Goal: Entertainment & Leisure: Consume media (video, audio)

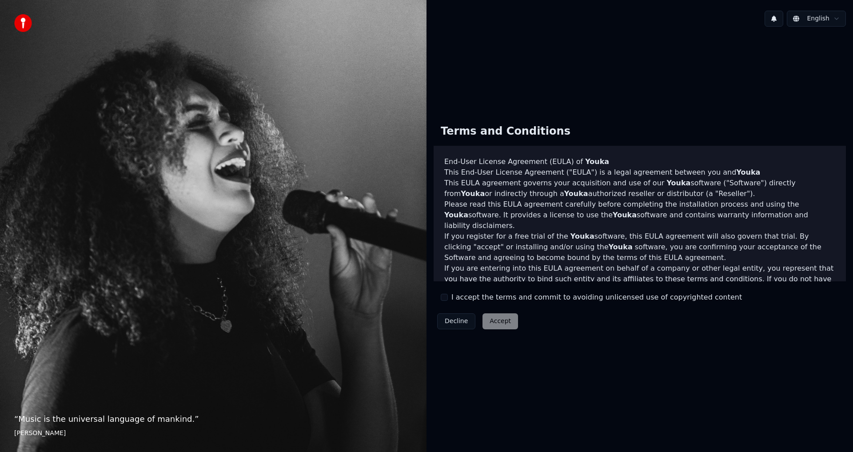
click at [449, 296] on div "I accept the terms and commit to avoiding unlicensed use of copyrighted content" at bounding box center [591, 297] width 301 height 11
click at [444, 296] on button "I accept the terms and commit to avoiding unlicensed use of copyrighted content" at bounding box center [444, 297] width 7 height 7
click at [492, 318] on button "Accept" at bounding box center [501, 321] width 36 height 16
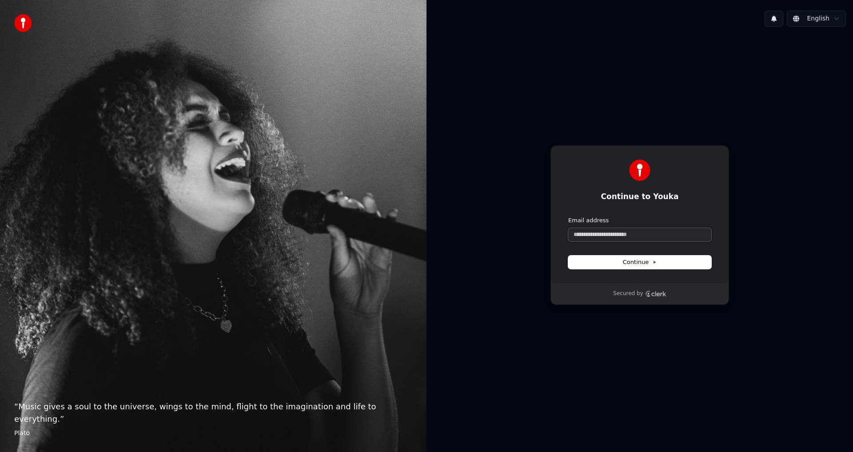
click at [593, 236] on input "Email address" at bounding box center [639, 234] width 143 height 13
click at [691, 257] on button "Continue" at bounding box center [639, 262] width 143 height 13
type input "**********"
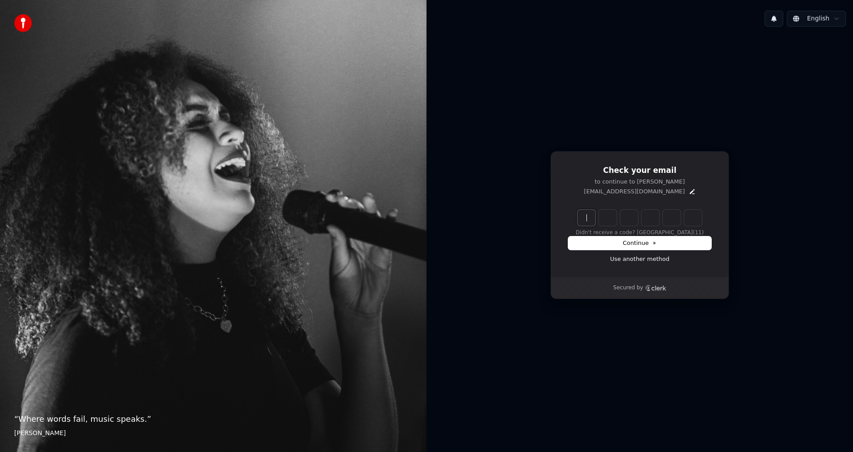
click at [586, 218] on input "Enter verification code" at bounding box center [649, 218] width 142 height 16
type input "******"
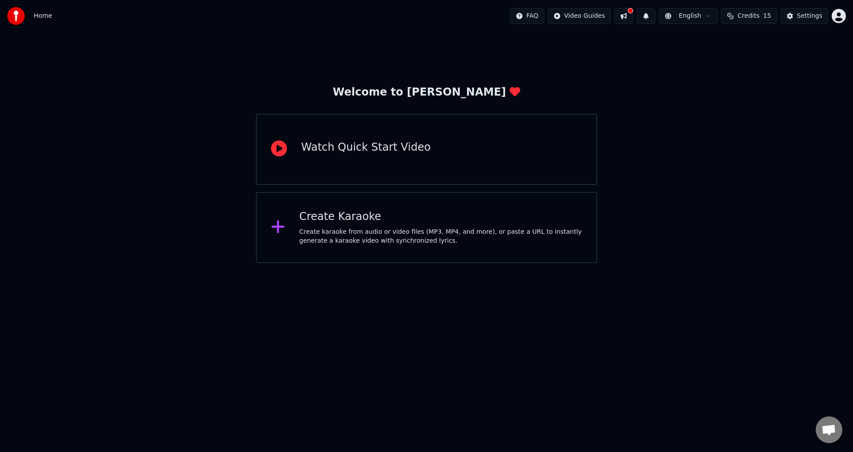
click at [334, 231] on div "Create karaoke from audio or video files (MP3, MP4, and more), or paste a URL t…" at bounding box center [441, 237] width 283 height 18
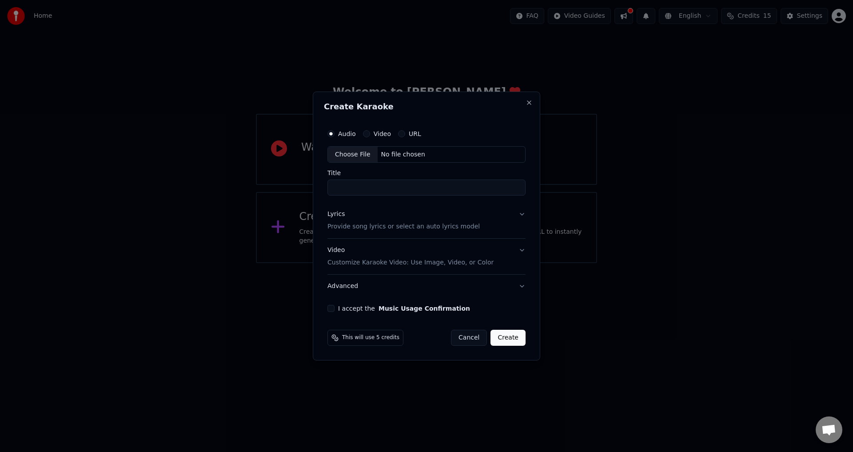
click at [367, 134] on button "Video" at bounding box center [366, 133] width 7 height 7
click at [330, 132] on button "Audio" at bounding box center [331, 133] width 7 height 7
click at [349, 152] on div "Choose File" at bounding box center [353, 155] width 50 height 16
type input "**********"
click at [370, 132] on div "Video" at bounding box center [375, 133] width 28 height 7
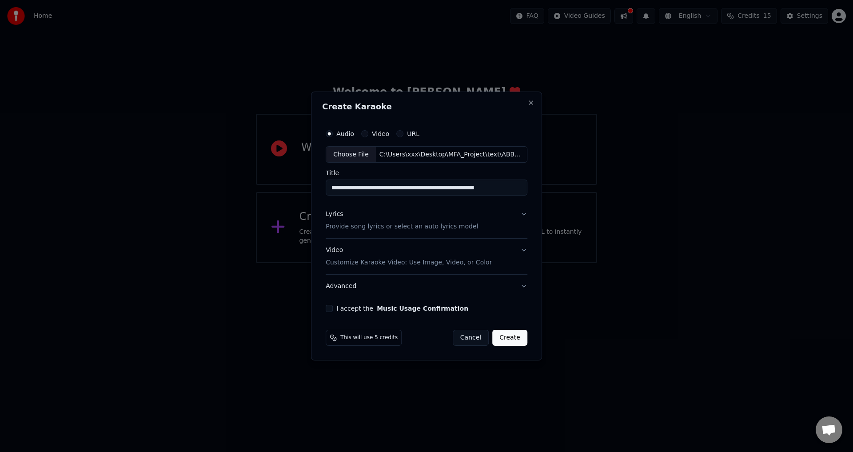
click at [520, 216] on button "Lyrics Provide song lyrics or select an auto lyrics model" at bounding box center [427, 221] width 202 height 36
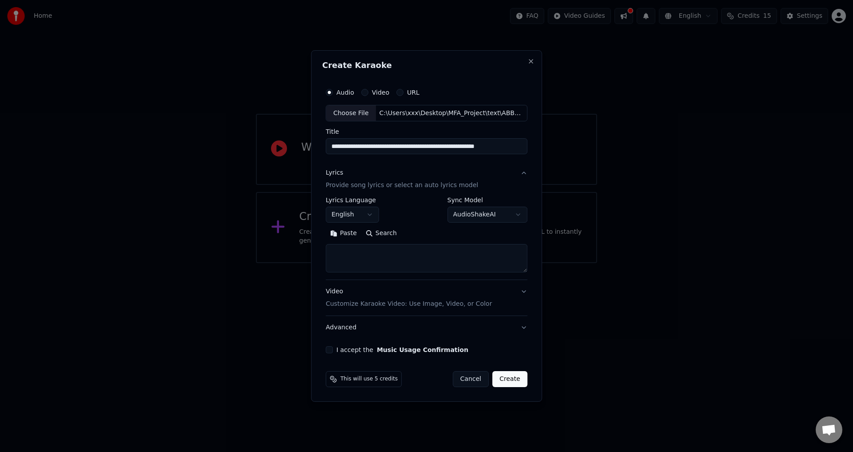
click at [389, 259] on textarea at bounding box center [427, 258] width 202 height 28
paste textarea "**********"
type textarea "**********"
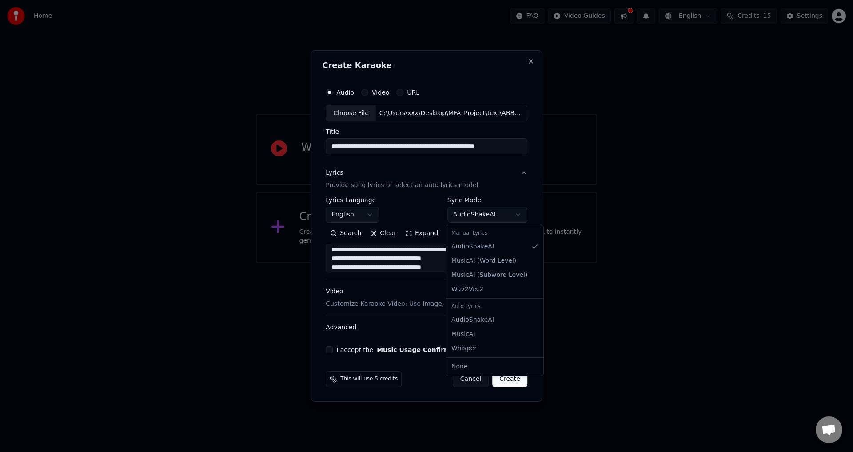
click at [502, 219] on body "**********" at bounding box center [426, 131] width 853 height 263
click at [395, 263] on body "**********" at bounding box center [426, 131] width 853 height 263
click at [521, 326] on button "Advanced" at bounding box center [427, 327] width 202 height 23
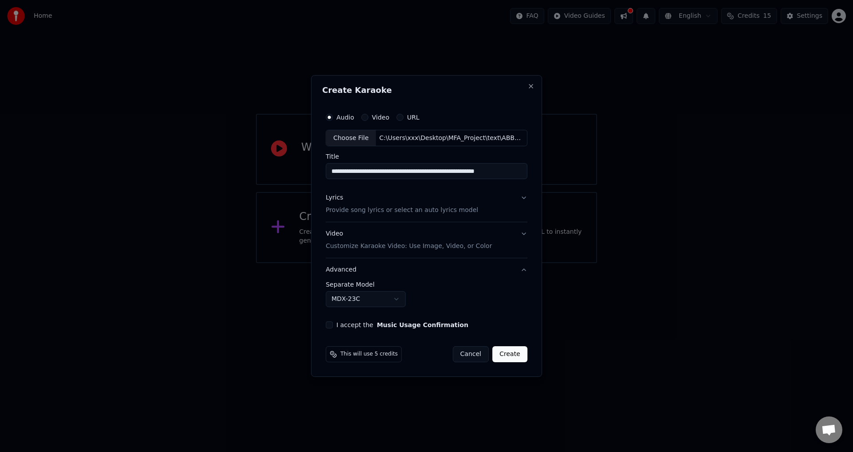
click at [400, 263] on body "**********" at bounding box center [426, 131] width 853 height 263
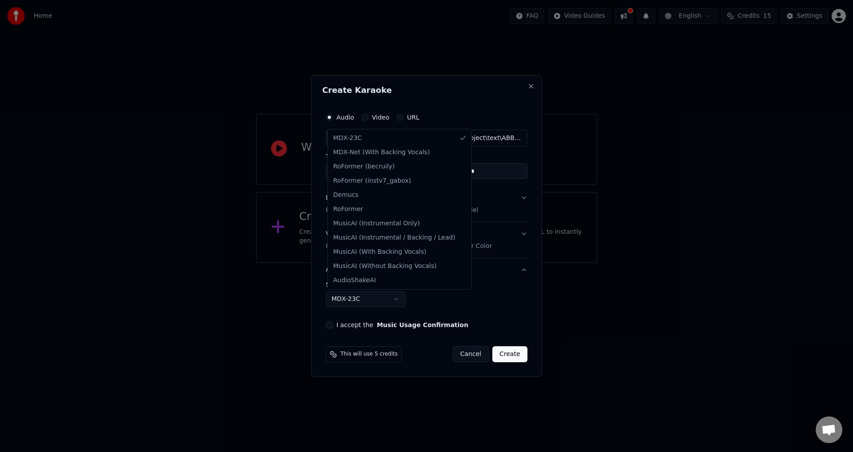
click at [400, 263] on body "**********" at bounding box center [426, 131] width 853 height 263
click at [496, 263] on body "**********" at bounding box center [426, 131] width 853 height 263
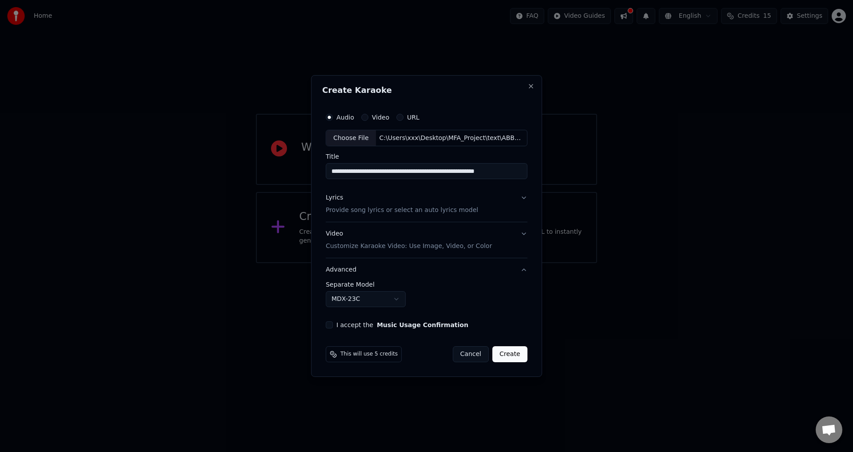
click at [331, 329] on div "**********" at bounding box center [426, 219] width 209 height 228
click at [331, 325] on button "I accept the Music Usage Confirmation" at bounding box center [329, 324] width 7 height 7
click at [521, 196] on button "Lyrics Provide song lyrics or select an auto lyrics model" at bounding box center [427, 205] width 202 height 36
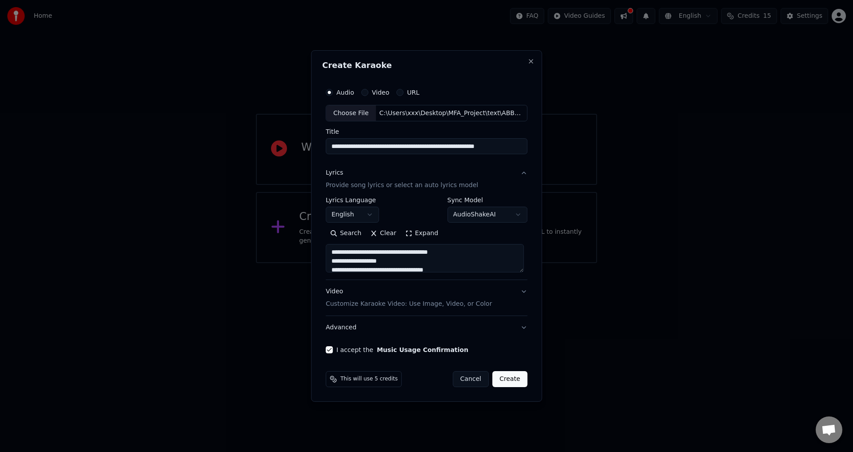
click at [499, 380] on button "Create" at bounding box center [509, 379] width 35 height 16
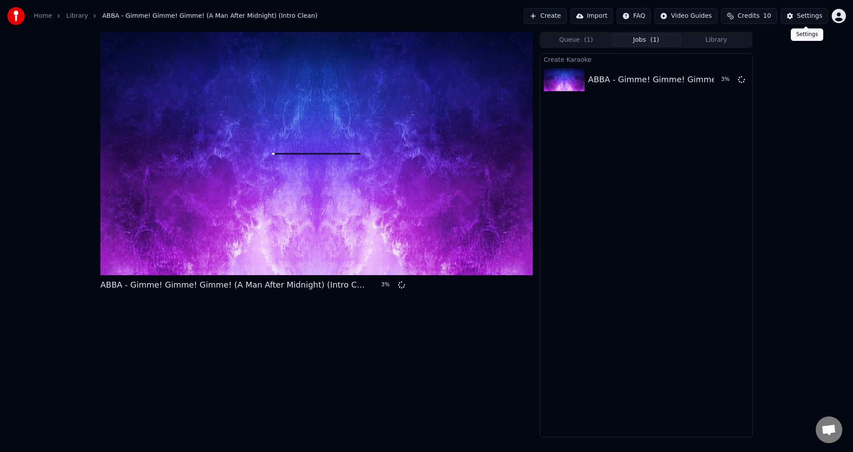
click at [806, 16] on div "Settings" at bounding box center [809, 16] width 25 height 9
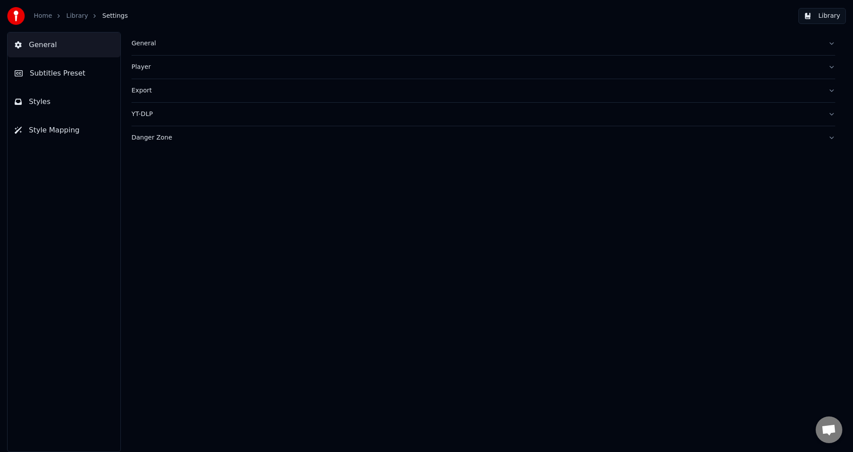
click at [68, 15] on link "Library" at bounding box center [77, 16] width 22 height 9
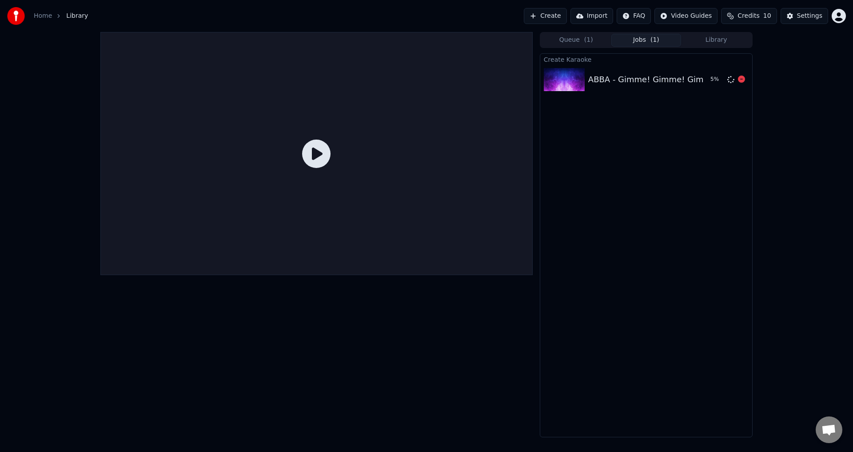
click at [616, 88] on div "ABBA - Gimme! Gimme! Gimme! (A Man After Midnight) (Intro Clean) 5 %" at bounding box center [646, 79] width 212 height 30
click at [797, 14] on button "Settings" at bounding box center [805, 16] width 48 height 16
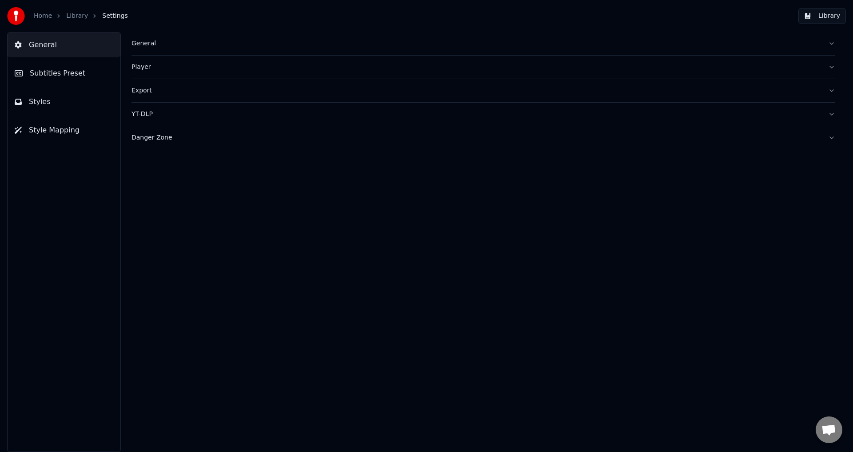
click at [195, 50] on button "General" at bounding box center [484, 43] width 704 height 23
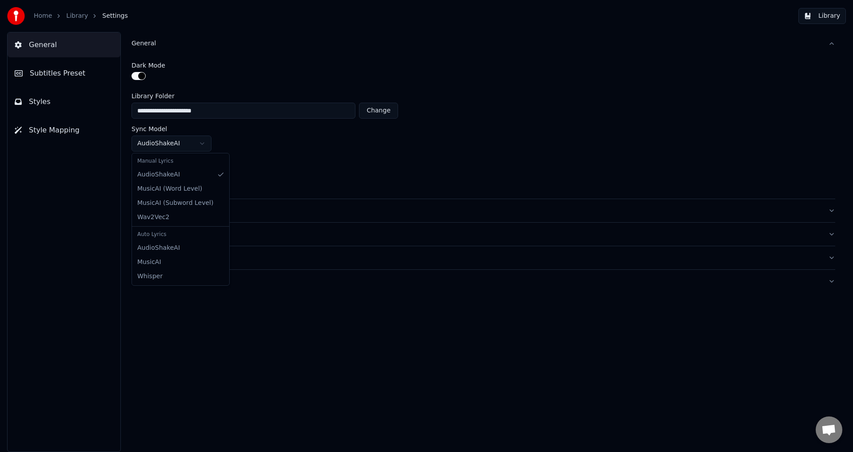
click at [207, 147] on html "**********" at bounding box center [426, 226] width 853 height 452
click at [276, 152] on html "**********" at bounding box center [426, 226] width 853 height 452
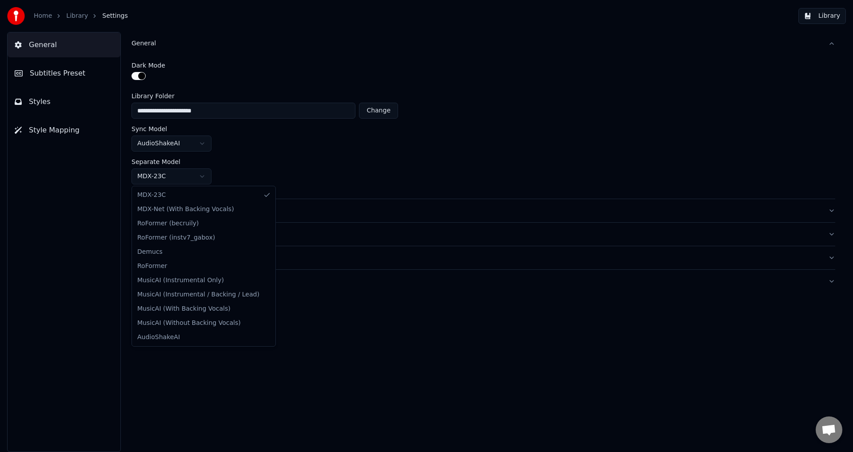
click at [208, 175] on html "**********" at bounding box center [426, 226] width 853 height 452
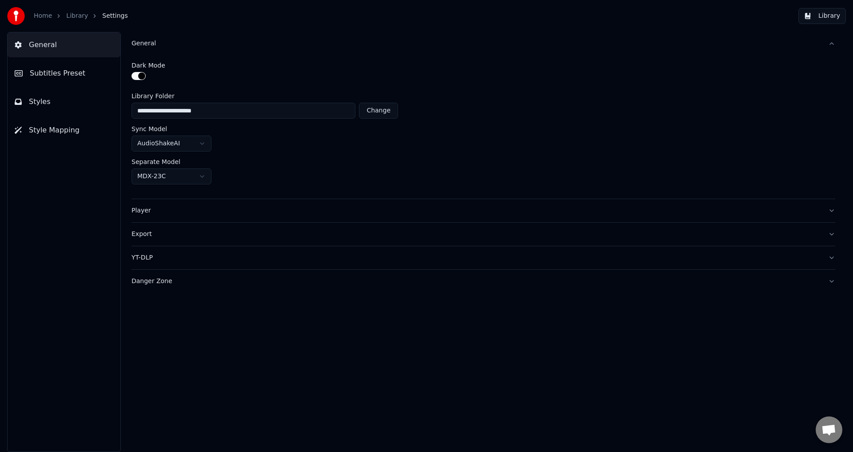
click at [208, 175] on html "**********" at bounding box center [426, 226] width 853 height 452
click at [202, 213] on div "Player" at bounding box center [477, 210] width 690 height 9
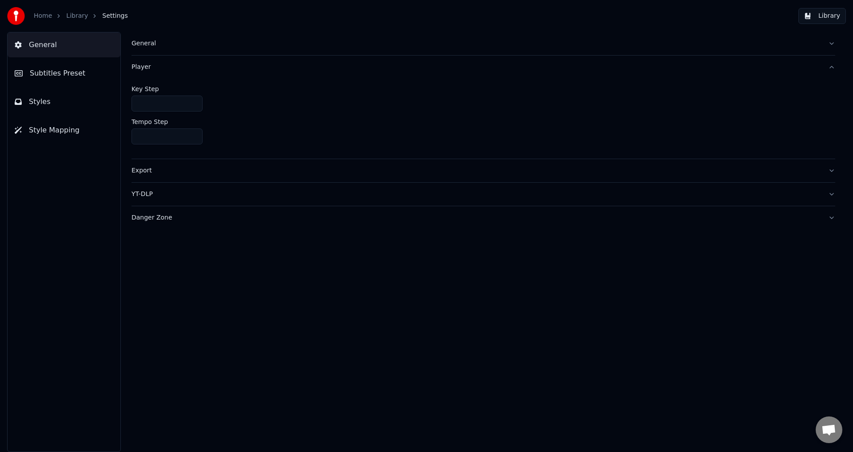
click at [180, 173] on div "Export" at bounding box center [477, 170] width 690 height 9
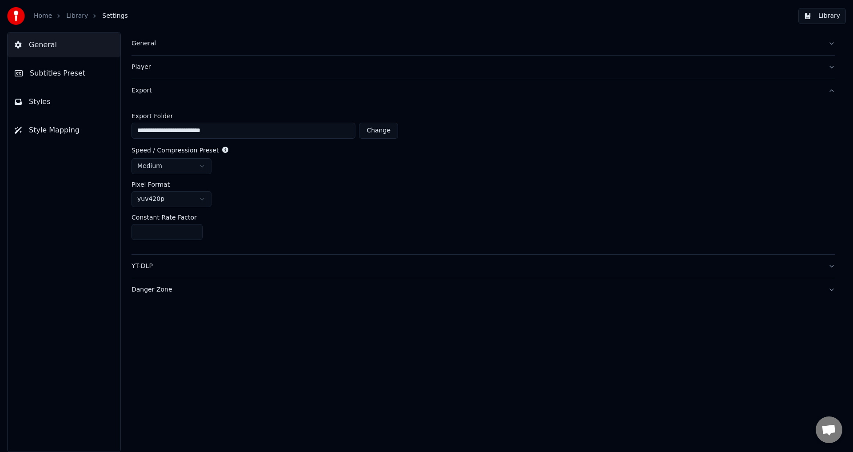
click at [201, 198] on html "**********" at bounding box center [426, 226] width 853 height 452
click at [343, 271] on button "YT-DLP" at bounding box center [484, 266] width 704 height 23
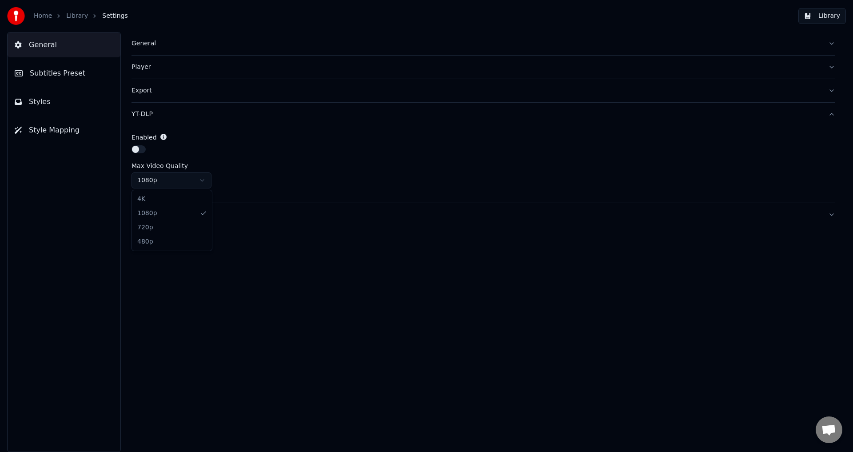
click at [200, 185] on html "Home Library Settings Library General Subtitles Preset Styles Style Mapping Gen…" at bounding box center [426, 226] width 853 height 452
click at [133, 151] on button "button" at bounding box center [139, 149] width 14 height 8
click at [44, 69] on span "Subtitles Preset" at bounding box center [58, 73] width 56 height 11
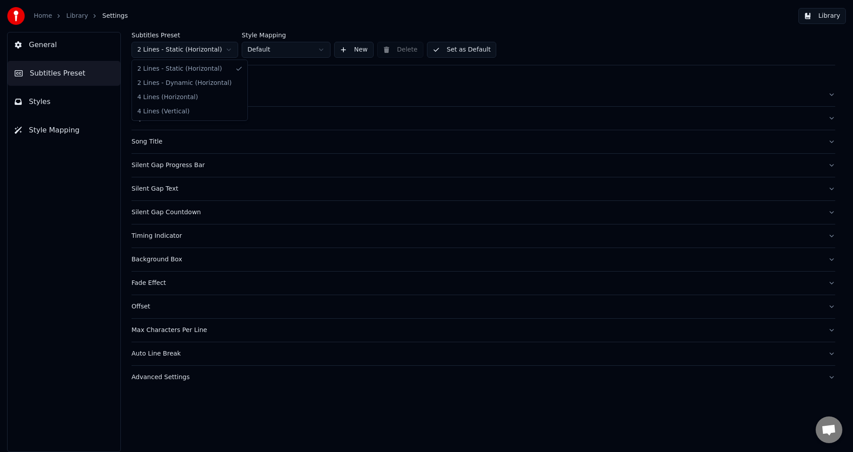
click at [158, 52] on html "Home Library Settings Library General Subtitles Preset Styles Style Mapping Sub…" at bounding box center [426, 226] width 853 height 452
click at [251, 14] on html "Home Library Settings Library General Subtitles Preset Styles Style Mapping Sub…" at bounding box center [426, 226] width 853 height 452
click at [176, 102] on button "General" at bounding box center [484, 94] width 704 height 23
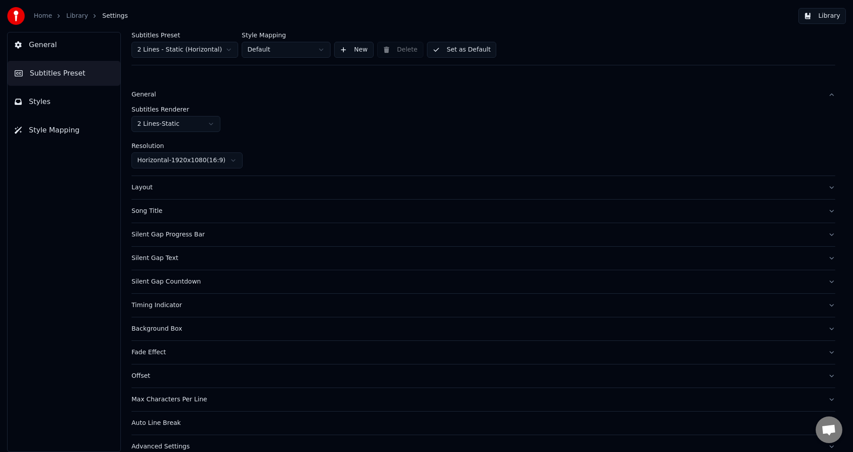
click at [169, 187] on div "Layout" at bounding box center [477, 187] width 690 height 9
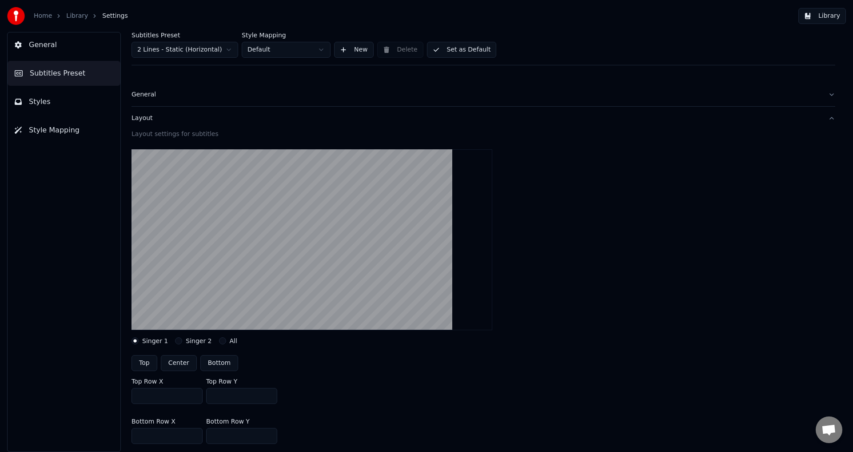
click at [79, 54] on button "General" at bounding box center [64, 44] width 113 height 25
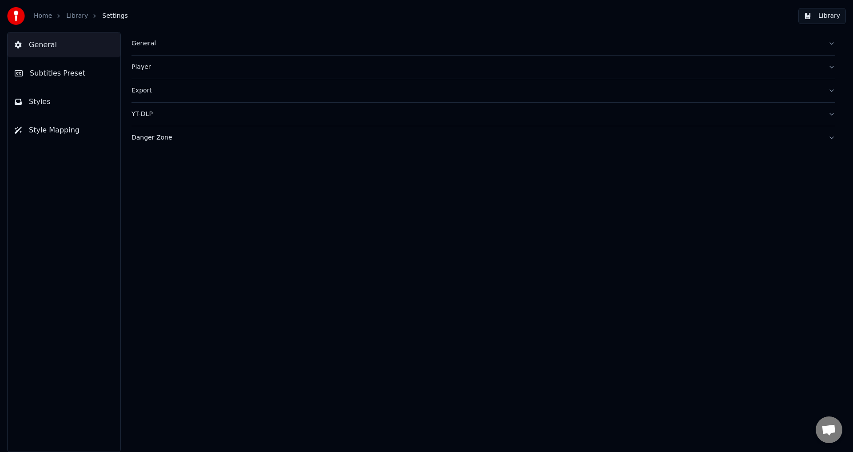
click at [68, 16] on link "Library" at bounding box center [77, 16] width 22 height 9
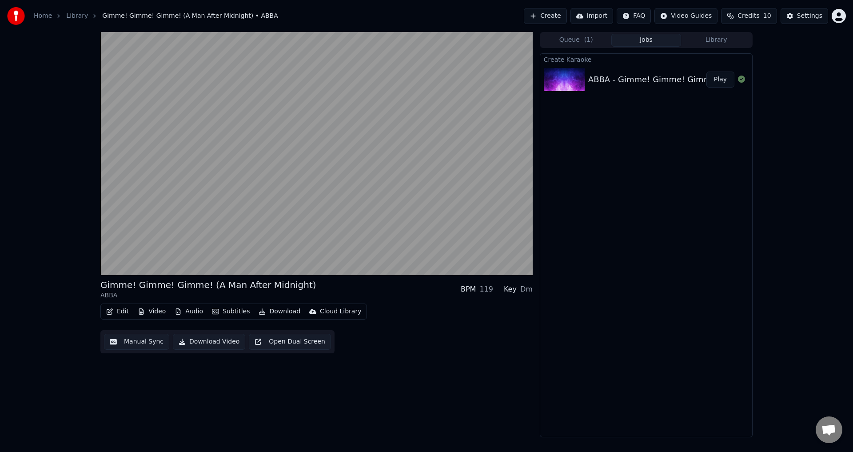
click at [627, 73] on div "ABBA - Gimme! Gimme! Gimme! (A Man After Midnight) (Intro Clean)" at bounding box center [726, 79] width 277 height 12
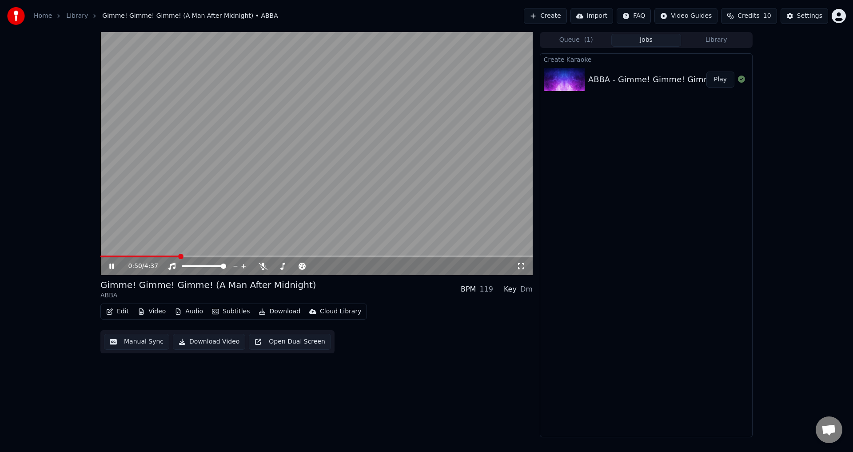
click at [71, 16] on link "Library" at bounding box center [77, 16] width 22 height 9
click at [221, 256] on span at bounding box center [316, 257] width 432 height 2
click at [257, 256] on span at bounding box center [316, 257] width 432 height 2
click at [242, 256] on span at bounding box center [171, 257] width 142 height 2
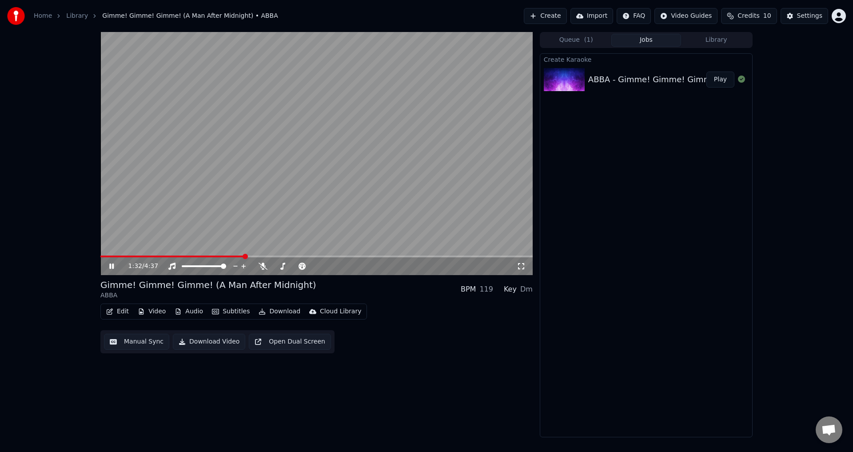
click at [228, 255] on video at bounding box center [316, 153] width 432 height 243
click at [219, 255] on video at bounding box center [316, 153] width 432 height 243
click at [213, 256] on span at bounding box center [156, 257] width 112 height 2
click at [275, 257] on span at bounding box center [316, 257] width 432 height 2
click at [306, 256] on span at bounding box center [316, 257] width 432 height 2
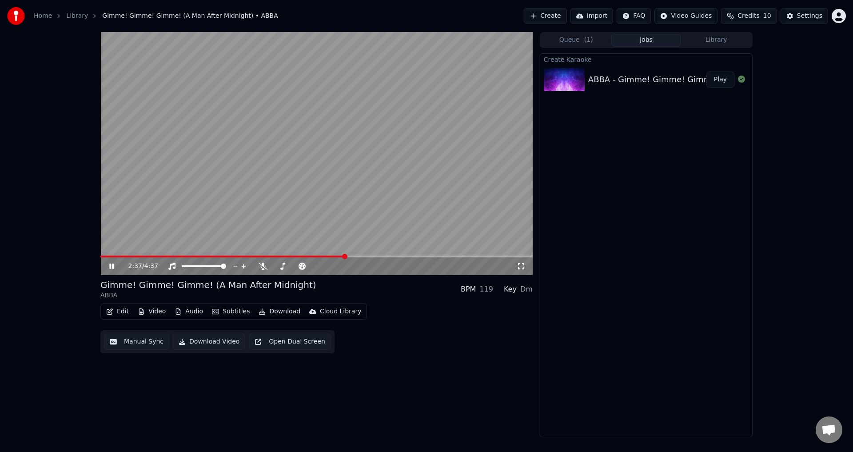
click at [345, 257] on span at bounding box center [316, 257] width 432 height 2
click at [380, 257] on span at bounding box center [316, 257] width 432 height 2
click at [390, 257] on span at bounding box center [316, 257] width 432 height 2
click at [402, 256] on span at bounding box center [316, 257] width 432 height 2
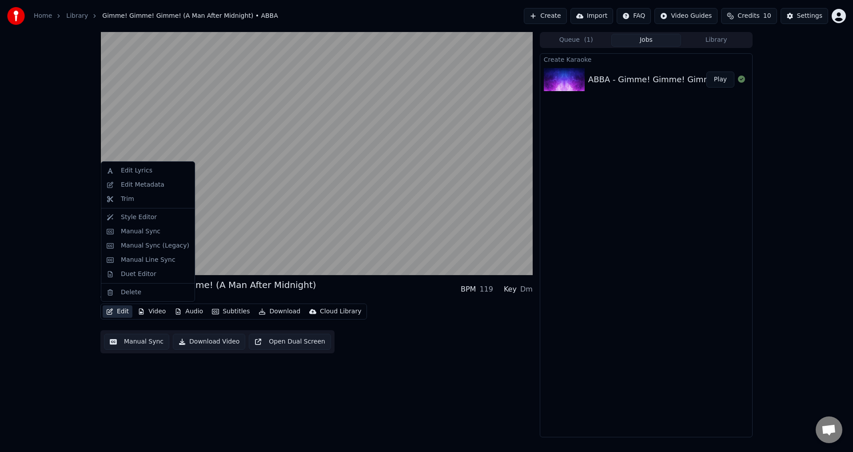
click at [129, 316] on button "Edit" at bounding box center [118, 311] width 30 height 12
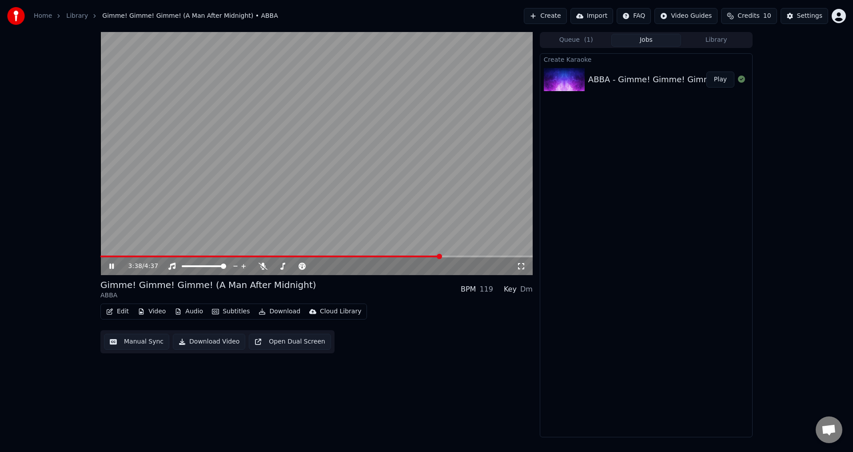
click at [82, 17] on link "Library" at bounding box center [77, 16] width 22 height 9
click at [708, 39] on button "Library" at bounding box center [716, 40] width 70 height 13
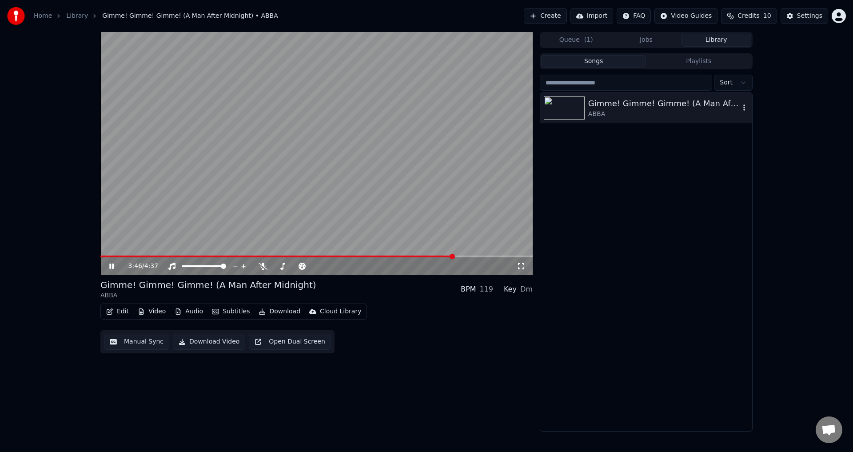
click at [609, 104] on div "Gimme! Gimme! Gimme! (A Man After Midnight)" at bounding box center [664, 103] width 152 height 12
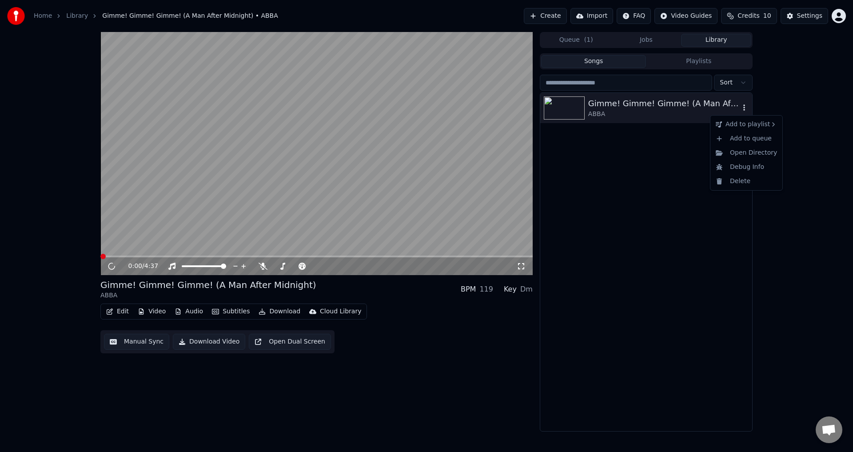
click at [745, 107] on icon "button" at bounding box center [744, 107] width 9 height 7
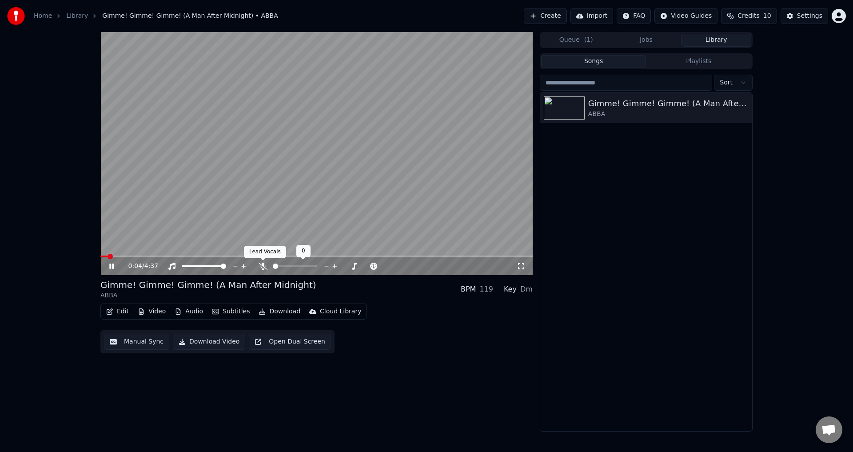
click at [261, 265] on icon at bounding box center [263, 266] width 9 height 7
click at [136, 256] on span at bounding box center [316, 257] width 432 height 2
click at [112, 272] on div "2:33 / 4:37" at bounding box center [316, 266] width 432 height 18
click at [112, 267] on icon at bounding box center [111, 266] width 4 height 5
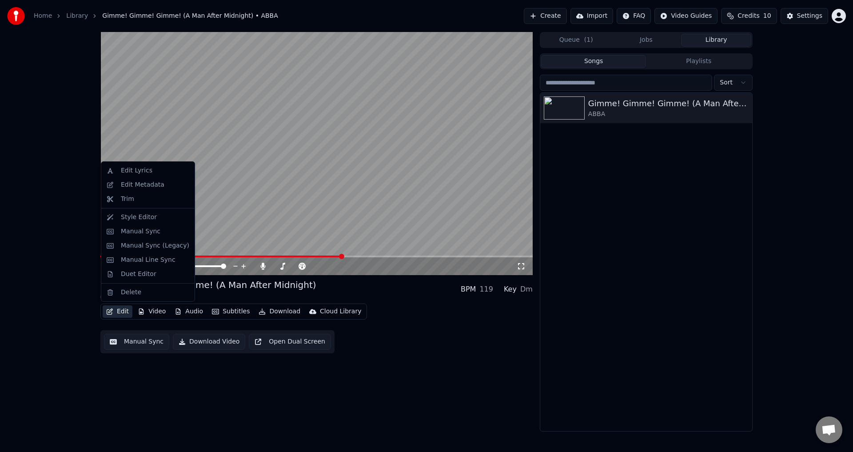
click at [122, 313] on button "Edit" at bounding box center [118, 311] width 30 height 12
click at [153, 175] on div "Edit Lyrics" at bounding box center [155, 170] width 68 height 9
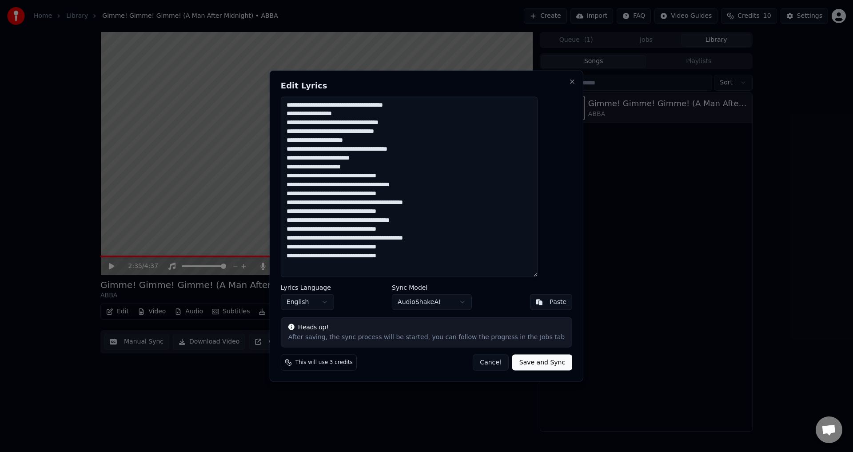
click at [461, 300] on body "Home Library Gimme! Gimme! Gimme! (A Man After Midnight) • ABBA Create Import F…" at bounding box center [426, 226] width 853 height 452
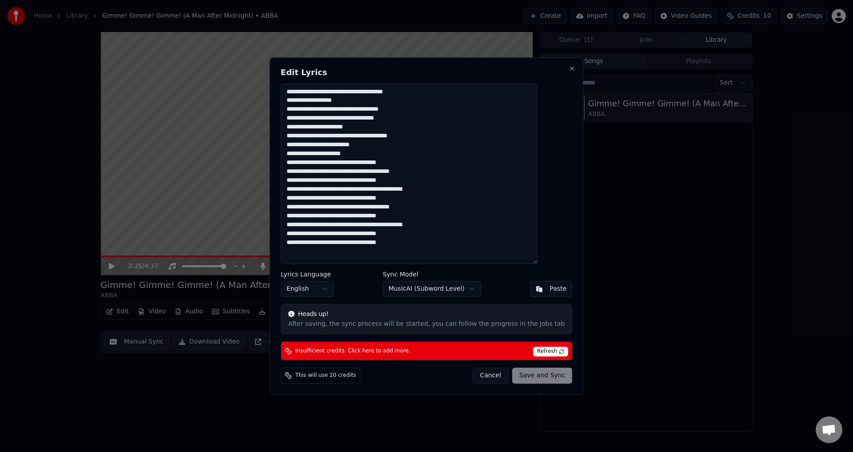
click at [533, 353] on span "Refresh" at bounding box center [550, 352] width 35 height 10
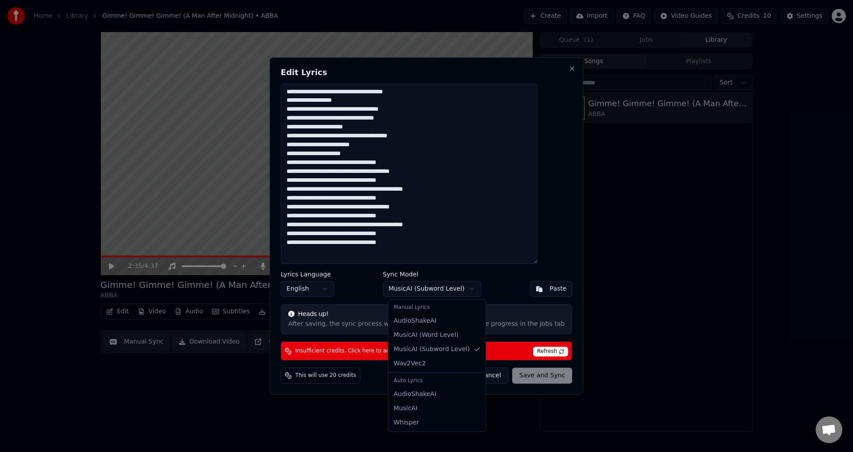
click at [462, 291] on body "Home Library Gimme! Gimme! Gimme! (A Man After Midnight) • ABBA Create Import F…" at bounding box center [426, 226] width 853 height 452
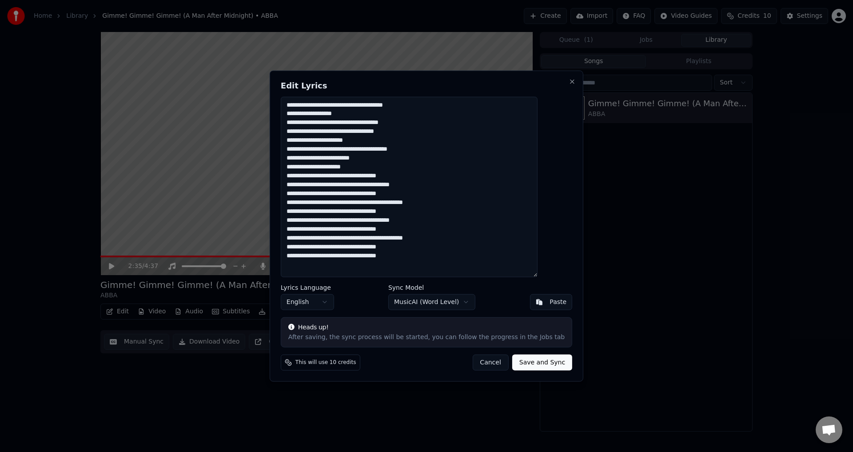
click at [456, 303] on body "Home Library Gimme! Gimme! Gimme! (A Man After Midnight) • ABBA Create Import F…" at bounding box center [426, 226] width 853 height 452
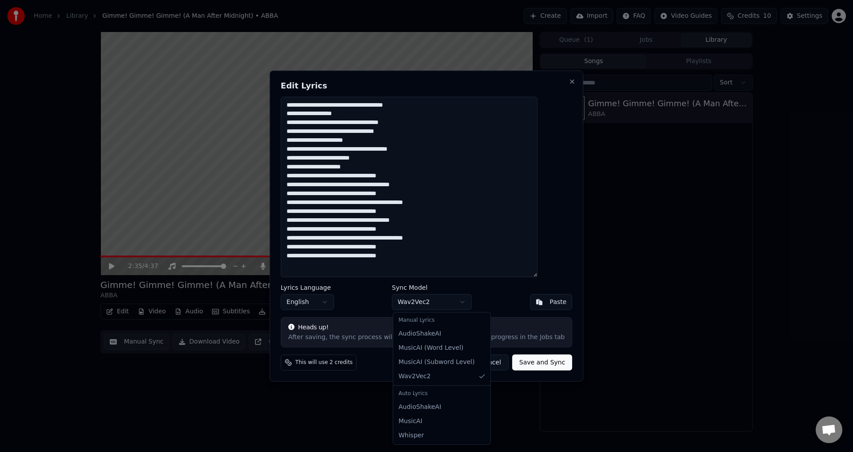
click at [447, 299] on body "Home Library Gimme! Gimme! Gimme! (A Man After Midnight) • ABBA Create Import F…" at bounding box center [426, 226] width 853 height 452
click at [447, 307] on body "Home Library Gimme! Gimme! Gimme! (A Man After Midnight) • ABBA Create Import F…" at bounding box center [426, 226] width 853 height 452
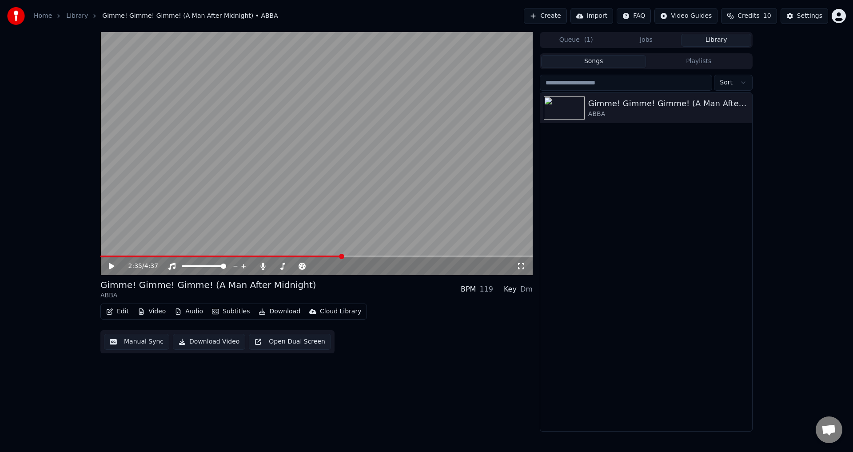
click at [112, 267] on icon at bounding box center [111, 266] width 5 height 6
click at [364, 257] on span at bounding box center [316, 257] width 432 height 2
click at [376, 255] on video at bounding box center [316, 153] width 432 height 243
click at [387, 257] on span at bounding box center [316, 257] width 432 height 2
click at [338, 158] on video at bounding box center [316, 153] width 432 height 243
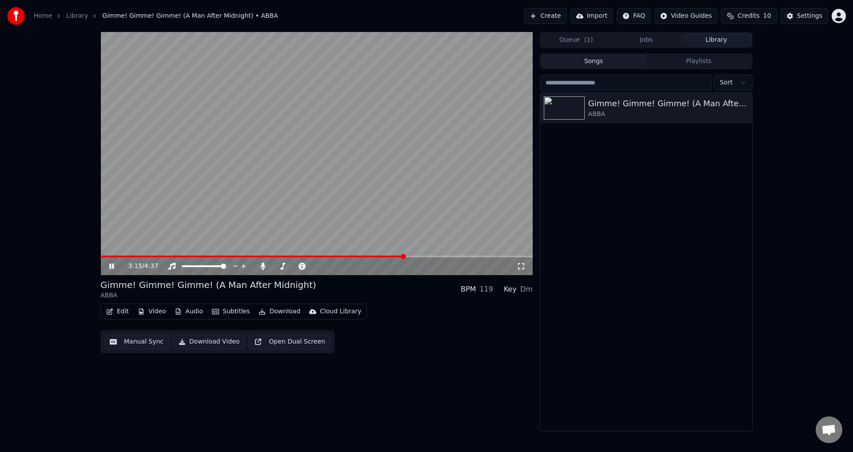
click at [405, 256] on span at bounding box center [316, 257] width 432 height 2
click at [412, 208] on video at bounding box center [316, 153] width 432 height 243
click at [307, 342] on button "Open Dual Screen" at bounding box center [290, 342] width 82 height 16
click at [416, 171] on video at bounding box center [316, 153] width 432 height 243
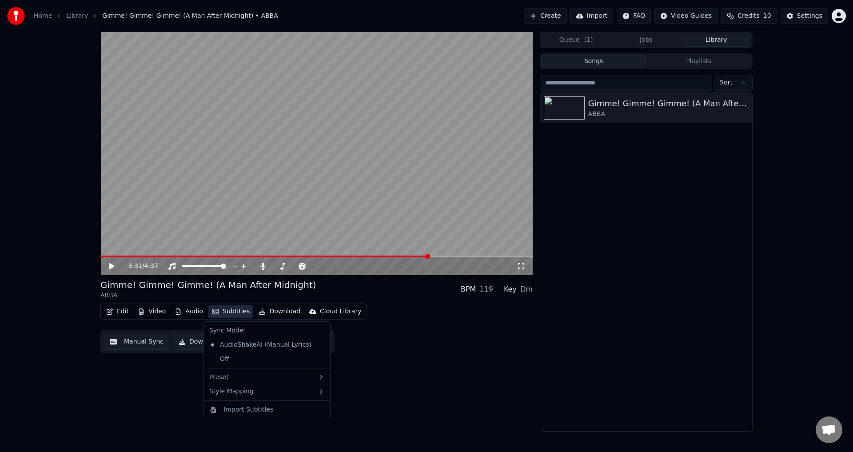
click at [234, 309] on button "Subtitles" at bounding box center [230, 311] width 45 height 12
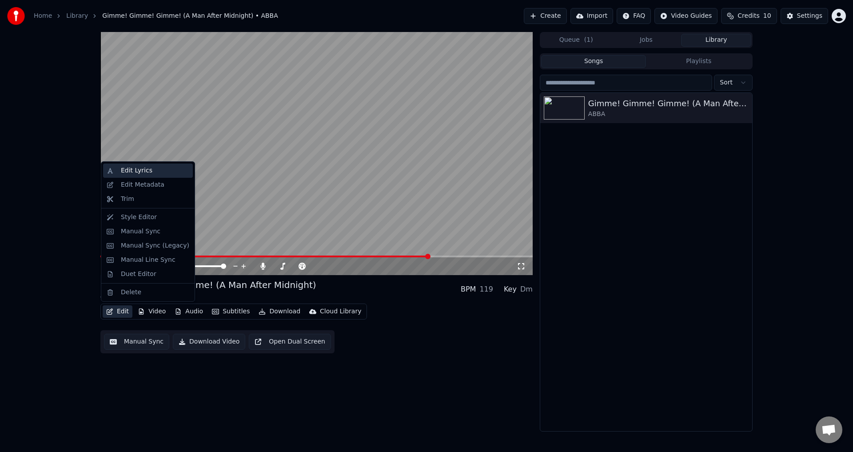
click at [147, 170] on div "Edit Lyrics" at bounding box center [137, 170] width 32 height 9
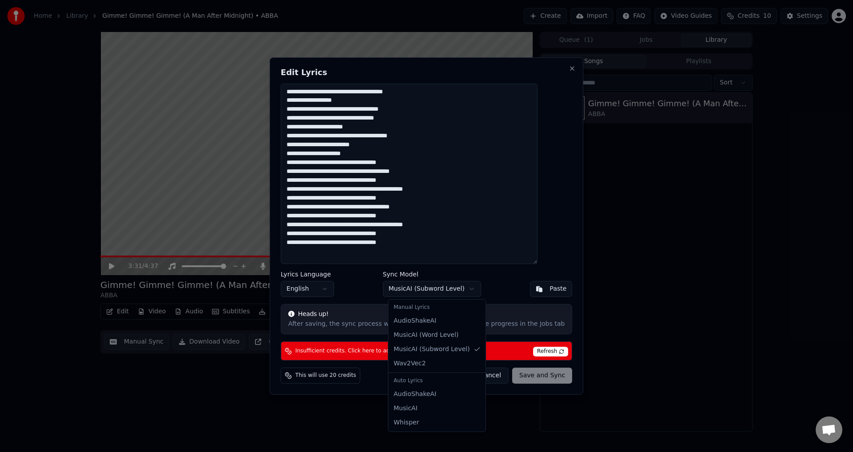
click at [442, 291] on body "Home Library Gimme! Gimme! Gimme! (A Man After Midnight) • ABBA Create Import F…" at bounding box center [426, 226] width 853 height 452
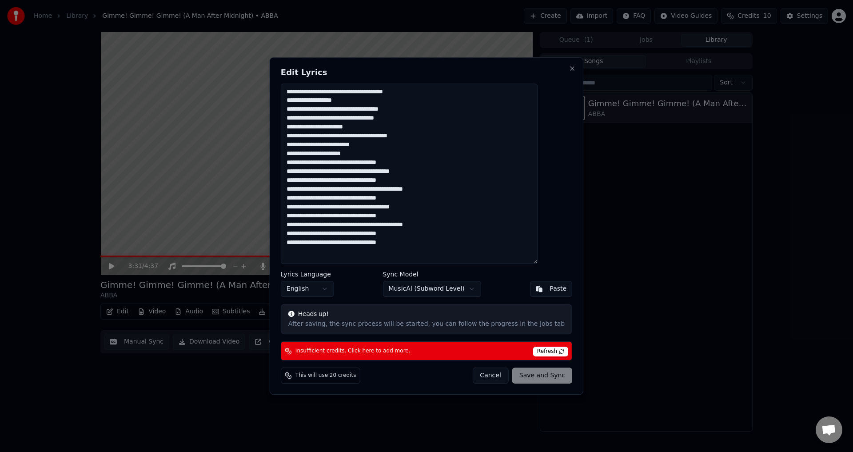
click at [472, 377] on button "Cancel" at bounding box center [490, 376] width 36 height 16
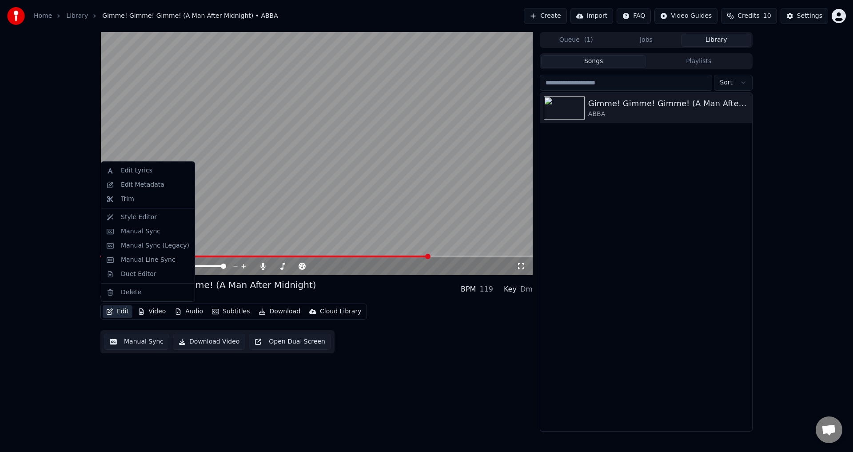
click at [127, 310] on button "Edit" at bounding box center [118, 311] width 30 height 12
click at [151, 258] on div "Manual Line Sync" at bounding box center [148, 260] width 55 height 9
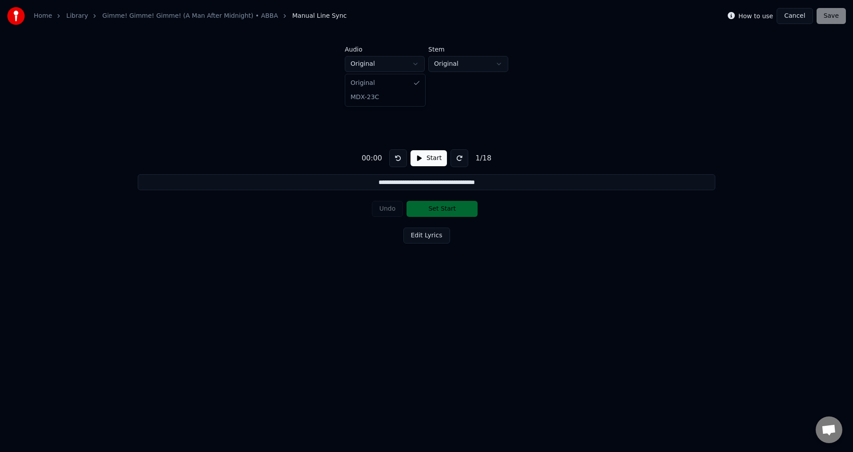
click at [419, 66] on html "**********" at bounding box center [426, 166] width 853 height 332
click at [422, 159] on button "Start" at bounding box center [429, 158] width 36 height 16
click at [420, 235] on button "Edit Lyrics" at bounding box center [427, 236] width 47 height 16
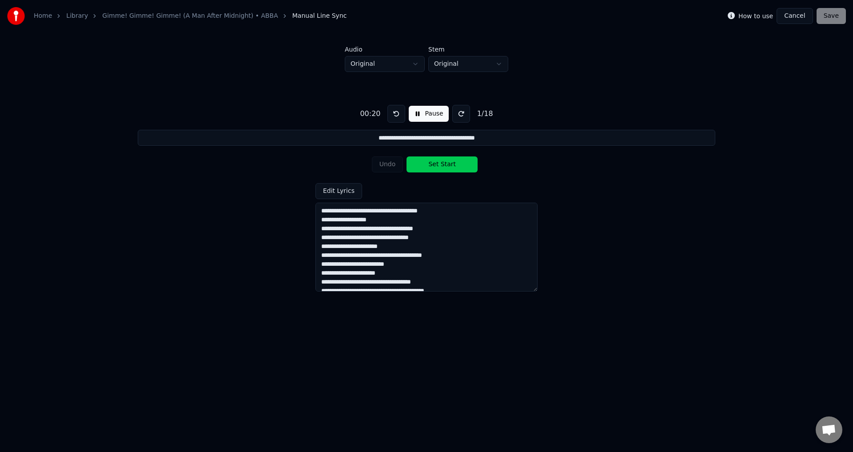
click at [353, 243] on textarea "**********" at bounding box center [427, 247] width 222 height 89
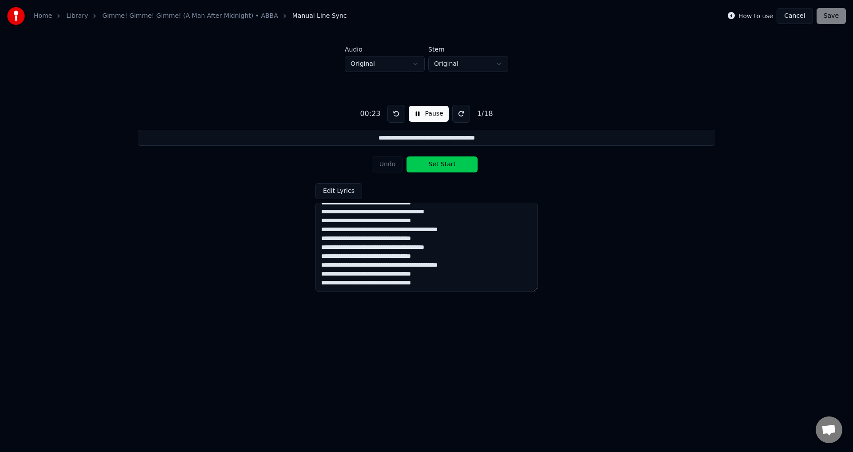
click at [377, 168] on div "Undo Set Start" at bounding box center [427, 164] width 110 height 23
click at [792, 16] on button "Cancel" at bounding box center [795, 16] width 36 height 16
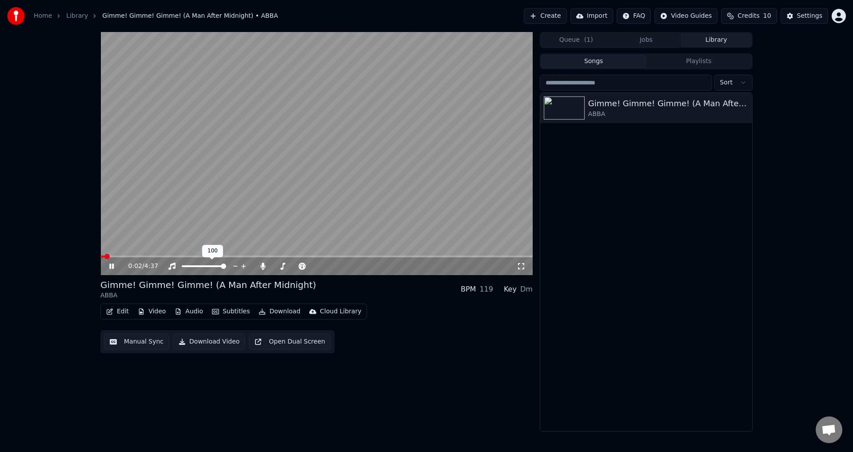
drag, startPoint x: 204, startPoint y: 264, endPoint x: 195, endPoint y: 266, distance: 9.1
click at [195, 266] on div at bounding box center [212, 266] width 72 height 9
click at [194, 266] on span at bounding box center [188, 266] width 12 height 2
click at [143, 256] on span at bounding box center [316, 257] width 432 height 2
click at [226, 268] on span at bounding box center [223, 266] width 5 height 5
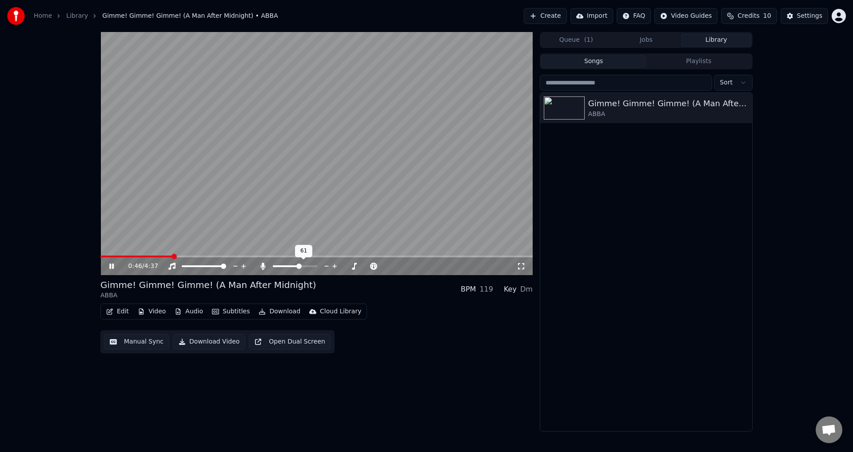
click at [300, 268] on span at bounding box center [298, 266] width 5 height 5
click at [301, 170] on video at bounding box center [316, 153] width 432 height 243
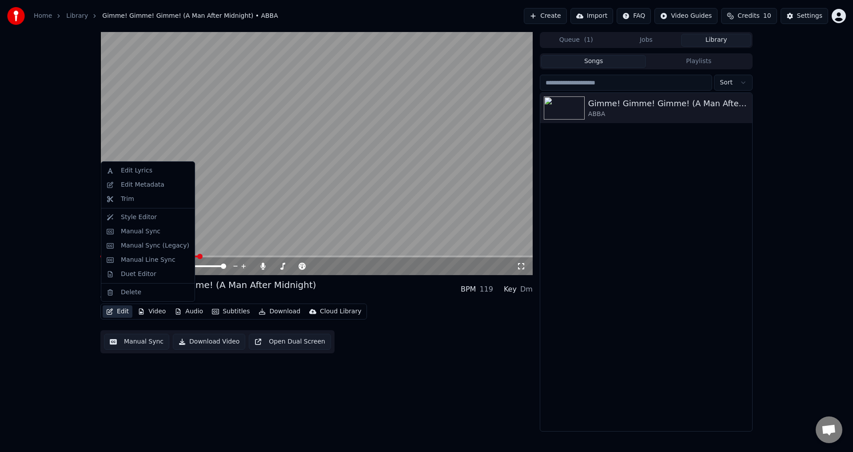
click at [119, 309] on button "Edit" at bounding box center [118, 311] width 30 height 12
click at [164, 247] on div "Manual Sync (Legacy)" at bounding box center [155, 245] width 68 height 9
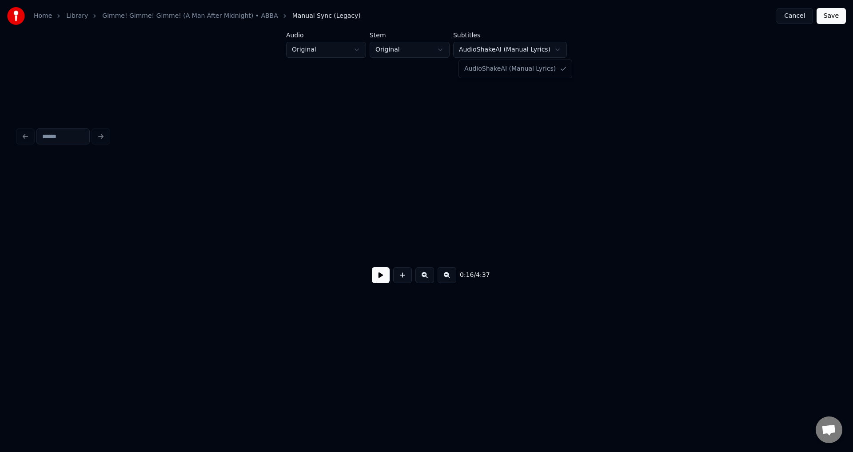
scroll to position [0, 1435]
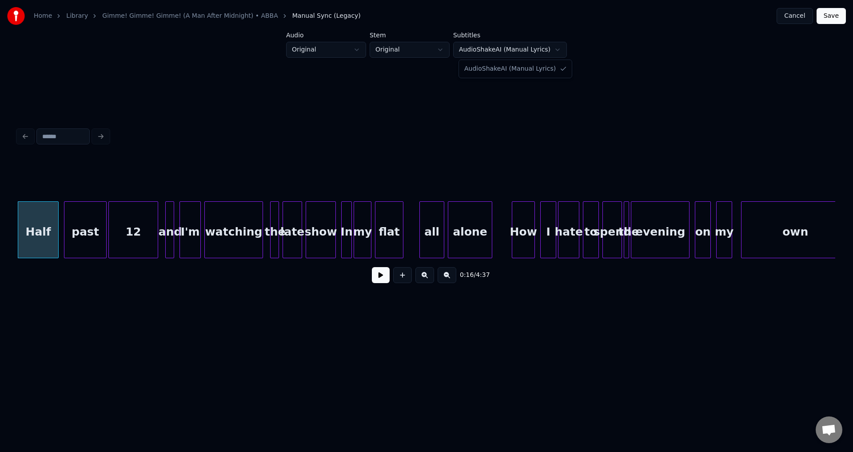
click at [527, 52] on html "Home Library Gimme! Gimme! Gimme! (A Man After Midnight) • ABBA Manual Sync (Le…" at bounding box center [426, 178] width 853 height 357
click at [352, 181] on html "Home Library Gimme! Gimme! Gimme! (A Man After Midnight) • ABBA Manual Sync (Le…" at bounding box center [426, 178] width 853 height 357
click at [375, 280] on button at bounding box center [381, 275] width 18 height 16
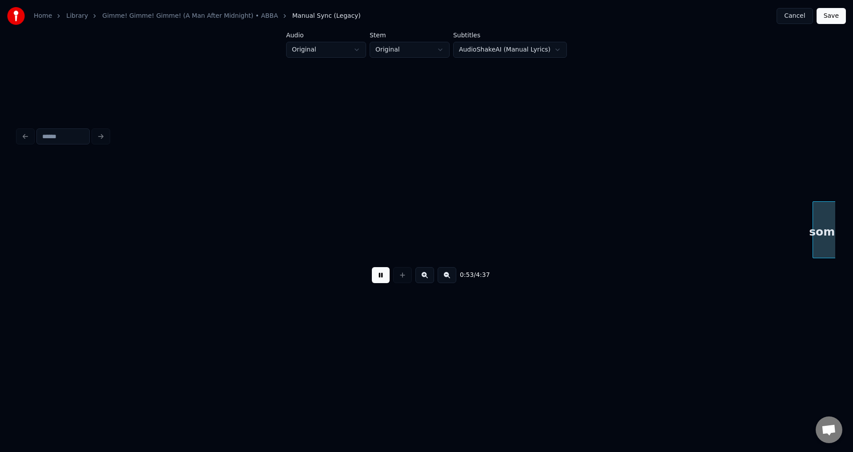
scroll to position [0, 4709]
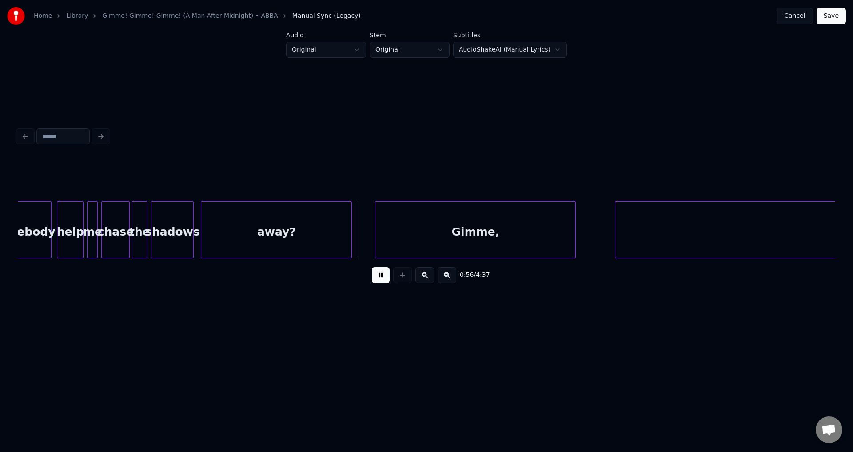
click at [375, 280] on button at bounding box center [381, 275] width 18 height 16
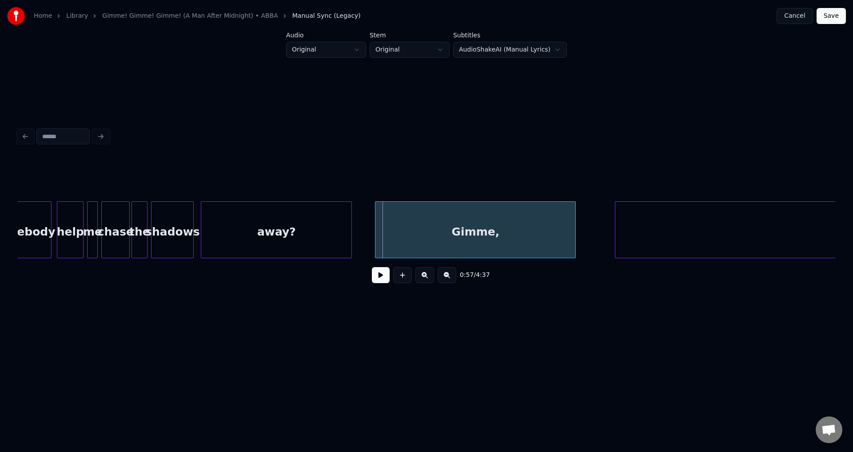
click at [217, 187] on div at bounding box center [427, 179] width 818 height 44
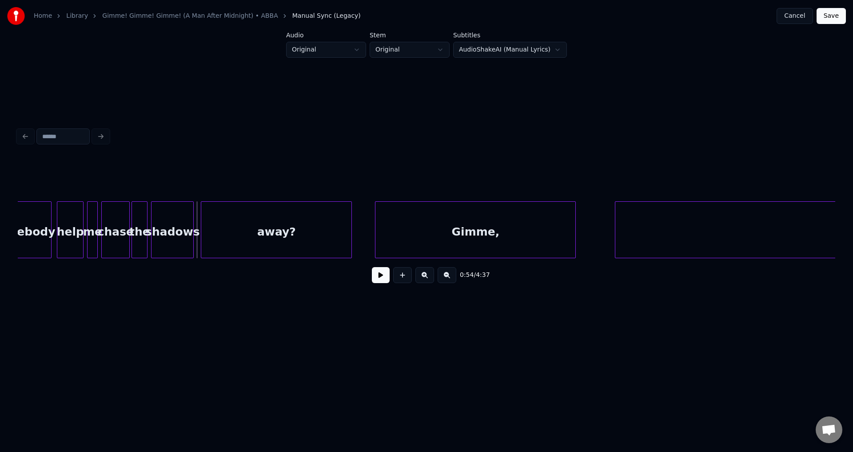
click at [376, 281] on button at bounding box center [381, 275] width 18 height 16
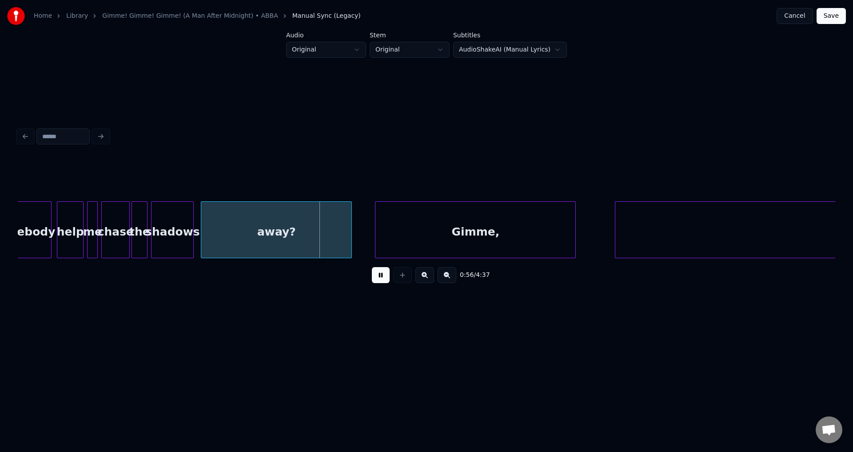
click at [376, 281] on button at bounding box center [381, 275] width 18 height 16
click at [319, 230] on div at bounding box center [318, 230] width 3 height 56
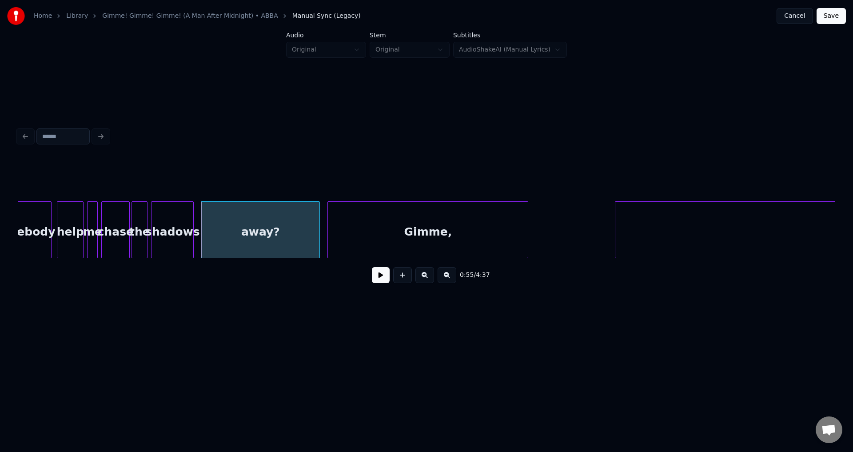
click at [349, 230] on div "Gimme," at bounding box center [428, 232] width 200 height 60
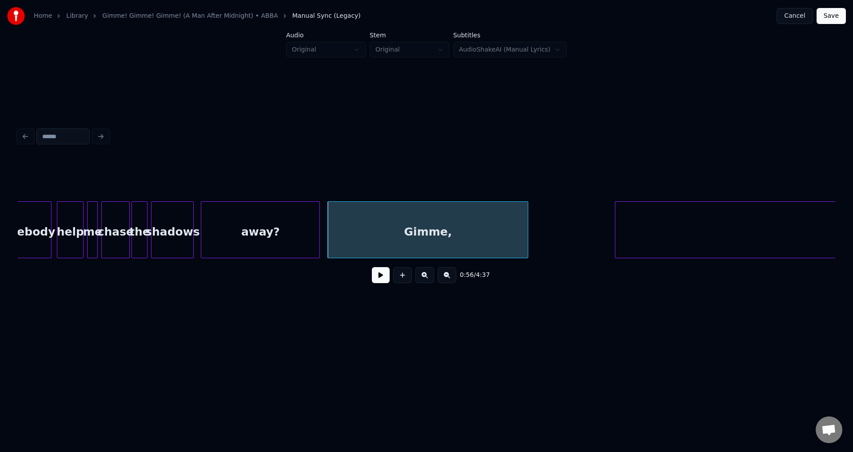
click at [384, 283] on button at bounding box center [381, 275] width 18 height 16
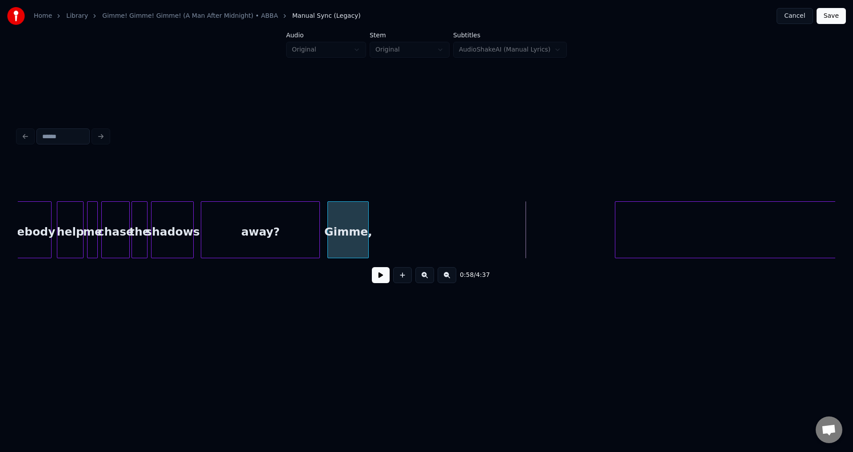
click at [367, 256] on div "somebody help me chase the shadows away? Gimme, gimme," at bounding box center [427, 229] width 818 height 57
click at [384, 280] on button at bounding box center [381, 275] width 18 height 16
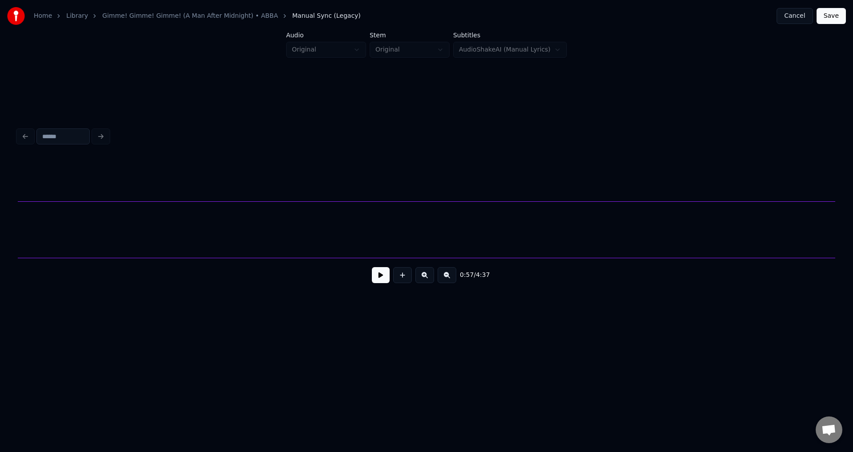
scroll to position [0, 5252]
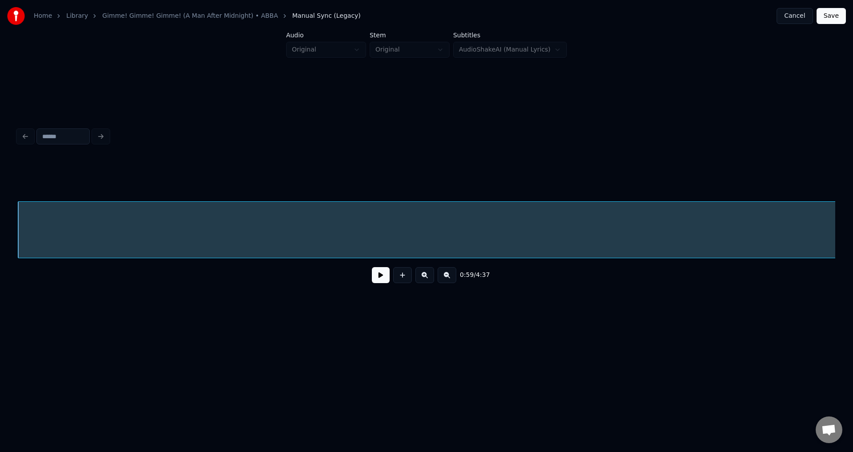
click at [524, 171] on div at bounding box center [427, 179] width 818 height 44
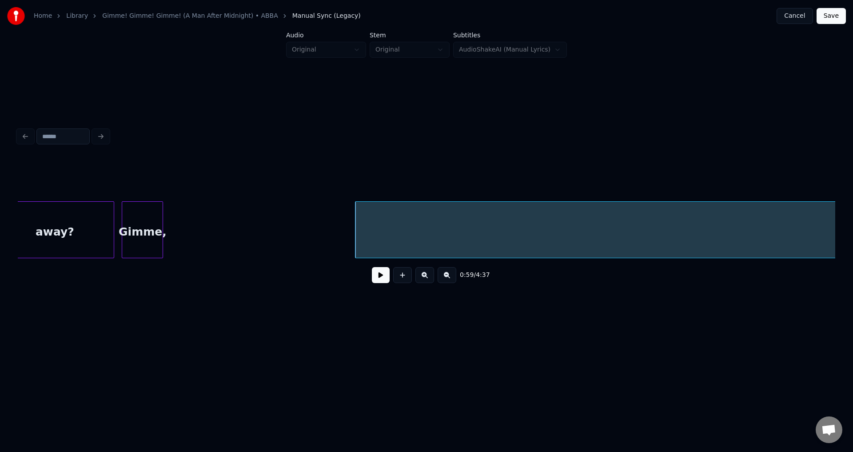
scroll to position [0, 4956]
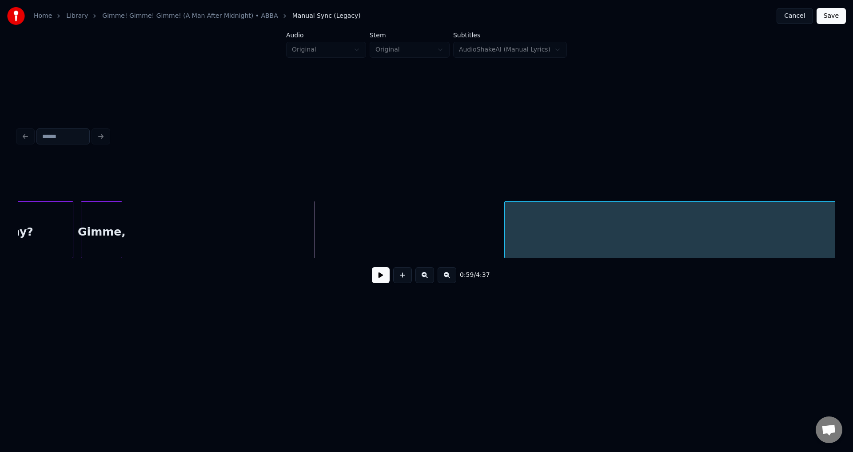
click at [508, 252] on div at bounding box center [506, 230] width 3 height 56
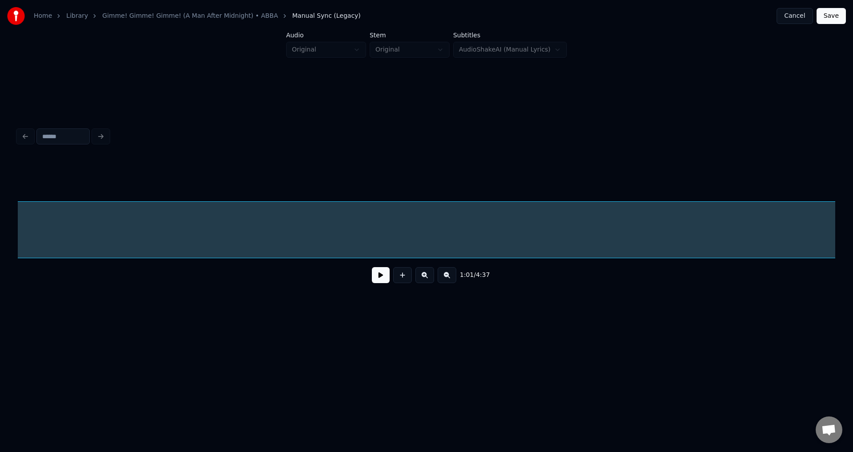
scroll to position [0, 5471]
click at [594, 189] on div "1:01 / 4:37" at bounding box center [427, 224] width 818 height 135
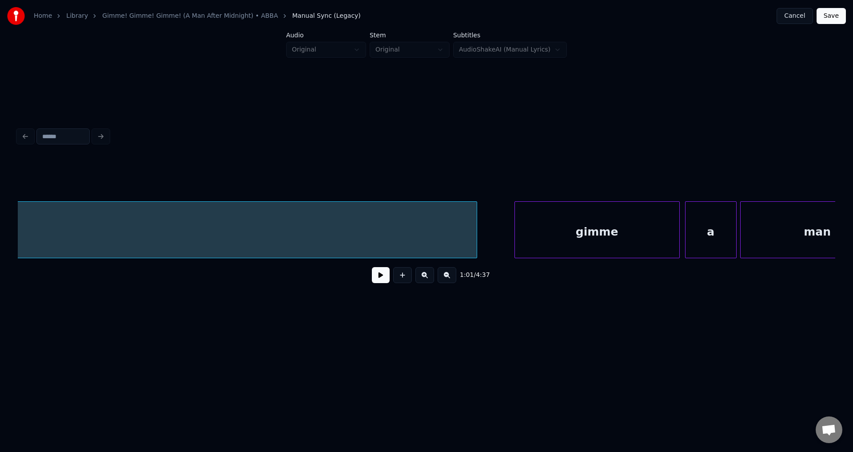
scroll to position [0, 7154]
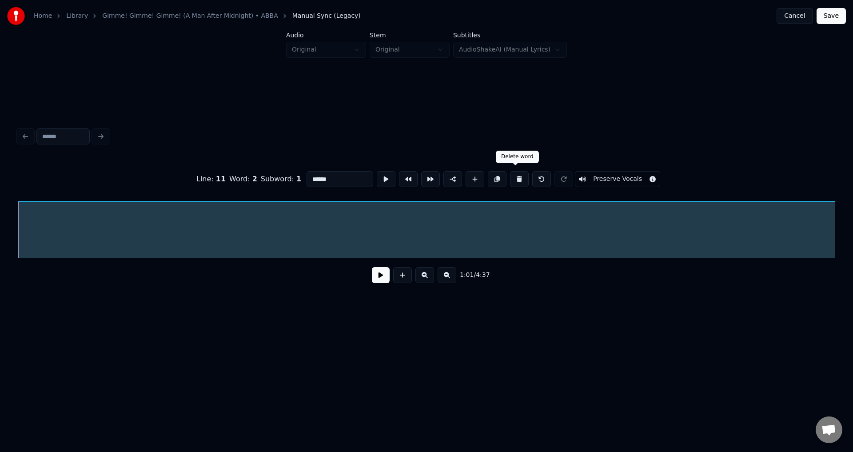
click at [513, 179] on button at bounding box center [519, 179] width 19 height 16
type input "******"
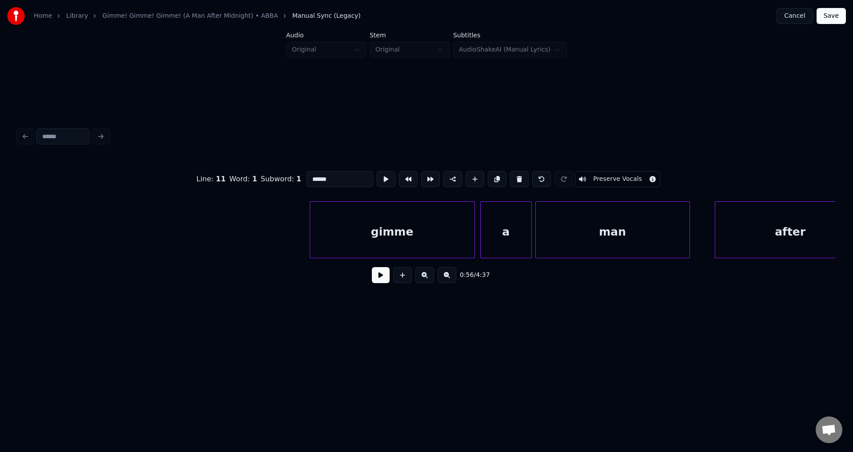
scroll to position [0, 7318]
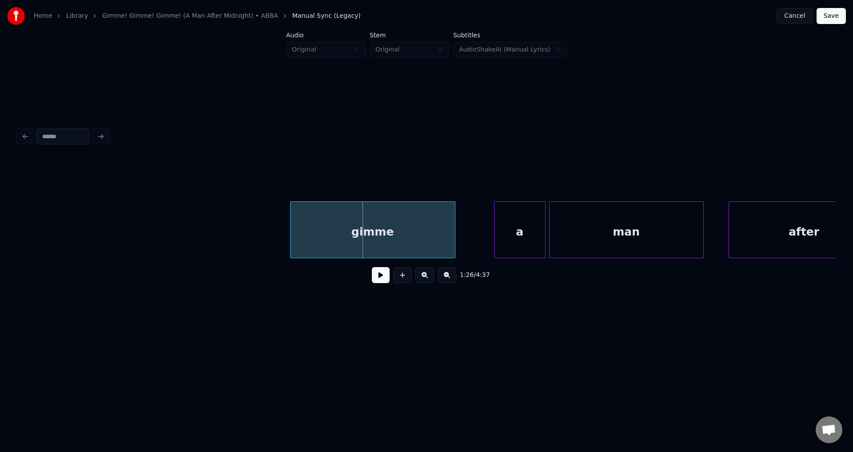
click at [328, 195] on div "1:26 / 4:37" at bounding box center [427, 224] width 818 height 135
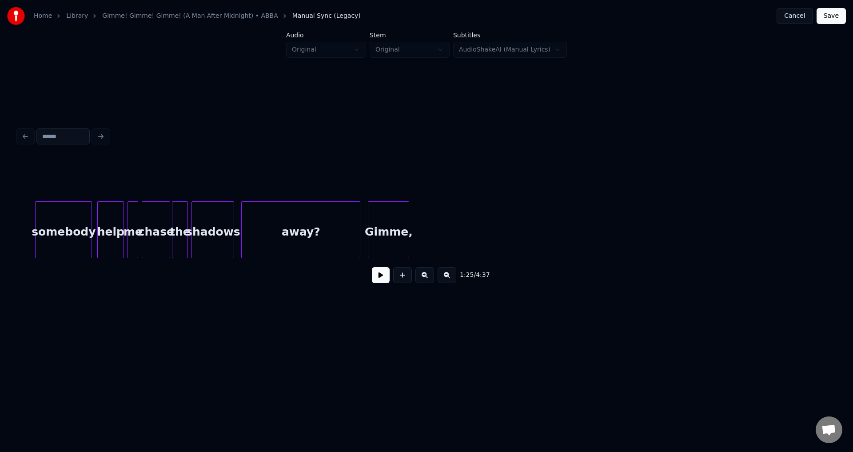
scroll to position [0, 4710]
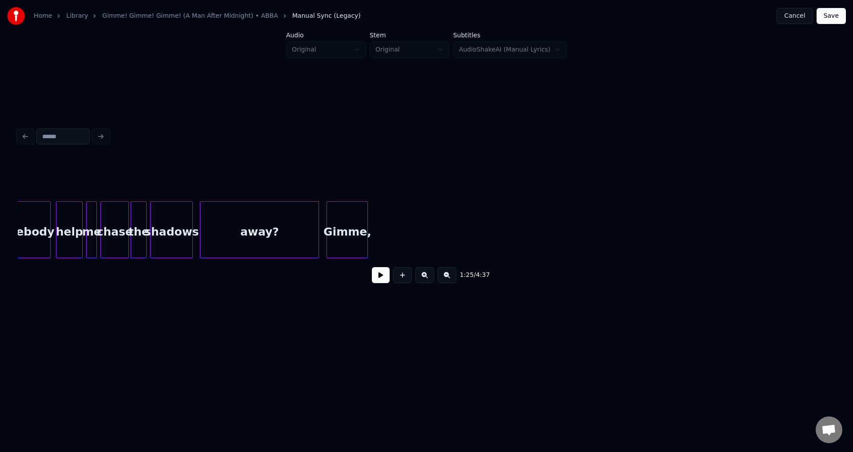
click at [399, 273] on button at bounding box center [402, 275] width 19 height 16
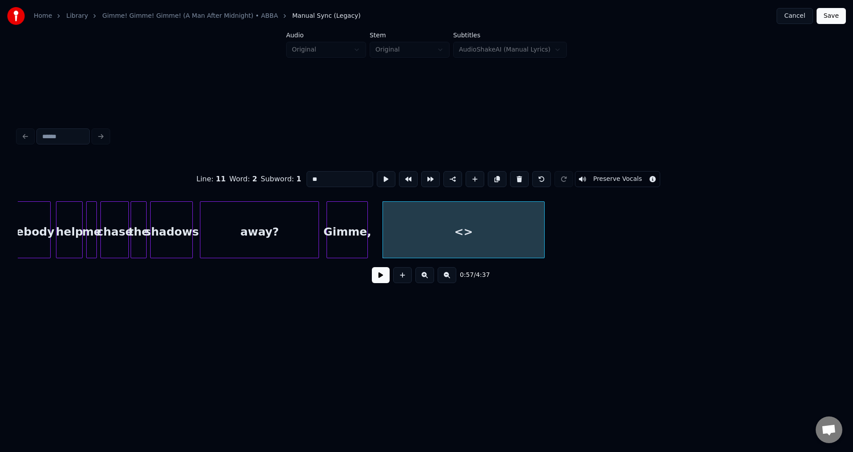
click at [542, 227] on div at bounding box center [543, 230] width 3 height 56
click at [492, 223] on div "<>" at bounding box center [463, 232] width 161 height 60
click at [333, 181] on input "**" at bounding box center [340, 179] width 67 height 16
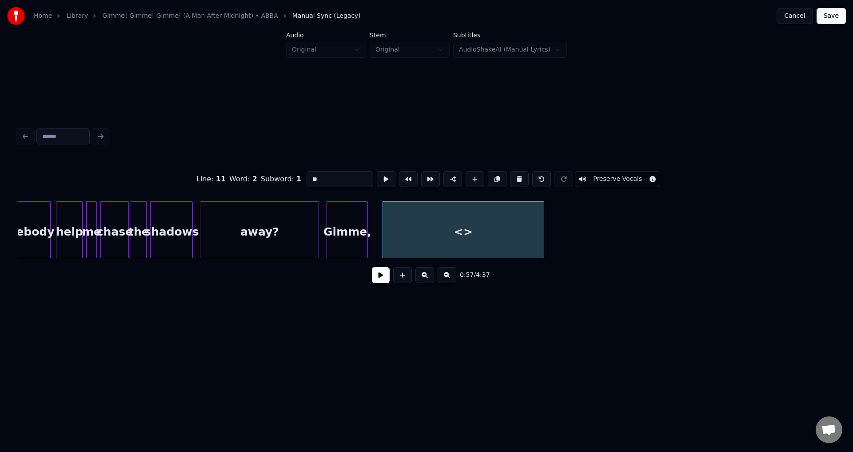
click at [333, 181] on input "**" at bounding box center [340, 179] width 67 height 16
click at [423, 221] on div "Gi" at bounding box center [463, 232] width 161 height 60
click at [409, 225] on div "Gi" at bounding box center [449, 232] width 161 height 60
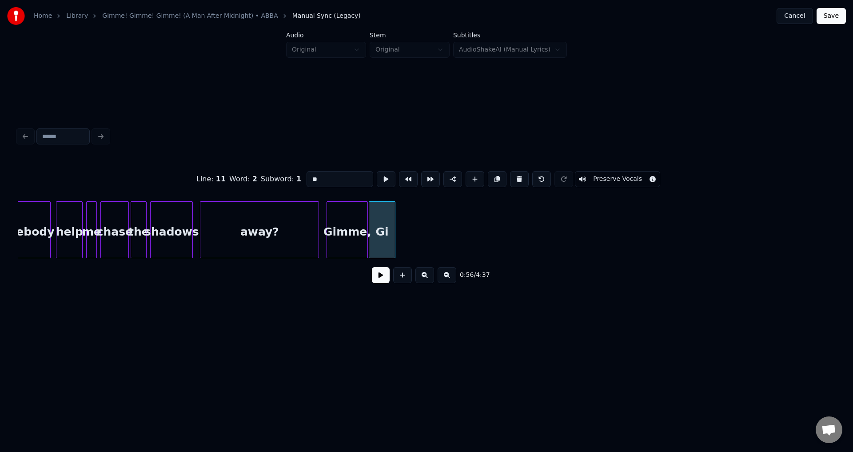
click at [394, 231] on div at bounding box center [393, 230] width 3 height 56
click at [388, 230] on div "Gi" at bounding box center [382, 232] width 26 height 60
click at [332, 180] on input "**" at bounding box center [340, 179] width 67 height 16
click at [496, 177] on button at bounding box center [497, 179] width 19 height 16
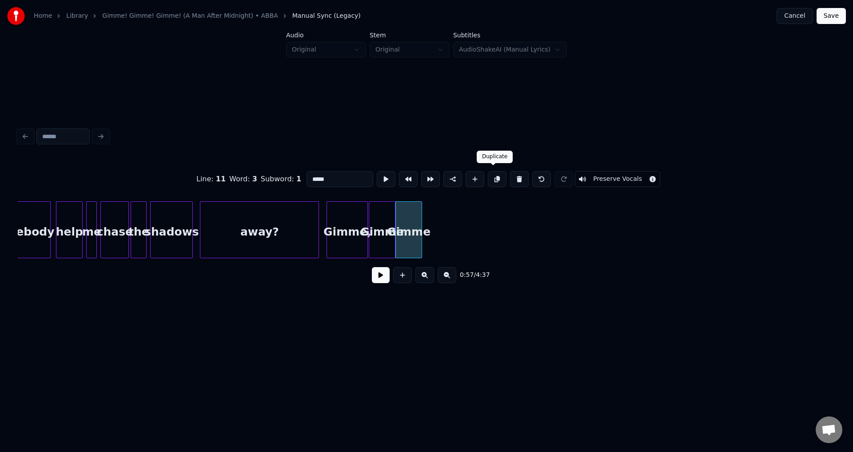
click at [488, 181] on button at bounding box center [497, 179] width 19 height 16
click at [438, 224] on div "Gimme" at bounding box center [436, 232] width 26 height 60
click at [353, 180] on input "*****" at bounding box center [340, 179] width 67 height 16
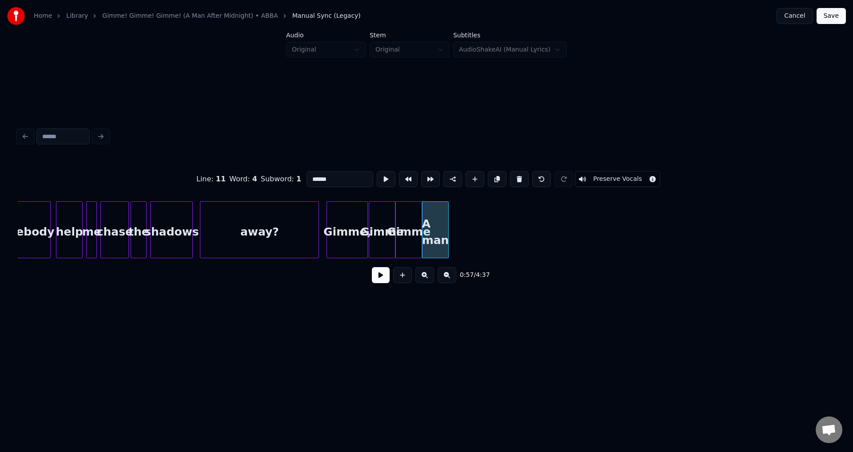
type input "*****"
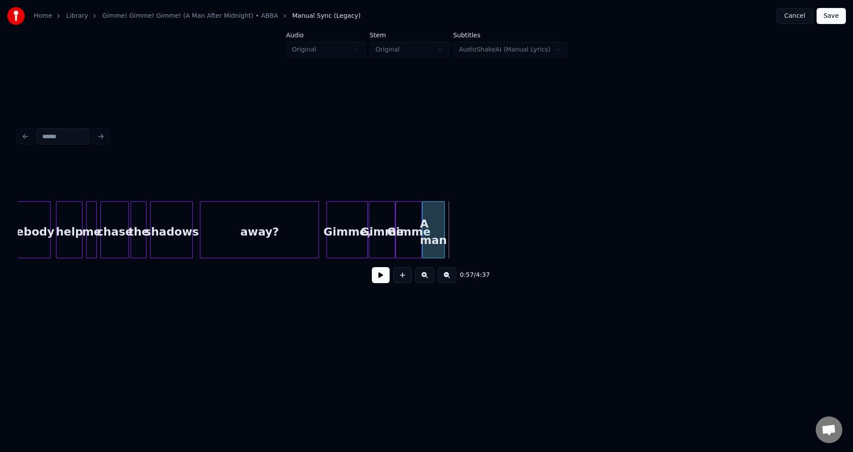
click at [444, 226] on div at bounding box center [443, 230] width 3 height 56
click at [296, 172] on div at bounding box center [427, 179] width 818 height 44
click at [380, 275] on button at bounding box center [381, 275] width 18 height 16
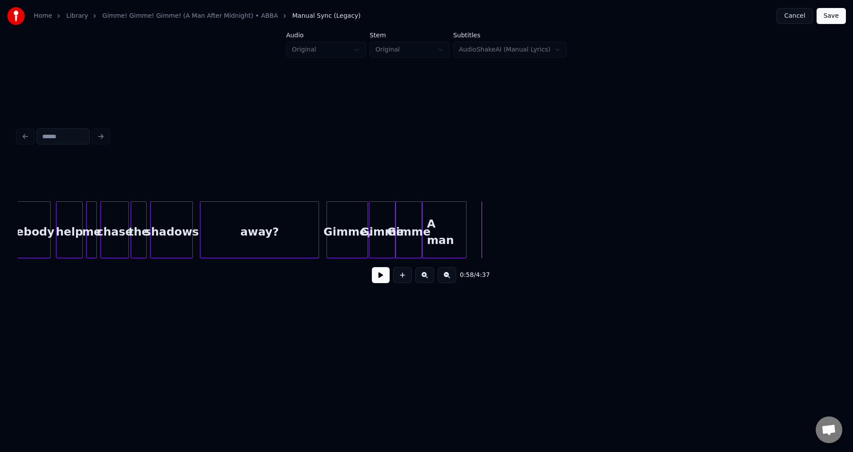
click at [466, 228] on div at bounding box center [465, 230] width 3 height 56
click at [337, 175] on div at bounding box center [427, 179] width 818 height 44
click at [379, 279] on button at bounding box center [381, 275] width 18 height 16
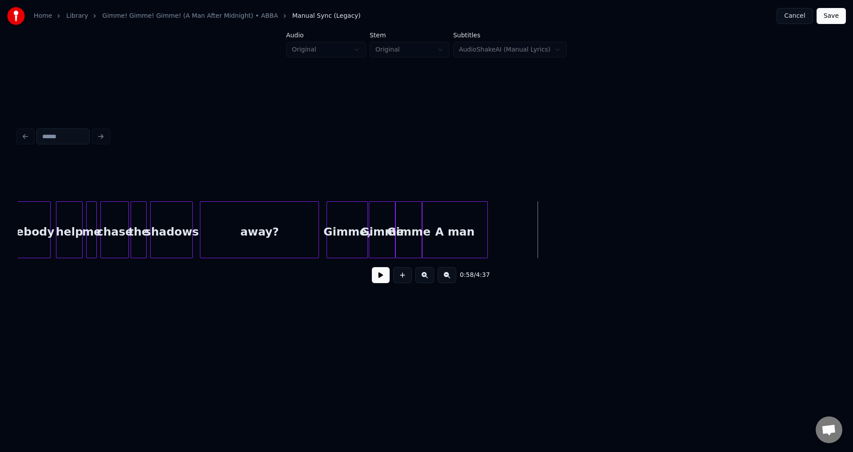
click at [486, 234] on div at bounding box center [486, 230] width 3 height 56
click at [384, 281] on button at bounding box center [381, 275] width 18 height 16
click at [445, 240] on div at bounding box center [445, 230] width 3 height 56
drag, startPoint x: 422, startPoint y: 241, endPoint x: 428, endPoint y: 240, distance: 5.5
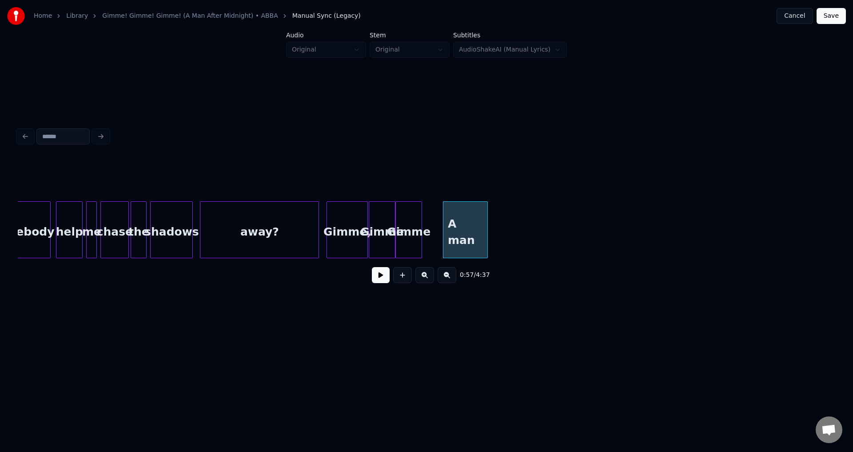
click at [440, 239] on div at bounding box center [441, 230] width 3 height 56
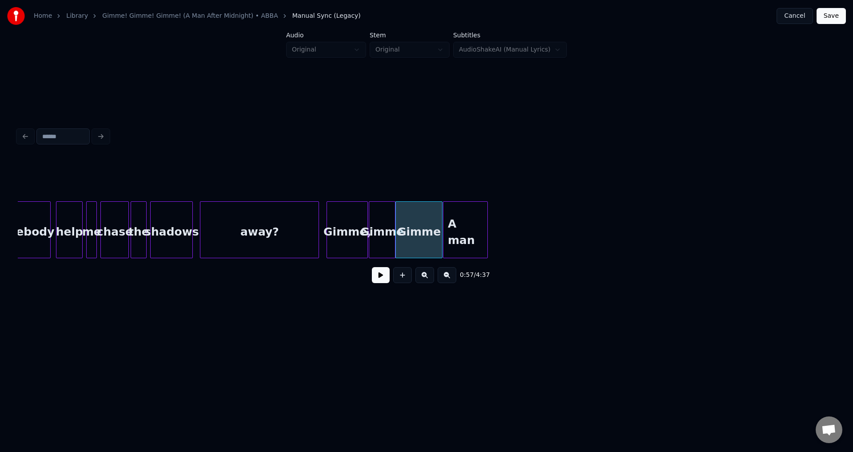
click at [322, 166] on div at bounding box center [427, 179] width 818 height 44
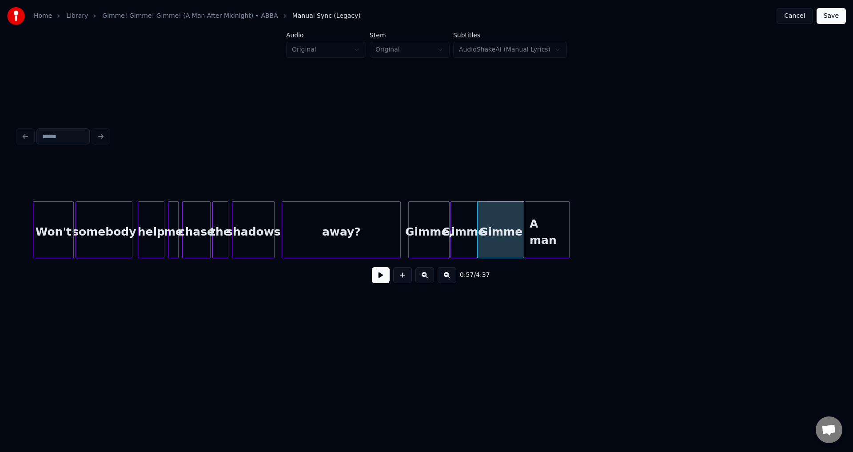
scroll to position [0, 4642]
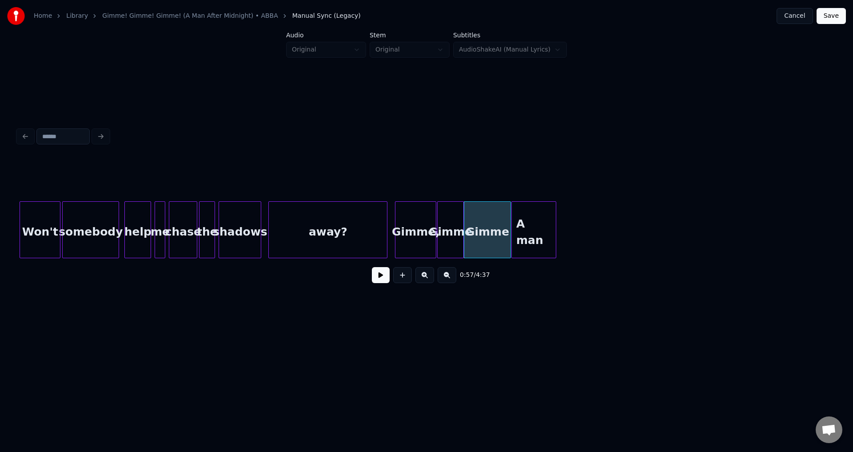
drag, startPoint x: 604, startPoint y: 197, endPoint x: 483, endPoint y: 238, distance: 127.3
click at [483, 238] on div "0:57 / 4:37" at bounding box center [427, 224] width 818 height 135
click at [402, 235] on div "Gimme," at bounding box center [416, 232] width 40 height 60
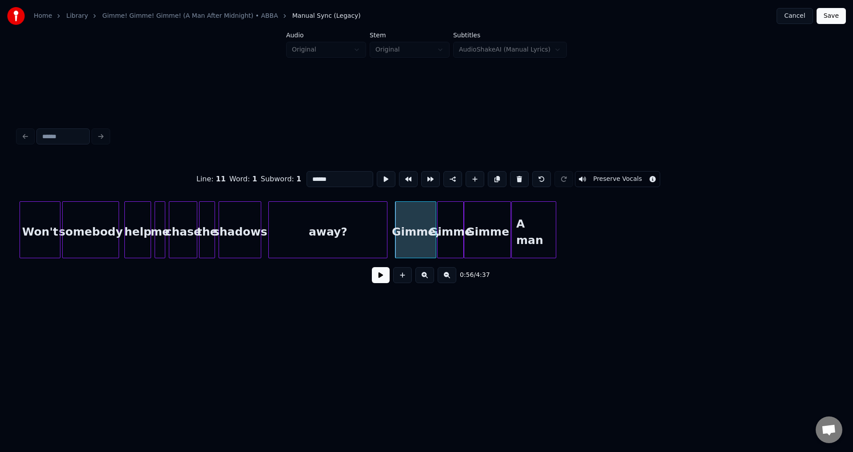
click at [797, 18] on button "Cancel" at bounding box center [795, 16] width 36 height 16
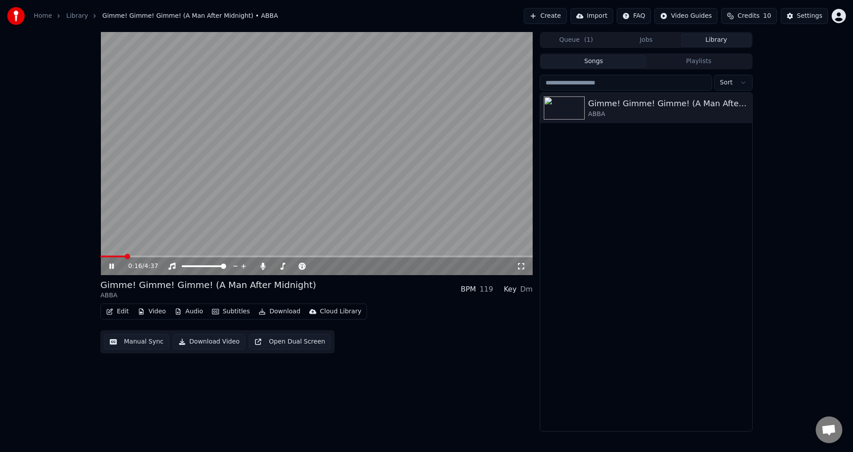
click at [125, 256] on span at bounding box center [316, 257] width 432 height 2
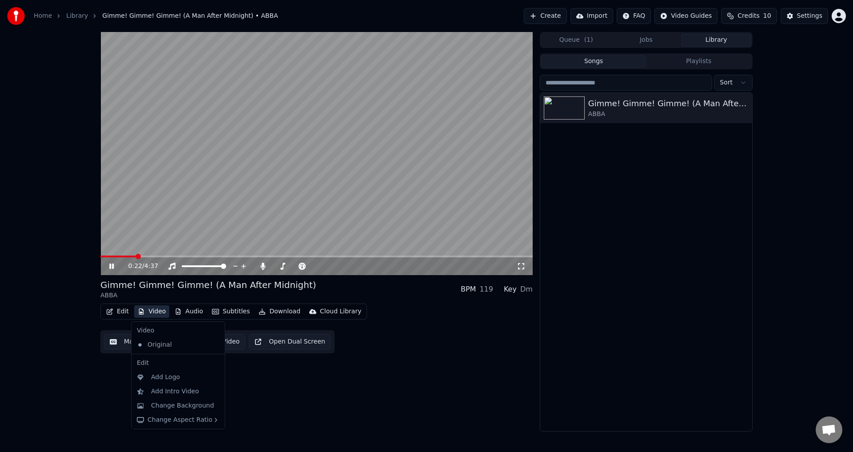
click at [152, 310] on button "Video" at bounding box center [151, 311] width 35 height 12
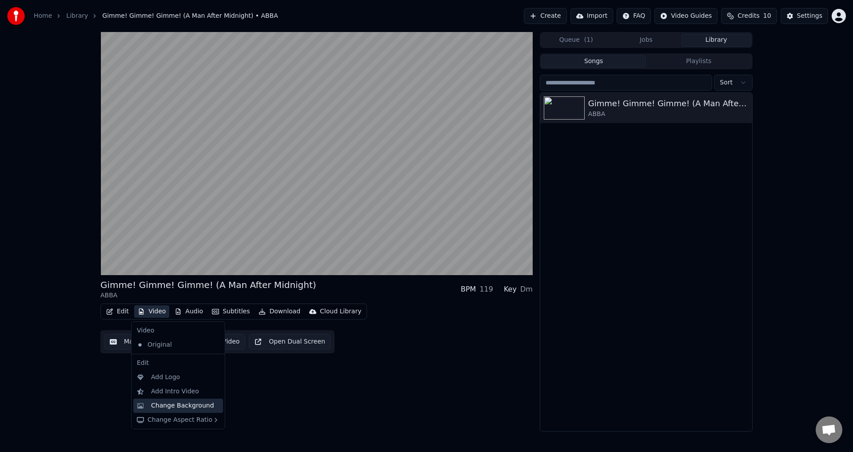
click at [197, 407] on div "Change Background" at bounding box center [182, 405] width 63 height 9
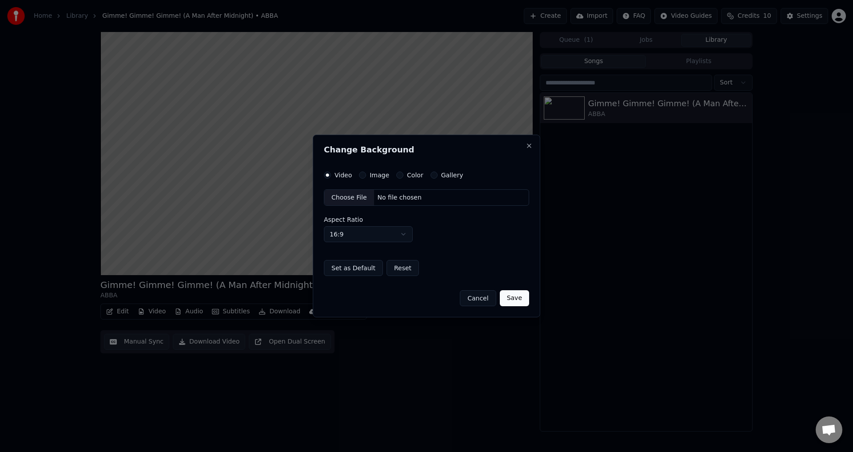
click at [345, 191] on div "Choose File" at bounding box center [349, 198] width 50 height 16
click at [522, 302] on button "Save" at bounding box center [514, 298] width 29 height 16
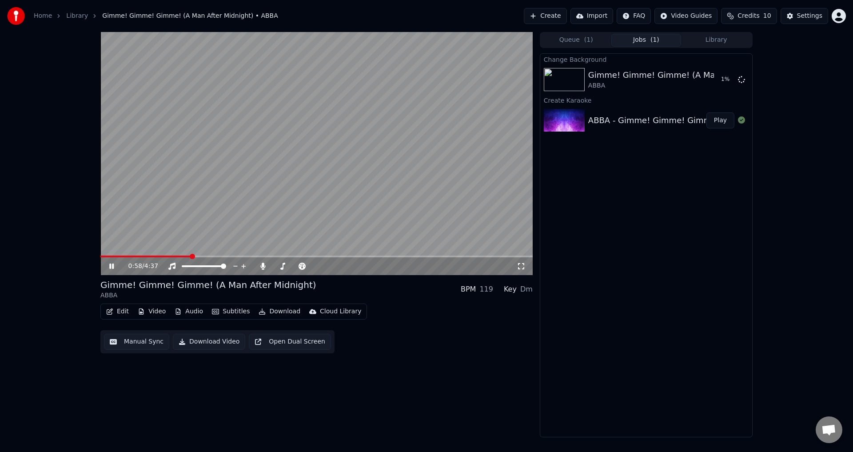
click at [109, 265] on icon at bounding box center [118, 266] width 21 height 7
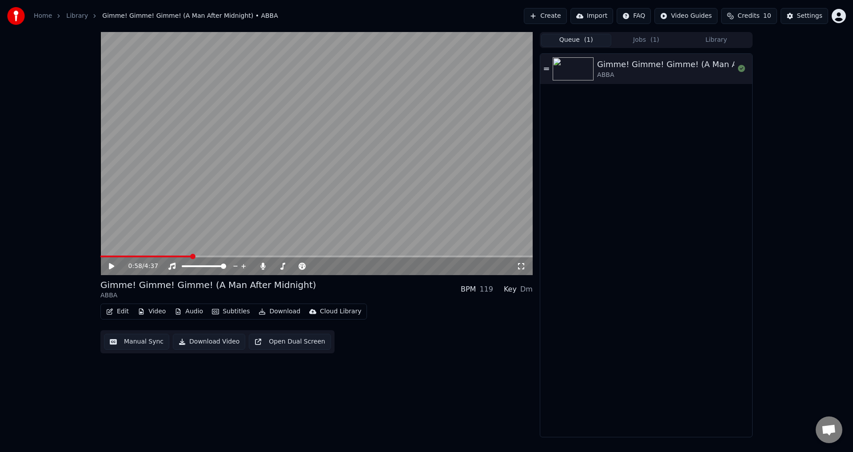
click at [595, 44] on button "Queue ( 1 )" at bounding box center [576, 40] width 70 height 13
click at [644, 37] on button "Jobs ( 1 )" at bounding box center [647, 40] width 70 height 13
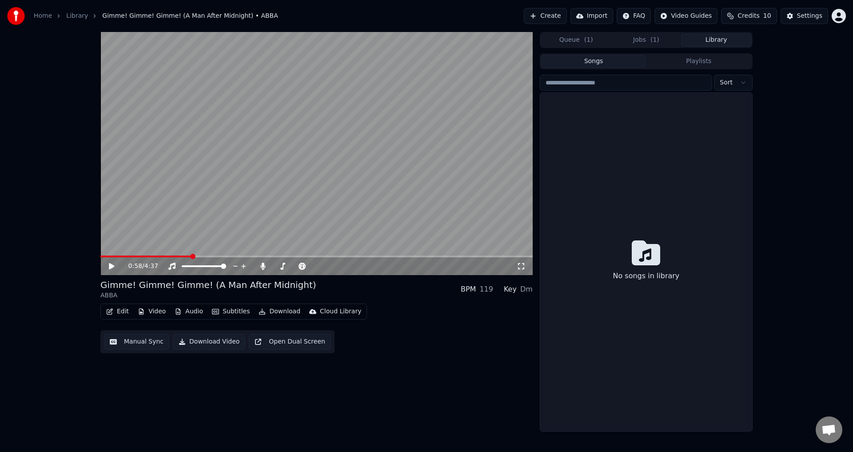
click at [718, 40] on button "Library" at bounding box center [716, 40] width 70 height 13
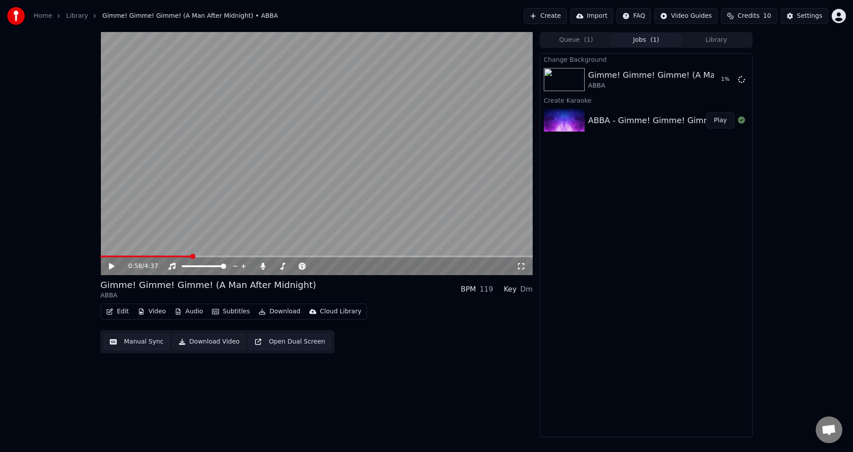
click at [654, 41] on span "( 1 )" at bounding box center [655, 40] width 9 height 9
click at [471, 336] on div "Edit Video Audio Subtitles Download Cloud Library Manual Sync Download Video Op…" at bounding box center [316, 329] width 432 height 50
click at [48, 19] on link "Home" at bounding box center [43, 16] width 18 height 9
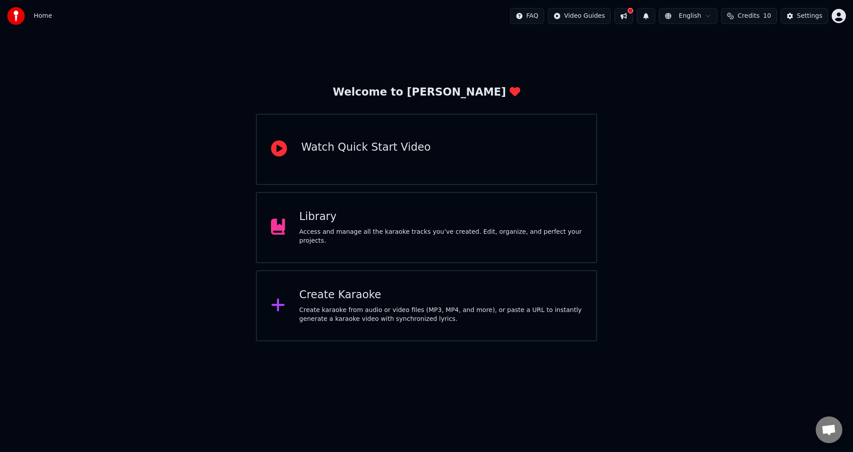
click at [631, 16] on button at bounding box center [624, 16] width 19 height 16
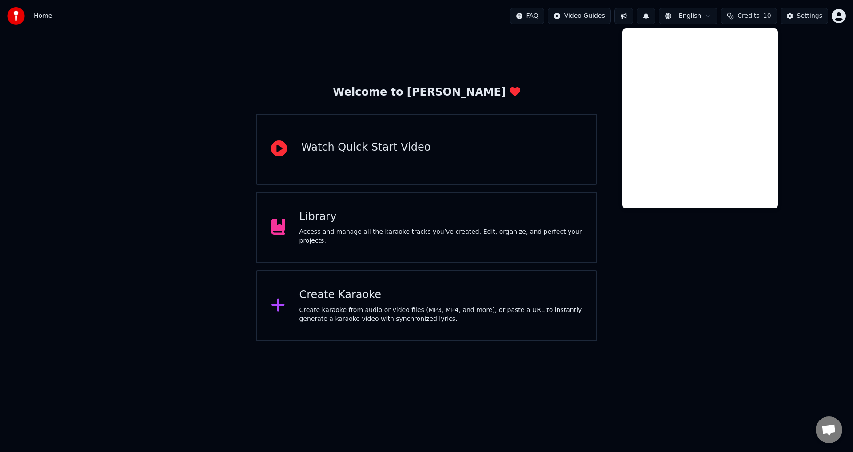
click at [769, 20] on span "10" at bounding box center [768, 16] width 8 height 9
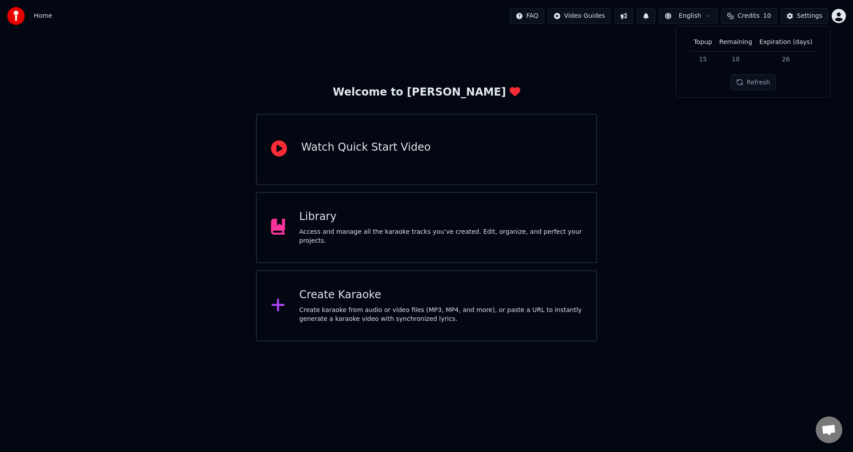
click at [756, 85] on button "Refresh" at bounding box center [754, 82] width 46 height 16
click at [786, 60] on td "26" at bounding box center [786, 59] width 60 height 16
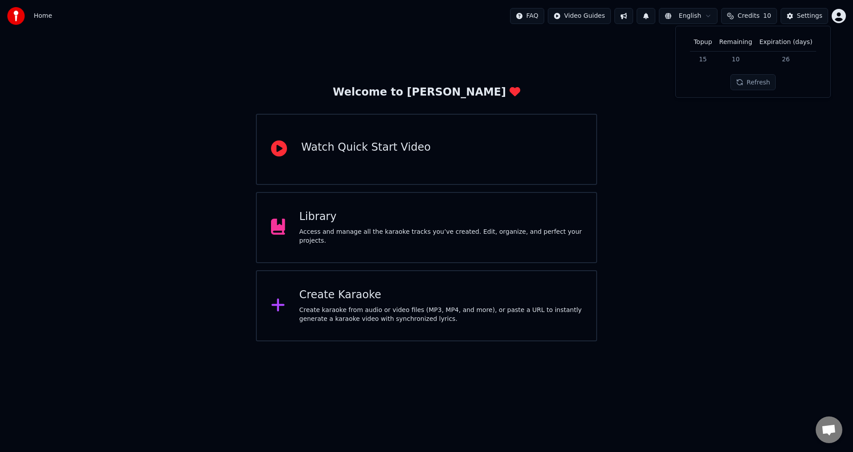
click at [716, 59] on td "15" at bounding box center [702, 59] width 25 height 16
click at [337, 168] on div "Watch Quick Start Video" at bounding box center [426, 149] width 341 height 71
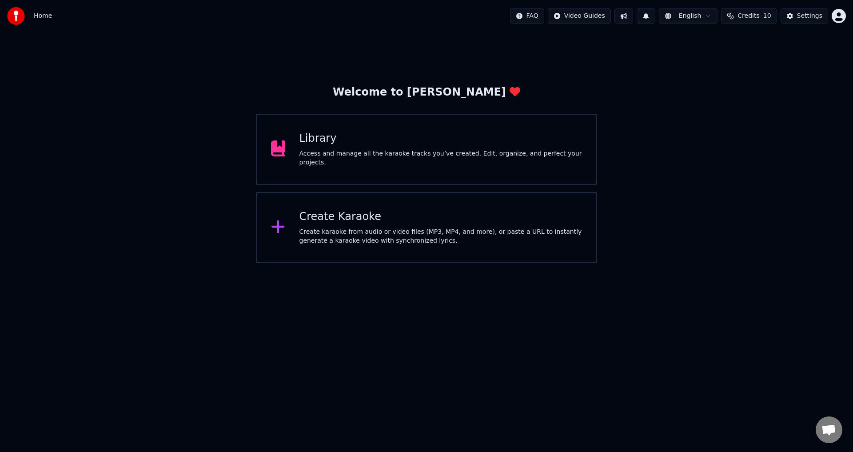
click at [18, 24] on img at bounding box center [16, 16] width 18 height 18
click at [366, 159] on div "Access and manage all the karaoke tracks you’ve created. Edit, organize, and pe…" at bounding box center [441, 158] width 283 height 18
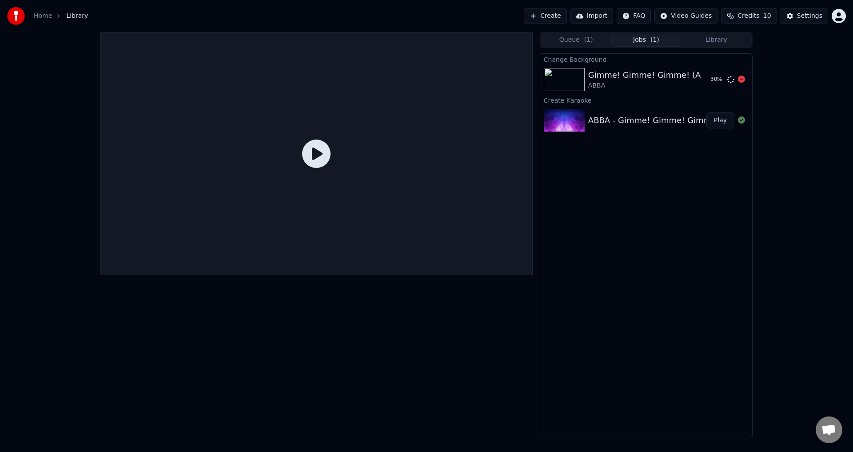
click at [683, 71] on div "Gimme! Gimme! Gimme! (A Man After Midnight)" at bounding box center [685, 75] width 194 height 12
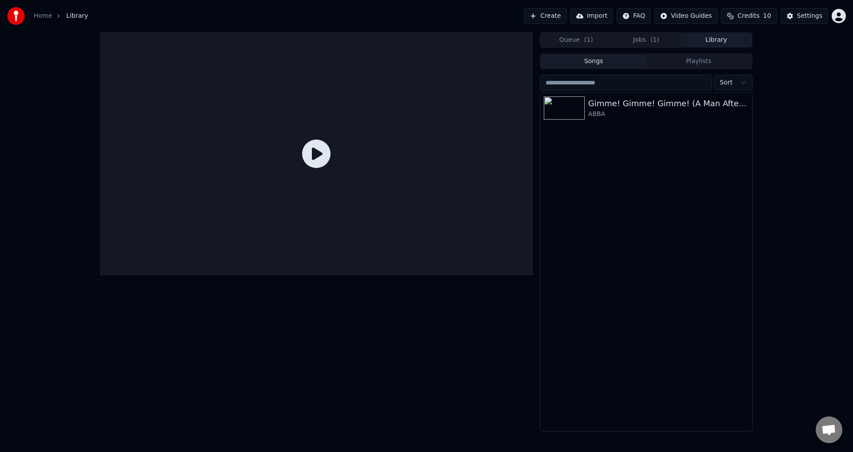
click at [716, 38] on button "Library" at bounding box center [716, 40] width 70 height 13
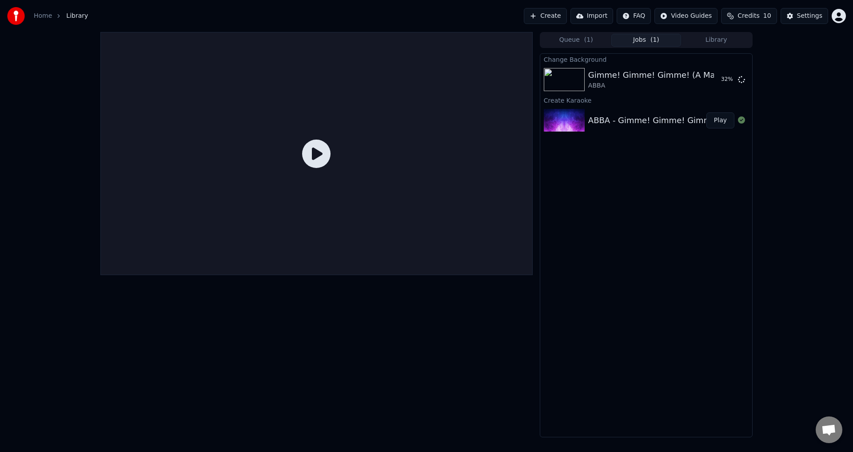
drag, startPoint x: 677, startPoint y: 41, endPoint x: 654, endPoint y: 40, distance: 22.7
click at [654, 40] on button "Jobs ( 1 )" at bounding box center [647, 40] width 70 height 13
click at [758, 20] on span "Credits" at bounding box center [749, 16] width 22 height 9
click at [820, 184] on div "Queue ( 1 ) Jobs ( 1 ) Library Change Background Gimme! Gimme! Gimme! (A Man Af…" at bounding box center [426, 234] width 853 height 405
click at [637, 116] on div "ABBA - Gimme! Gimme! Gimme! (A Man After Midnight) (Intro Clean)" at bounding box center [726, 120] width 277 height 12
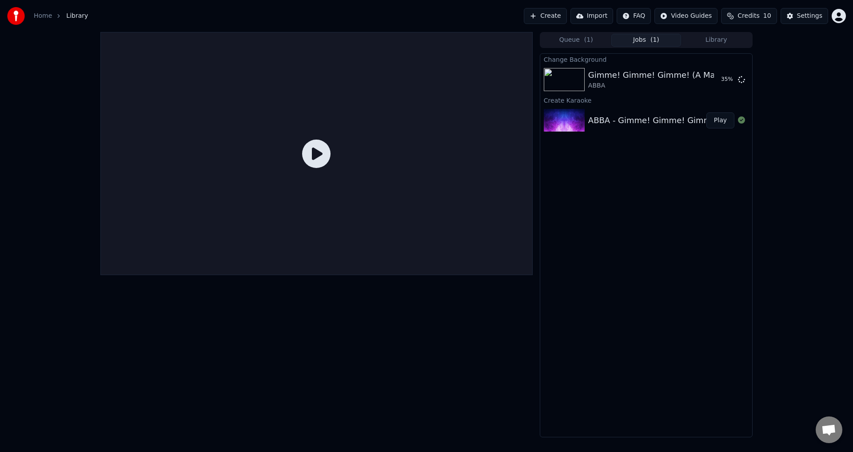
click at [636, 112] on div "ABBA - Gimme! Gimme! Gimme! (A Man After Midnight) (Intro Clean) Play" at bounding box center [646, 120] width 212 height 30
click at [723, 121] on button "Play" at bounding box center [721, 120] width 28 height 16
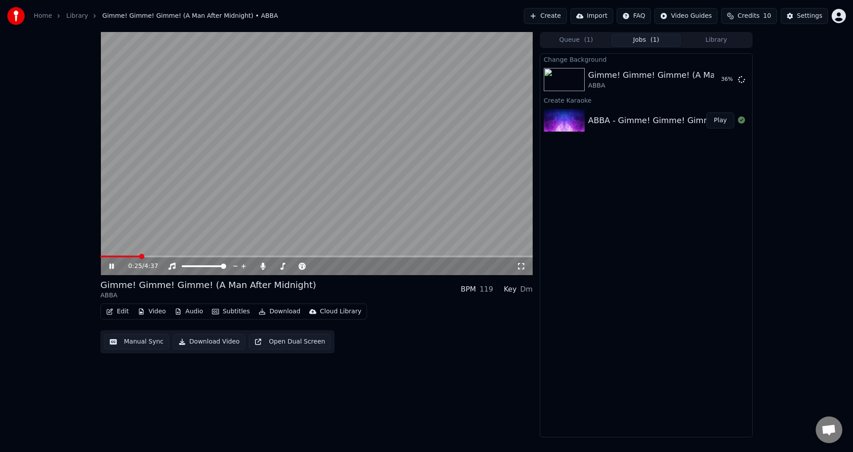
click at [140, 256] on span at bounding box center [316, 257] width 432 height 2
click at [174, 255] on video at bounding box center [316, 153] width 432 height 243
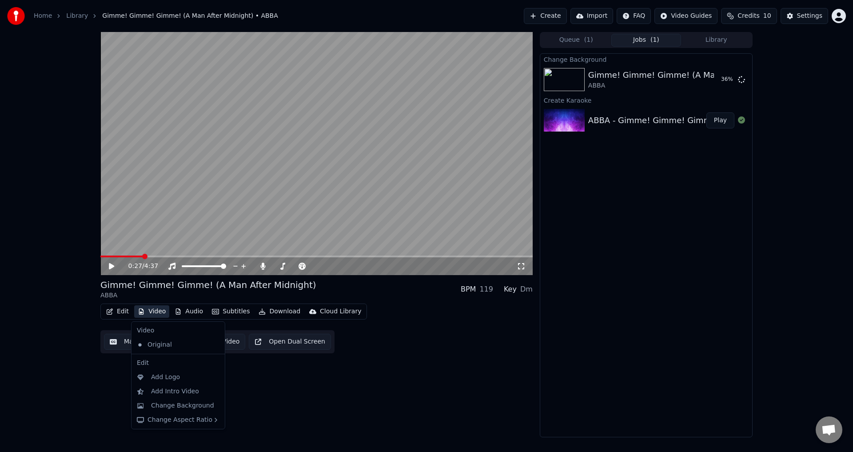
click at [162, 309] on button "Video" at bounding box center [151, 311] width 35 height 12
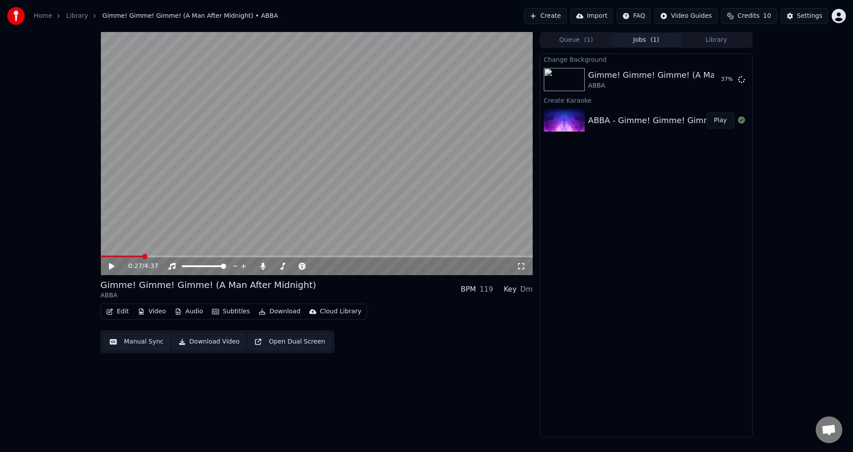
click at [152, 375] on div "0:27 / 4:37 Gimme! Gimme! Gimme! (A Man After Midnight) ABBA BPM 119 Key Dm Edi…" at bounding box center [316, 234] width 432 height 405
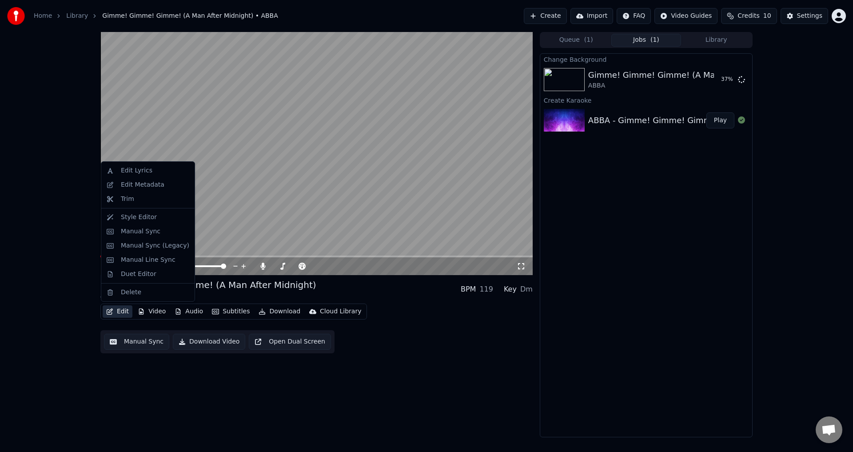
click at [120, 312] on button "Edit" at bounding box center [118, 311] width 30 height 12
click at [147, 217] on div "Style Editor" at bounding box center [139, 217] width 36 height 9
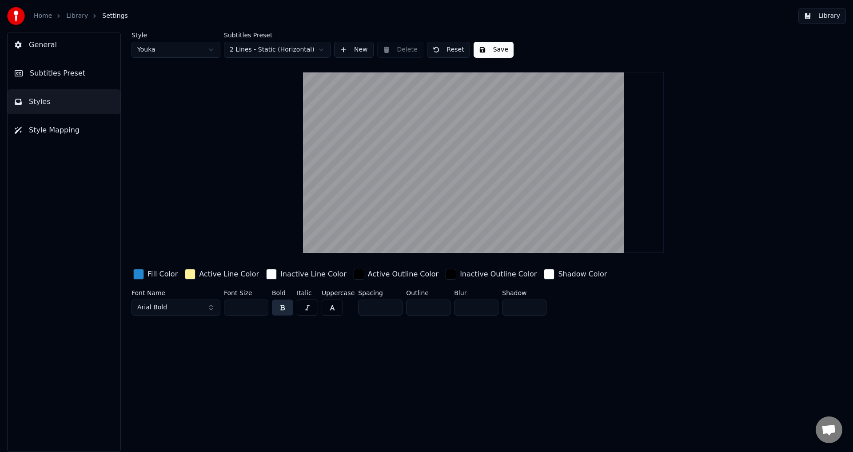
click at [202, 308] on button "Arial Bold" at bounding box center [176, 308] width 89 height 16
click at [213, 306] on button "Arial Bold" at bounding box center [176, 308] width 89 height 16
click at [213, 219] on div "Style Youka Subtitles Preset 2 Lines - Static (Horizontal) New Delete Reset Sav…" at bounding box center [484, 175] width 704 height 287
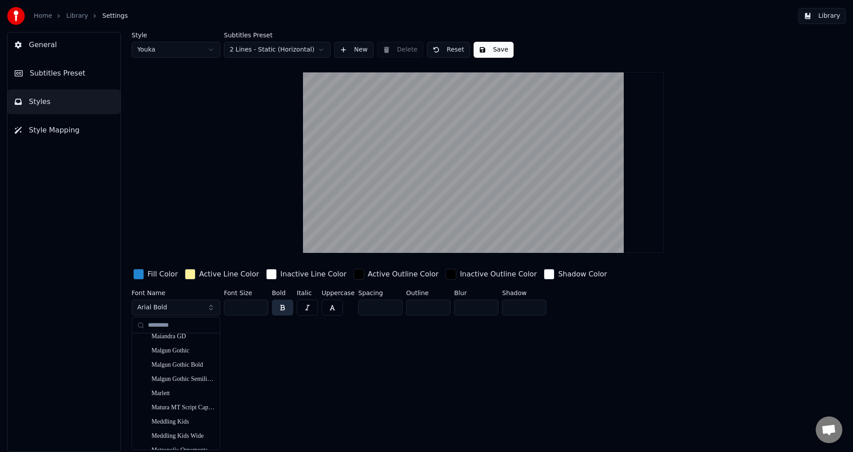
scroll to position [5749, 0]
click at [192, 360] on div "Malgun Gothic Bold" at bounding box center [183, 364] width 63 height 9
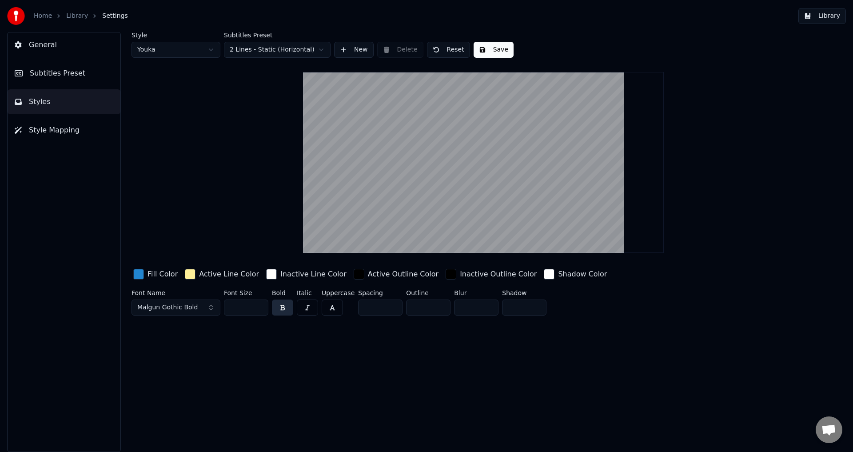
click at [203, 298] on div "Font Name Malgun Gothic Bold" at bounding box center [176, 304] width 89 height 29
click at [198, 311] on button "Malgun Gothic Bold" at bounding box center [176, 308] width 89 height 16
click at [189, 307] on span "Malgun Gothic Bold" at bounding box center [167, 307] width 60 height 9
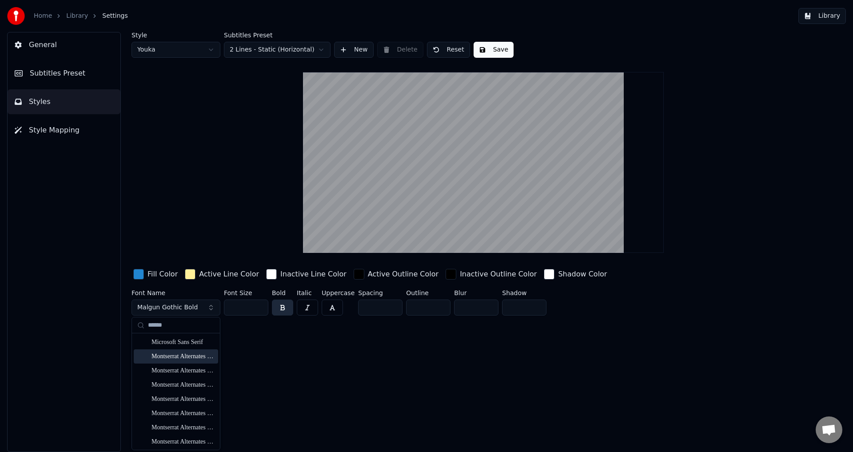
type input "******"
click at [194, 356] on div "Montserrat Alternates Black" at bounding box center [183, 356] width 63 height 9
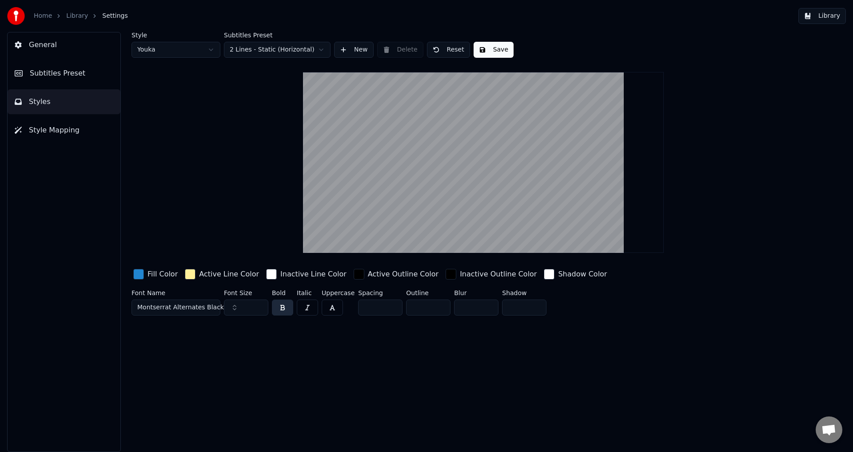
click at [197, 308] on span "Montserrat Alternates Black" at bounding box center [180, 307] width 87 height 9
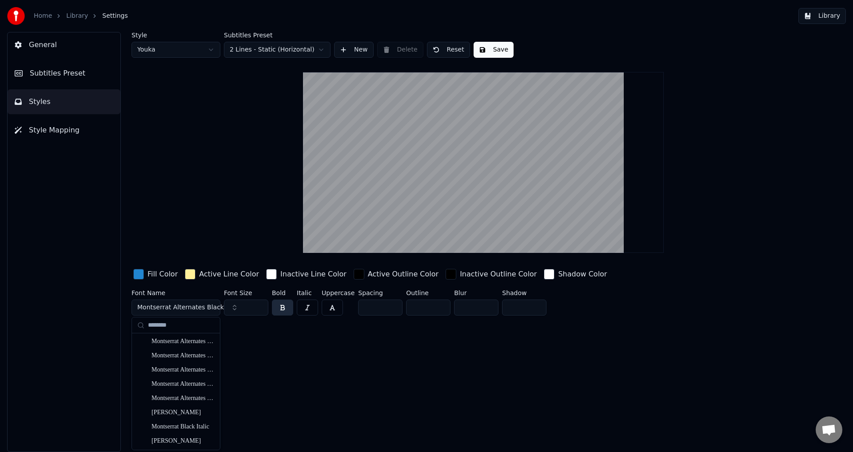
scroll to position [186, 0]
type input "********"
click at [178, 412] on div "[PERSON_NAME]" at bounding box center [183, 412] width 63 height 9
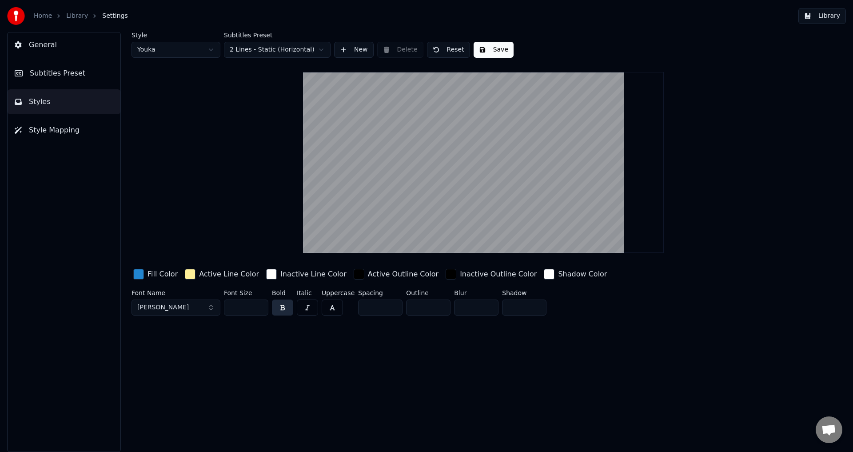
click at [190, 275] on div "button" at bounding box center [190, 274] width 11 height 11
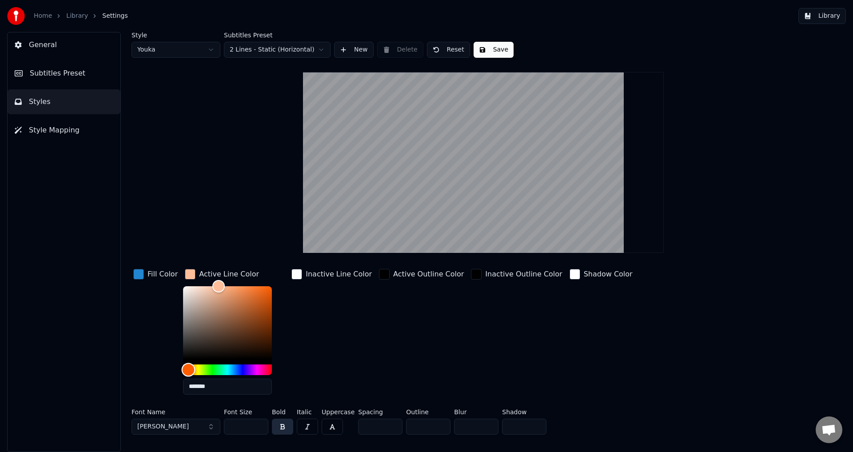
click at [186, 368] on div "Hue" at bounding box center [189, 370] width 14 height 14
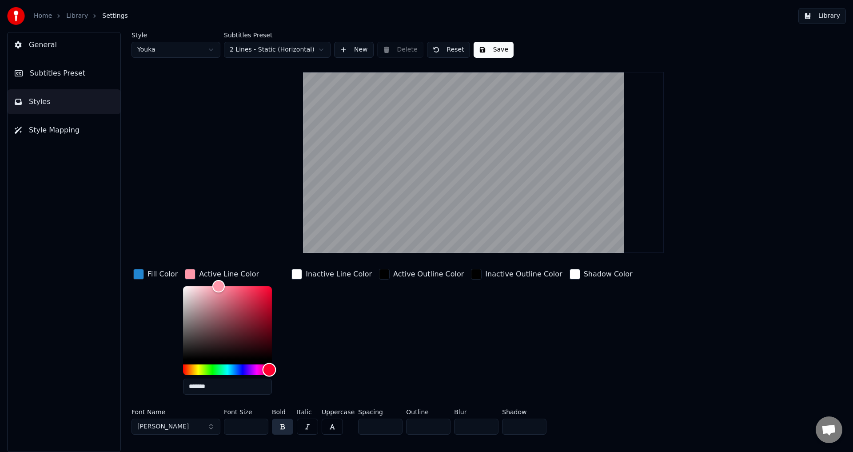
drag, startPoint x: 186, startPoint y: 368, endPoint x: 267, endPoint y: 372, distance: 80.9
click at [267, 372] on div "Hue" at bounding box center [270, 370] width 14 height 14
click at [261, 292] on div "Color" at bounding box center [227, 322] width 89 height 73
drag, startPoint x: 261, startPoint y: 292, endPoint x: 276, endPoint y: 280, distance: 18.3
click at [276, 280] on div "Active Line Color *******" at bounding box center [234, 334] width 103 height 135
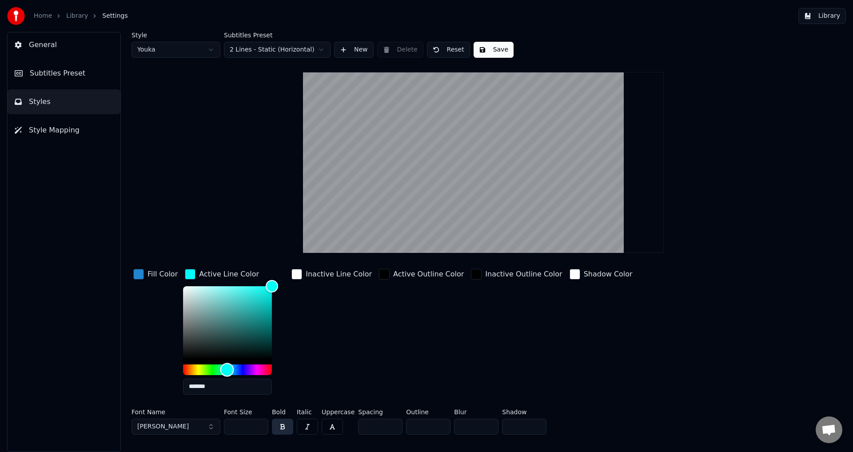
click at [224, 369] on div "Hue" at bounding box center [227, 369] width 89 height 11
type input "*******"
drag, startPoint x: 186, startPoint y: 289, endPoint x: 151, endPoint y: 281, distance: 35.7
click at [151, 281] on div "Fill Color Active Line Color ******* Inactive Line Color Active Outline Color I…" at bounding box center [430, 334] width 597 height 135
click at [379, 273] on div "button" at bounding box center [384, 274] width 11 height 11
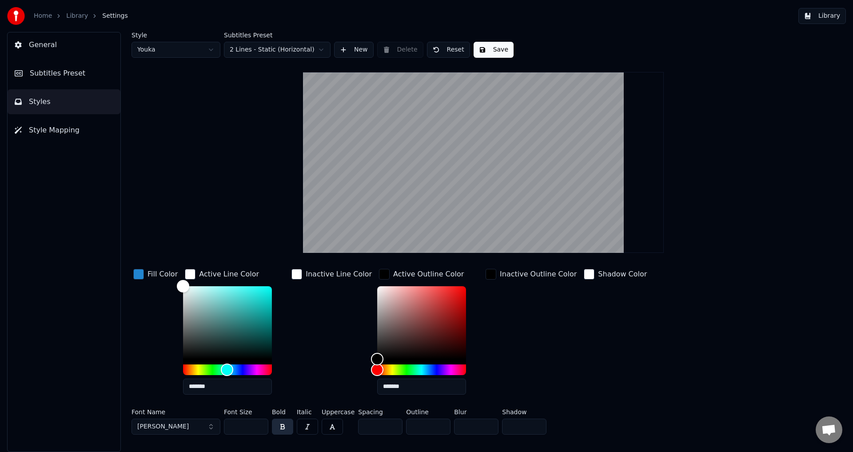
click at [379, 273] on div "button" at bounding box center [384, 274] width 11 height 11
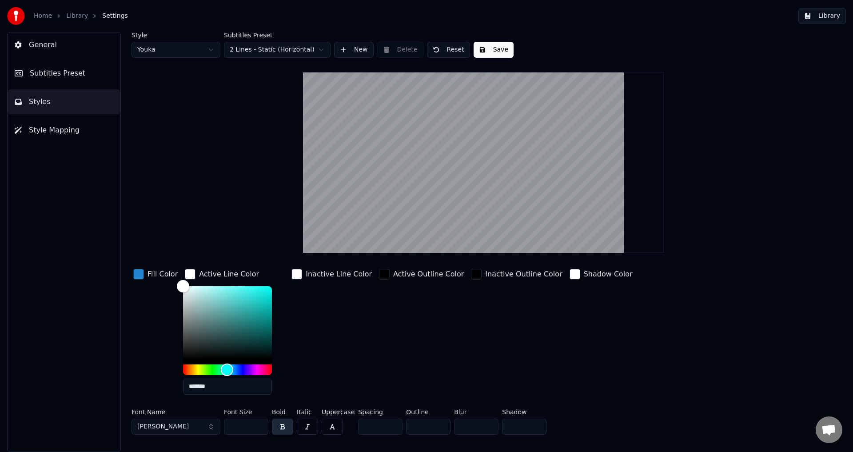
click at [191, 274] on div "button" at bounding box center [190, 274] width 11 height 11
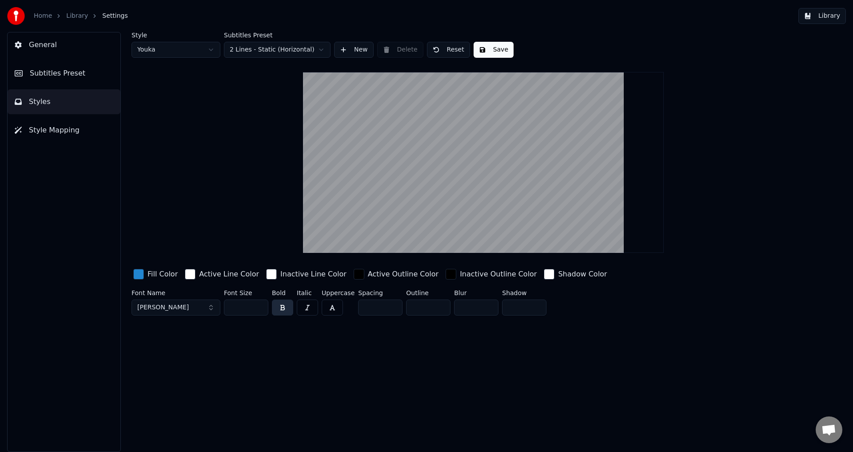
click at [191, 274] on div "button" at bounding box center [190, 274] width 11 height 11
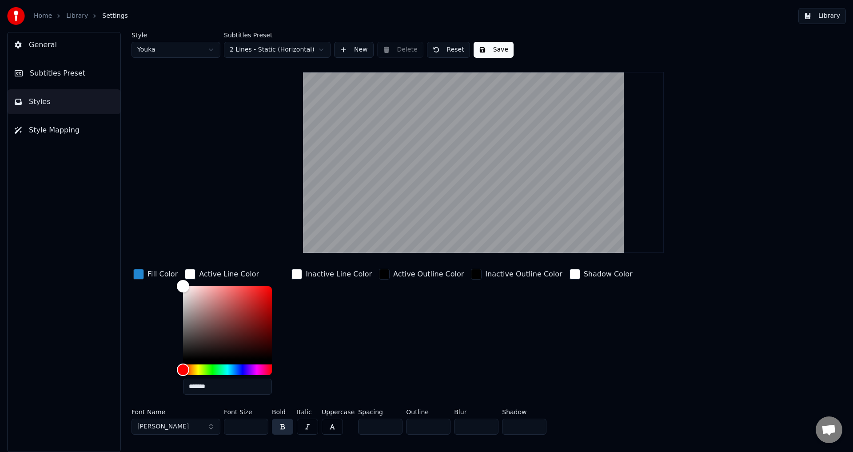
click at [446, 384] on div "Active Outline Color" at bounding box center [421, 334] width 88 height 135
click at [139, 275] on div "button" at bounding box center [138, 274] width 11 height 11
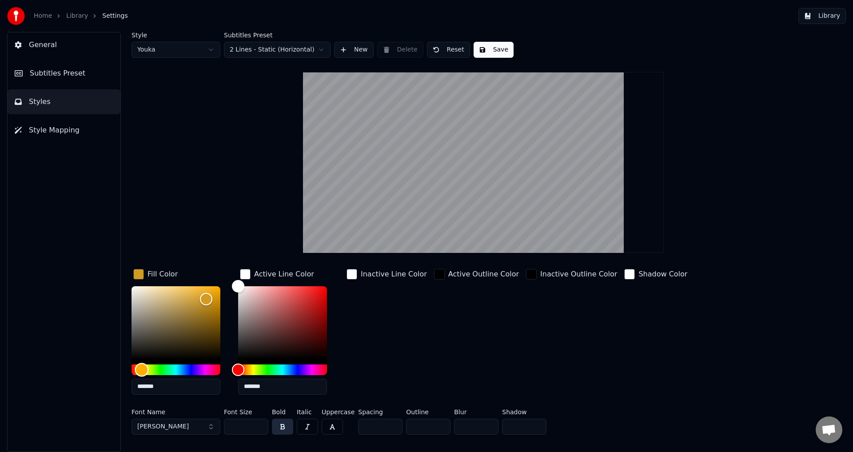
click at [142, 370] on div "Hue" at bounding box center [176, 369] width 89 height 11
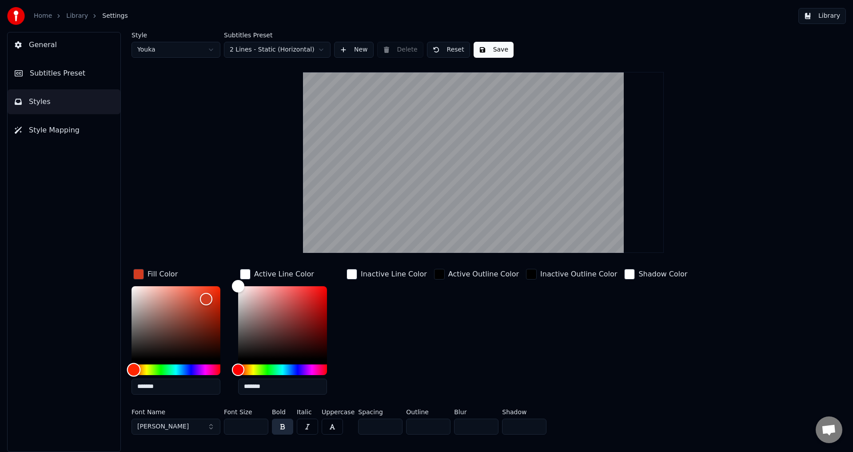
type input "*******"
drag, startPoint x: 142, startPoint y: 370, endPoint x: 133, endPoint y: 369, distance: 8.5
click at [133, 369] on div "Hue" at bounding box center [134, 370] width 14 height 14
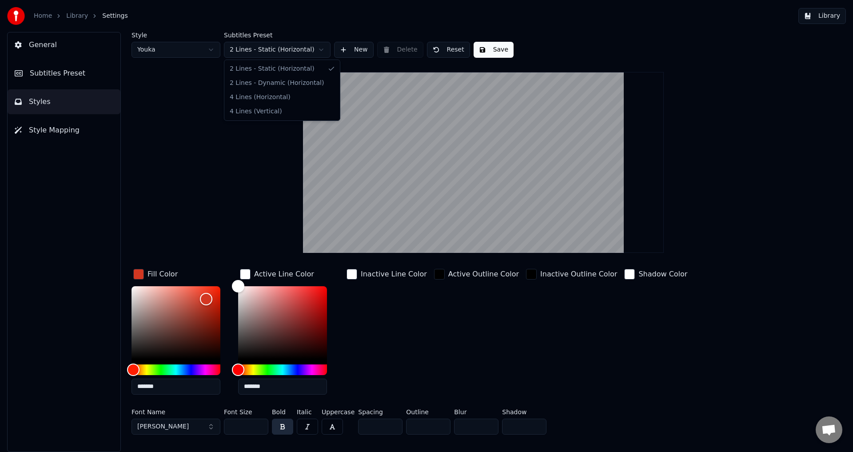
click at [278, 52] on html "Home Library Settings Library General Subtitles Preset Styles Style Mapping Sty…" at bounding box center [426, 226] width 853 height 452
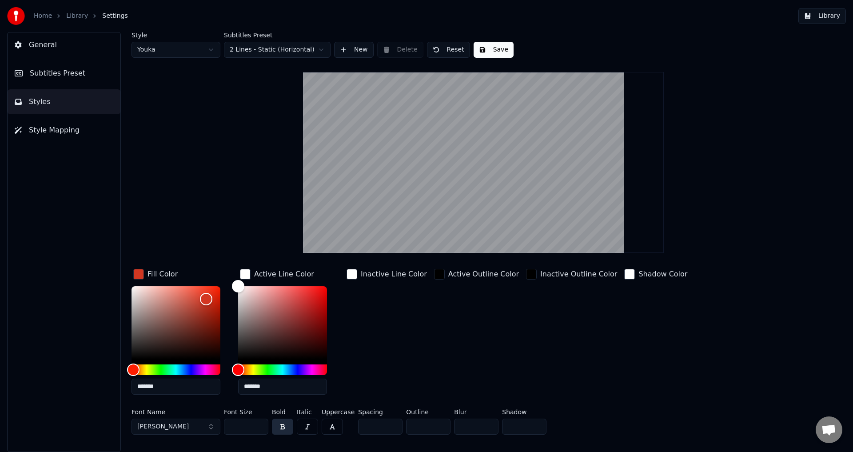
click at [278, 52] on html "Home Library Settings Library General Subtitles Preset Styles Style Mapping Sty…" at bounding box center [426, 226] width 853 height 452
click at [85, 64] on button "Subtitles Preset" at bounding box center [64, 73] width 113 height 25
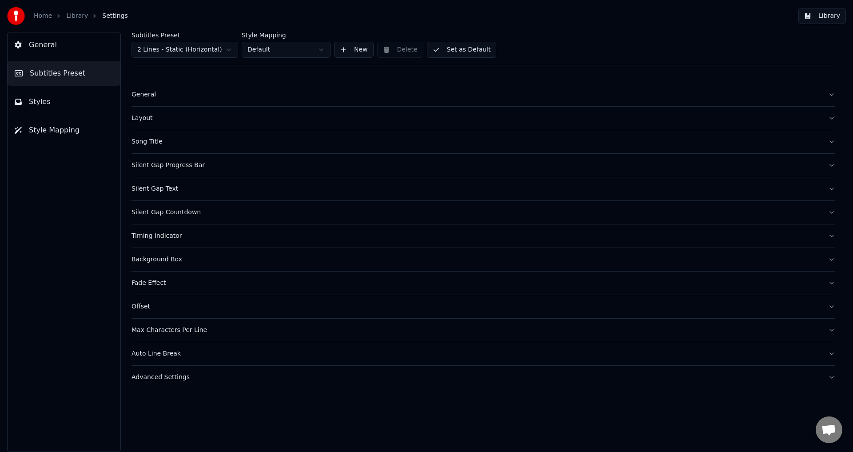
click at [170, 92] on div "General" at bounding box center [477, 94] width 690 height 9
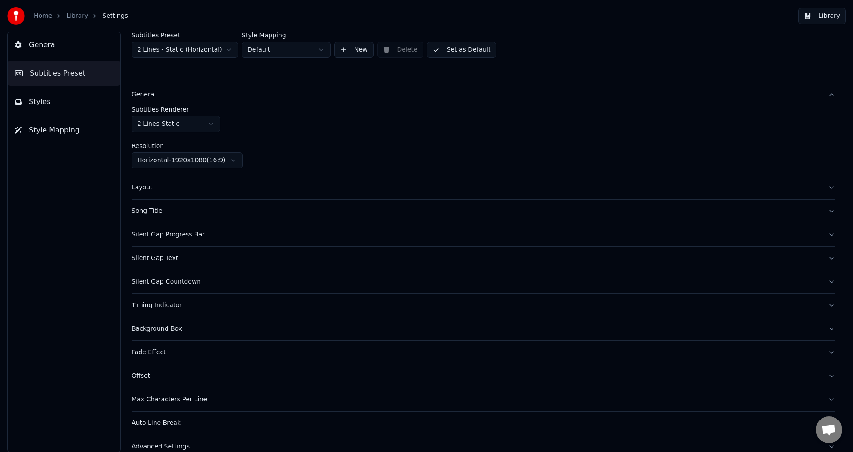
click at [154, 193] on button "Layout" at bounding box center [484, 187] width 704 height 23
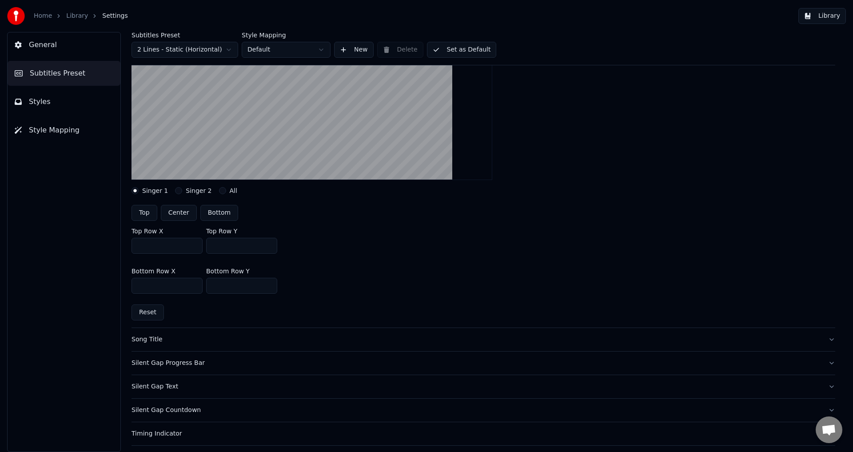
scroll to position [151, 0]
click at [219, 188] on button "All" at bounding box center [222, 189] width 7 height 7
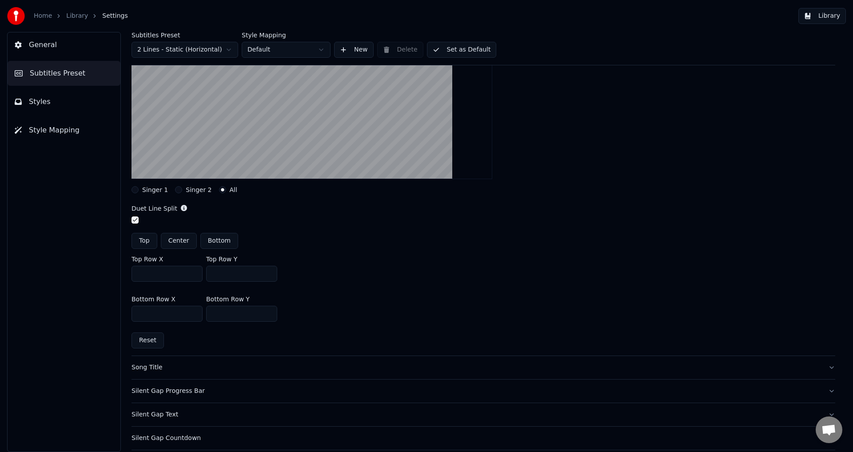
click at [181, 190] on div "Singer 2" at bounding box center [193, 189] width 36 height 7
click at [175, 189] on button "Singer 2" at bounding box center [178, 189] width 7 height 7
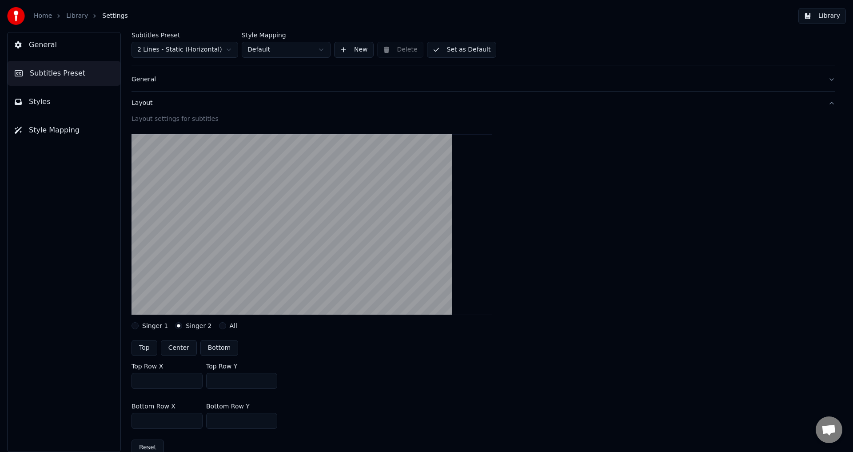
scroll to position [15, 0]
click at [139, 325] on div "Singer 1" at bounding box center [150, 326] width 36 height 7
click at [135, 325] on button "Singer 1" at bounding box center [135, 326] width 7 height 7
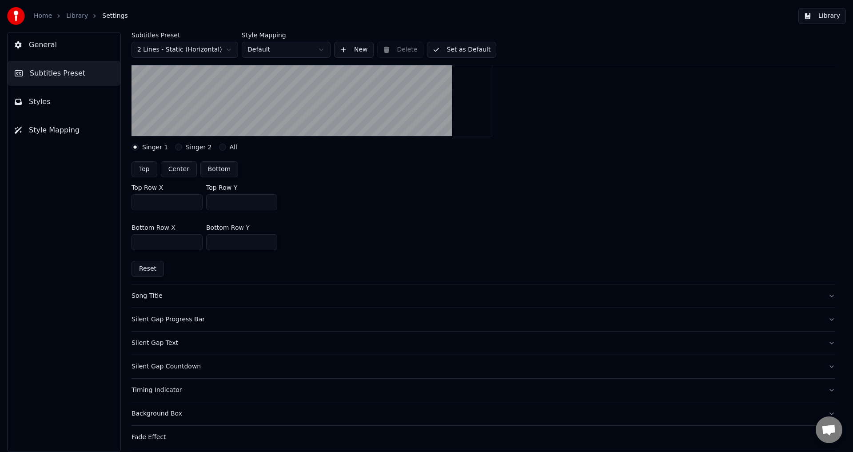
scroll to position [197, 0]
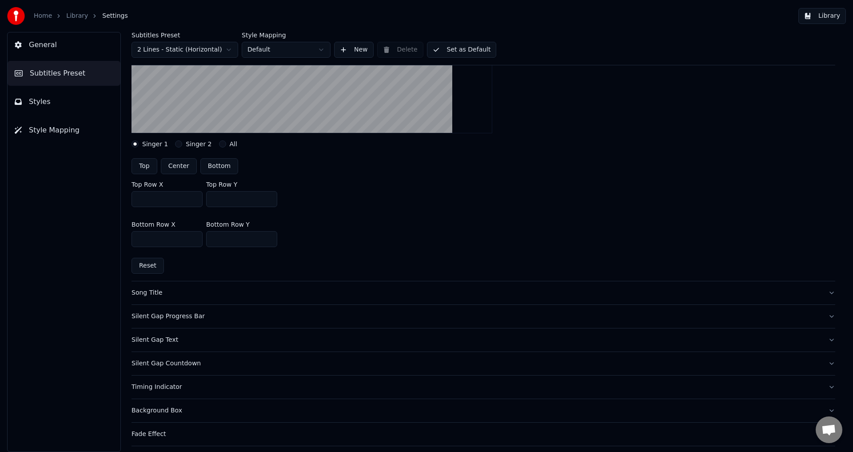
click at [184, 314] on div "Silent Gap Progress Bar" at bounding box center [477, 316] width 690 height 9
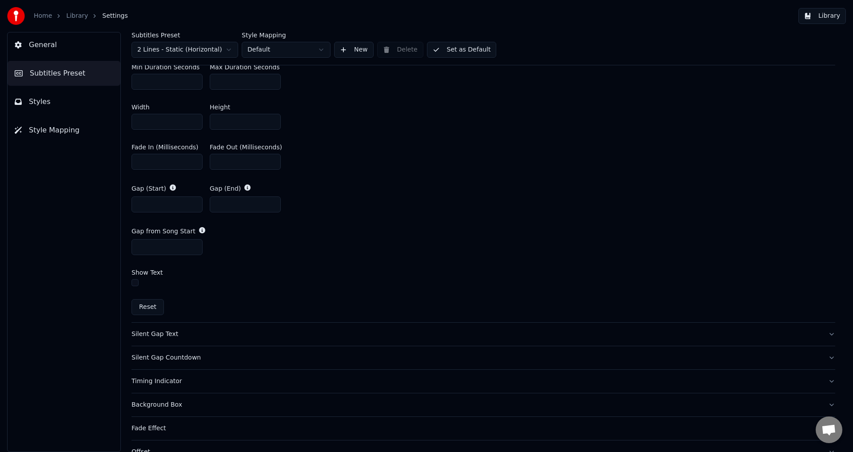
scroll to position [510, 0]
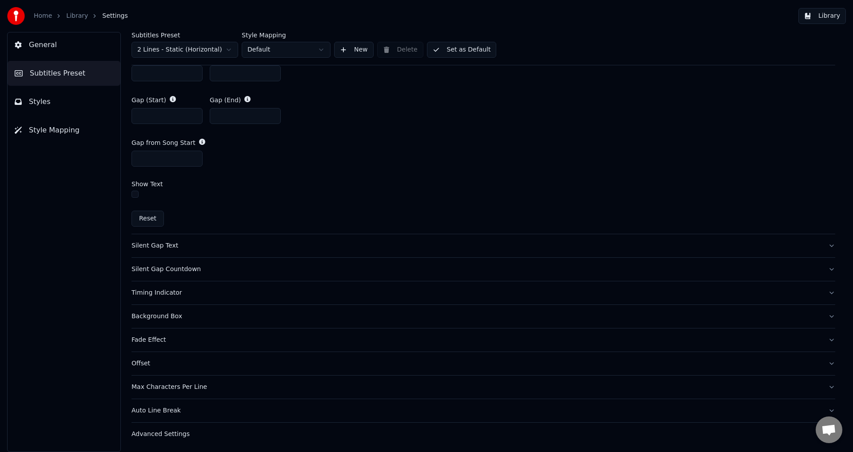
click at [141, 215] on button "Reset" at bounding box center [148, 219] width 32 height 16
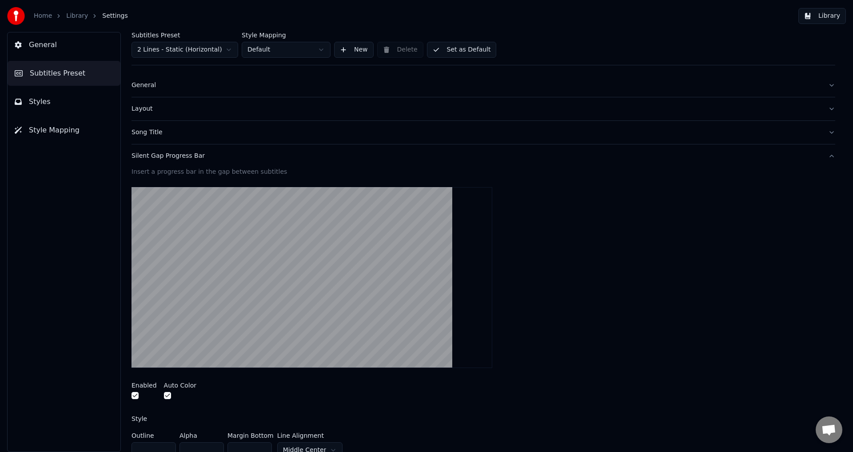
scroll to position [9, 0]
click at [143, 134] on div "Song Title" at bounding box center [477, 132] width 690 height 9
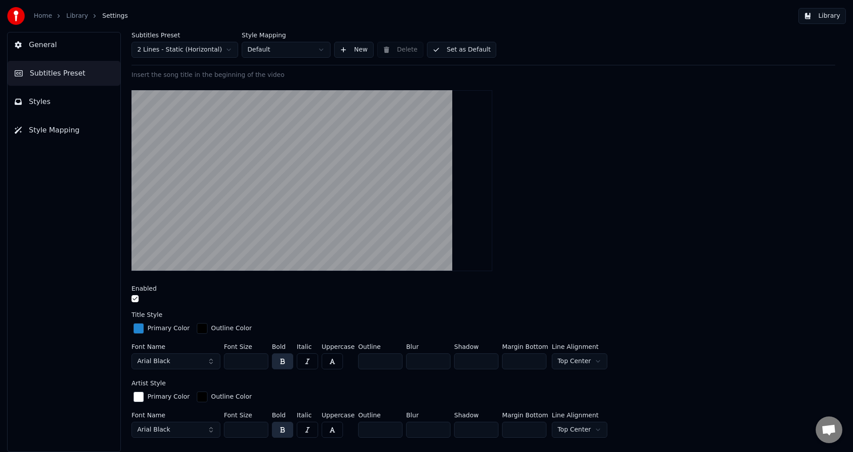
scroll to position [82, 0]
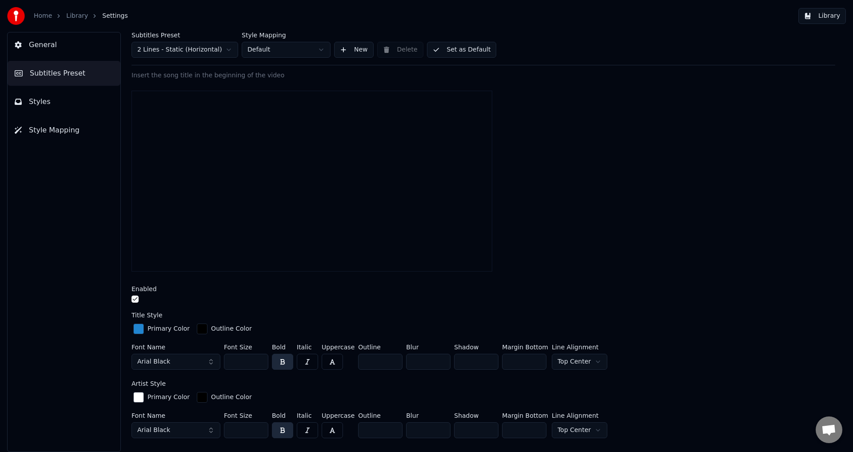
click at [259, 362] on input "***" at bounding box center [246, 362] width 44 height 16
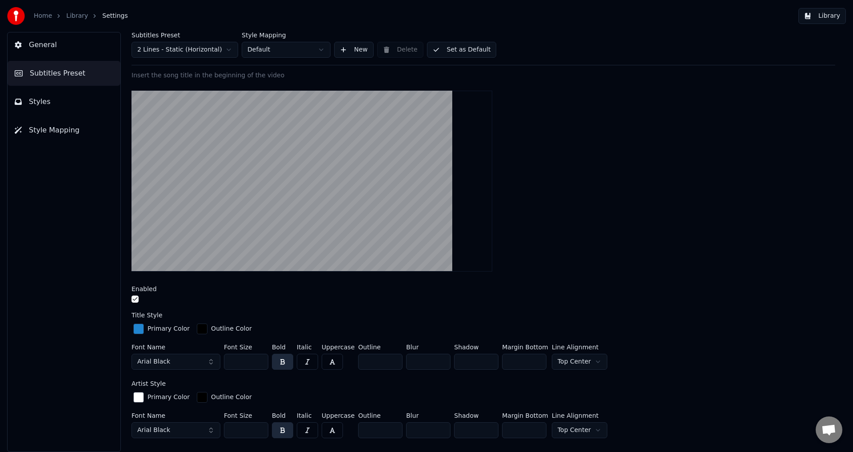
click at [259, 362] on input "***" at bounding box center [246, 362] width 44 height 16
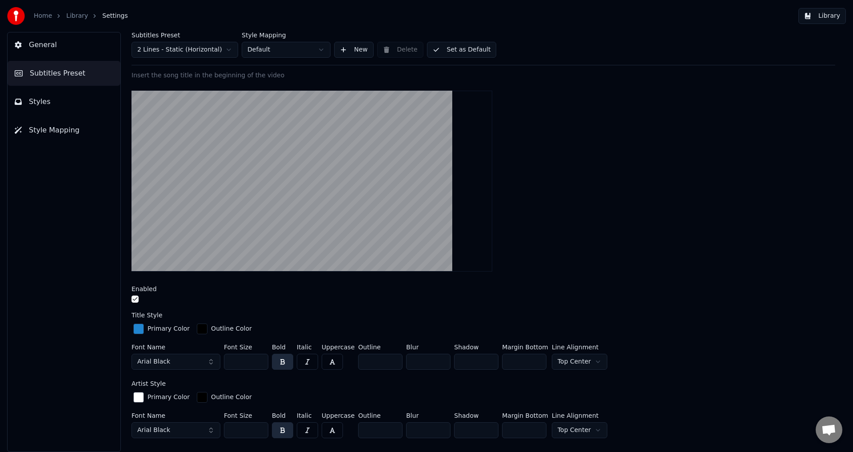
type input "***"
click at [259, 362] on input "***" at bounding box center [246, 362] width 44 height 16
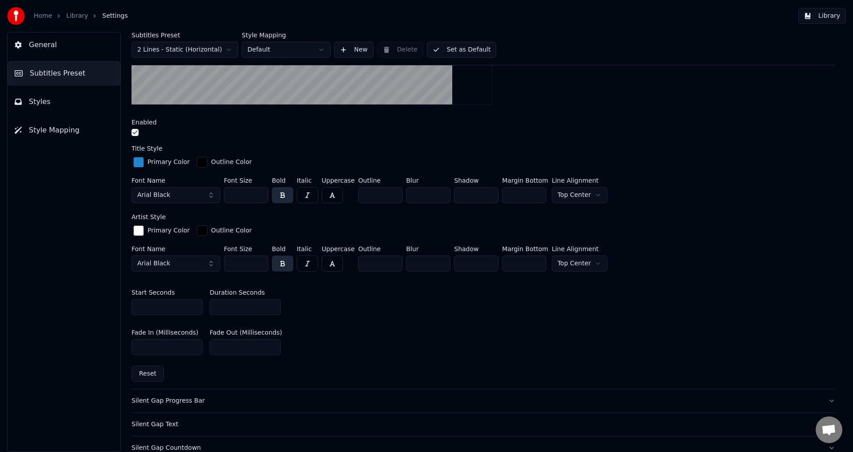
scroll to position [250, 0]
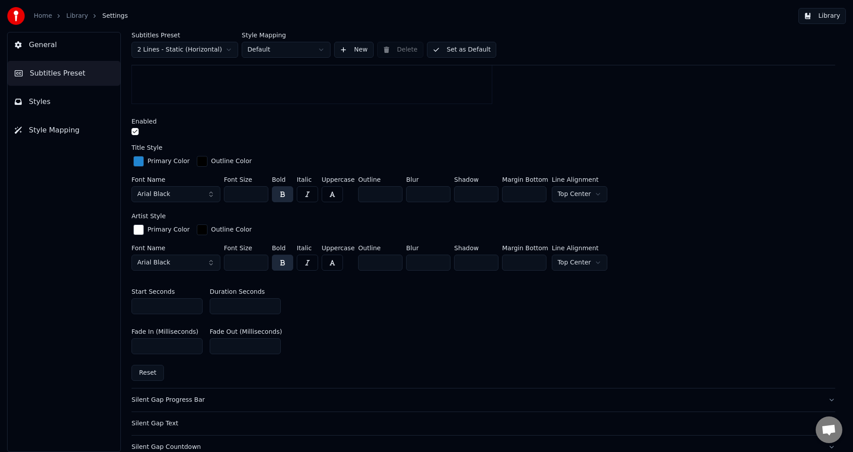
click at [534, 190] on input "***" at bounding box center [524, 194] width 44 height 16
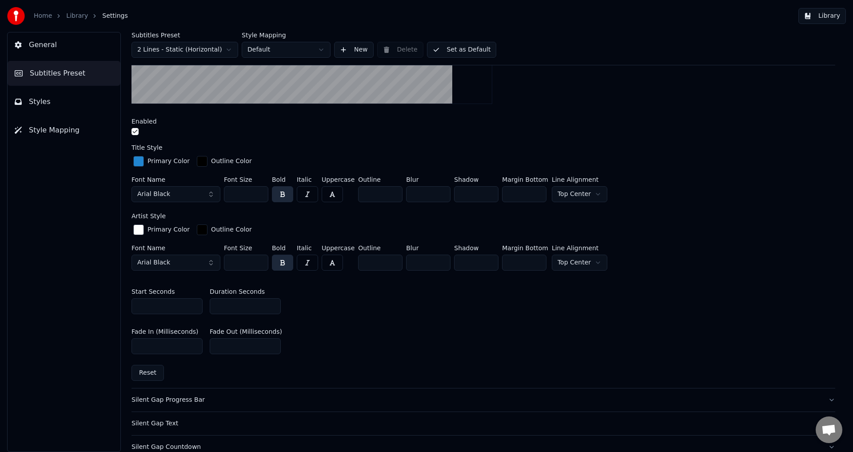
click at [534, 190] on input "***" at bounding box center [524, 194] width 44 height 16
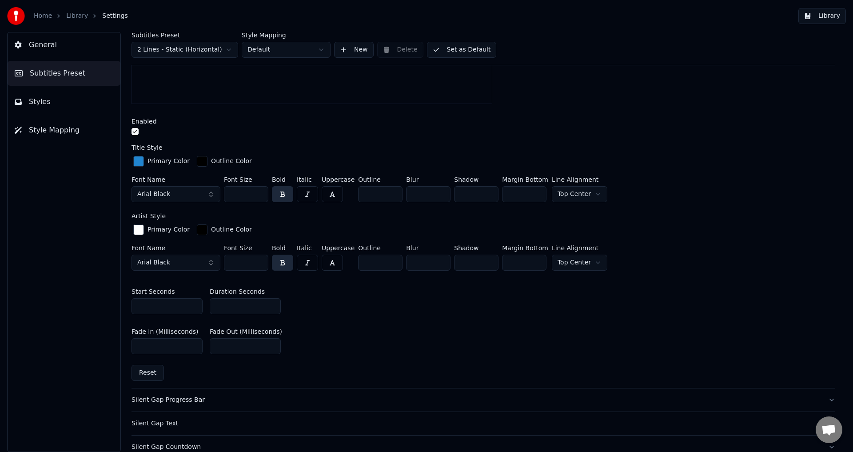
click at [534, 190] on input "***" at bounding box center [524, 194] width 44 height 16
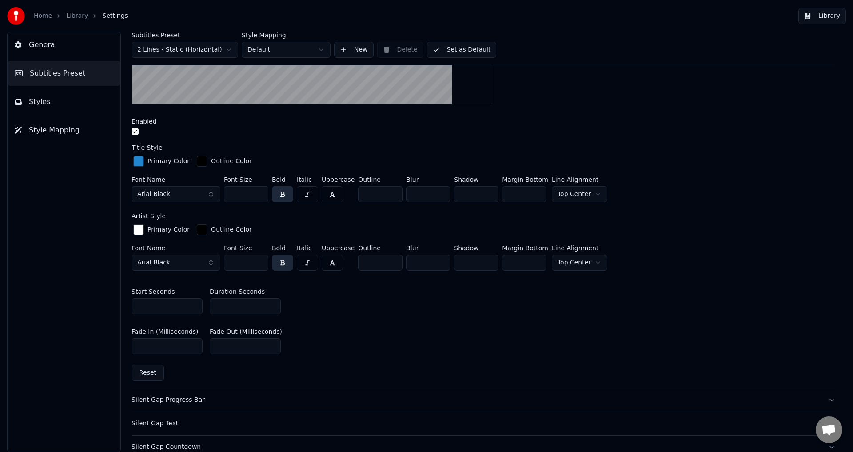
click at [534, 190] on input "***" at bounding box center [524, 194] width 44 height 16
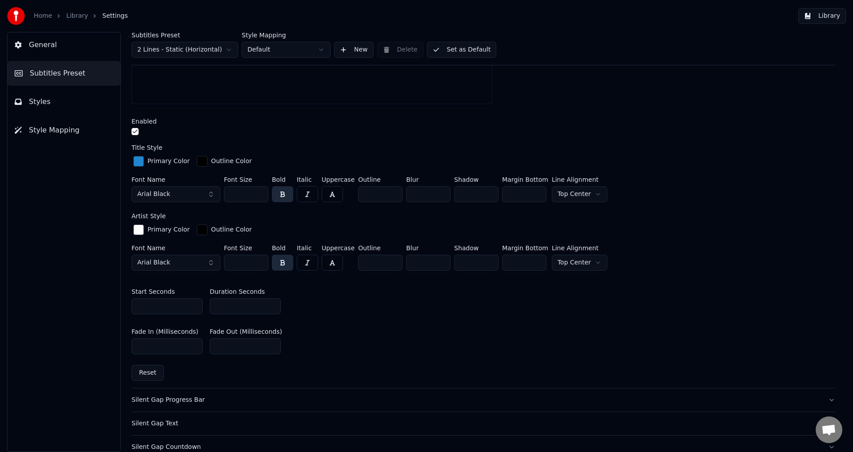
click at [534, 190] on input "***" at bounding box center [524, 194] width 44 height 16
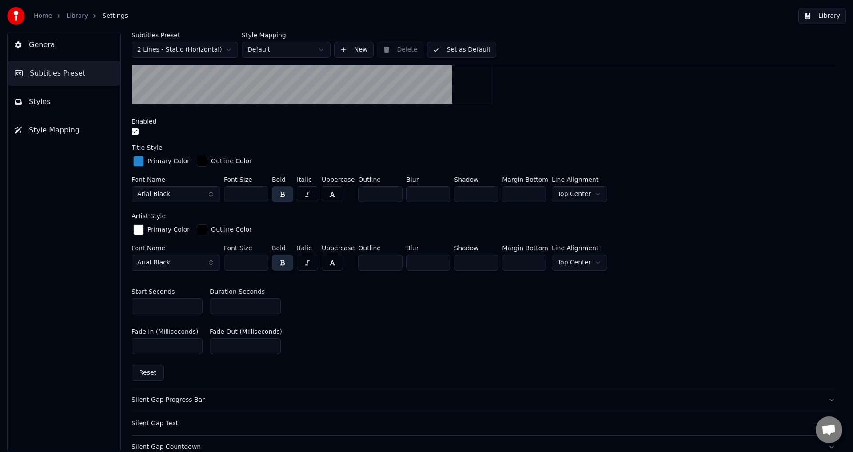
click at [534, 190] on input "***" at bounding box center [524, 194] width 44 height 16
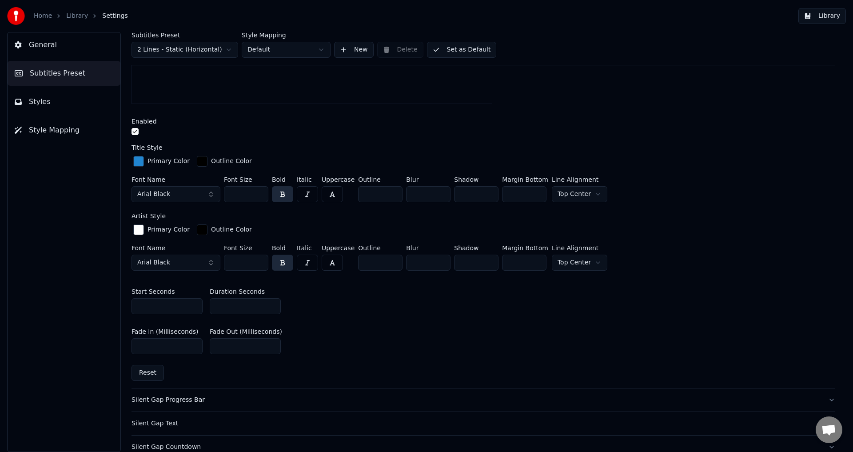
click at [534, 190] on input "***" at bounding box center [524, 194] width 44 height 16
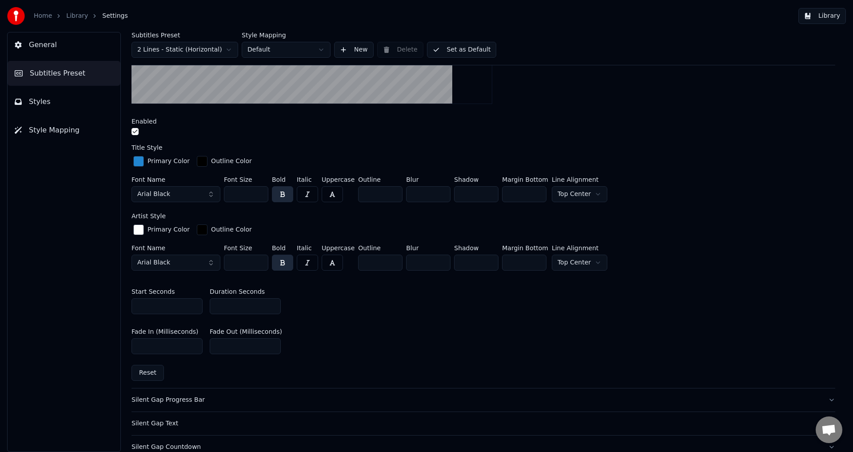
click at [534, 190] on input "***" at bounding box center [524, 194] width 44 height 16
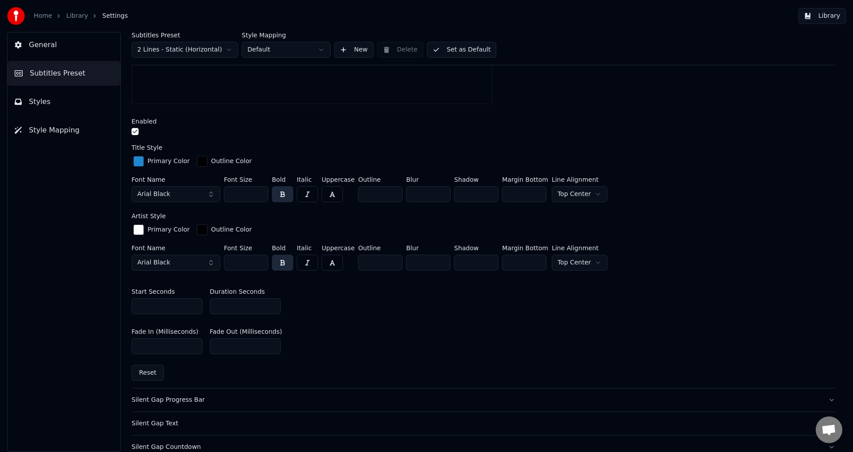
click at [534, 190] on input "***" at bounding box center [524, 194] width 44 height 16
drag, startPoint x: 534, startPoint y: 190, endPoint x: 518, endPoint y: 146, distance: 46.4
click at [518, 186] on input "***" at bounding box center [524, 194] width 44 height 16
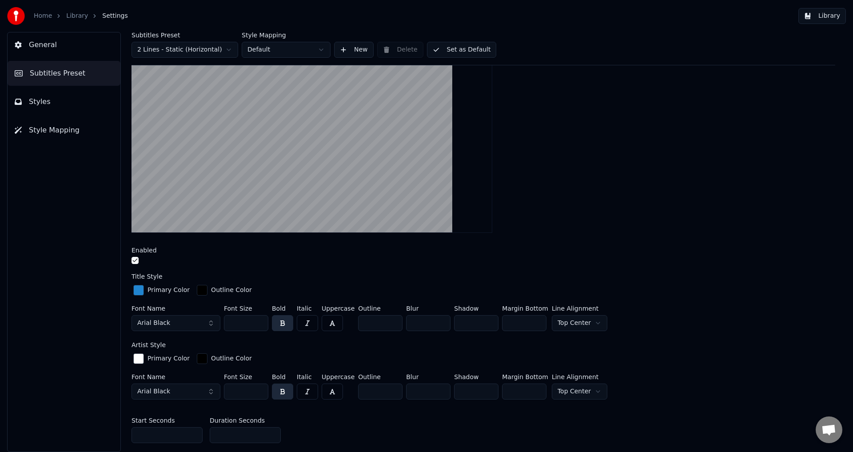
scroll to position [0, 0]
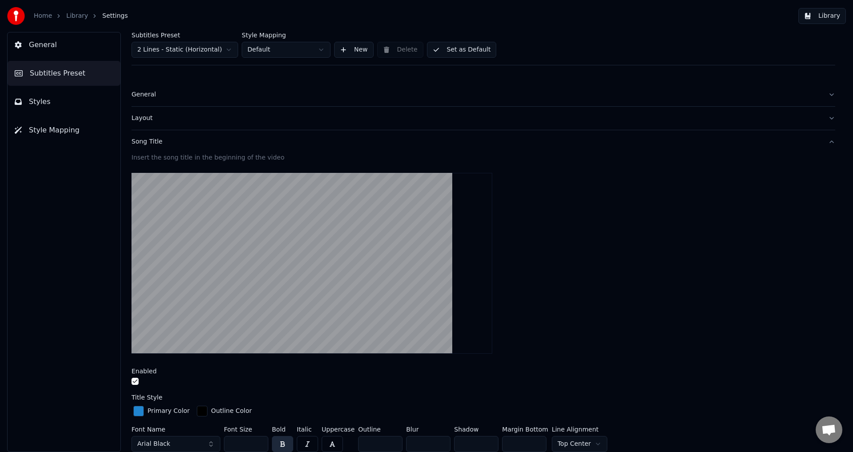
click at [518, 439] on input "***" at bounding box center [524, 444] width 44 height 16
type input "*"
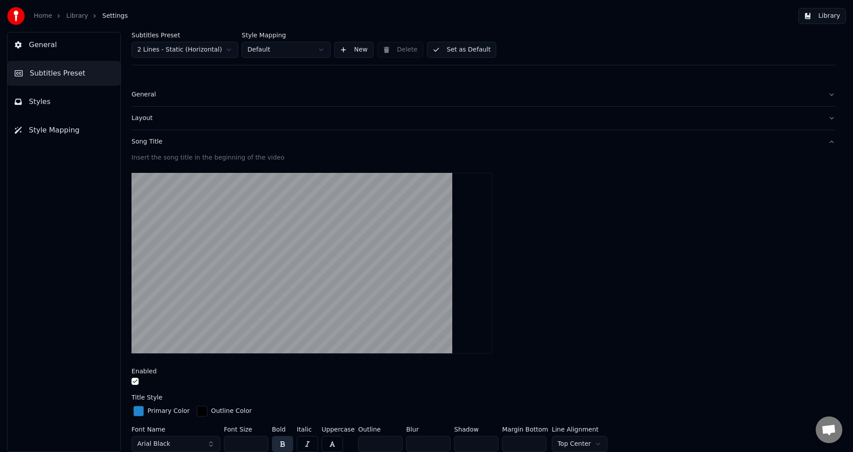
click at [518, 444] on input "***" at bounding box center [524, 444] width 44 height 16
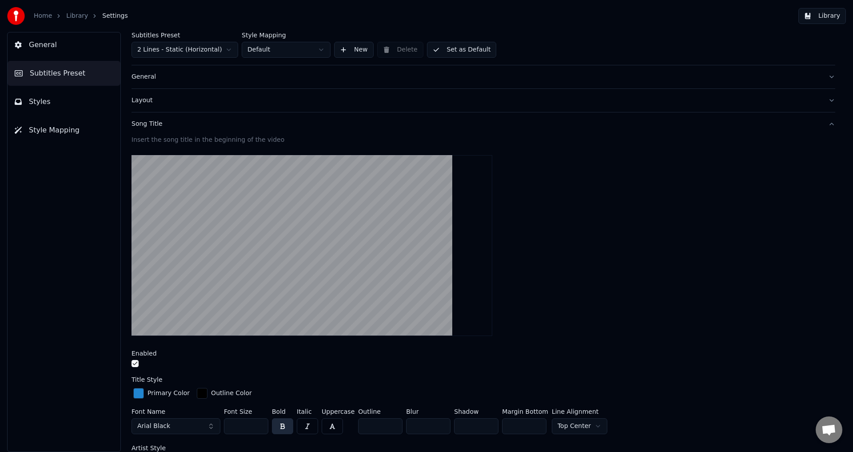
click at [518, 444] on div "Insert the song title in the beginning of the video Enabled Title Style Primary…" at bounding box center [484, 378] width 704 height 484
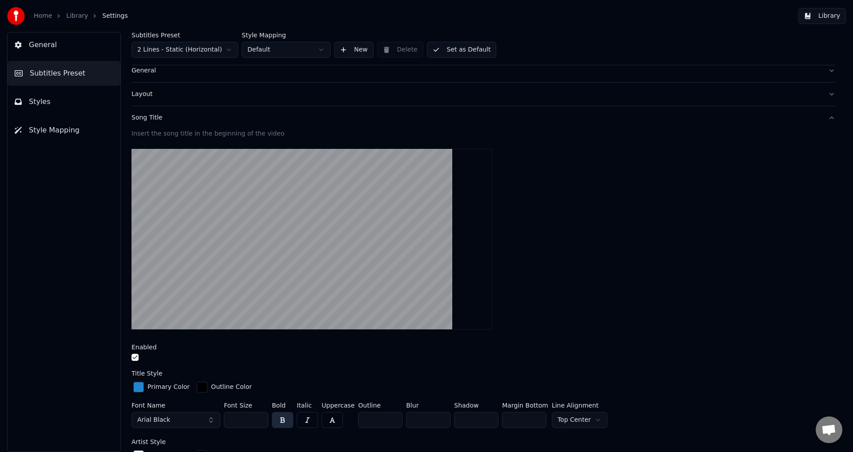
click at [519, 416] on input "**" at bounding box center [524, 420] width 44 height 16
click at [519, 416] on input "***" at bounding box center [524, 420] width 44 height 16
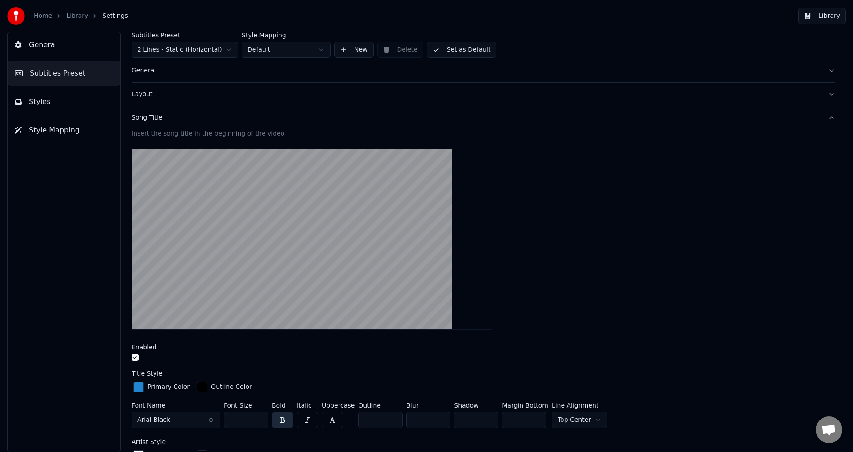
click at [519, 416] on input "***" at bounding box center [524, 420] width 44 height 16
type input "***"
click at [589, 415] on html "Home Library Settings Library General Subtitles Preset Styles Style Mapping Sub…" at bounding box center [426, 226] width 853 height 452
click at [645, 397] on html "Home Library Settings Library General Subtitles Preset Styles Style Mapping Sub…" at bounding box center [426, 226] width 853 height 452
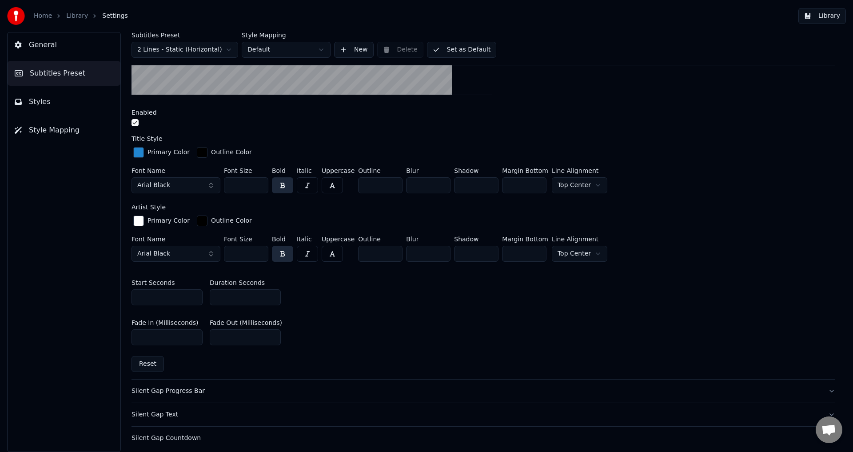
scroll to position [259, 0]
click at [149, 368] on button "Reset" at bounding box center [148, 364] width 32 height 16
type input "***"
click at [159, 395] on button "Silent Gap Progress Bar" at bounding box center [484, 390] width 704 height 23
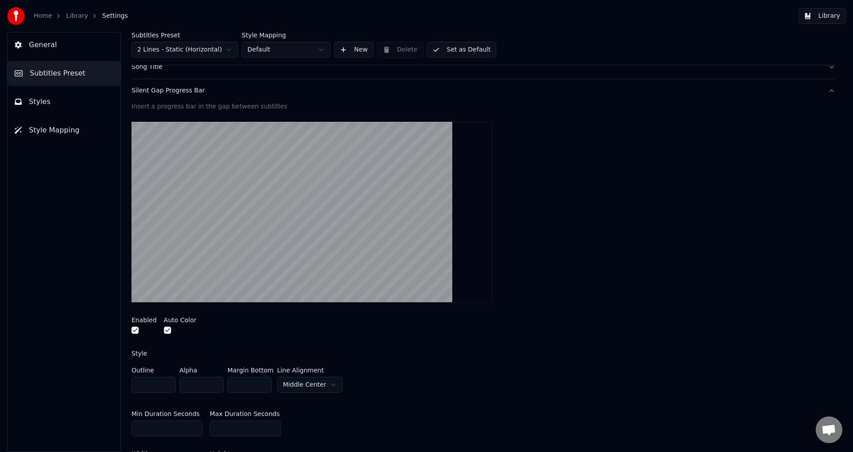
scroll to position [74, 0]
click at [48, 47] on span "General" at bounding box center [43, 45] width 28 height 11
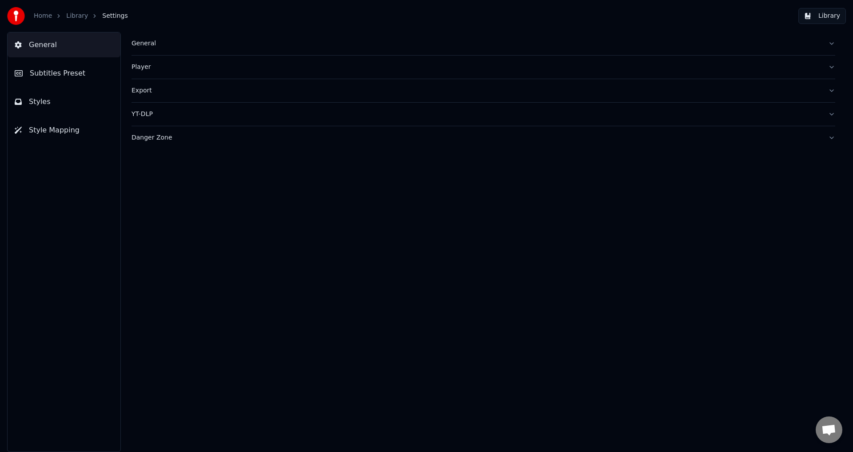
scroll to position [0, 0]
click at [17, 12] on img at bounding box center [16, 16] width 18 height 18
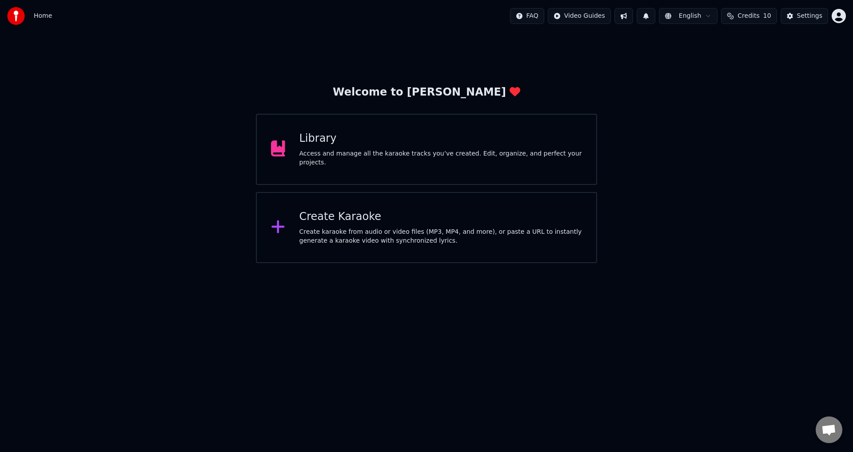
click at [478, 141] on div "Library" at bounding box center [441, 139] width 283 height 14
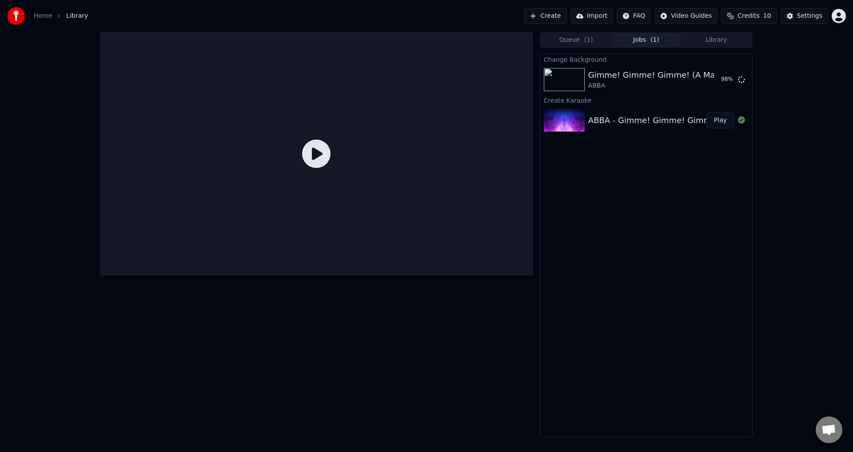
click at [649, 115] on div "ABBA - Gimme! Gimme! Gimme! (A Man After Midnight) (Intro Clean)" at bounding box center [726, 120] width 277 height 12
click at [722, 73] on button "Play" at bounding box center [721, 80] width 28 height 16
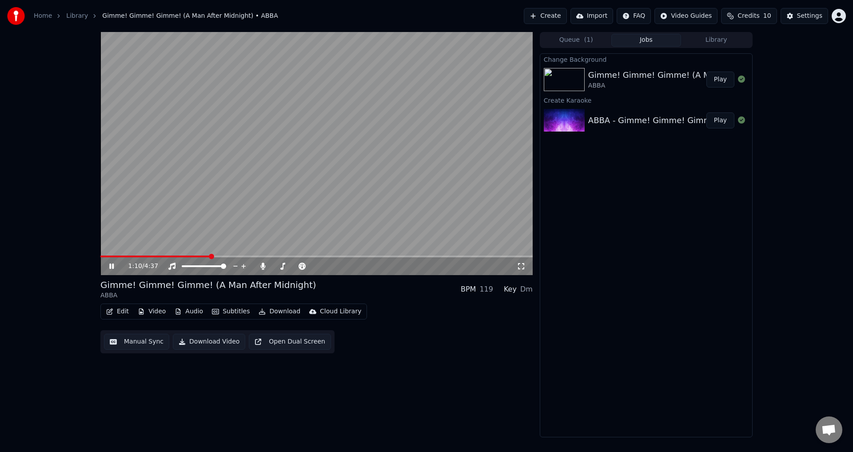
click at [252, 177] on video at bounding box center [316, 153] width 432 height 243
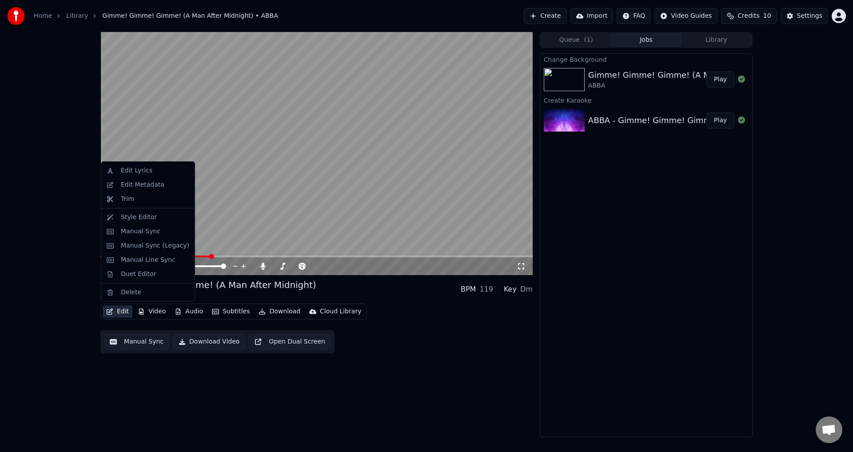
click at [127, 313] on button "Edit" at bounding box center [118, 311] width 30 height 12
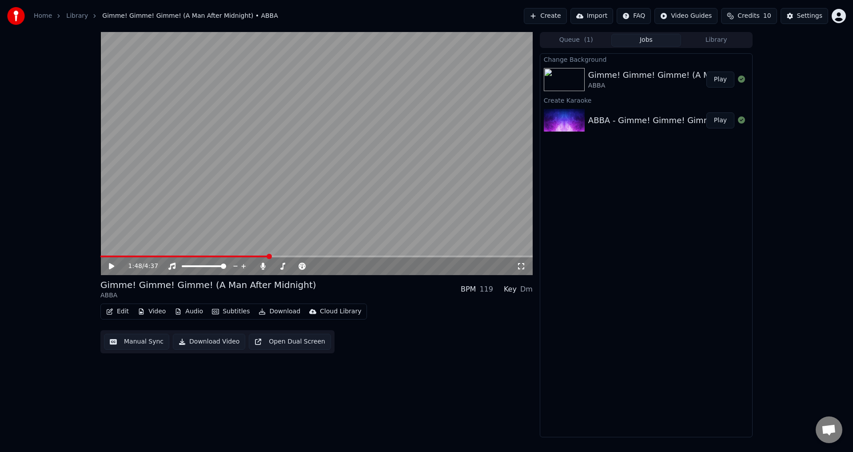
click at [268, 257] on span at bounding box center [316, 257] width 432 height 2
click at [292, 254] on video at bounding box center [316, 153] width 432 height 243
click at [295, 256] on span at bounding box center [316, 257] width 432 height 2
click at [336, 256] on span at bounding box center [316, 257] width 432 height 2
click at [262, 315] on button "Download" at bounding box center [279, 311] width 49 height 12
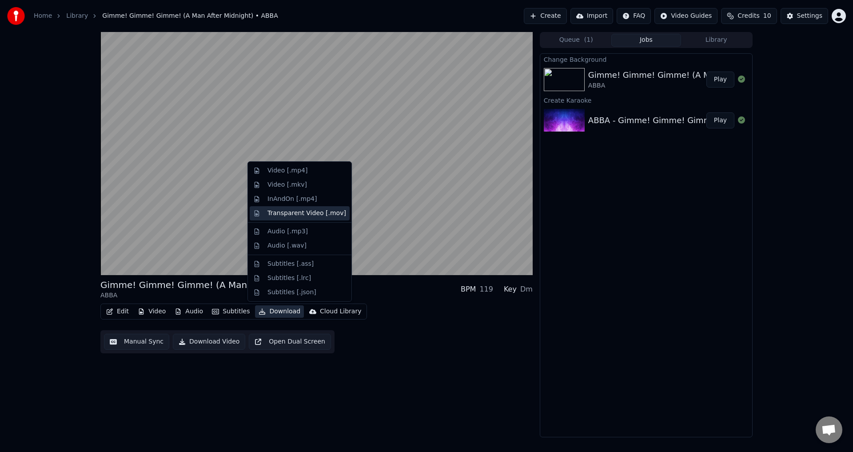
click at [308, 213] on div "Transparent Video [.mov]" at bounding box center [307, 213] width 79 height 9
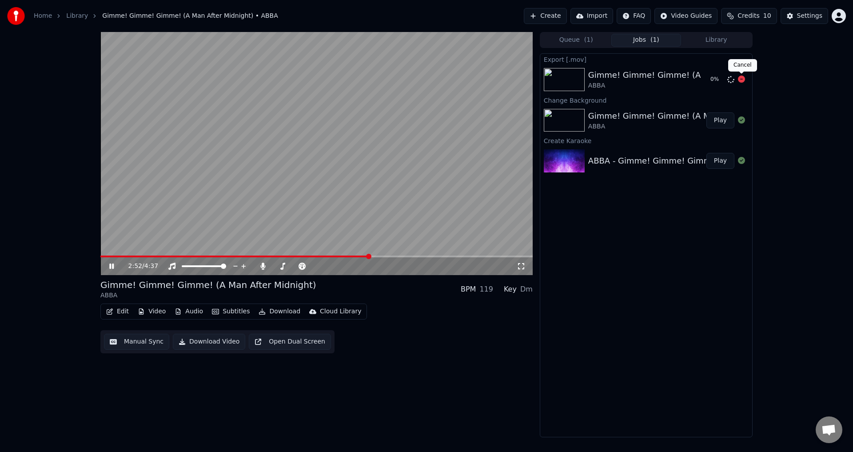
click at [745, 81] on div "0 %" at bounding box center [726, 79] width 45 height 11
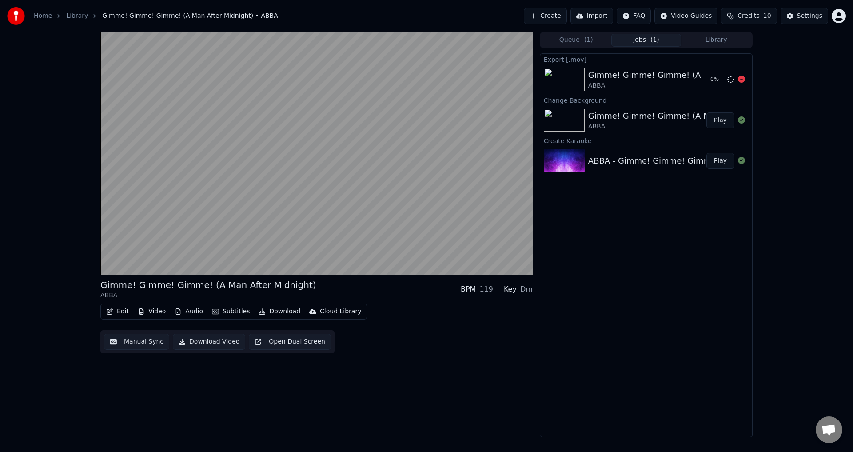
click at [740, 81] on icon at bounding box center [741, 79] width 7 height 7
click at [741, 80] on icon at bounding box center [741, 79] width 7 height 7
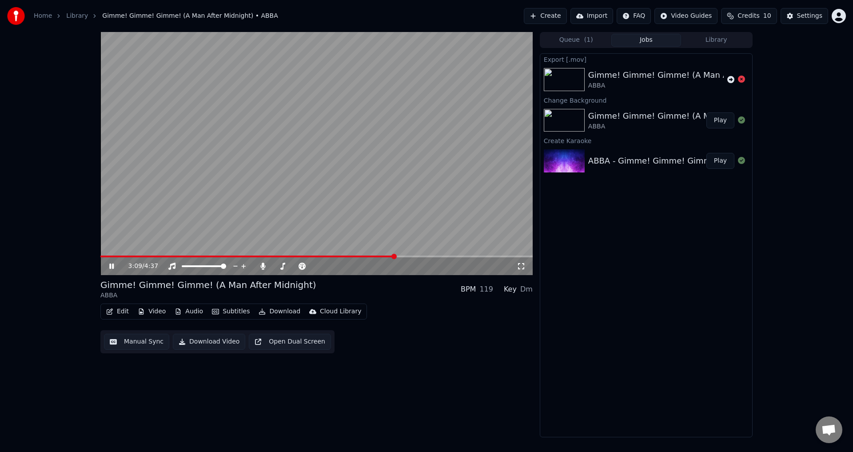
click at [396, 256] on span at bounding box center [316, 257] width 432 height 2
click at [524, 267] on icon at bounding box center [521, 266] width 9 height 7
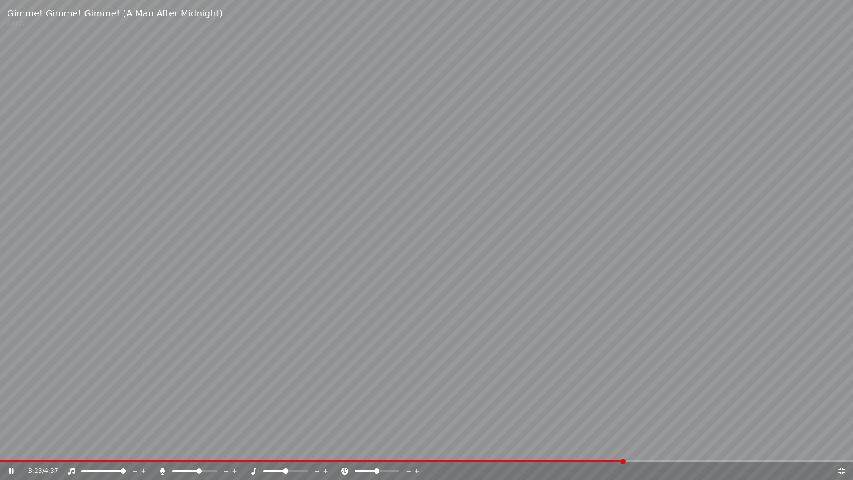
click at [625, 452] on span at bounding box center [622, 461] width 5 height 5
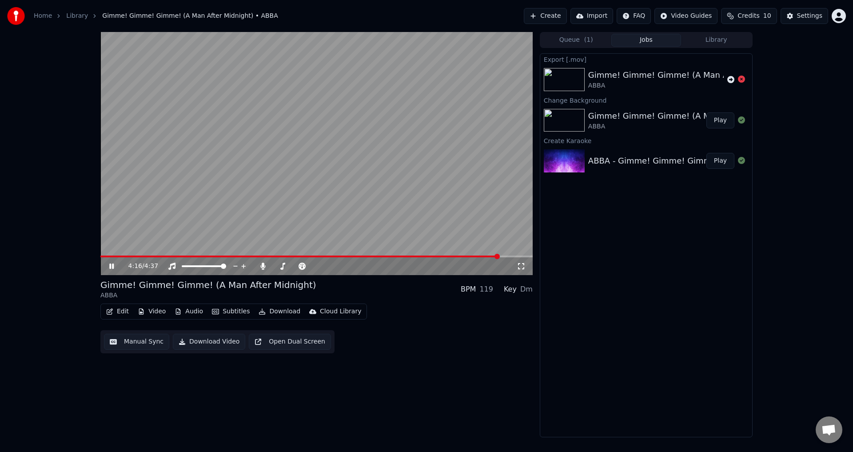
click at [500, 256] on span at bounding box center [316, 257] width 432 height 2
click at [513, 256] on span at bounding box center [316, 257] width 432 height 2
click at [252, 256] on span at bounding box center [175, 257] width 151 height 2
click at [516, 257] on span at bounding box center [316, 257] width 432 height 2
click at [523, 256] on span at bounding box center [316, 257] width 432 height 2
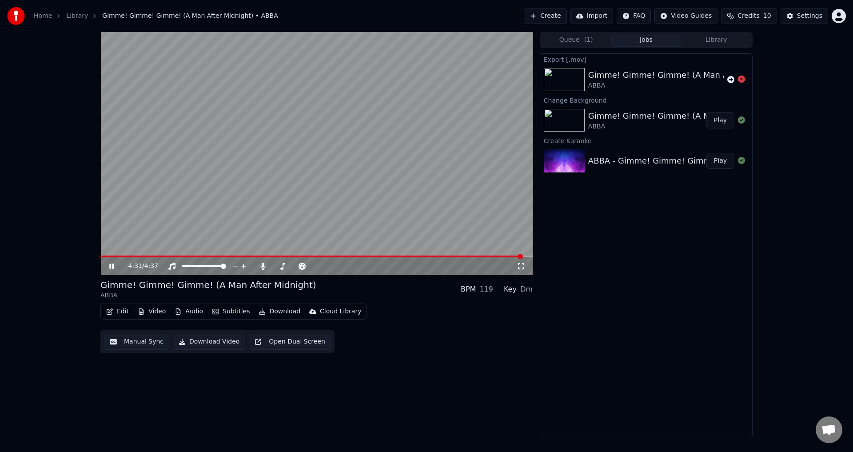
click at [528, 256] on span at bounding box center [316, 257] width 432 height 2
click at [492, 384] on div "4:37 / 4:37 Gimme! Gimme! Gimme! (A Man After Midnight) ABBA BPM 119 Key Dm Edi…" at bounding box center [316, 234] width 432 height 405
click at [375, 383] on div "4:37 / 4:37 Gimme! Gimme! Gimme! (A Man After Midnight) ABBA BPM 119 Key Dm Edi…" at bounding box center [316, 234] width 432 height 405
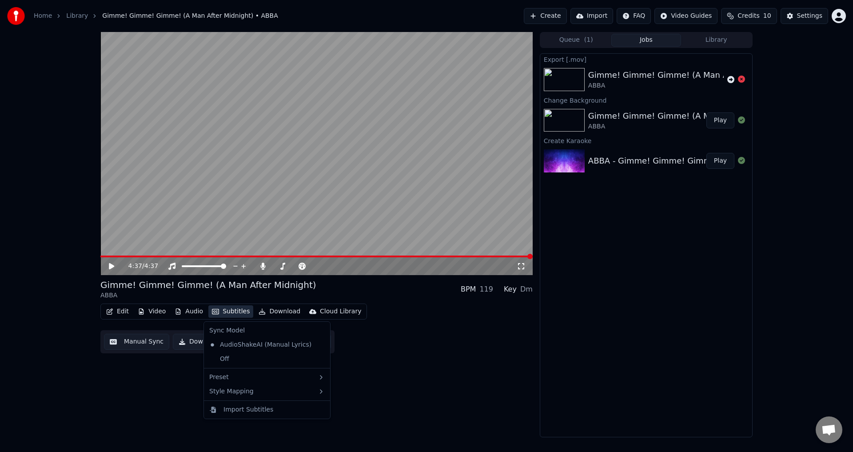
click at [229, 315] on button "Subtitles" at bounding box center [230, 311] width 45 height 12
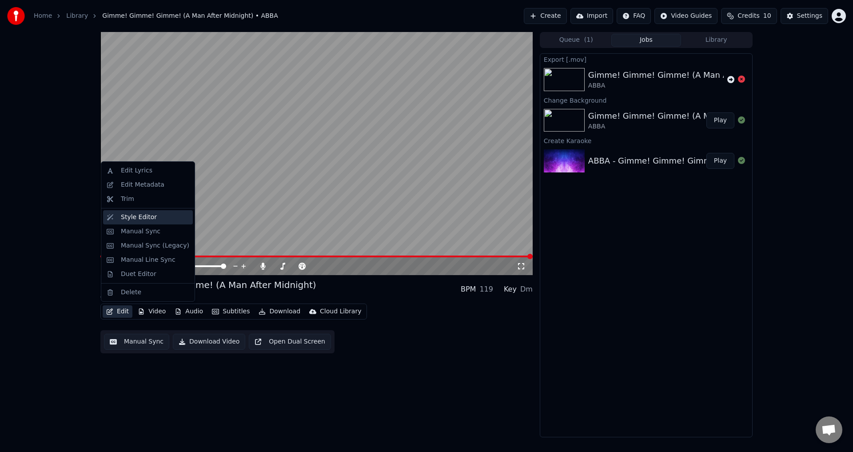
click at [154, 219] on div "Style Editor" at bounding box center [155, 217] width 68 height 9
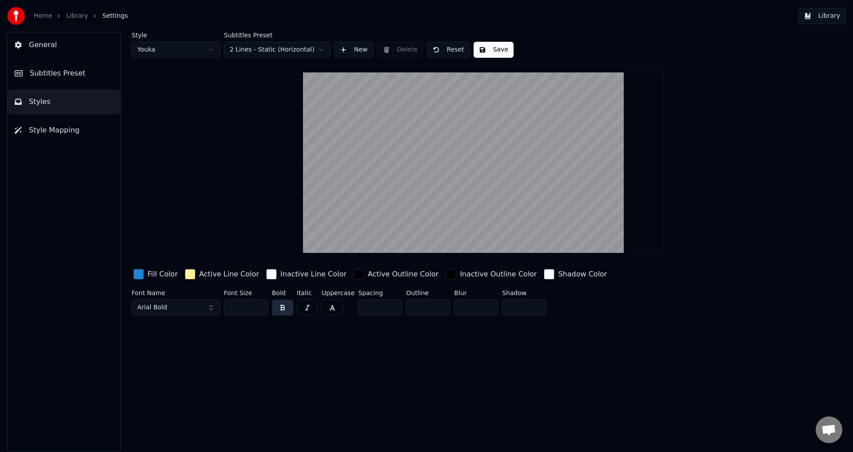
click at [14, 15] on img at bounding box center [16, 16] width 18 height 18
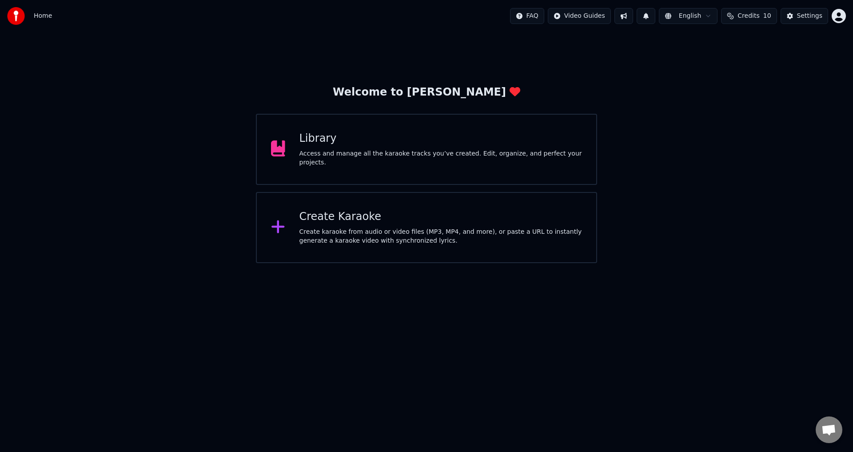
click at [305, 146] on div "Library" at bounding box center [441, 139] width 283 height 14
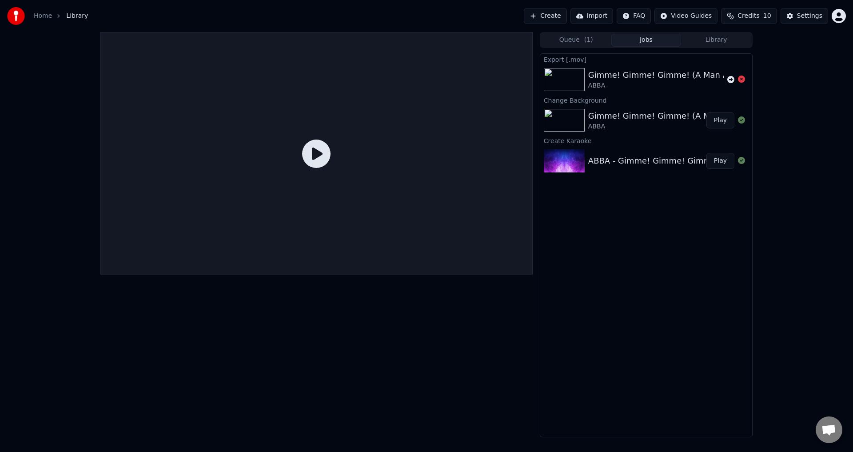
click at [727, 120] on button "Play" at bounding box center [721, 120] width 28 height 16
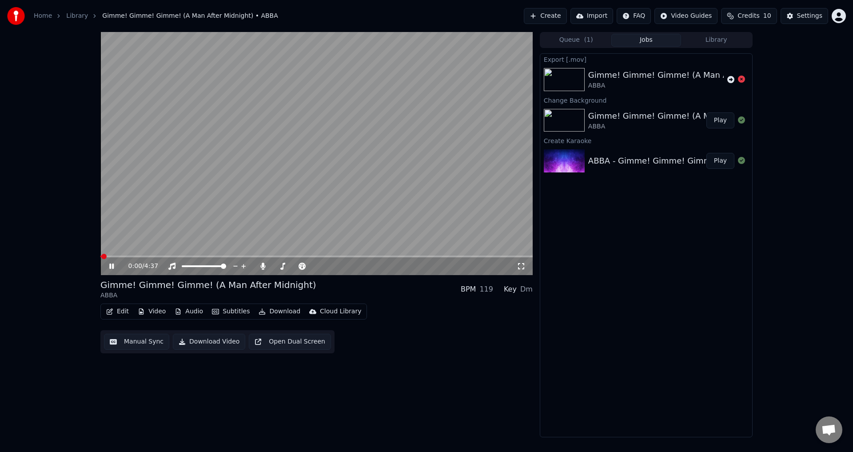
click at [111, 268] on icon at bounding box center [111, 266] width 4 height 5
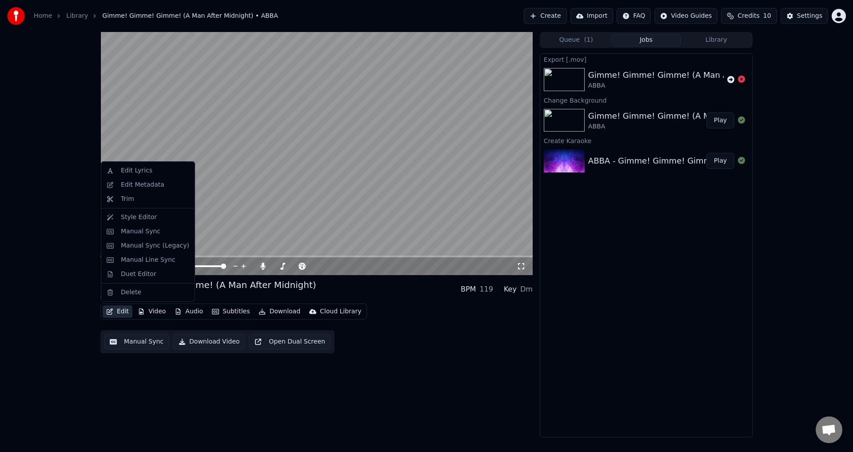
click at [122, 313] on button "Edit" at bounding box center [118, 311] width 30 height 12
click at [135, 173] on div "Edit Lyrics" at bounding box center [137, 170] width 32 height 9
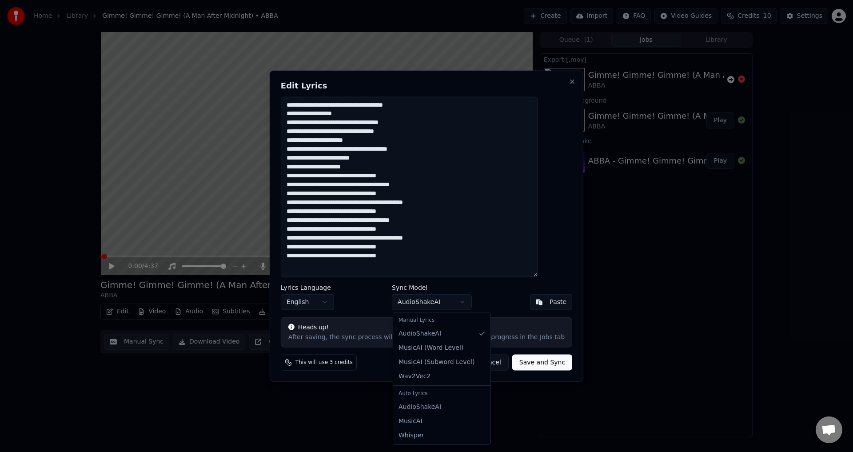
click at [440, 304] on body "Home Library Gimme! Gimme! Gimme! (A Man After Midnight) • ABBA Create Import F…" at bounding box center [426, 226] width 853 height 452
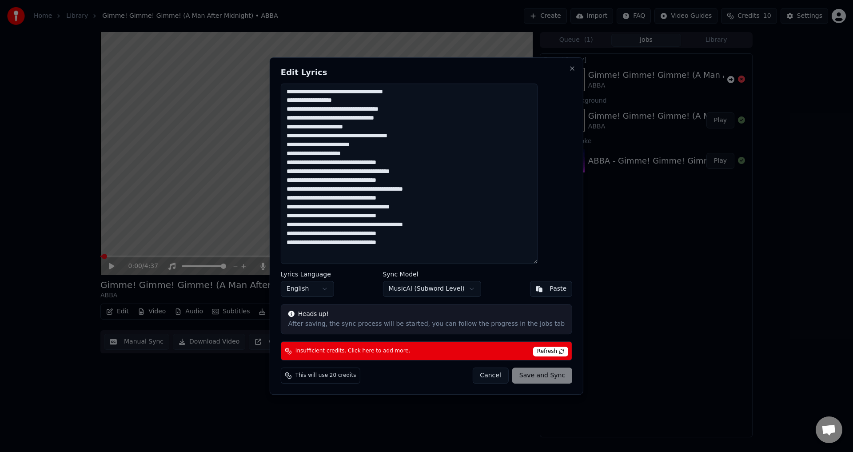
click at [345, 374] on span "This will use 20 credits" at bounding box center [326, 375] width 61 height 7
click at [395, 381] on div "This will use 20 credits Cancel Save and Sync" at bounding box center [427, 376] width 292 height 16
click at [383, 317] on div "Heads up!" at bounding box center [426, 314] width 276 height 9
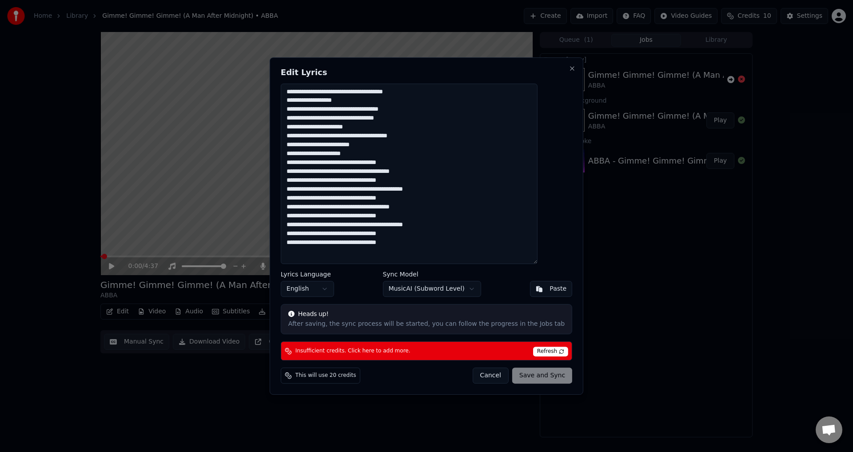
click at [537, 350] on span "Refresh" at bounding box center [550, 352] width 35 height 10
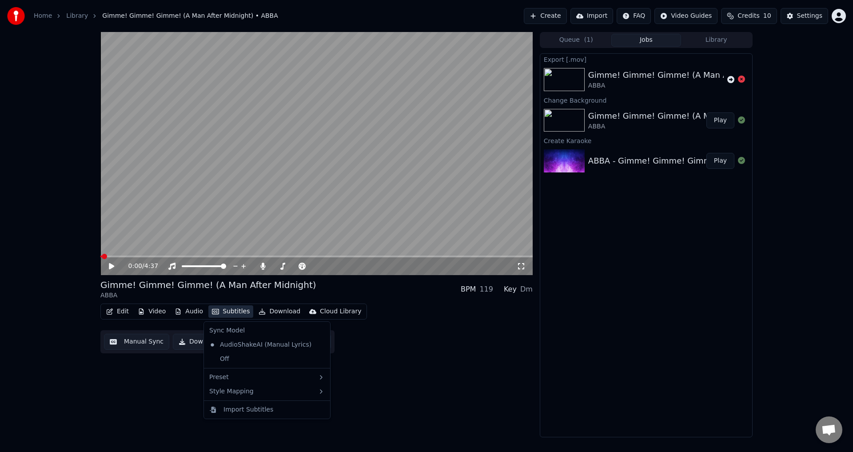
click at [236, 309] on button "Subtitles" at bounding box center [230, 311] width 45 height 12
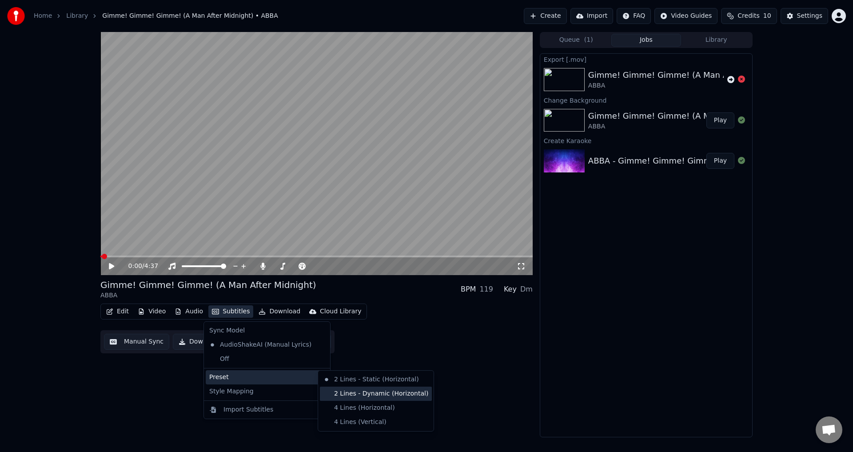
click at [362, 395] on div "2 Lines - Dynamic (Horizontal)" at bounding box center [376, 394] width 112 height 14
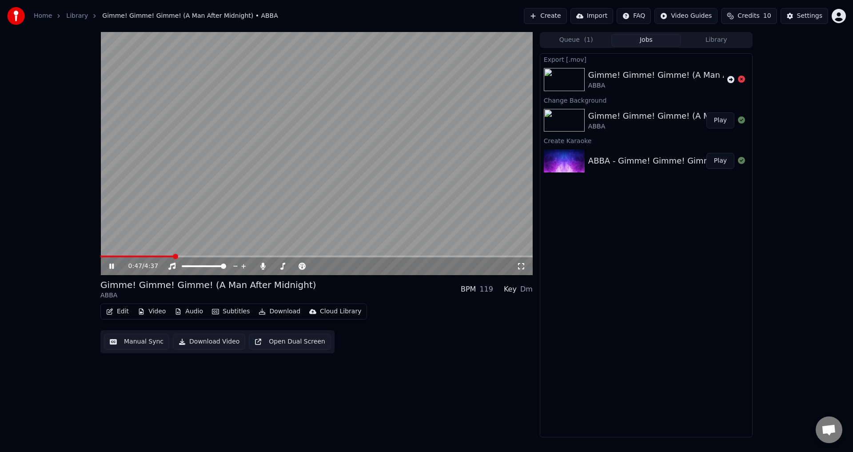
click at [174, 256] on span at bounding box center [316, 257] width 432 height 2
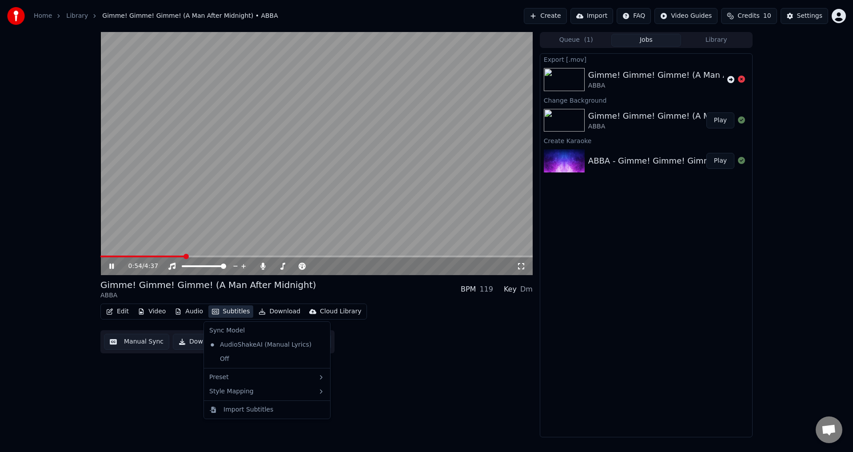
click at [215, 316] on button "Subtitles" at bounding box center [230, 311] width 45 height 12
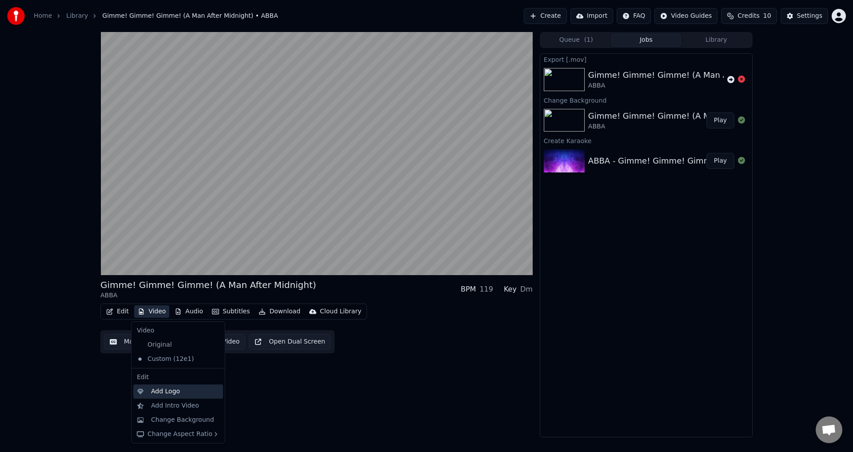
click at [175, 396] on div "Add Logo" at bounding box center [178, 391] width 90 height 14
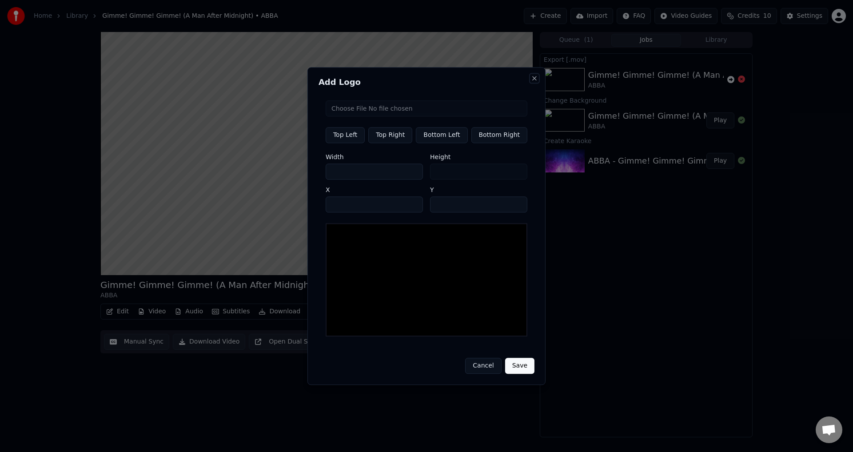
click at [531, 82] on button "Close" at bounding box center [534, 78] width 7 height 7
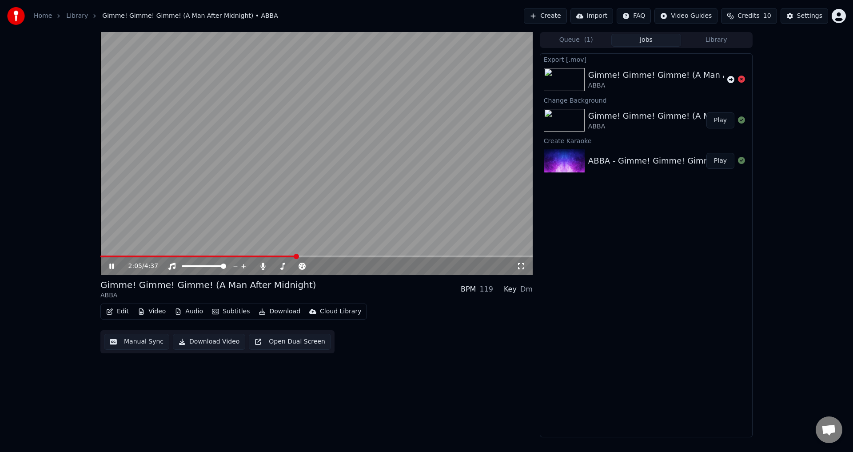
click at [110, 269] on icon at bounding box center [118, 266] width 21 height 7
click at [768, 11] on button "Credits 10" at bounding box center [749, 16] width 56 height 16
click at [756, 82] on button "Refresh" at bounding box center [754, 82] width 46 height 16
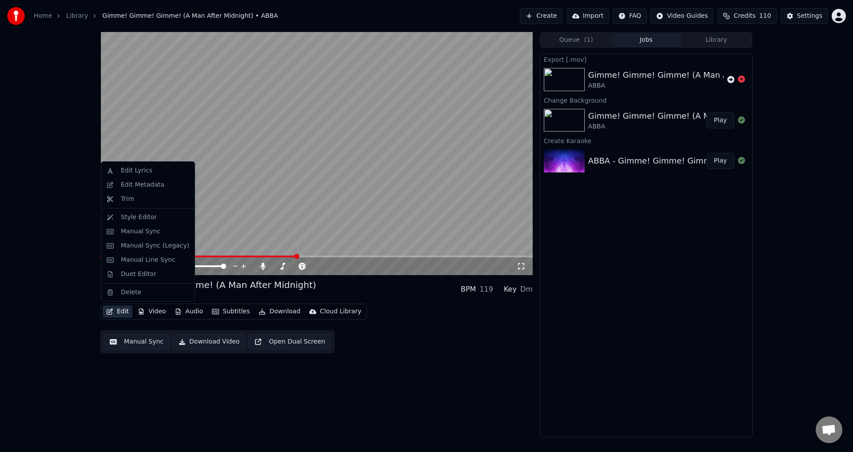
click at [116, 314] on button "Edit" at bounding box center [118, 311] width 30 height 12
click at [156, 170] on div "Edit Lyrics" at bounding box center [155, 170] width 68 height 9
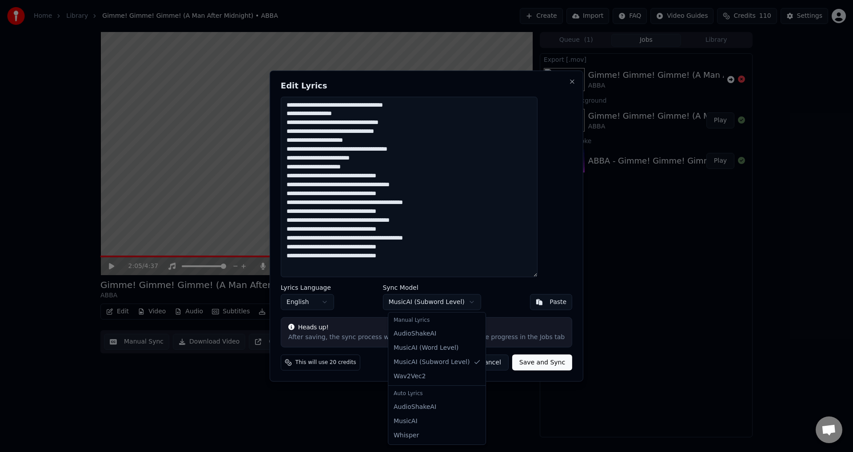
click at [454, 308] on body "Home Library Gimme! Gimme! Gimme! (A Man After Midnight) • ABBA Create Import F…" at bounding box center [426, 226] width 853 height 452
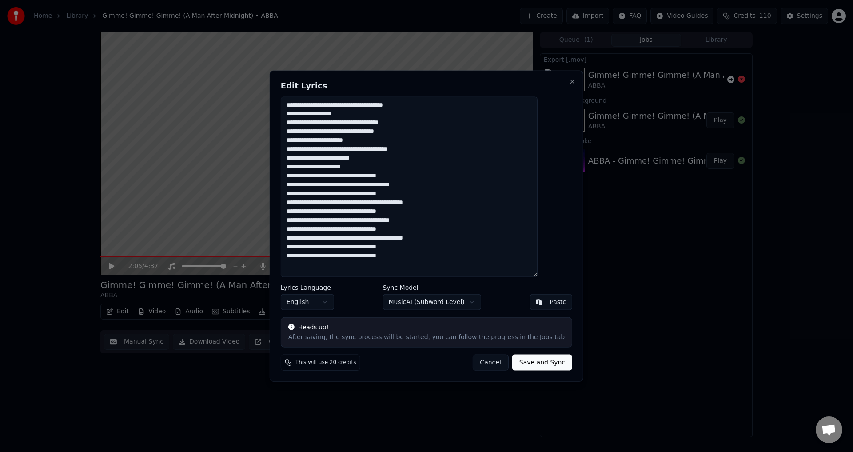
click at [521, 365] on button "Save and Sync" at bounding box center [542, 363] width 60 height 16
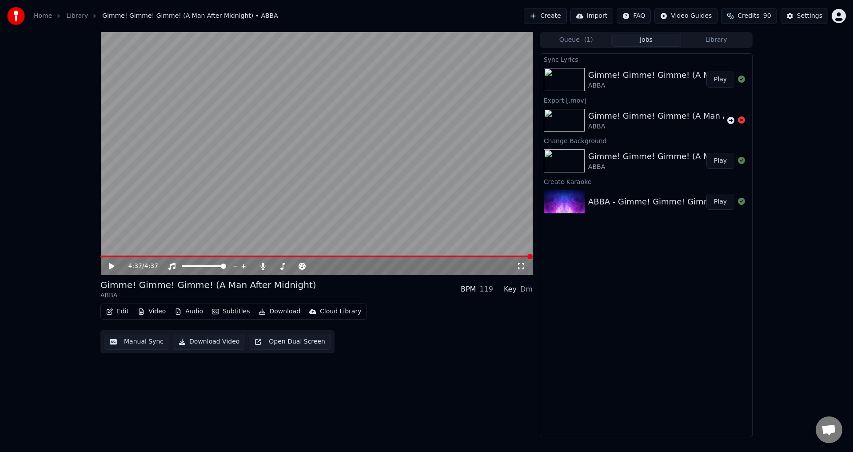
click at [716, 88] on div "Gimme! Gimme! Gimme! (A Man After Midnight) ABBA Play" at bounding box center [646, 79] width 212 height 30
click at [717, 84] on button "Play" at bounding box center [721, 80] width 28 height 16
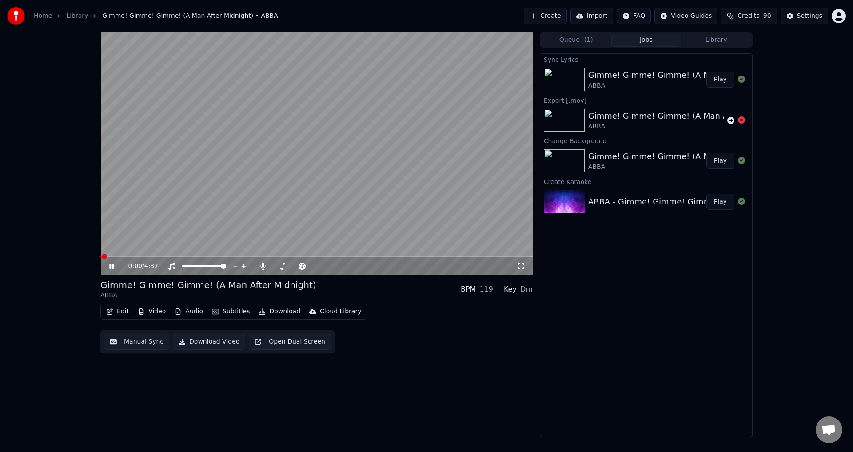
click at [206, 256] on span at bounding box center [316, 257] width 432 height 2
click at [190, 256] on span at bounding box center [145, 257] width 90 height 2
click at [393, 257] on span at bounding box center [316, 257] width 432 height 2
click at [423, 256] on span at bounding box center [316, 257] width 432 height 2
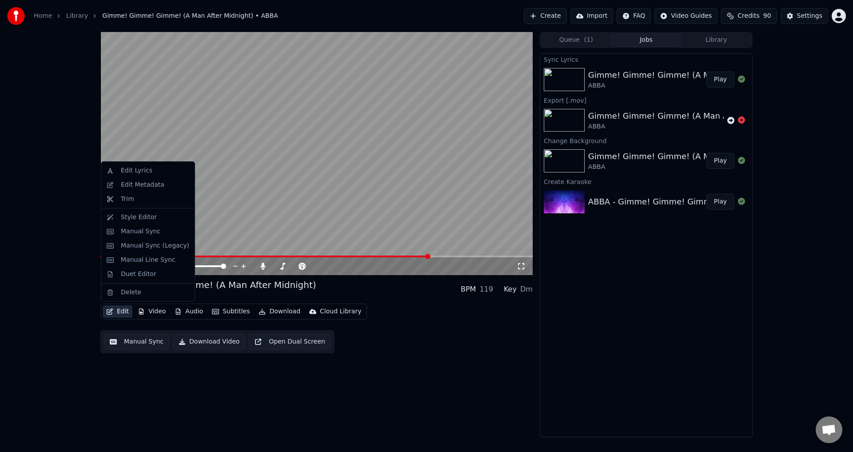
click at [111, 312] on icon "button" at bounding box center [109, 311] width 7 height 6
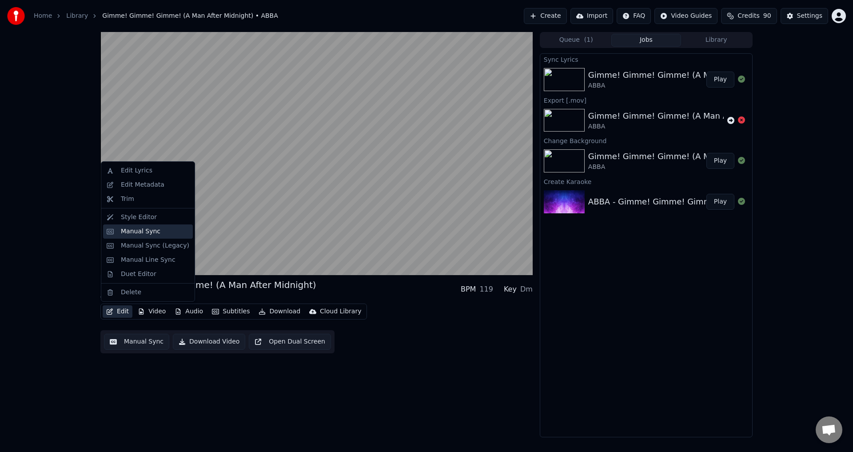
click at [153, 232] on div "Manual Sync" at bounding box center [141, 231] width 40 height 9
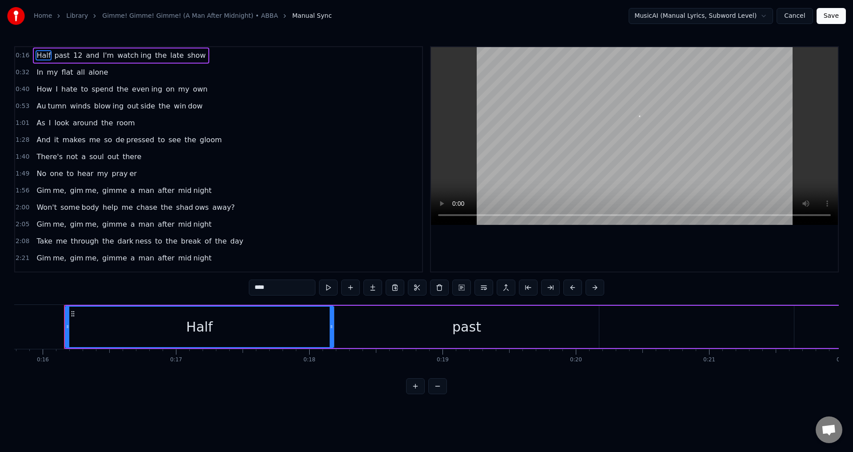
scroll to position [0, 2110]
click at [766, 18] on html "Home Library Gimme! Gimme! Gimme! (A Man After Midnight) • ABBA Manual Sync Mus…" at bounding box center [426, 204] width 853 height 408
click at [326, 287] on button at bounding box center [328, 288] width 19 height 16
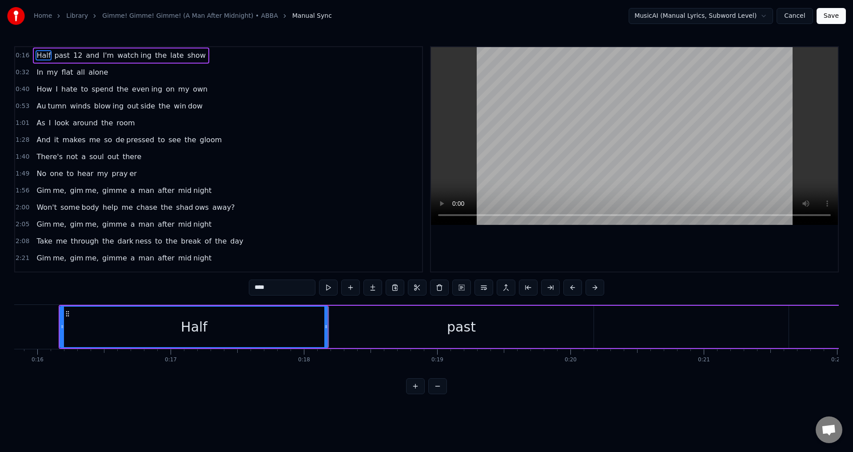
click at [95, 68] on span "alone" at bounding box center [98, 72] width 21 height 10
type input "*****"
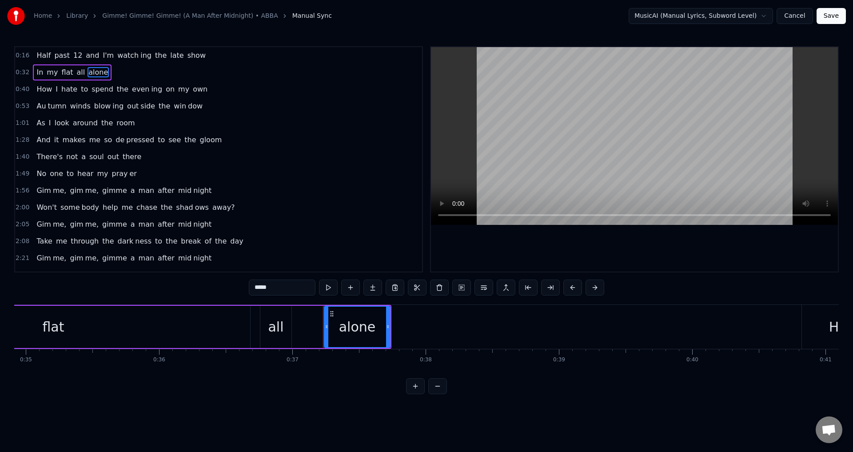
scroll to position [0, 4920]
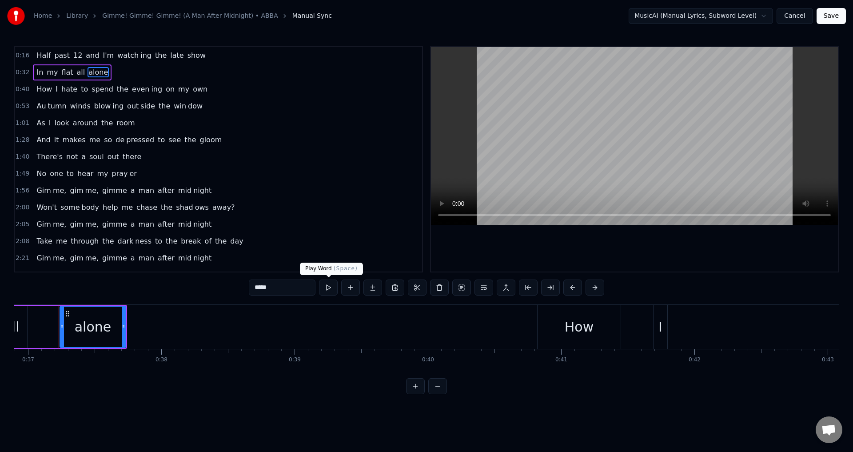
click at [329, 285] on button at bounding box center [328, 288] width 19 height 16
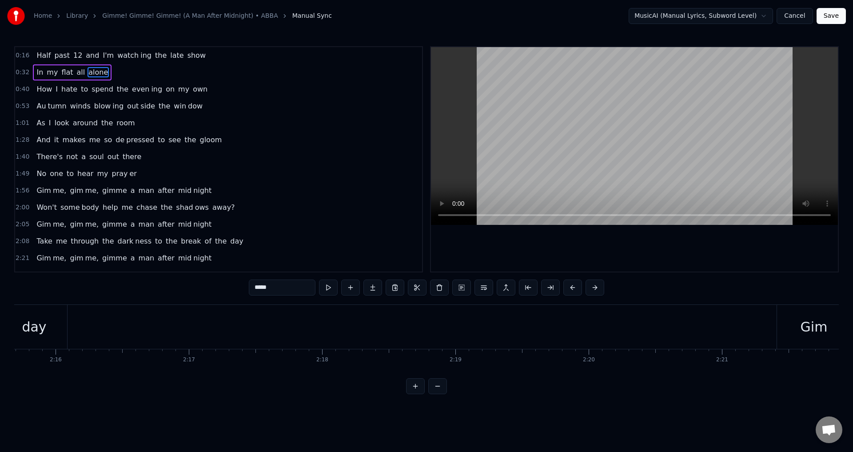
scroll to position [0, 19355]
click at [755, 18] on html "Home Library Gimme! Gimme! Gimme! (A Man After Midnight) • ABBA Manual Sync Mus…" at bounding box center [426, 204] width 853 height 408
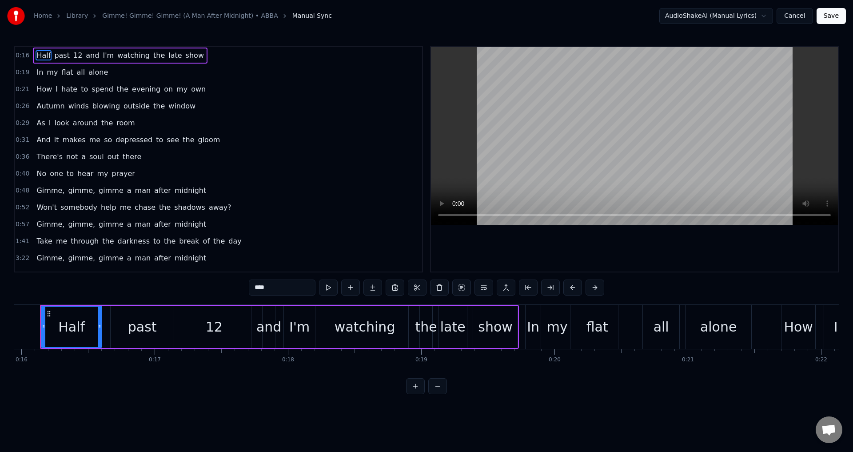
scroll to position [0, 2108]
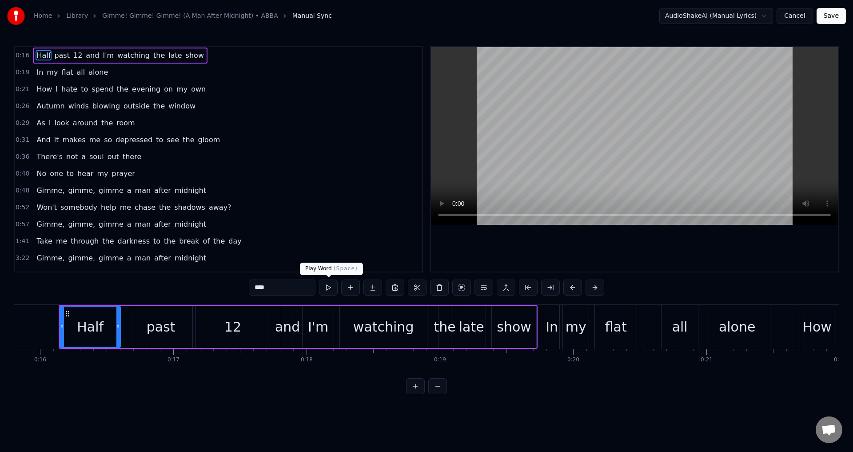
click at [328, 287] on button at bounding box center [328, 288] width 19 height 16
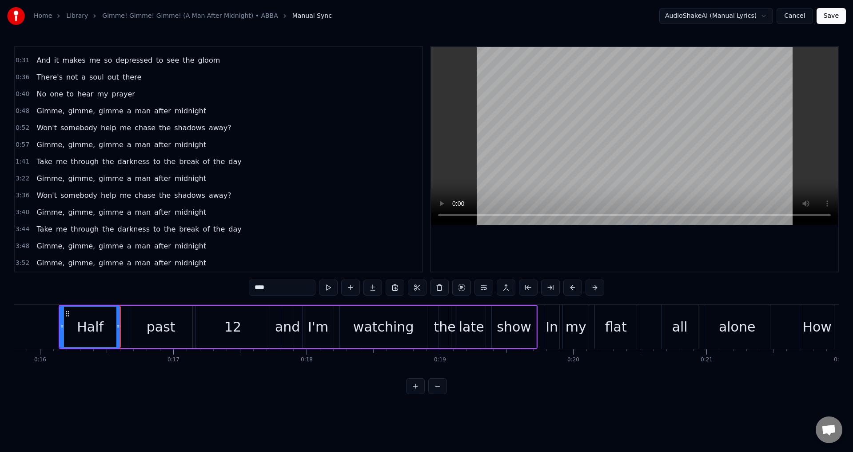
scroll to position [0, 0]
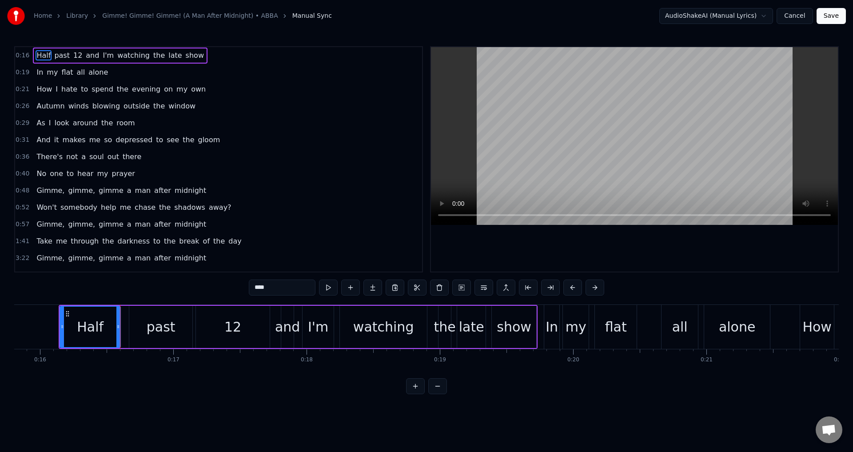
click at [706, 13] on html "Home Library Gimme! Gimme! Gimme! (A Man After Midnight) • ABBA Manual Sync Aud…" at bounding box center [426, 204] width 853 height 408
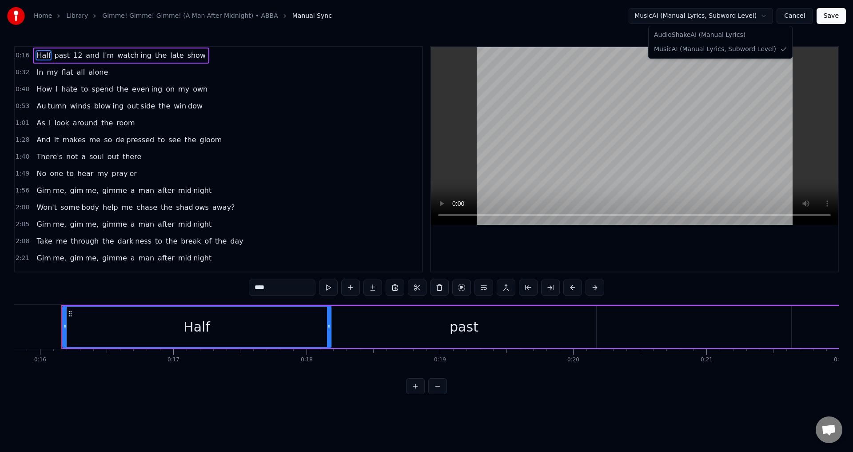
click at [700, 14] on html "Home Library Gimme! Gimme! Gimme! (A Man After Midnight) • ABBA Manual Sync Mus…" at bounding box center [426, 204] width 853 height 408
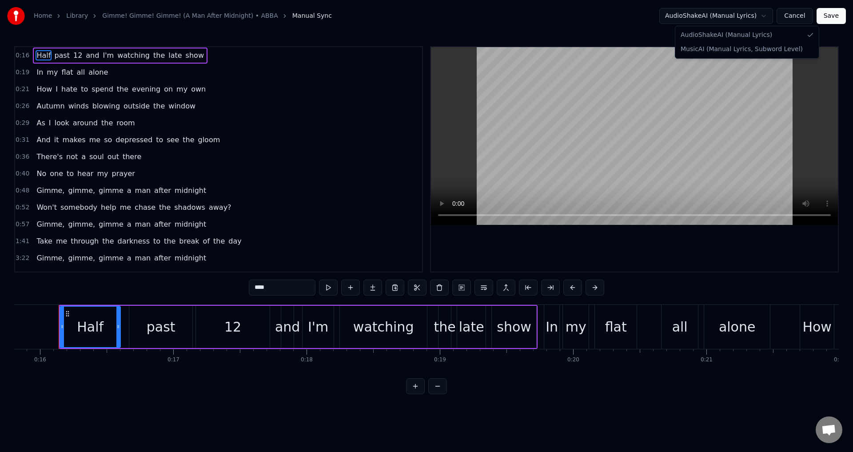
click at [697, 17] on html "Home Library Gimme! Gimme! Gimme! (A Man After Midnight) • ABBA Manual Sync Aud…" at bounding box center [426, 204] width 853 height 408
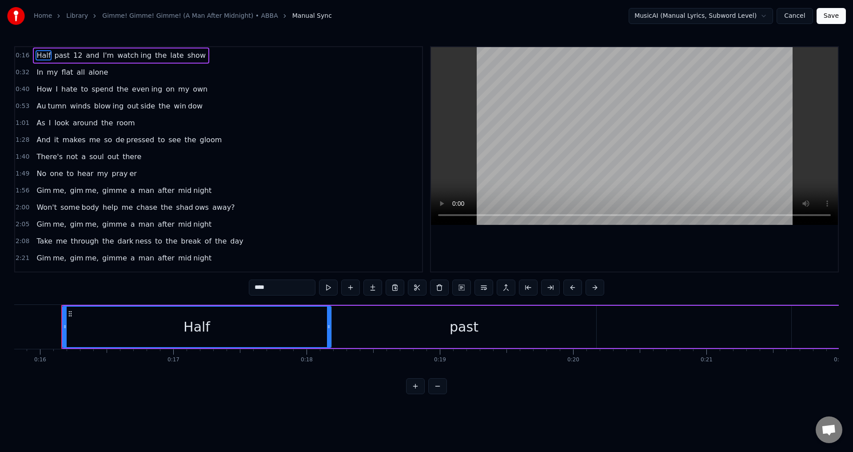
click at [698, 14] on html "Home Library Gimme! Gimme! Gimme! (A Man After Midnight) • ABBA Manual Sync Mus…" at bounding box center [426, 204] width 853 height 408
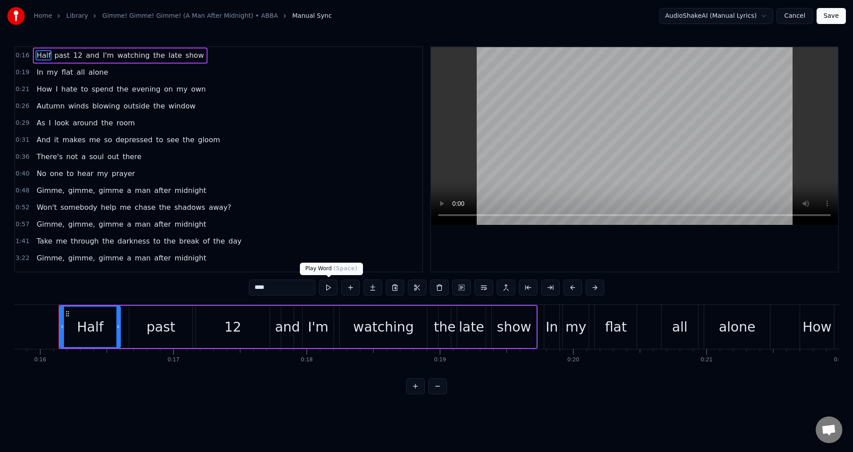
click at [326, 289] on button at bounding box center [328, 288] width 19 height 16
click at [214, 53] on div "0:16 Half past 12 and I'm watching the late show" at bounding box center [218, 55] width 407 height 17
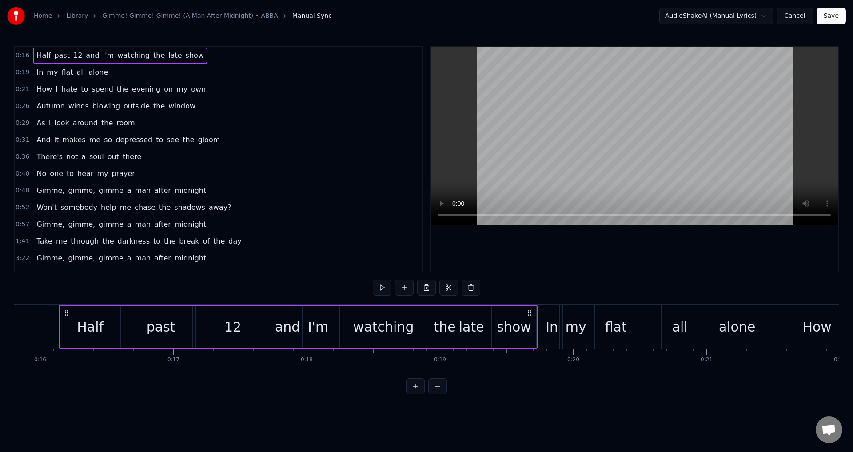
click at [152, 53] on span "the" at bounding box center [158, 55] width 13 height 10
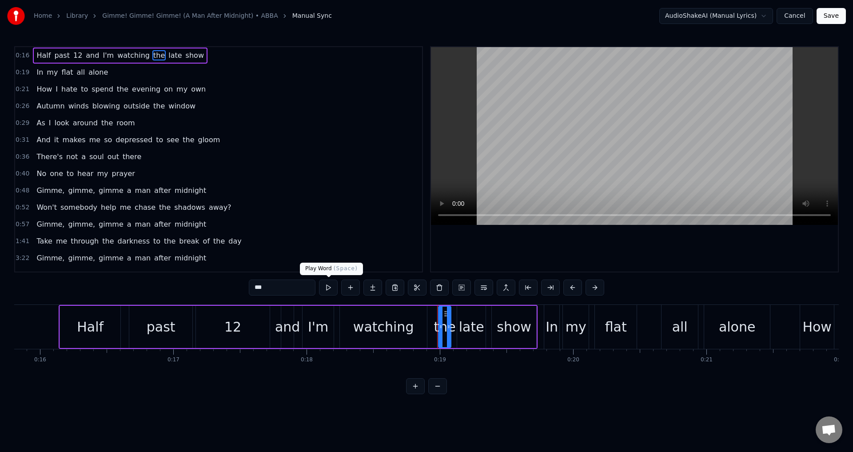
click at [326, 290] on button at bounding box center [328, 288] width 19 height 16
click at [462, 330] on div "late" at bounding box center [471, 327] width 25 height 20
click at [326, 286] on button at bounding box center [328, 288] width 19 height 16
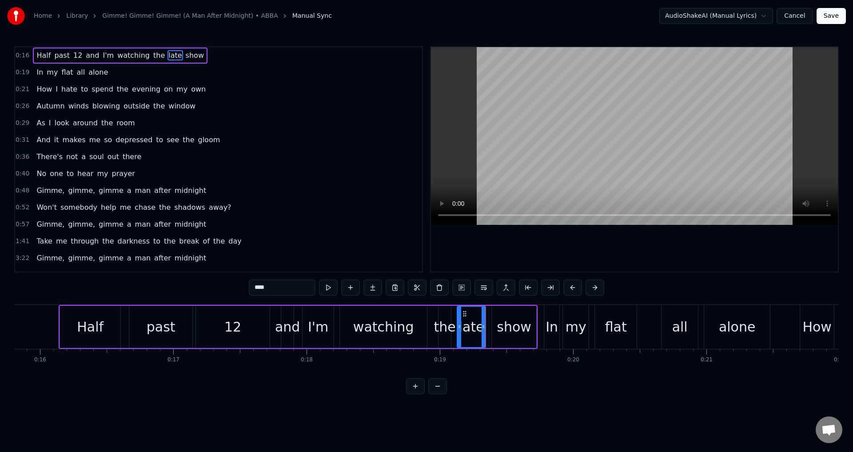
click at [326, 286] on button at bounding box center [328, 288] width 19 height 16
click at [517, 344] on div "show" at bounding box center [514, 327] width 44 height 42
click at [333, 288] on button at bounding box center [328, 288] width 19 height 16
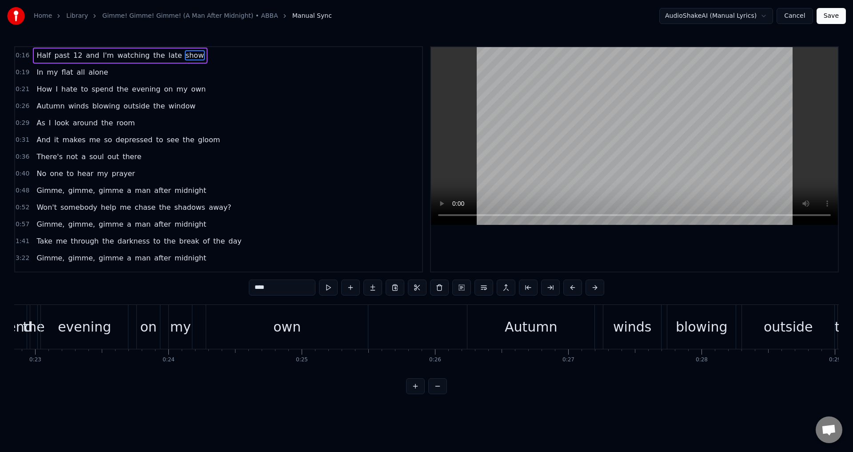
scroll to position [0, 3249]
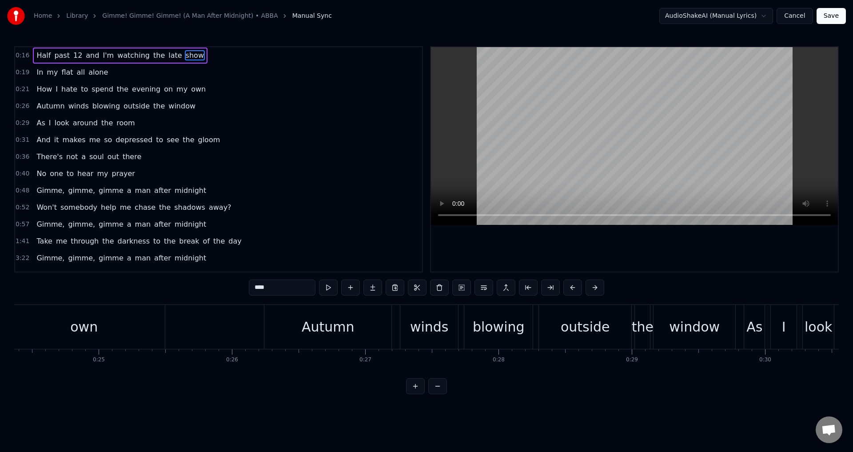
click at [286, 311] on div "Autumn" at bounding box center [327, 327] width 127 height 44
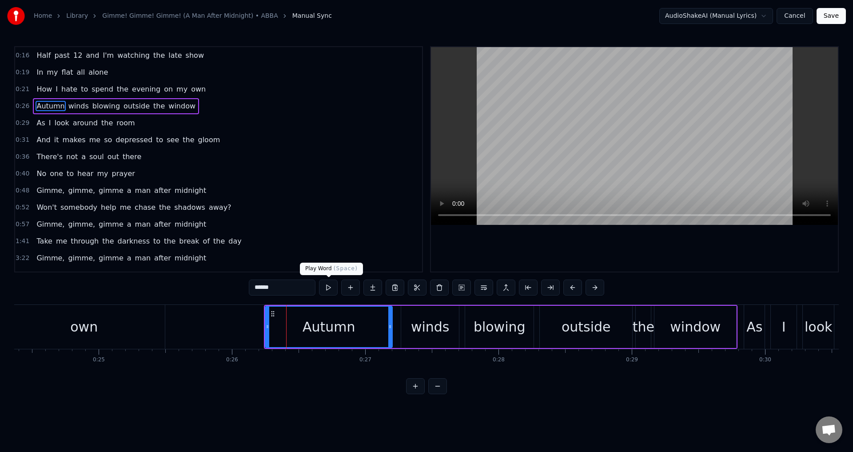
click at [333, 285] on button at bounding box center [328, 288] width 19 height 16
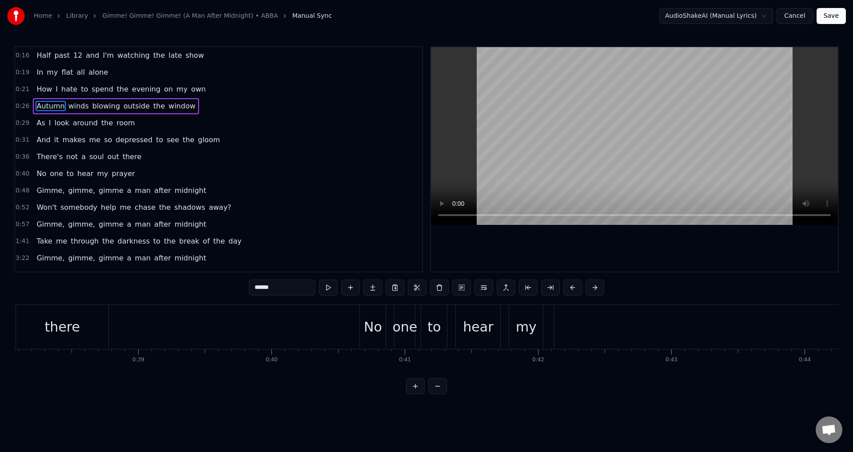
scroll to position [0, 4995]
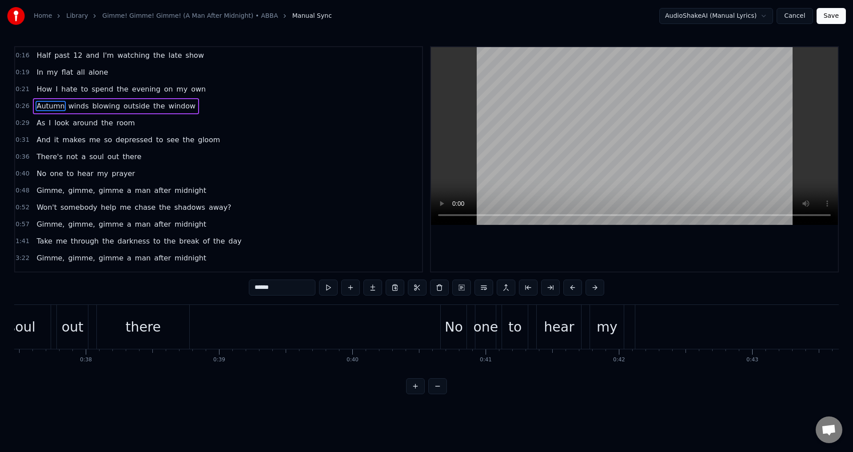
click at [454, 322] on div "No" at bounding box center [454, 327] width 18 height 20
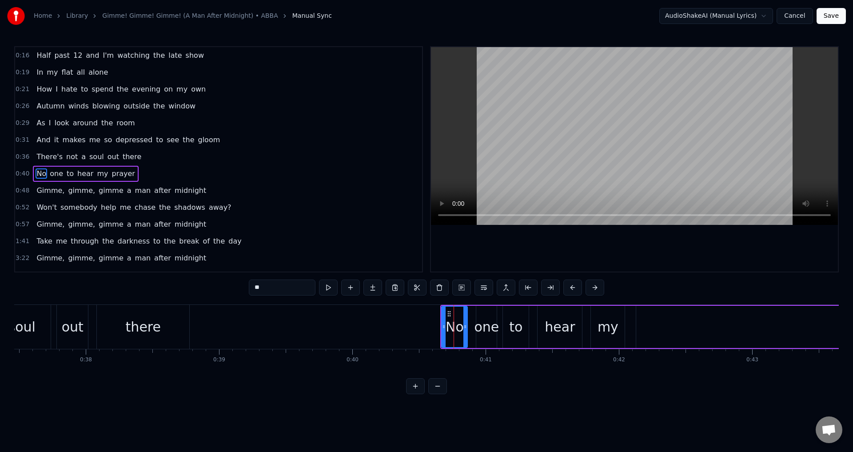
scroll to position [14, 0]
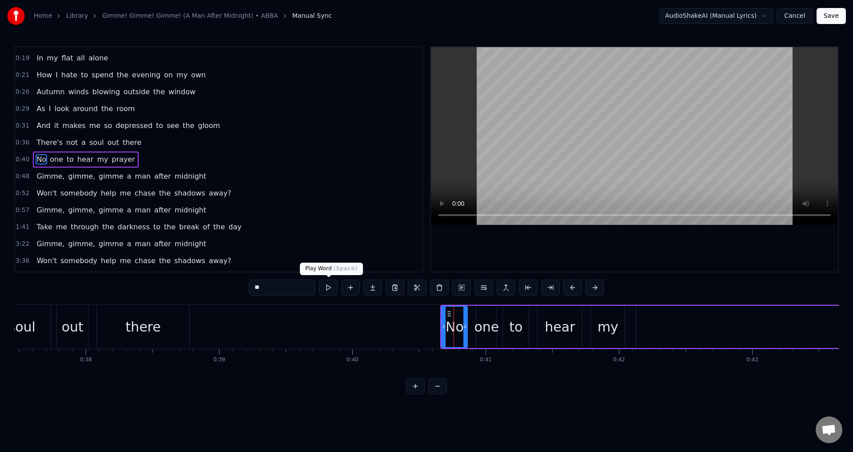
click at [328, 293] on button at bounding box center [328, 288] width 19 height 16
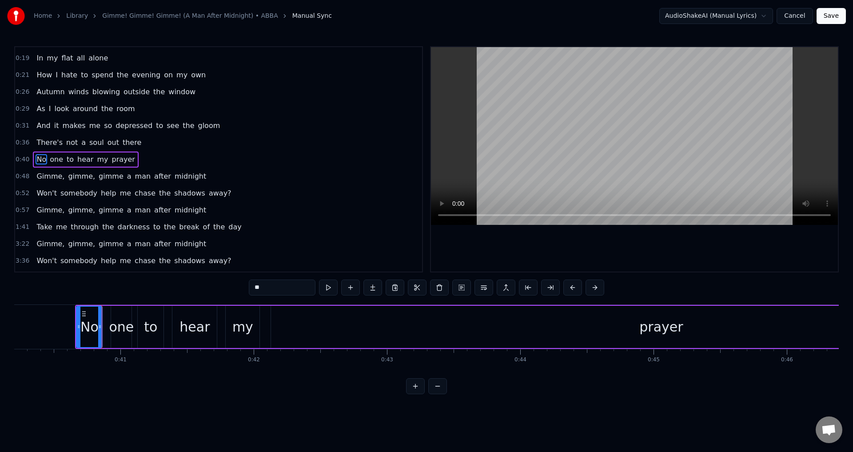
scroll to position [0, 5380]
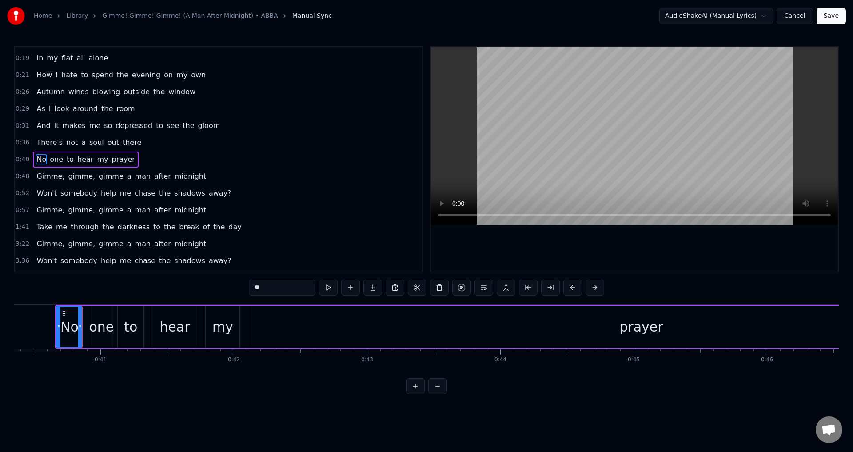
click at [304, 324] on div "prayer" at bounding box center [641, 327] width 780 height 42
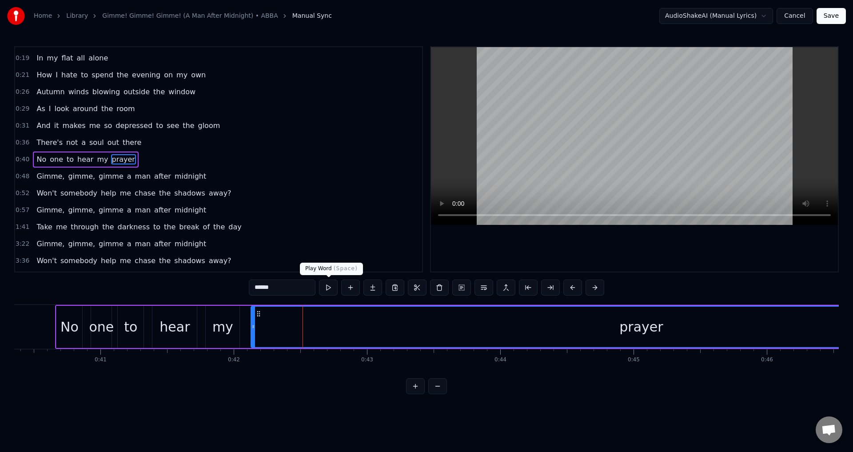
click at [324, 292] on button at bounding box center [328, 288] width 19 height 16
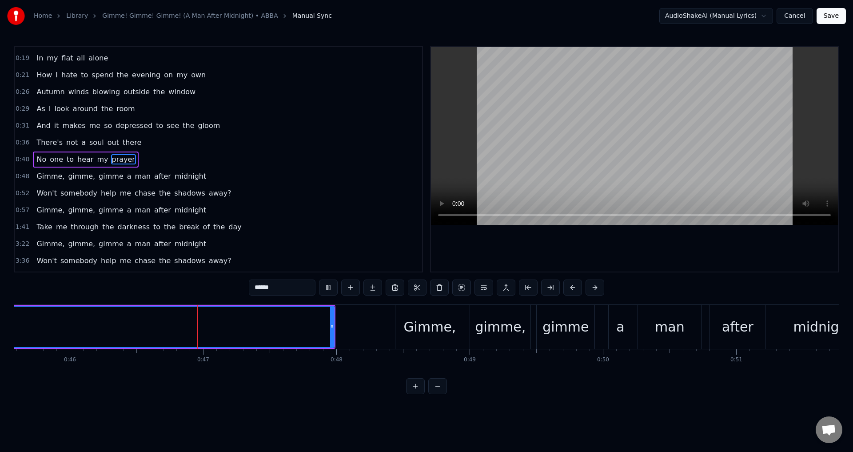
scroll to position [0, 6129]
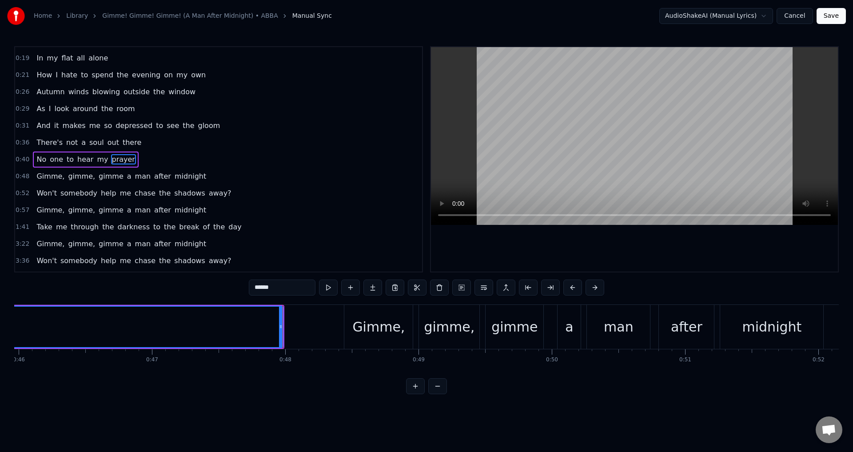
click at [363, 319] on div "Gimme," at bounding box center [378, 327] width 52 height 20
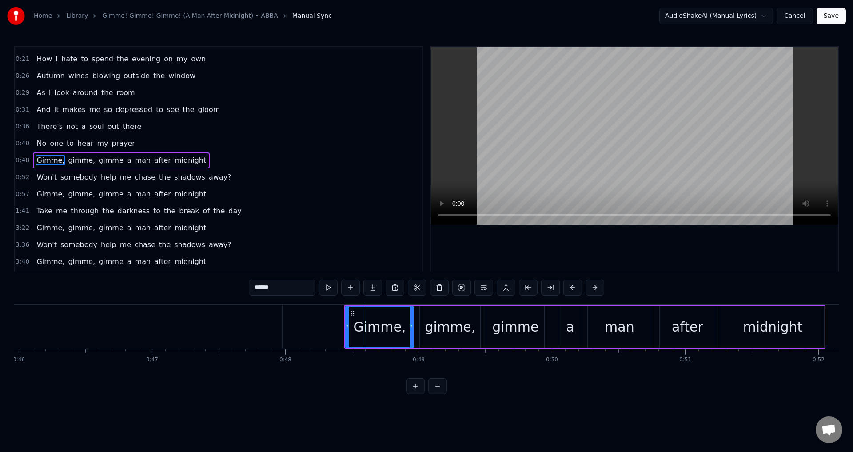
scroll to position [31, 0]
click at [332, 292] on button at bounding box center [328, 288] width 19 height 16
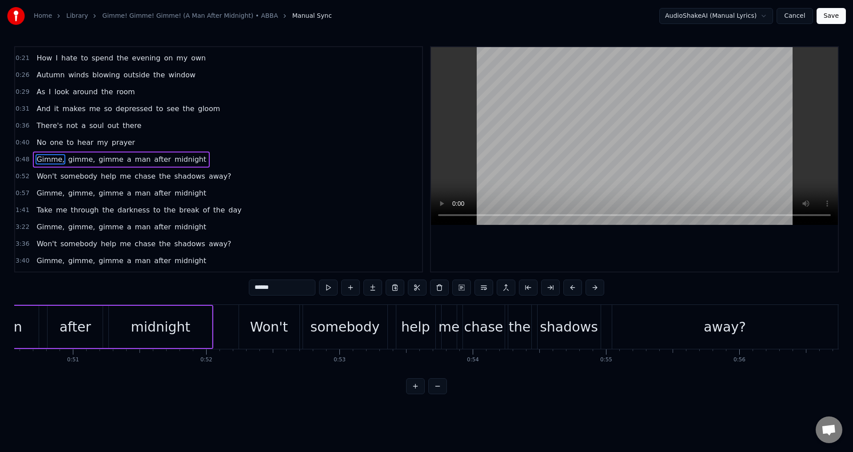
scroll to position [0, 6802]
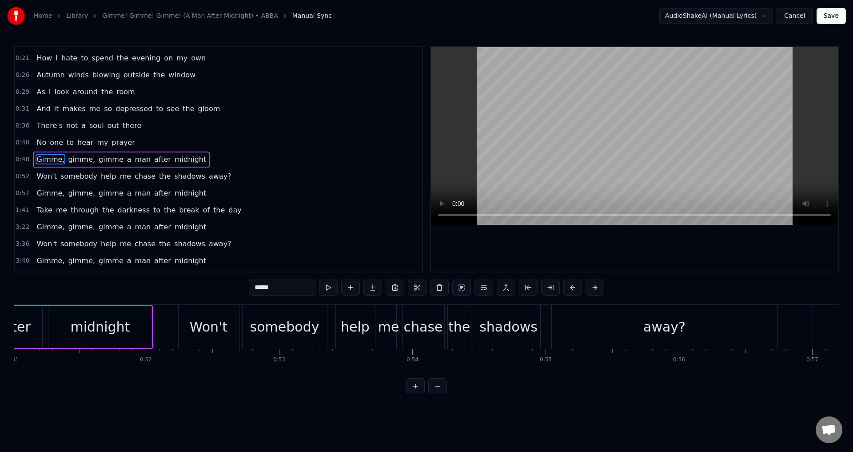
click at [193, 328] on div "Won't" at bounding box center [209, 327] width 38 height 20
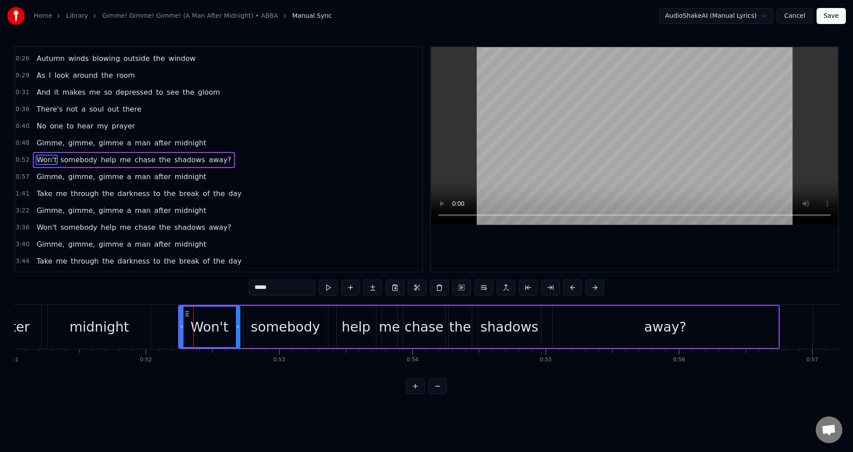
scroll to position [48, 0]
click at [327, 288] on button at bounding box center [328, 288] width 19 height 16
click at [581, 330] on div "away?" at bounding box center [666, 327] width 226 height 42
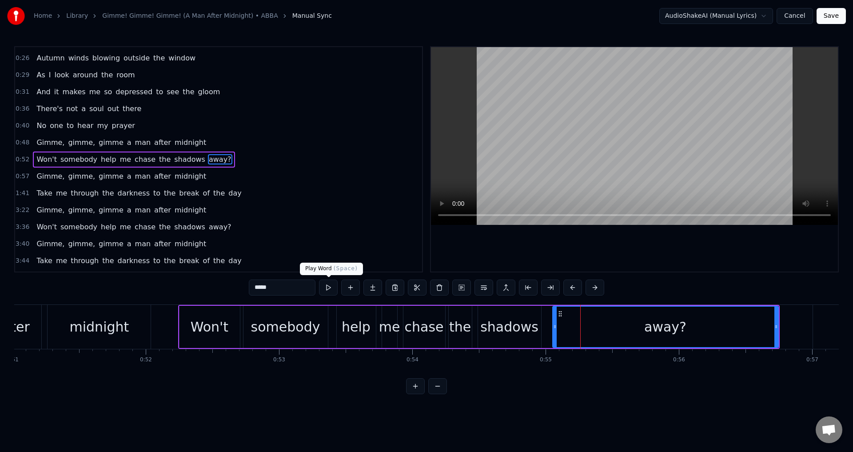
click at [334, 286] on button at bounding box center [328, 288] width 19 height 16
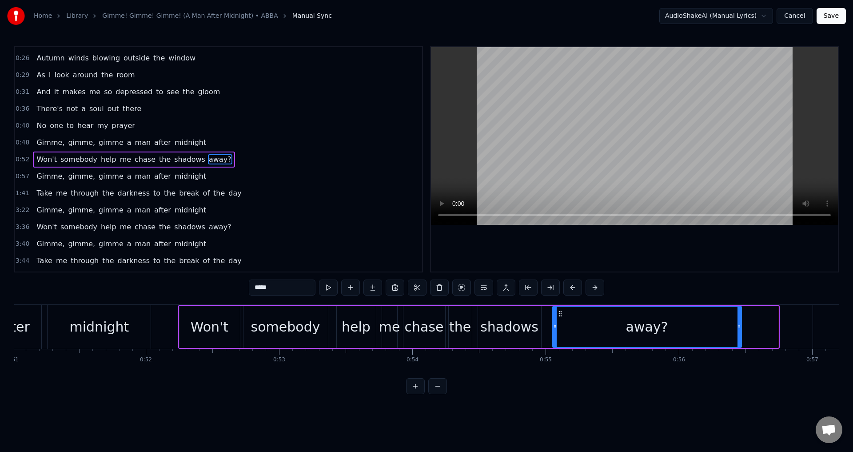
drag, startPoint x: 776, startPoint y: 330, endPoint x: 738, endPoint y: 328, distance: 37.4
click at [738, 328] on icon at bounding box center [740, 326] width 4 height 7
click at [318, 294] on button at bounding box center [317, 288] width 19 height 16
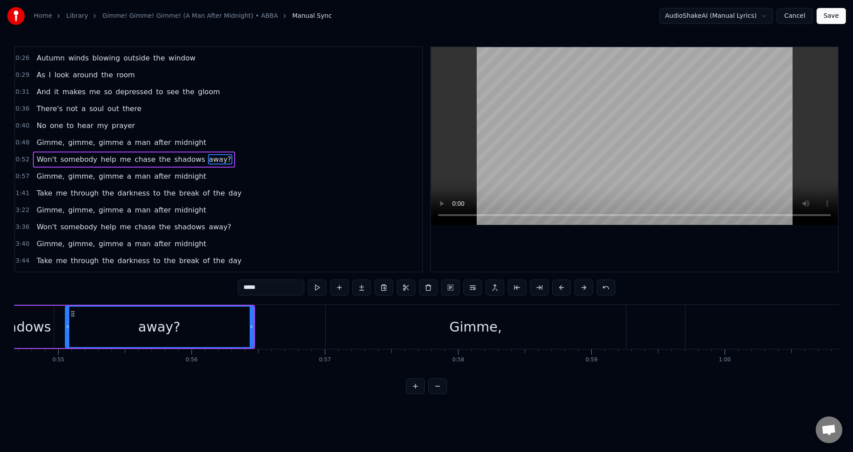
scroll to position [0, 7350]
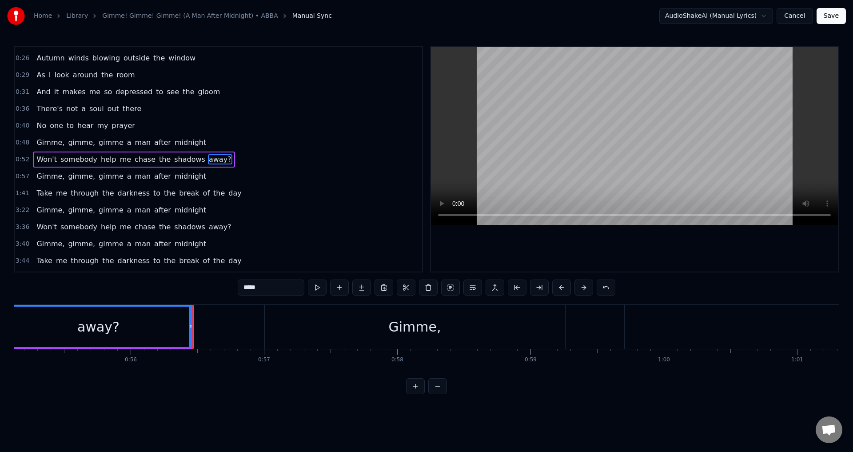
drag, startPoint x: 423, startPoint y: 331, endPoint x: 369, endPoint y: 324, distance: 54.3
click at [369, 324] on div "Gimme," at bounding box center [415, 327] width 300 height 44
type input "******"
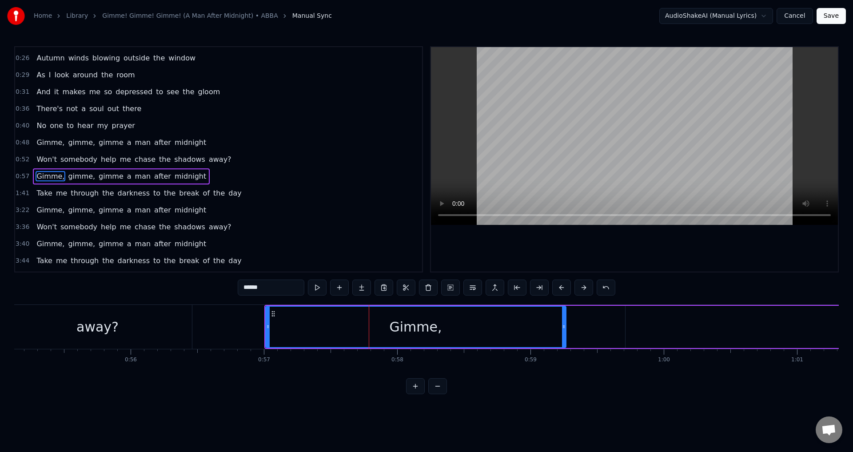
scroll to position [65, 0]
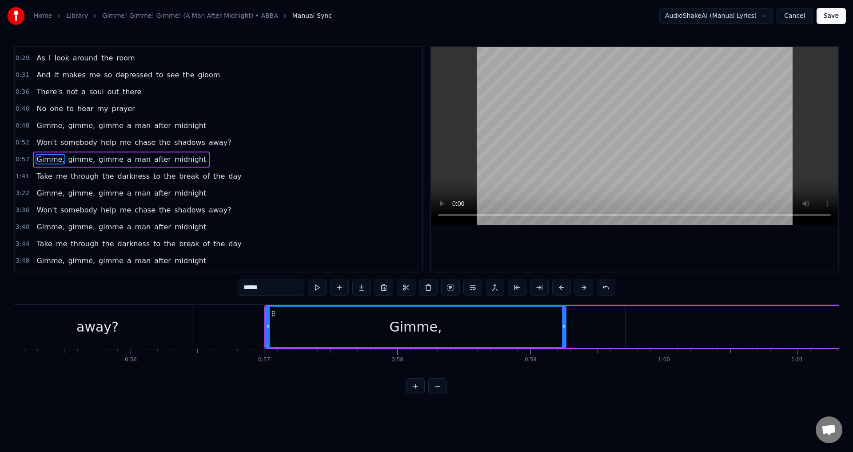
drag, startPoint x: 369, startPoint y: 324, endPoint x: 304, endPoint y: 323, distance: 65.3
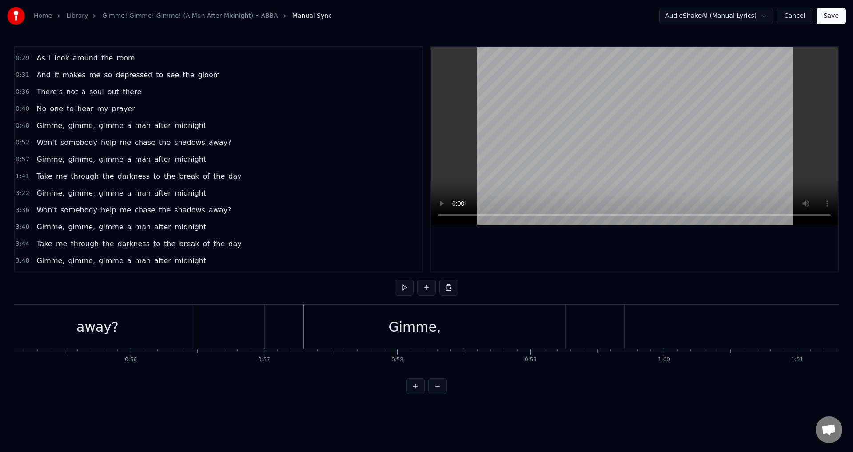
click at [277, 326] on div "Gimme," at bounding box center [415, 327] width 300 height 44
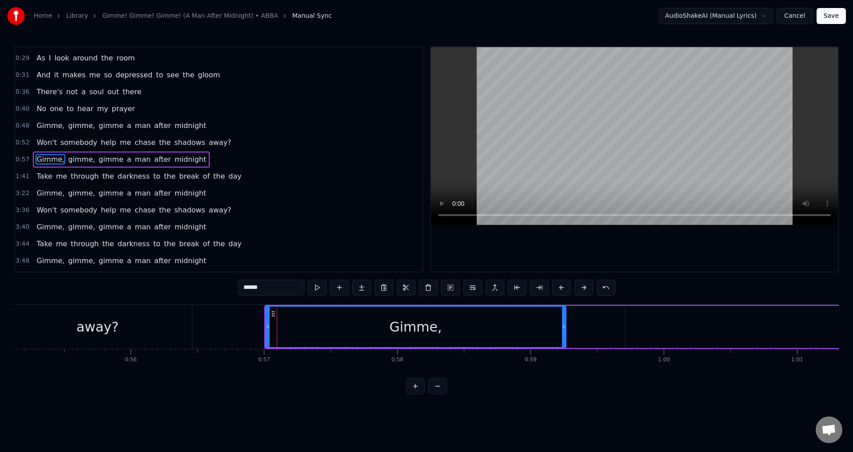
drag, startPoint x: 406, startPoint y: 325, endPoint x: 305, endPoint y: 322, distance: 100.9
click at [305, 322] on div "Gimme," at bounding box center [416, 327] width 300 height 40
click at [272, 317] on div "Gimme," at bounding box center [415, 327] width 300 height 40
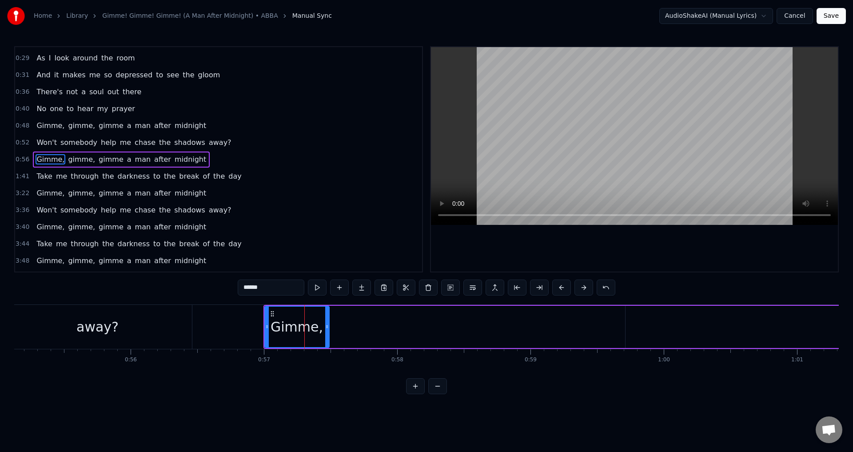
drag, startPoint x: 564, startPoint y: 325, endPoint x: 328, endPoint y: 328, distance: 236.0
click at [328, 328] on icon at bounding box center [327, 326] width 4 height 7
click at [316, 288] on button at bounding box center [317, 288] width 19 height 16
drag, startPoint x: 326, startPoint y: 324, endPoint x: 321, endPoint y: 325, distance: 5.1
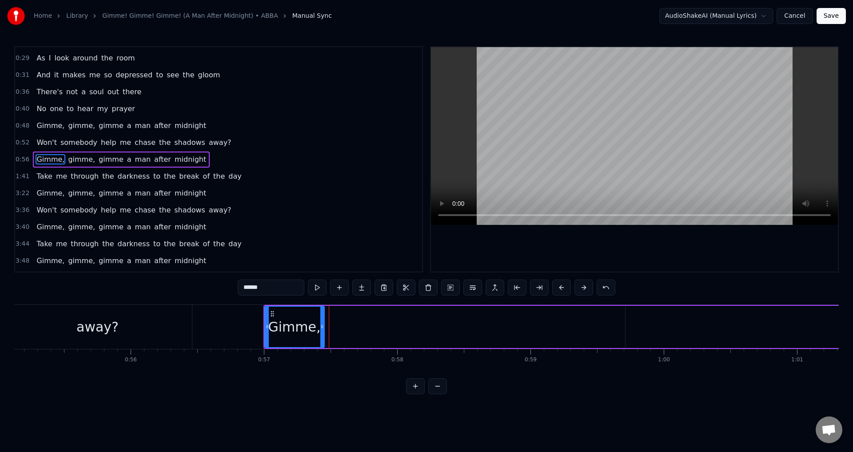
click at [321, 325] on icon at bounding box center [322, 326] width 4 height 7
click at [314, 289] on button at bounding box center [317, 288] width 19 height 16
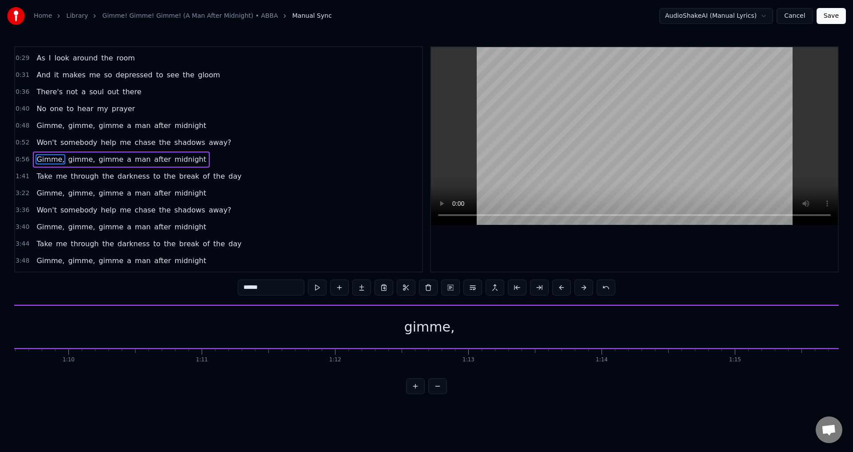
scroll to position [0, 9320]
click at [380, 326] on div "gimme," at bounding box center [389, 327] width 51 height 20
type input "******"
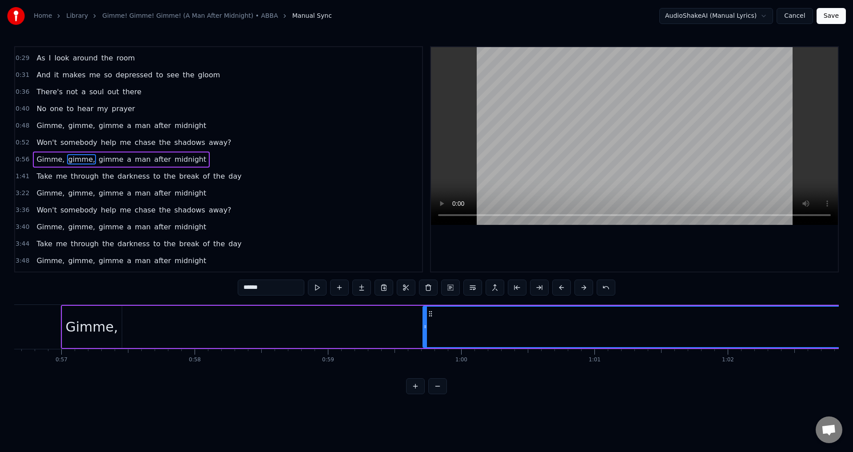
scroll to position [0, 7574]
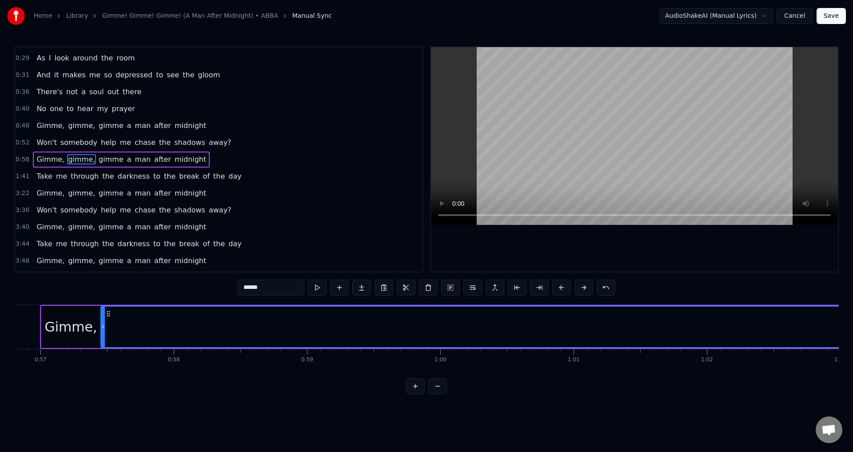
drag, startPoint x: 404, startPoint y: 328, endPoint x: 104, endPoint y: 307, distance: 301.2
click at [104, 307] on div at bounding box center [103, 327] width 4 height 40
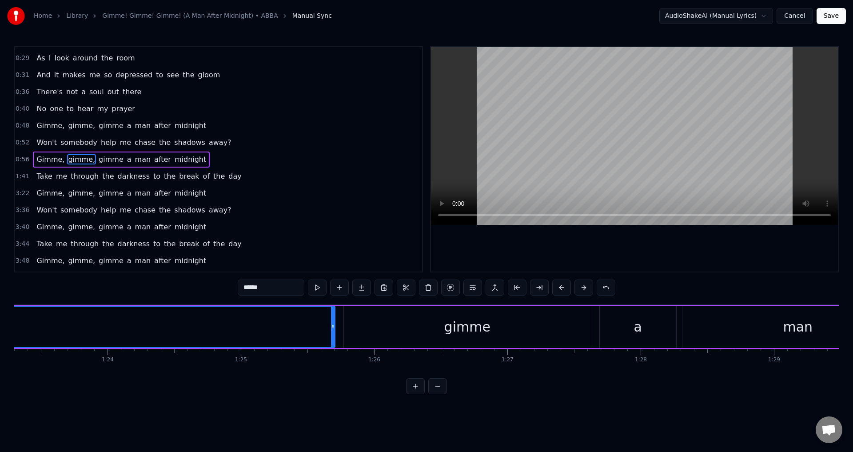
scroll to position [0, 11086]
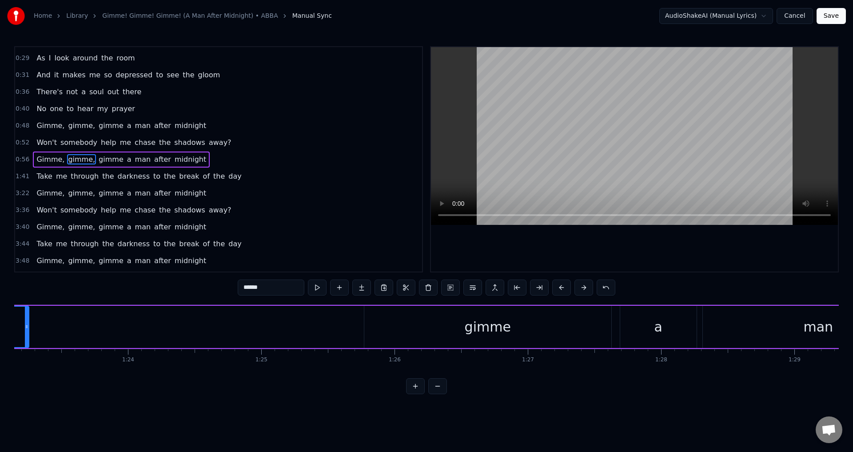
drag, startPoint x: 352, startPoint y: 332, endPoint x: 26, endPoint y: 343, distance: 326.8
click at [26, 343] on div at bounding box center [27, 327] width 4 height 40
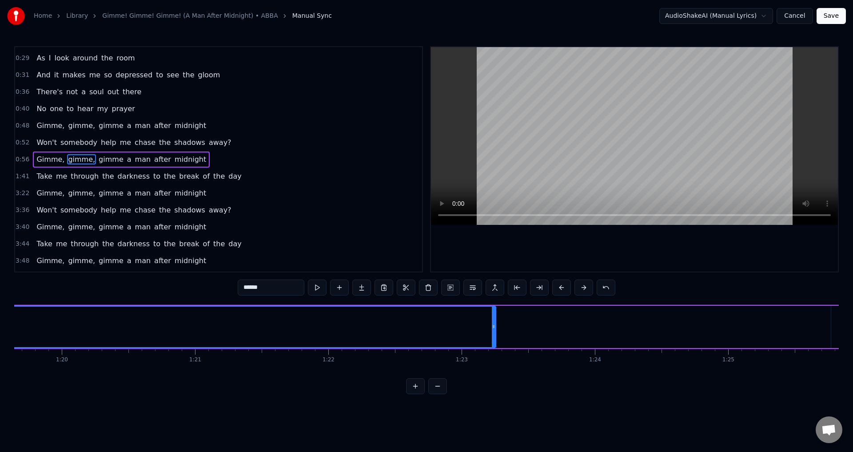
scroll to position [0, 10660]
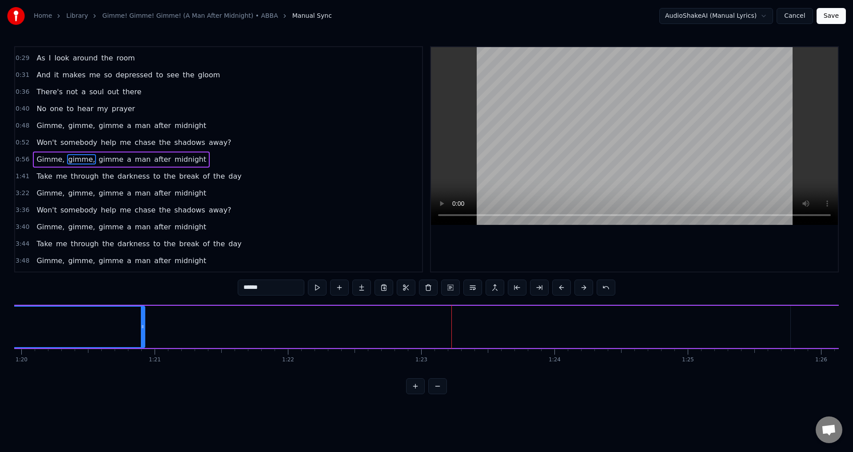
drag, startPoint x: 452, startPoint y: 322, endPoint x: 141, endPoint y: 320, distance: 311.1
click at [141, 320] on div at bounding box center [143, 327] width 4 height 40
drag, startPoint x: 143, startPoint y: 328, endPoint x: 49, endPoint y: 310, distance: 95.5
click at [49, 310] on div at bounding box center [49, 327] width 4 height 40
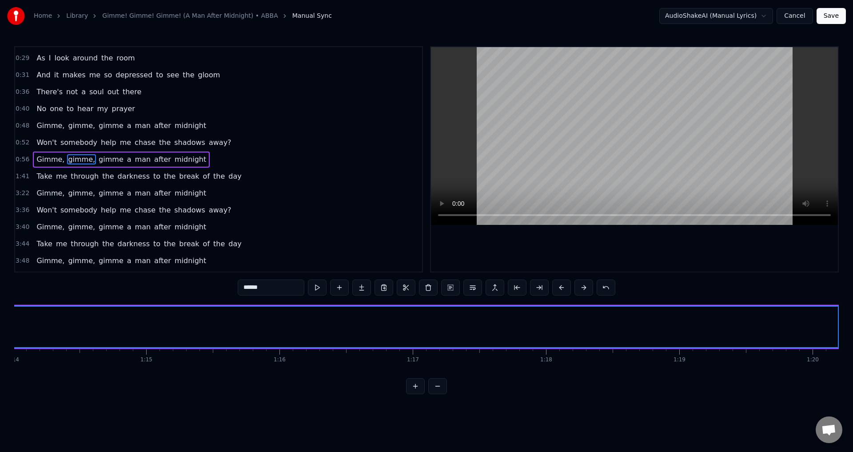
scroll to position [0, 9990]
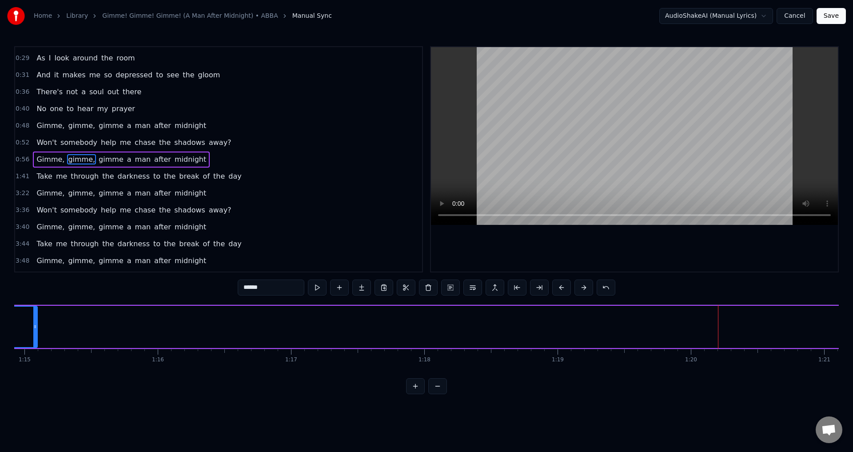
drag, startPoint x: 720, startPoint y: 325, endPoint x: 36, endPoint y: 324, distance: 683.1
click at [36, 324] on icon at bounding box center [35, 326] width 4 height 7
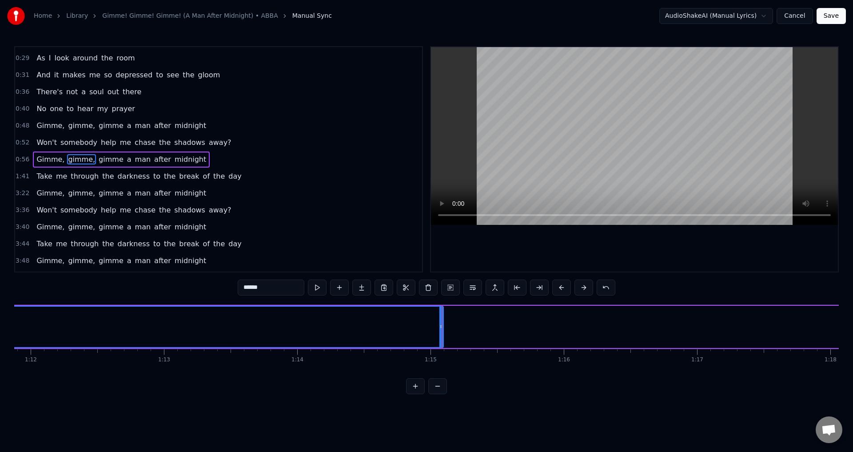
scroll to position [0, 9543]
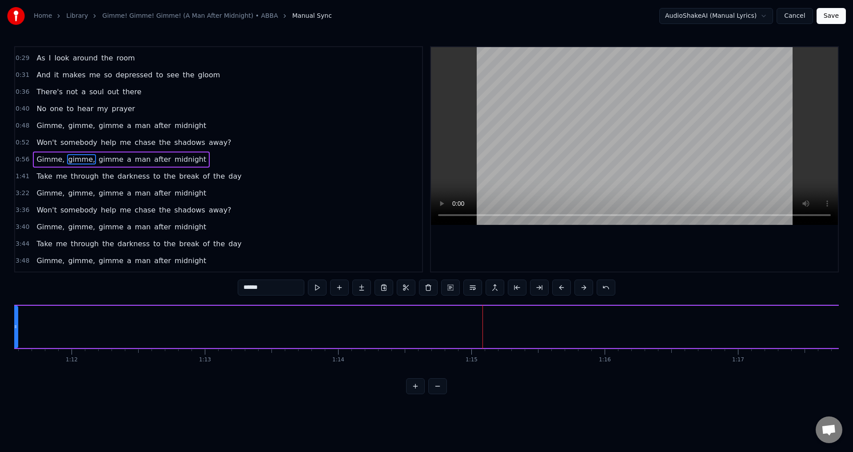
drag, startPoint x: 481, startPoint y: 327, endPoint x: 16, endPoint y: 302, distance: 466.5
click at [16, 302] on div "0:16 Half past 12 and I'm watching the late show 0:19 In my flat all alone 0:21…" at bounding box center [426, 220] width 825 height 348
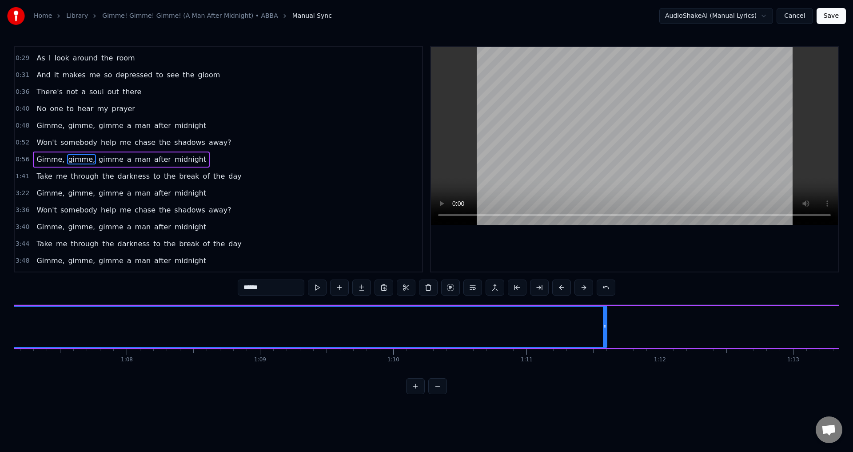
scroll to position [0, 8934]
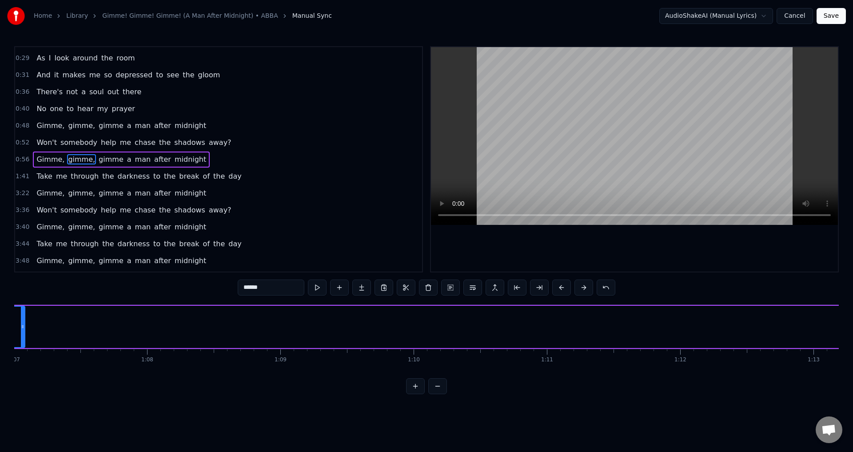
drag, startPoint x: 625, startPoint y: 330, endPoint x: 23, endPoint y: 351, distance: 602.6
click at [23, 351] on div "Half past 12 and I'm watching the late show In my flat all alone How I hate to …" at bounding box center [426, 337] width 825 height 67
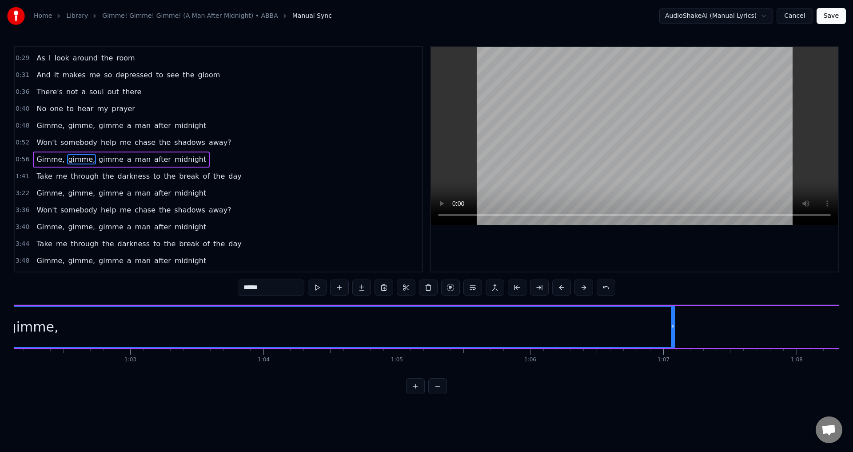
scroll to position [0, 8345]
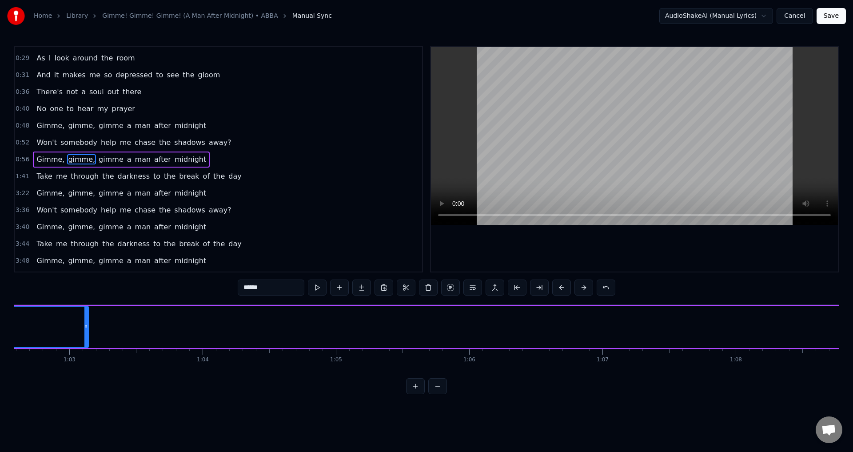
drag, startPoint x: 612, startPoint y: 328, endPoint x: 85, endPoint y: 319, distance: 526.8
click at [85, 319] on div at bounding box center [86, 327] width 4 height 40
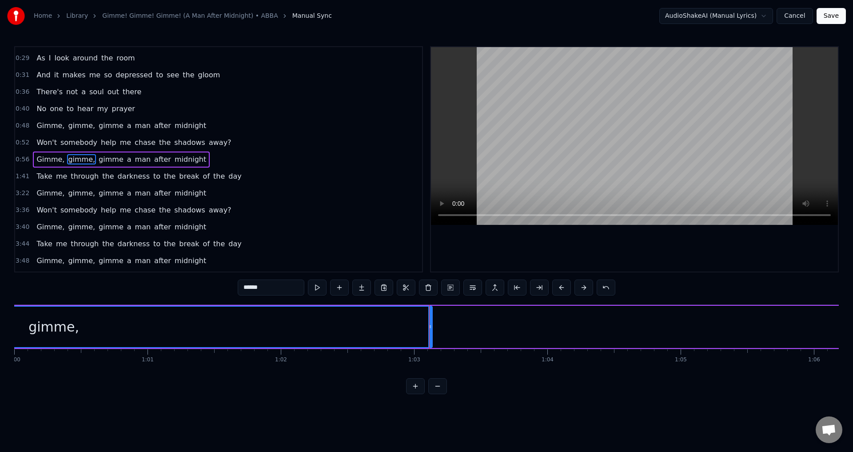
scroll to position [0, 7979]
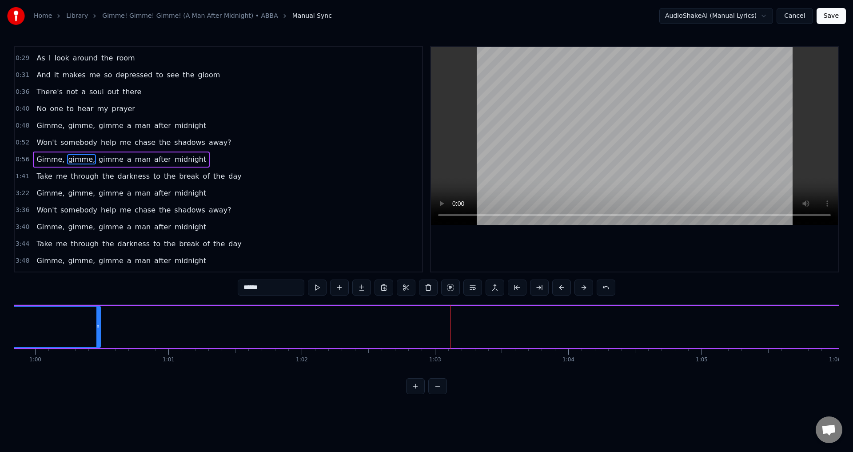
drag, startPoint x: 452, startPoint y: 328, endPoint x: 99, endPoint y: 313, distance: 352.8
click at [98, 312] on div at bounding box center [98, 327] width 4 height 40
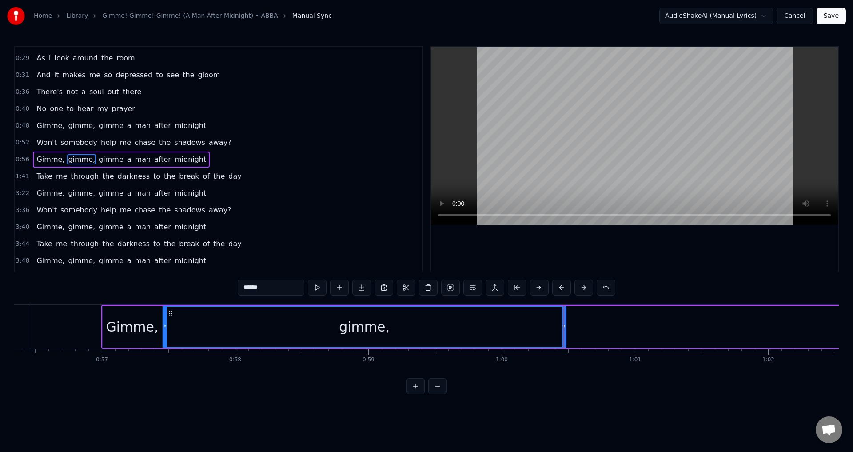
scroll to position [0, 7533]
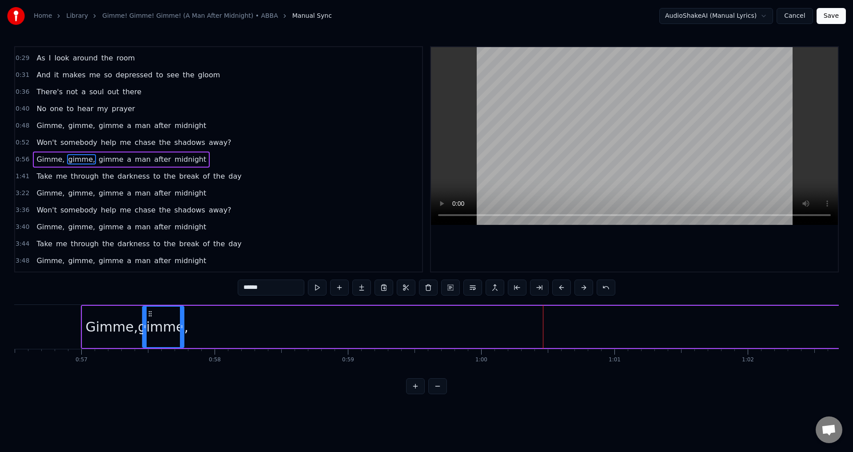
drag, startPoint x: 544, startPoint y: 330, endPoint x: 183, endPoint y: 315, distance: 361.7
click at [183, 315] on div at bounding box center [182, 327] width 4 height 40
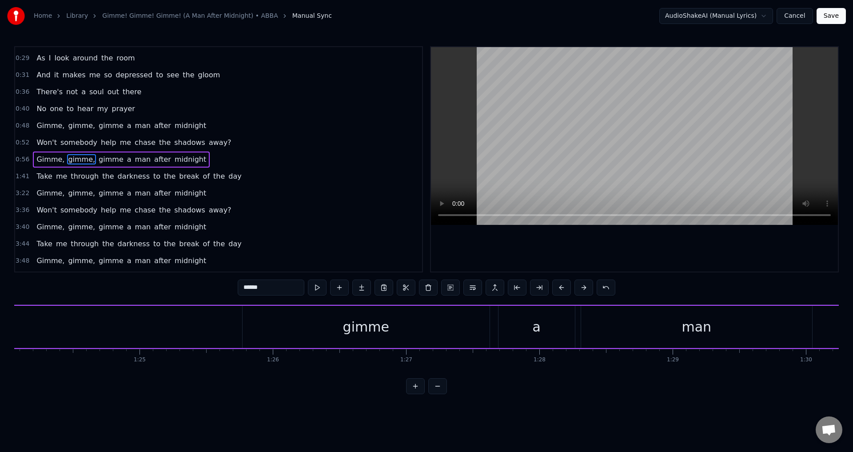
scroll to position [0, 11249]
drag, startPoint x: 217, startPoint y: 328, endPoint x: 94, endPoint y: 324, distance: 123.2
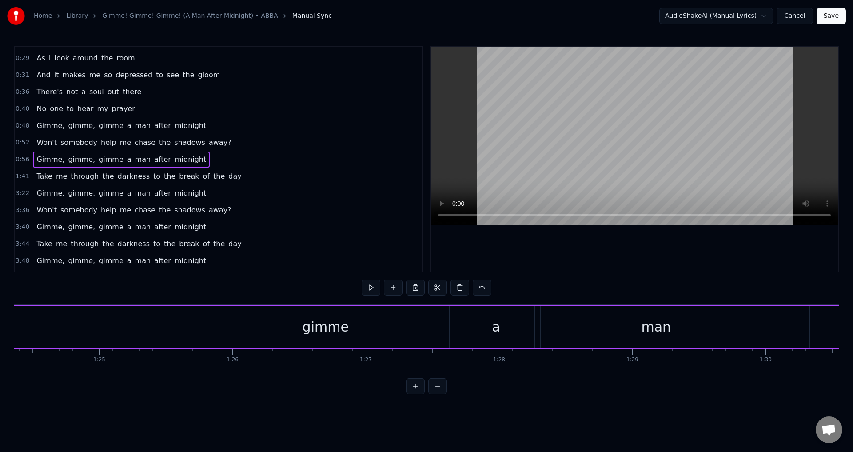
click at [236, 321] on div "gimme" at bounding box center [325, 327] width 247 height 42
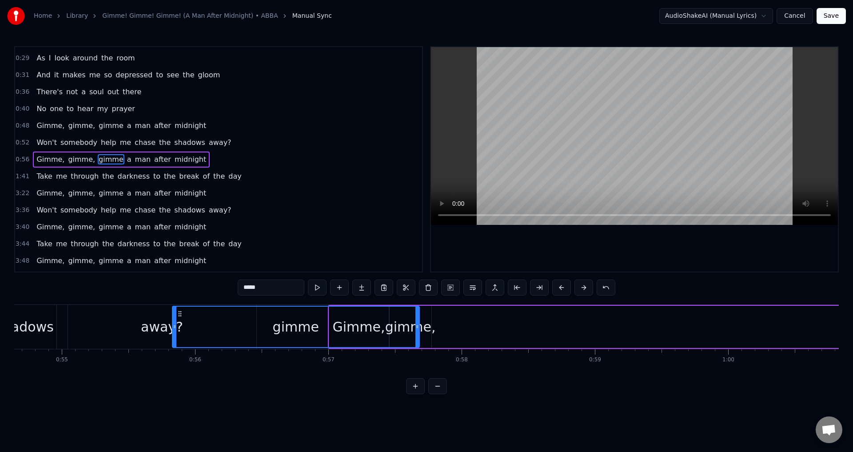
scroll to position [0, 7283]
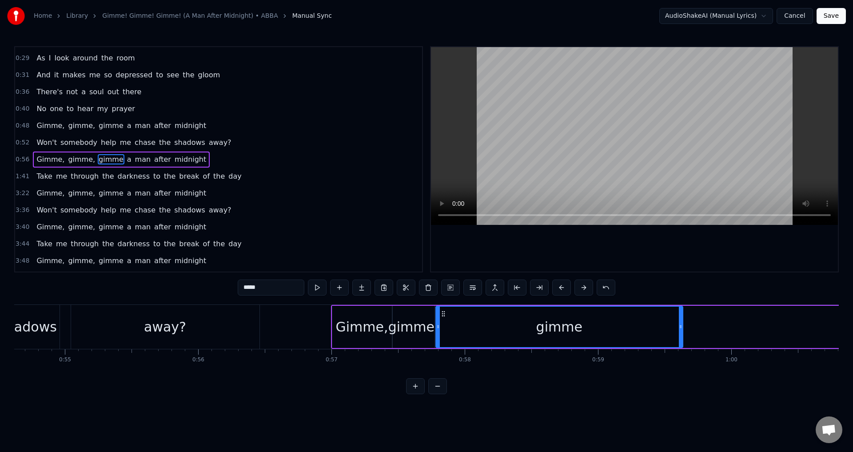
drag, startPoint x: 208, startPoint y: 315, endPoint x: 644, endPoint y: 351, distance: 437.0
click at [644, 351] on div "Half past 12 and I'm watching the late show In my flat all alone How I hate to …" at bounding box center [426, 337] width 825 height 67
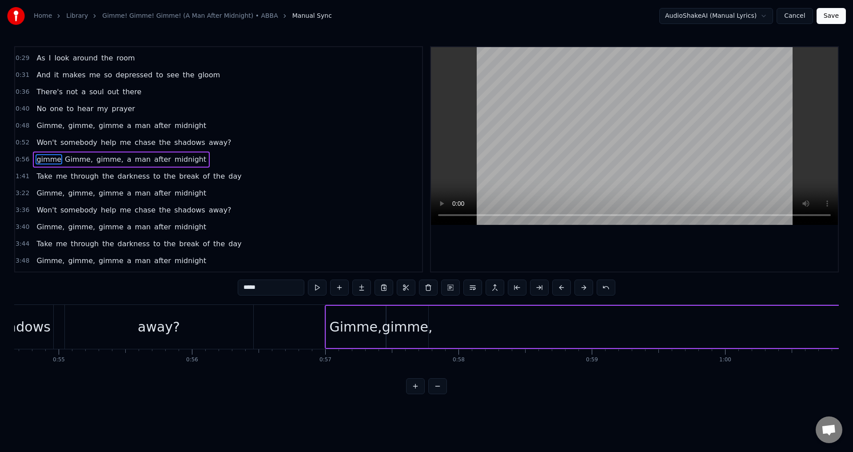
scroll to position [0, 7289]
click at [96, 159] on span "gimme," at bounding box center [110, 159] width 29 height 10
click at [134, 160] on span "man" at bounding box center [143, 159] width 18 height 10
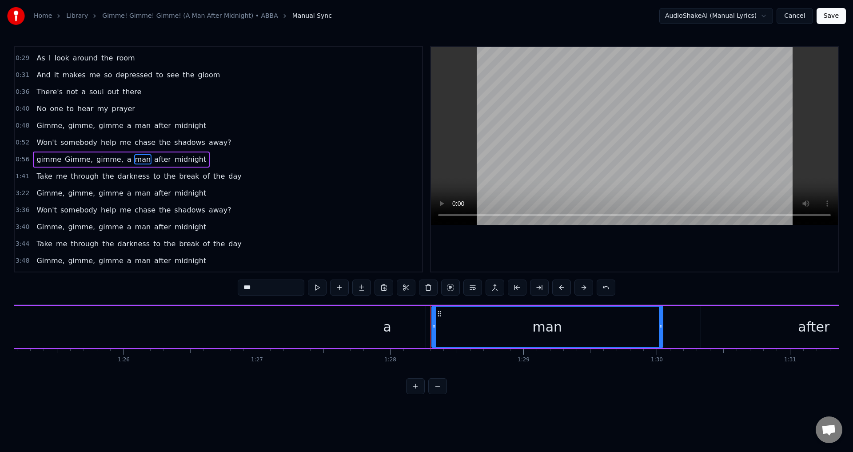
scroll to position [0, 11729]
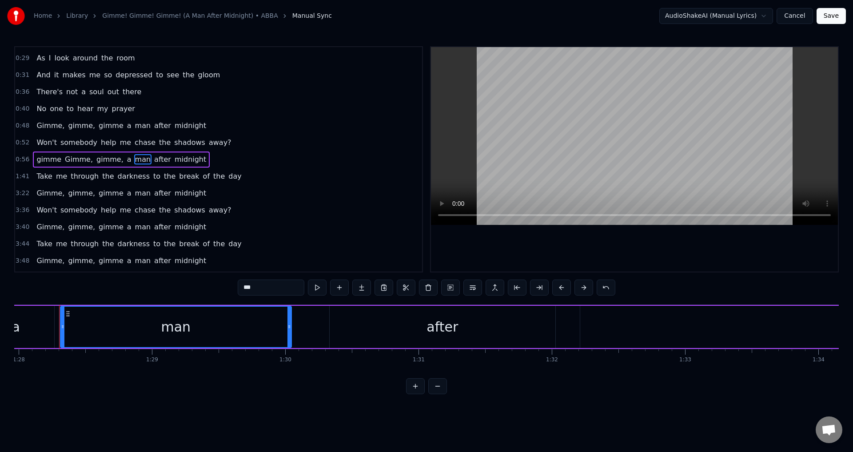
click at [126, 159] on span "a" at bounding box center [129, 159] width 6 height 10
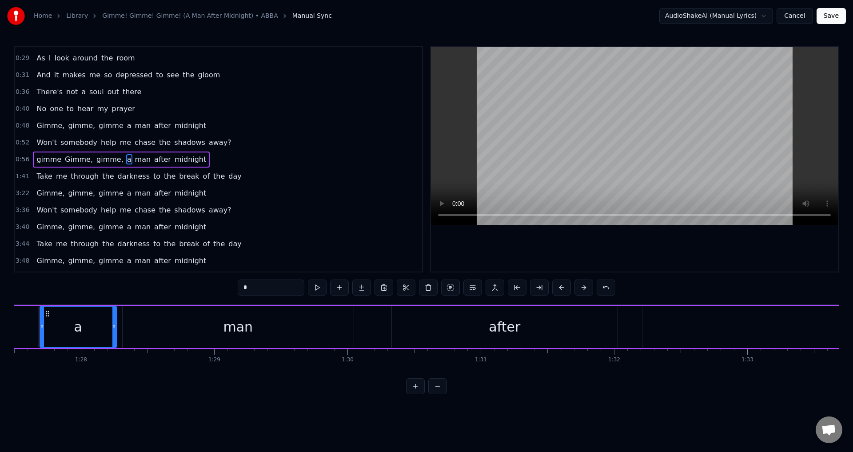
scroll to position [0, 11646]
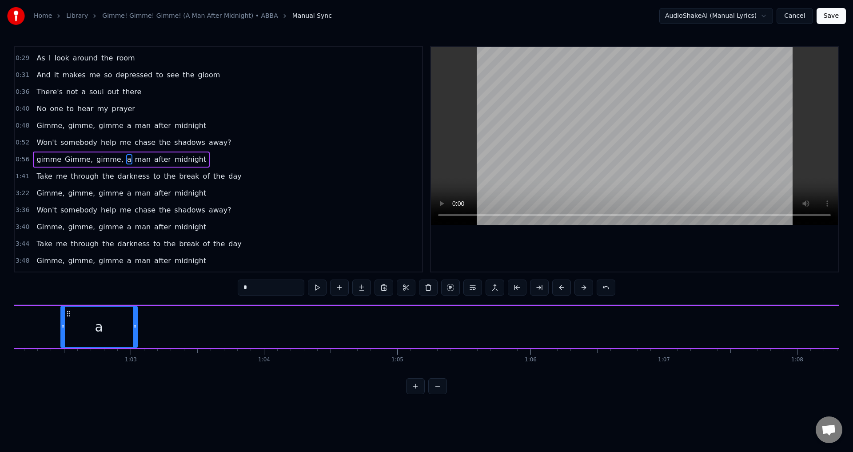
drag, startPoint x: 68, startPoint y: 313, endPoint x: 10, endPoint y: 318, distance: 58.4
click at [10, 318] on div "Home Library Gimme! Gimme! Gimme! (A Man After Midnight) • ABBA Manual Sync Aud…" at bounding box center [426, 197] width 853 height 394
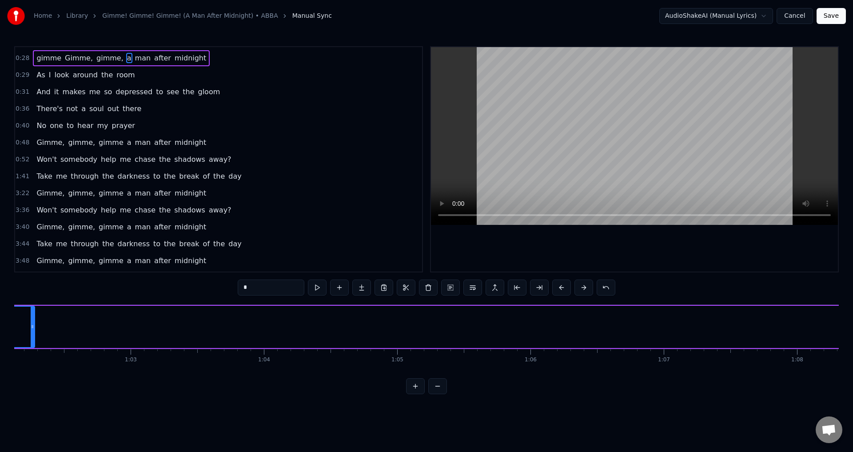
scroll to position [0, 8240]
click at [436, 394] on button at bounding box center [437, 386] width 19 height 16
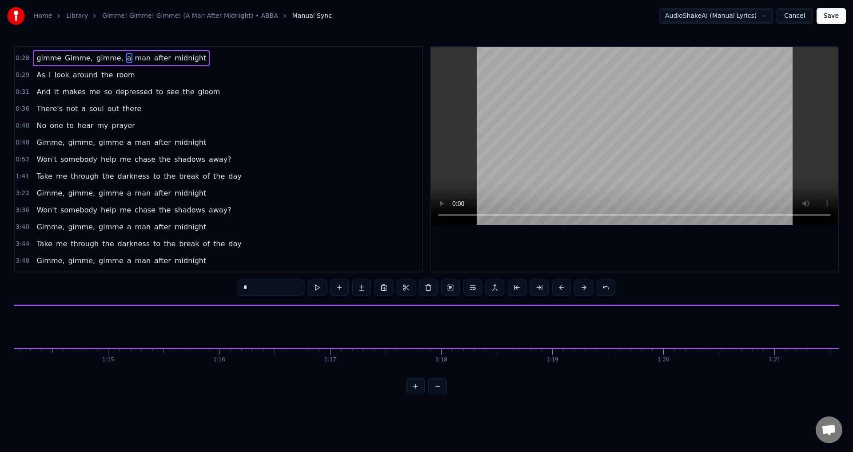
click at [436, 394] on div at bounding box center [426, 386] width 41 height 16
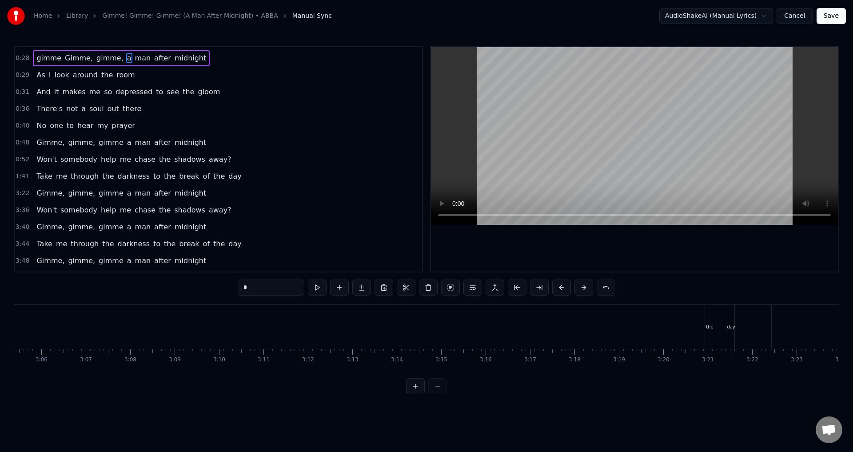
click at [436, 394] on div at bounding box center [426, 386] width 41 height 16
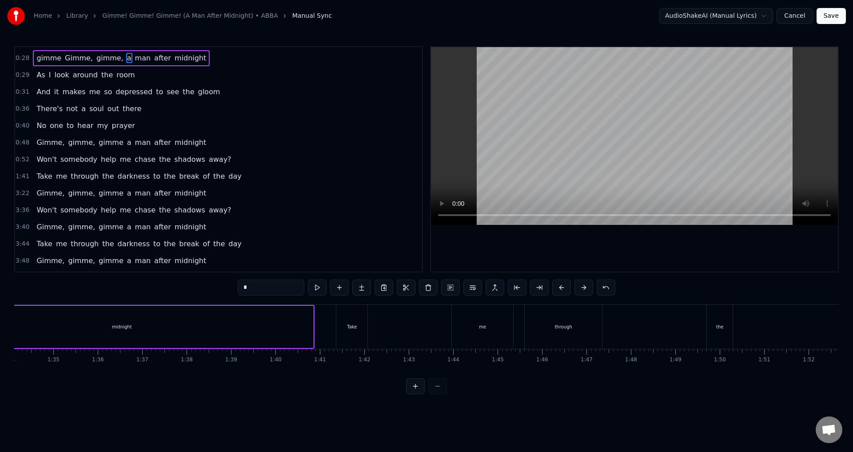
scroll to position [0, 3852]
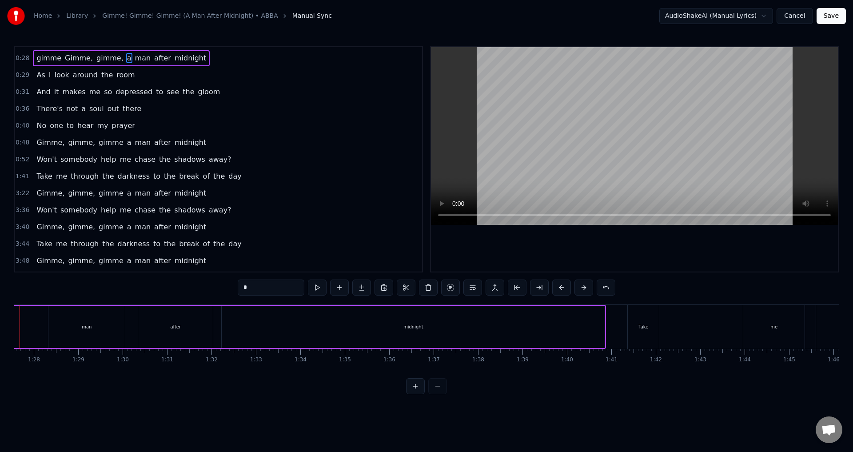
click at [436, 394] on div at bounding box center [426, 386] width 41 height 16
click at [643, 328] on div "midnight" at bounding box center [452, 327] width 383 height 42
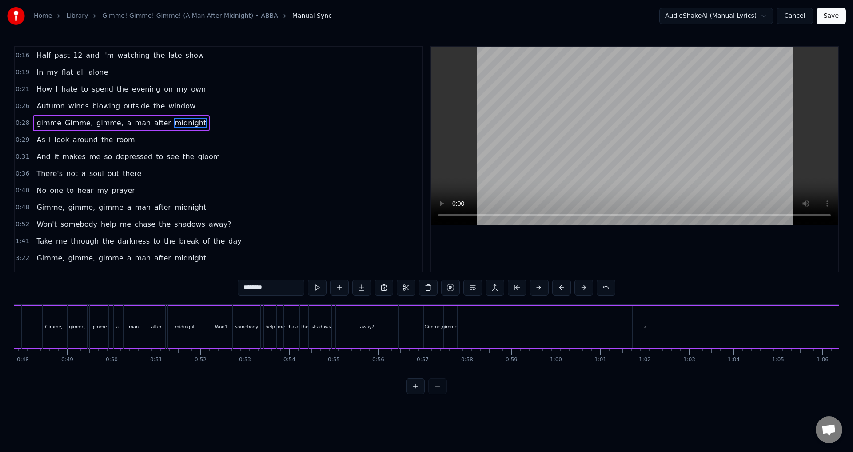
scroll to position [0, 2132]
click at [444, 316] on div "gimme," at bounding box center [443, 327] width 13 height 42
click at [444, 316] on circle at bounding box center [444, 316] width 0 height 0
drag, startPoint x: 444, startPoint y: 316, endPoint x: 460, endPoint y: 314, distance: 17.0
click at [460, 314] on icon at bounding box center [462, 313] width 7 height 7
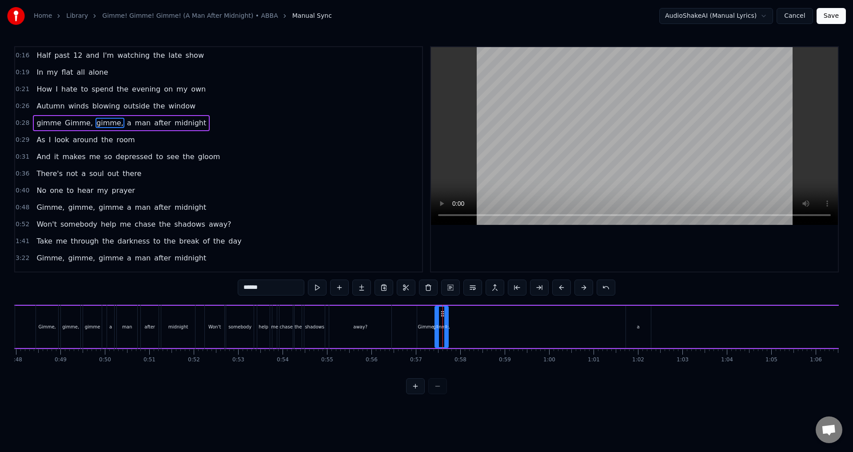
drag, startPoint x: 463, startPoint y: 313, endPoint x: 444, endPoint y: 322, distance: 20.7
click at [444, 323] on div "gimme," at bounding box center [442, 327] width 12 height 40
click at [444, 322] on div at bounding box center [446, 327] width 4 height 40
click at [75, 127] on span "Gimme," at bounding box center [79, 123] width 30 height 10
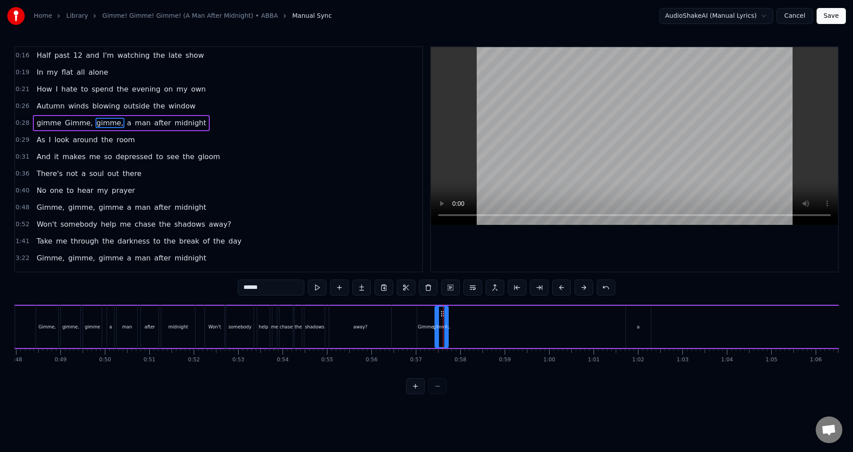
type input "******"
click at [398, 326] on div "gimme Gimme, gimme, a man after midnight" at bounding box center [747, 327] width 3238 height 44
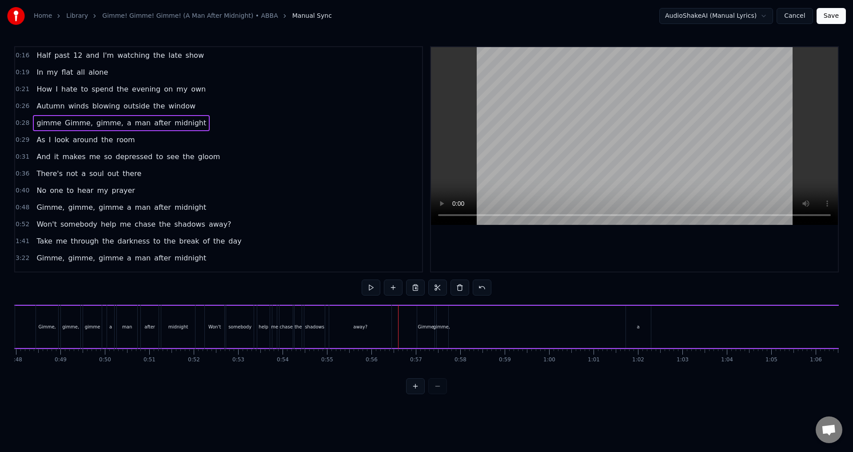
click at [44, 127] on span "gimme" at bounding box center [49, 123] width 27 height 10
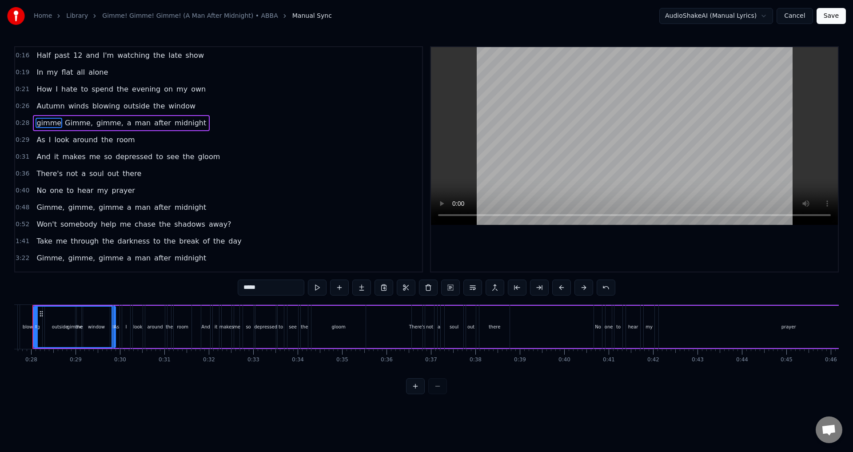
scroll to position [0, 1201]
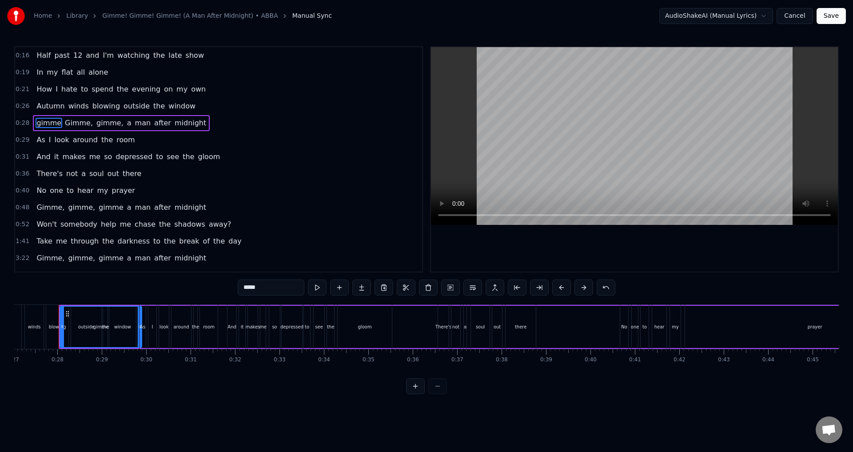
click at [64, 121] on span "Gimme," at bounding box center [79, 123] width 30 height 10
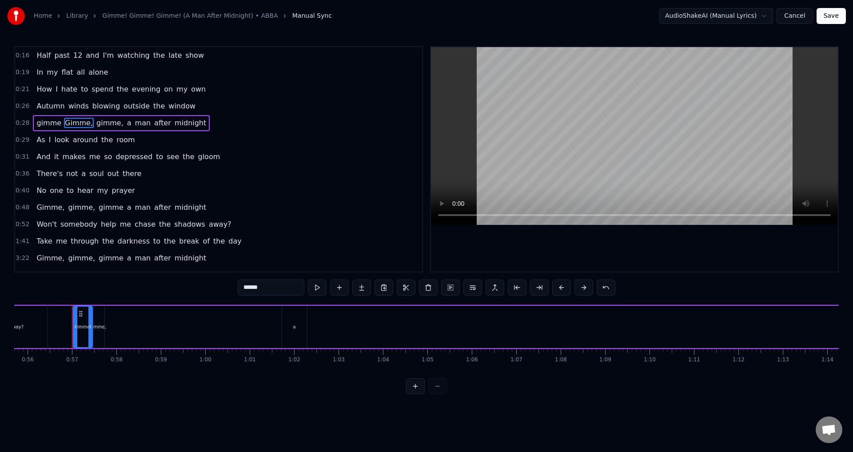
scroll to position [0, 2488]
click at [44, 120] on span "gimme" at bounding box center [49, 123] width 27 height 10
type input "*****"
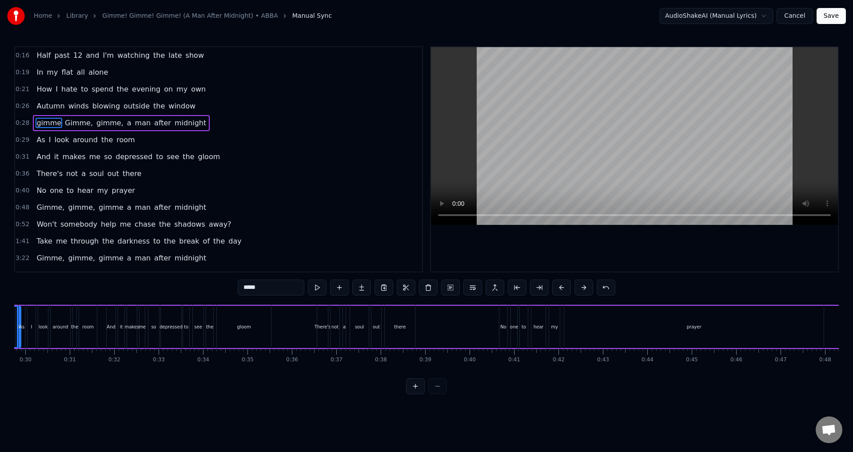
scroll to position [0, 1201]
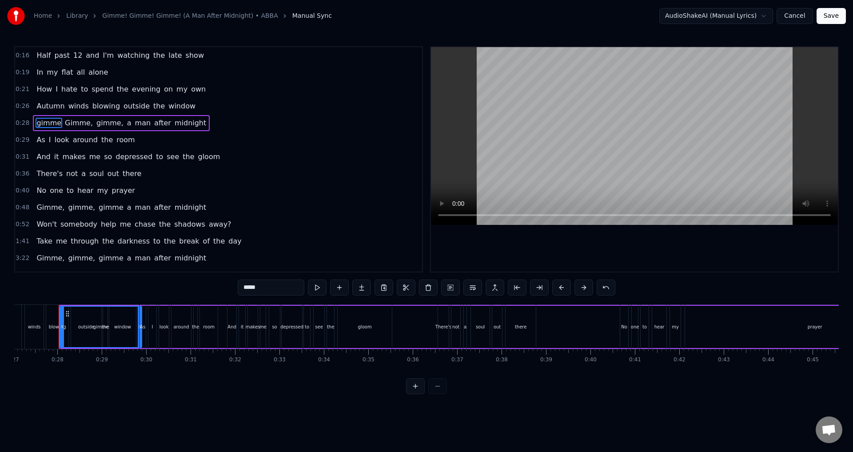
click at [793, 22] on button "Cancel" at bounding box center [795, 16] width 36 height 16
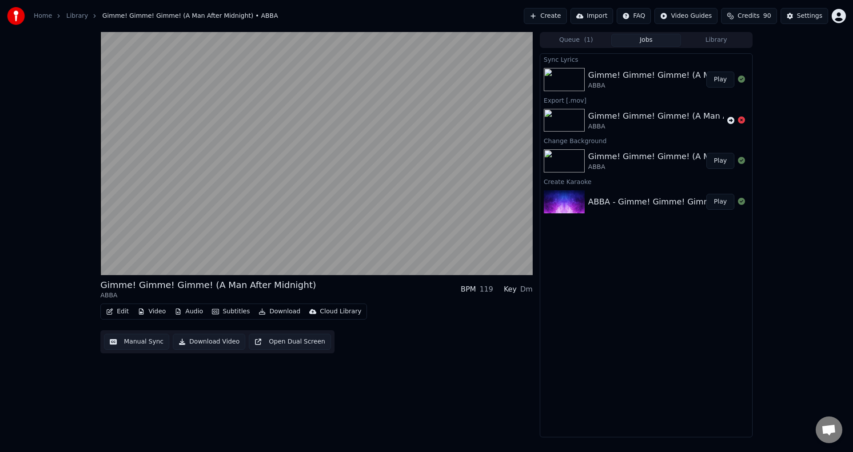
click at [662, 85] on div "ABBA" at bounding box center [685, 85] width 194 height 9
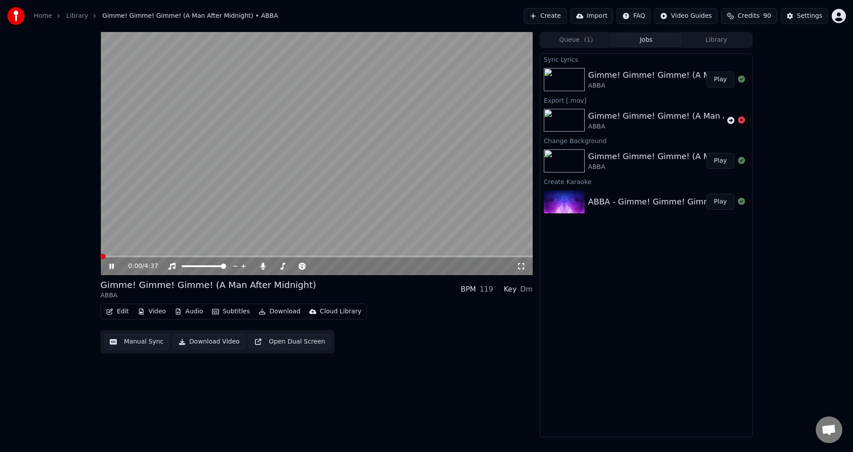
click at [100, 256] on span at bounding box center [102, 256] width 5 height 5
click at [104, 258] on div "0:05 / 4:37" at bounding box center [316, 266] width 432 height 18
click at [128, 256] on div "0:07 / 4:37" at bounding box center [316, 153] width 432 height 243
click at [128, 256] on span at bounding box center [316, 257] width 432 height 2
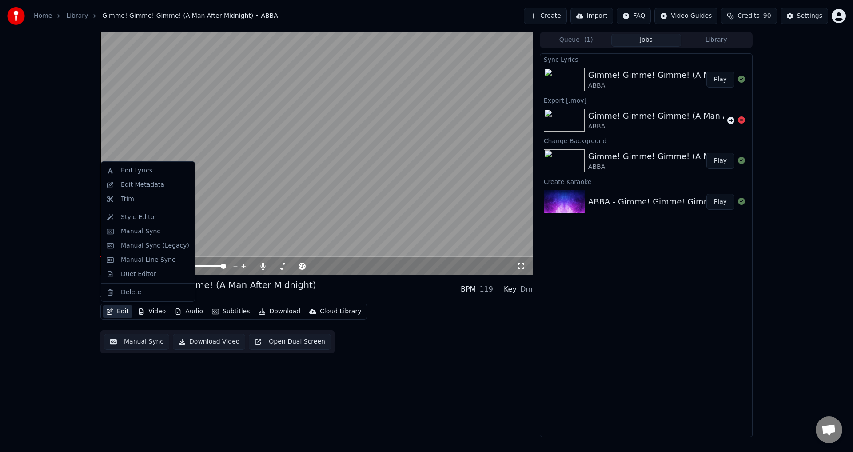
click at [116, 311] on button "Edit" at bounding box center [118, 311] width 30 height 12
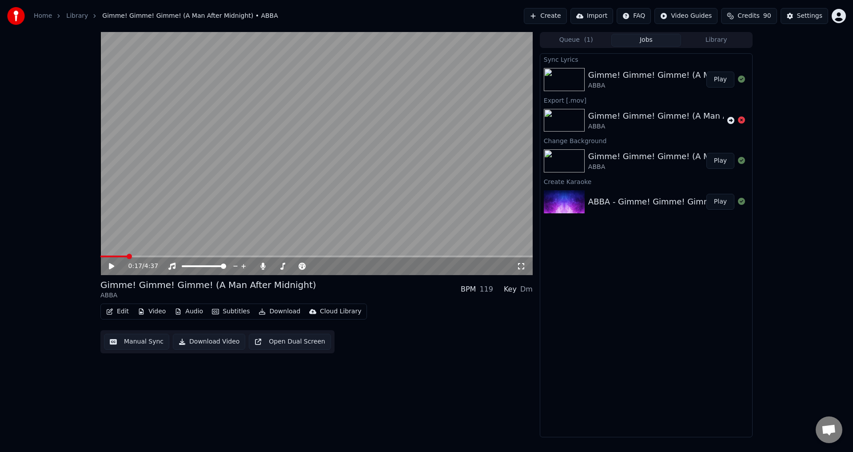
click at [365, 346] on div "Edit Video Audio Subtitles Download Cloud Library Manual Sync Download Video Op…" at bounding box center [316, 329] width 432 height 50
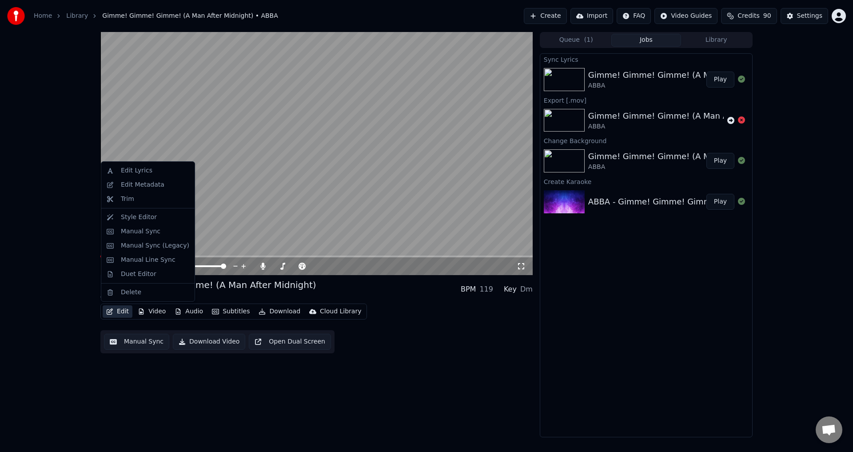
click at [123, 314] on button "Edit" at bounding box center [118, 311] width 30 height 12
click at [153, 261] on div "Manual Line Sync" at bounding box center [148, 260] width 55 height 9
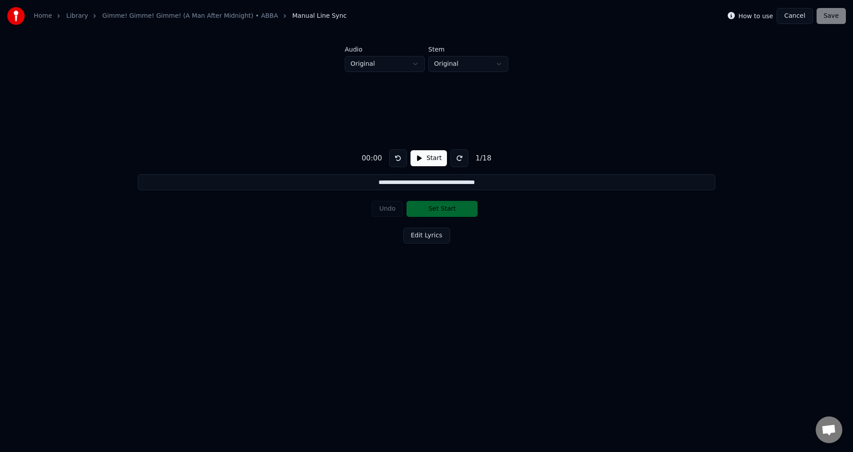
click at [464, 65] on html "**********" at bounding box center [426, 166] width 853 height 332
click at [391, 58] on html "**********" at bounding box center [426, 166] width 853 height 332
click at [477, 64] on html "**********" at bounding box center [426, 166] width 853 height 332
click at [424, 154] on button "Start" at bounding box center [429, 158] width 36 height 16
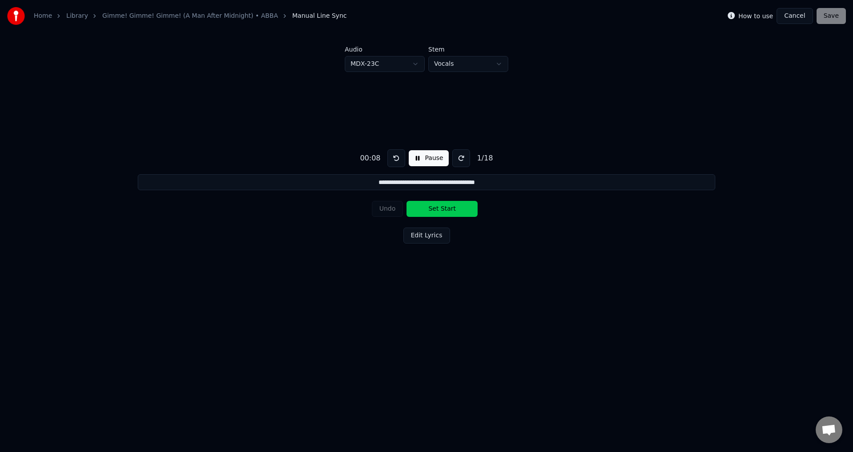
click at [793, 15] on button "Cancel" at bounding box center [795, 16] width 36 height 16
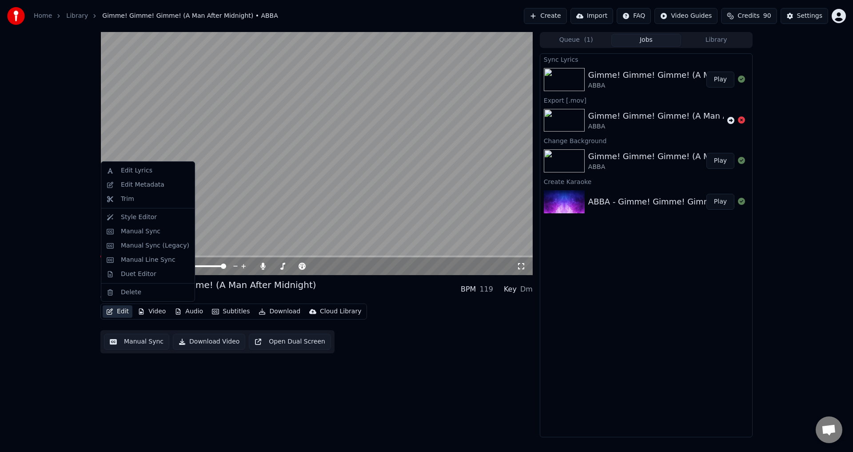
click at [118, 313] on button "Edit" at bounding box center [118, 311] width 30 height 12
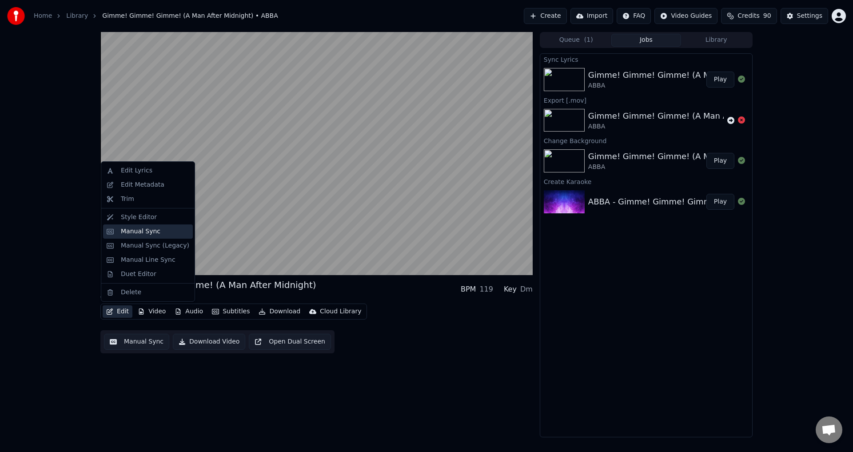
click at [142, 235] on div "Manual Sync" at bounding box center [141, 231] width 40 height 9
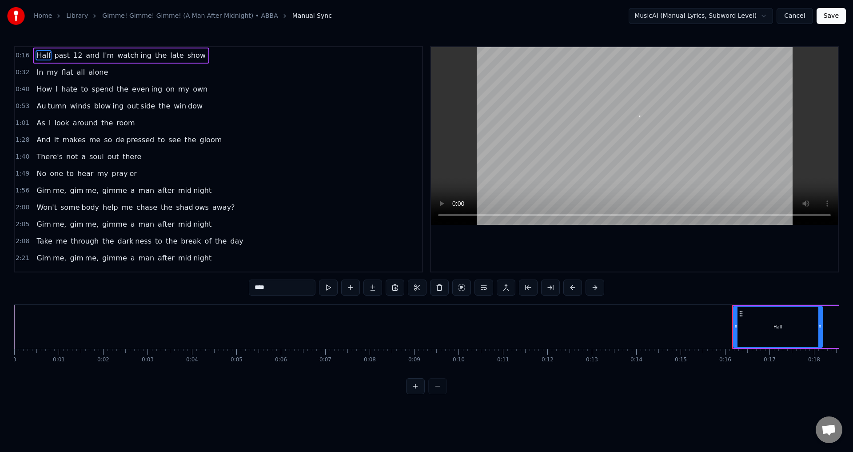
click at [745, 18] on html "Home Library Gimme! Gimme! Gimme! (A Man After Midnight) • ABBA Manual Sync Mus…" at bounding box center [426, 204] width 853 height 408
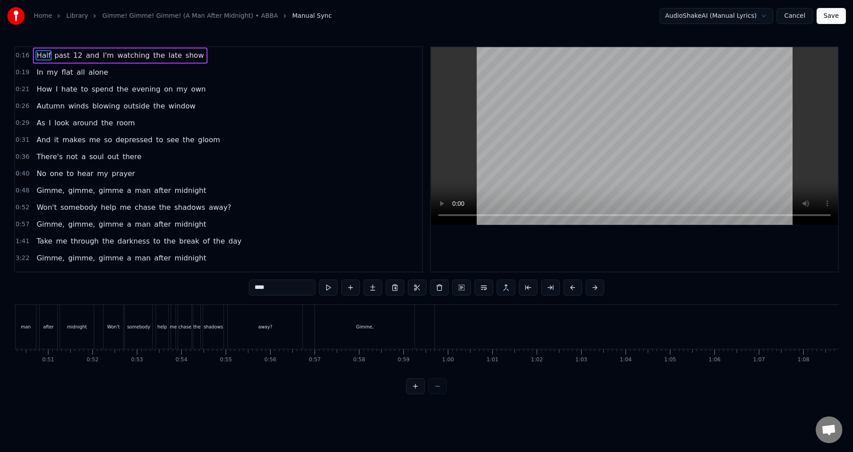
scroll to position [0, 2220]
click at [401, 330] on div "Gimme," at bounding box center [378, 327] width 100 height 44
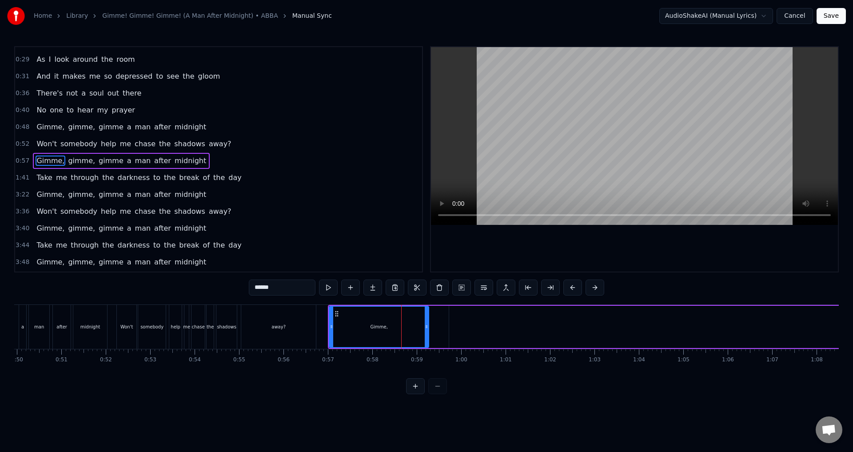
scroll to position [65, 0]
drag, startPoint x: 427, startPoint y: 326, endPoint x: 350, endPoint y: 327, distance: 76.9
click at [350, 327] on icon at bounding box center [350, 326] width 4 height 7
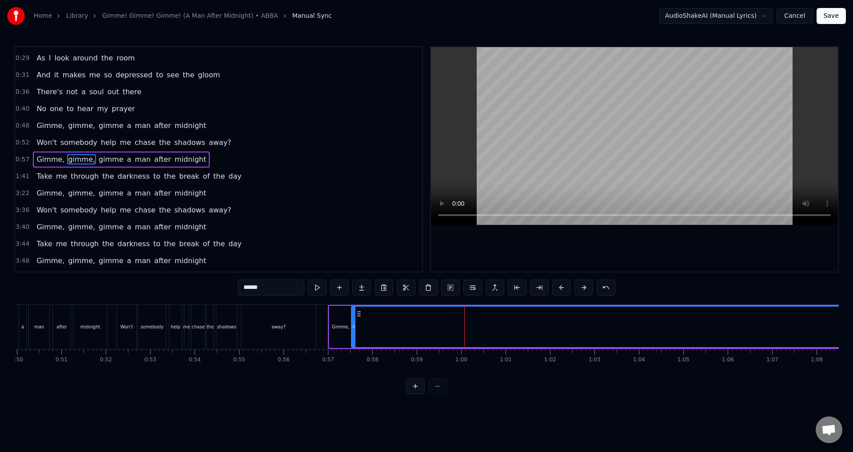
drag, startPoint x: 450, startPoint y: 329, endPoint x: 352, endPoint y: 333, distance: 97.9
click at [352, 333] on div at bounding box center [354, 327] width 4 height 40
click at [434, 394] on div at bounding box center [426, 386] width 41 height 16
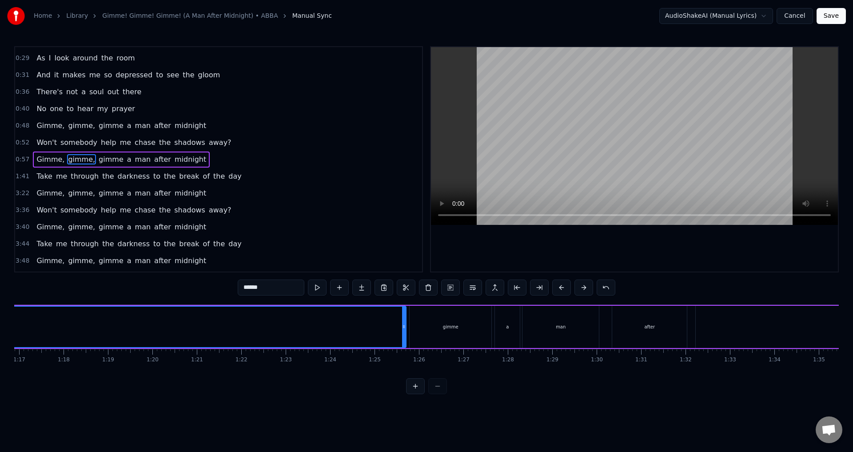
scroll to position [0, 3451]
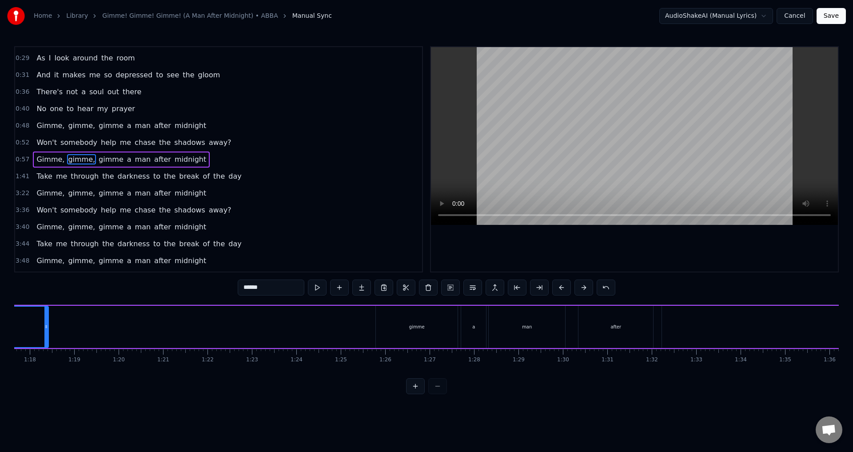
drag, startPoint x: 370, startPoint y: 329, endPoint x: 44, endPoint y: 316, distance: 326.9
click at [44, 316] on div at bounding box center [46, 327] width 4 height 40
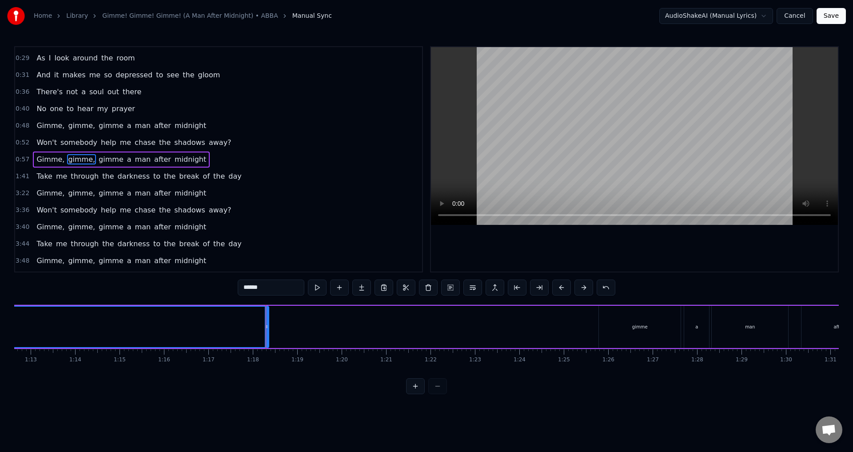
scroll to position [0, 3126]
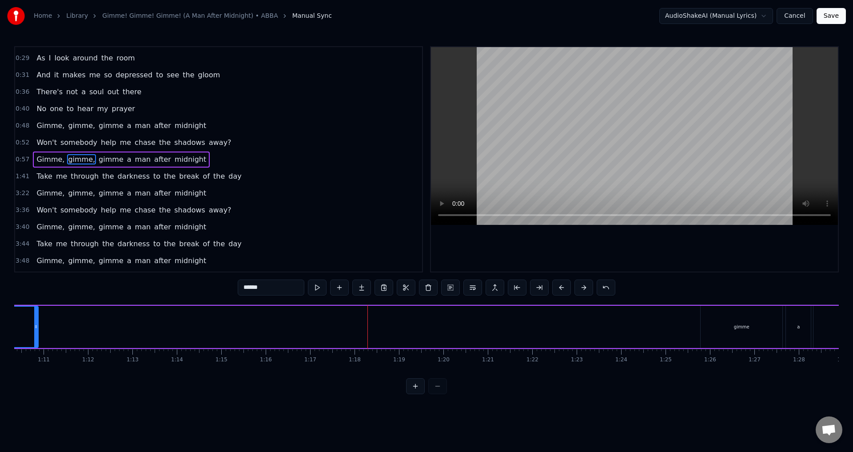
drag, startPoint x: 369, startPoint y: 326, endPoint x: 36, endPoint y: 326, distance: 332.4
click at [36, 326] on icon at bounding box center [36, 326] width 4 height 7
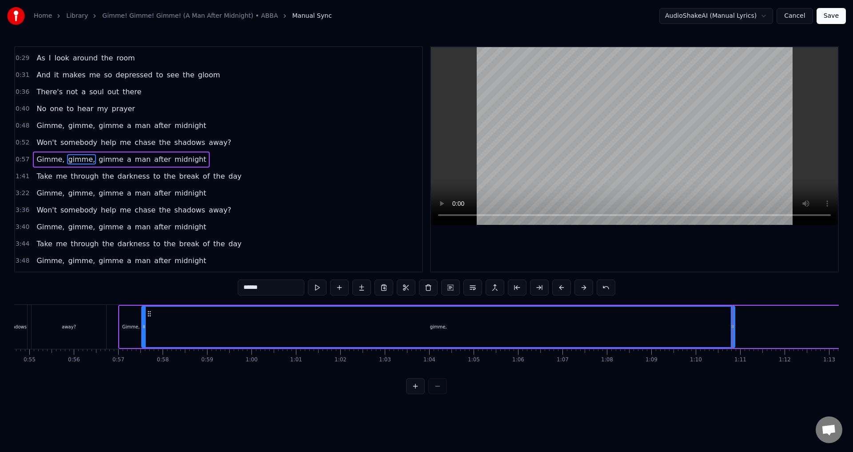
scroll to position [0, 2443]
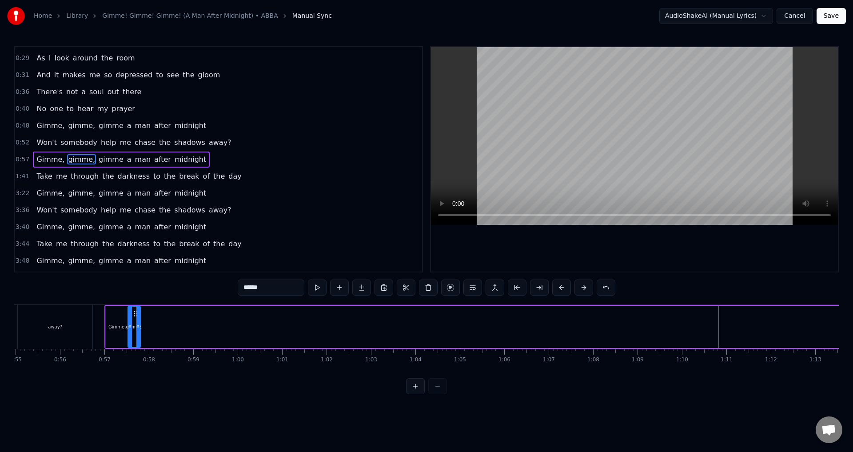
drag, startPoint x: 720, startPoint y: 320, endPoint x: 140, endPoint y: 325, distance: 580.9
click at [140, 325] on div at bounding box center [138, 327] width 4 height 40
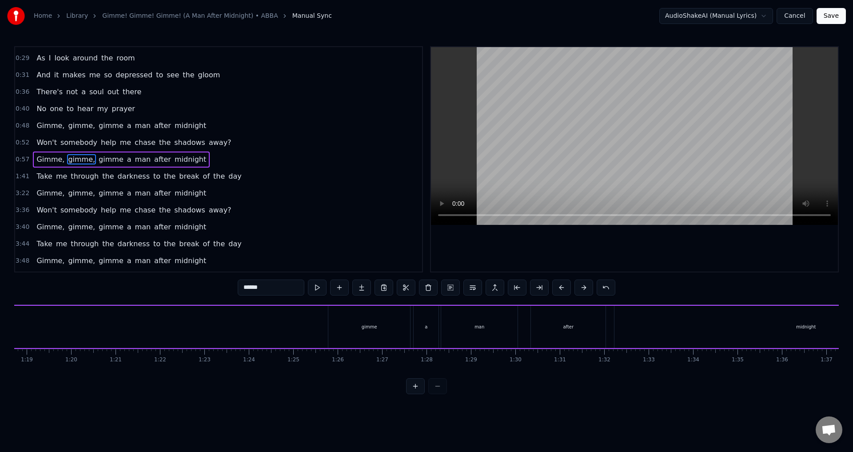
scroll to position [0, 3492]
click at [365, 339] on div "gimme" at bounding box center [377, 327] width 82 height 42
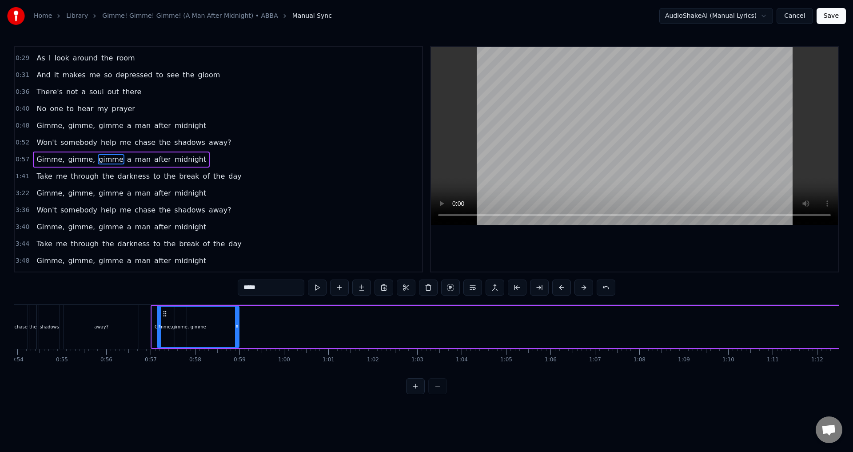
scroll to position [0, 2394]
drag, startPoint x: 342, startPoint y: 314, endPoint x: 200, endPoint y: 324, distance: 142.6
click at [200, 324] on div "gimme" at bounding box center [233, 327] width 81 height 40
click at [183, 320] on div "gimme," at bounding box center [183, 327] width 12 height 42
click at [218, 324] on div "gimme" at bounding box center [234, 327] width 82 height 42
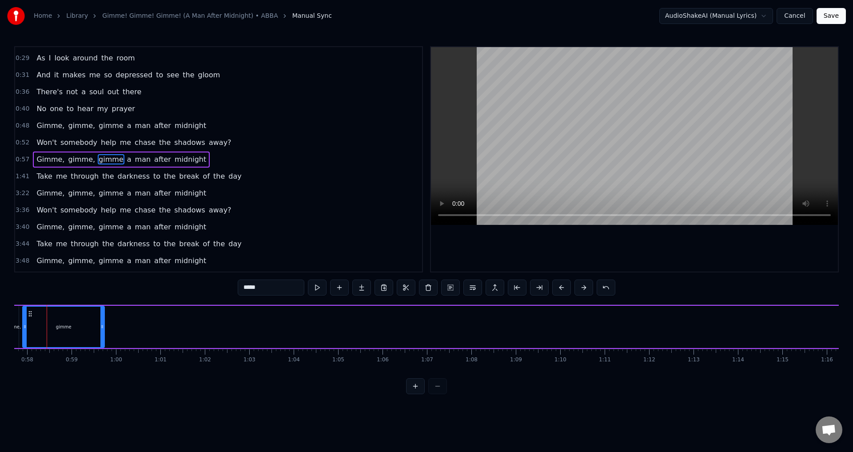
scroll to position [0, 2558]
click at [134, 163] on span "man" at bounding box center [143, 159] width 18 height 10
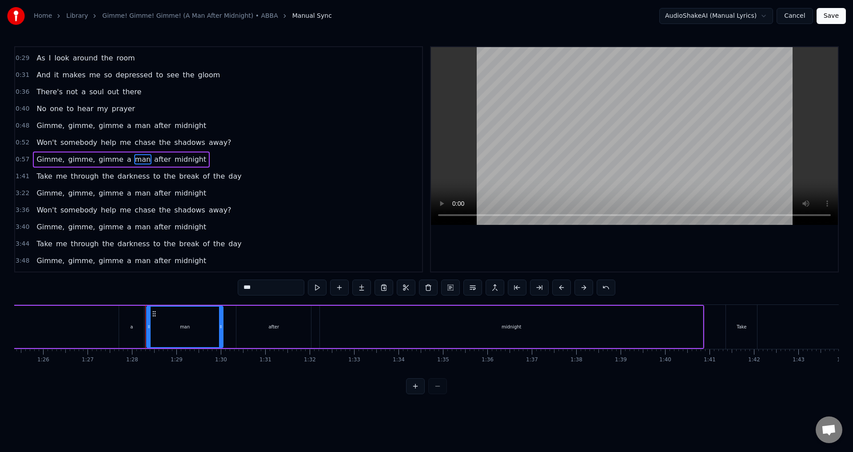
scroll to position [0, 3880]
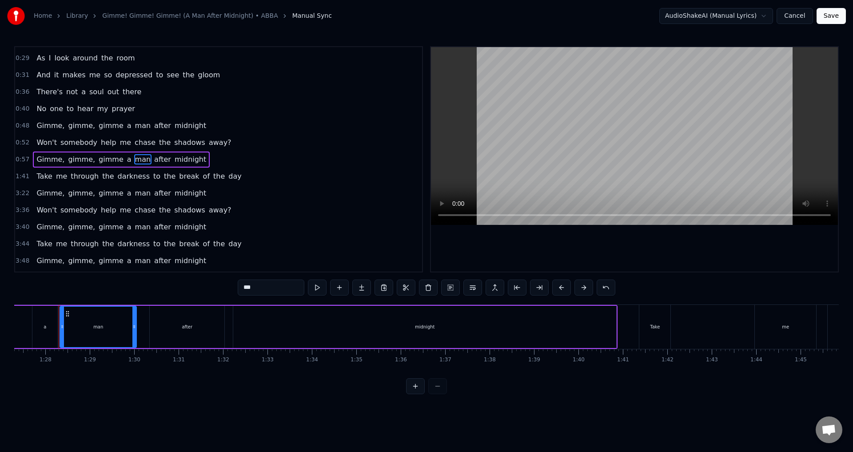
click at [48, 324] on div "a" at bounding box center [44, 327] width 25 height 42
type input "*"
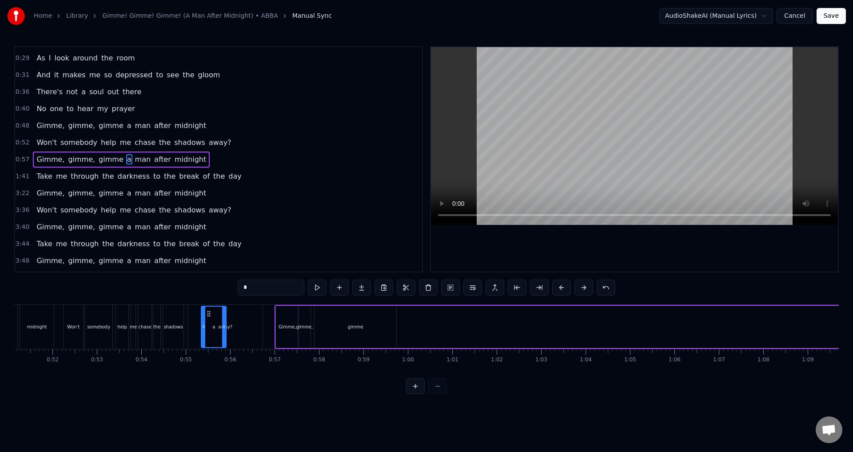
scroll to position [0, 2272]
drag, startPoint x: 52, startPoint y: 315, endPoint x: 445, endPoint y: 313, distance: 393.8
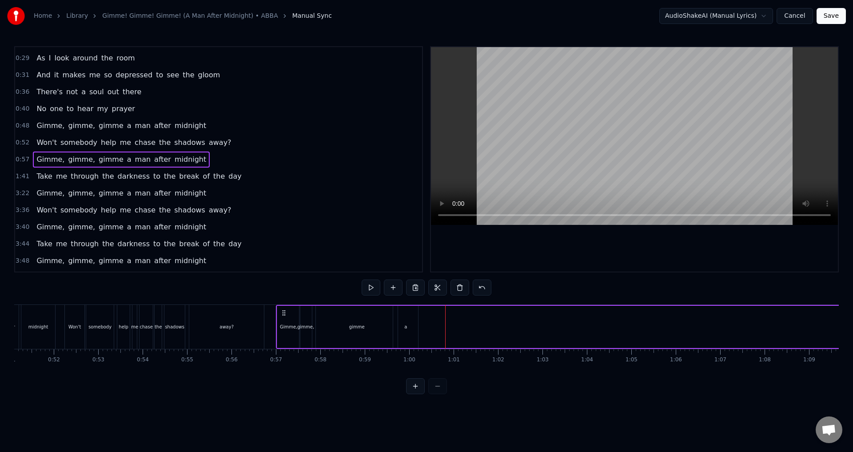
click at [260, 294] on div "0:16 Half past 12 and I'm watching the late show 0:19 In my flat all alone 0:21…" at bounding box center [426, 220] width 825 height 348
click at [263, 346] on div "away?" at bounding box center [226, 327] width 75 height 44
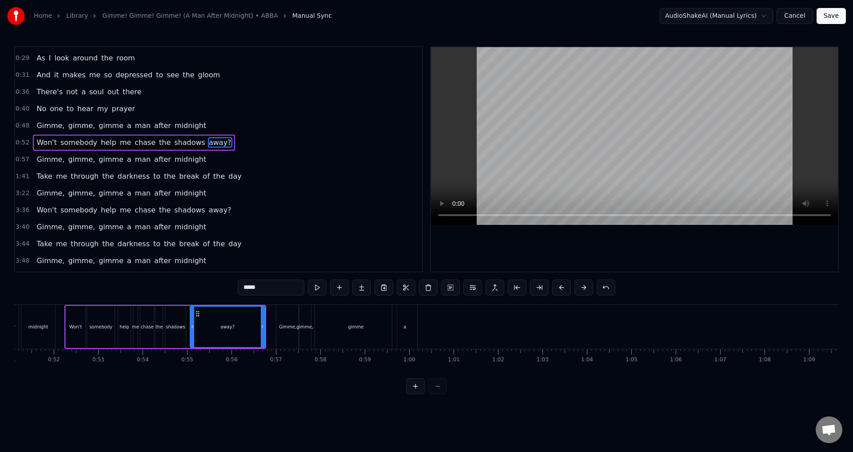
scroll to position [48, 0]
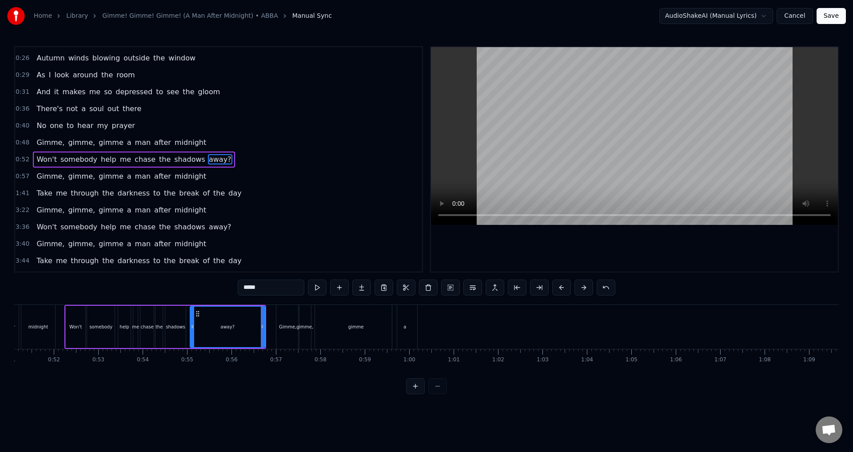
click at [318, 292] on button at bounding box center [317, 288] width 19 height 16
click at [288, 309] on div "Gimme," at bounding box center [287, 327] width 23 height 44
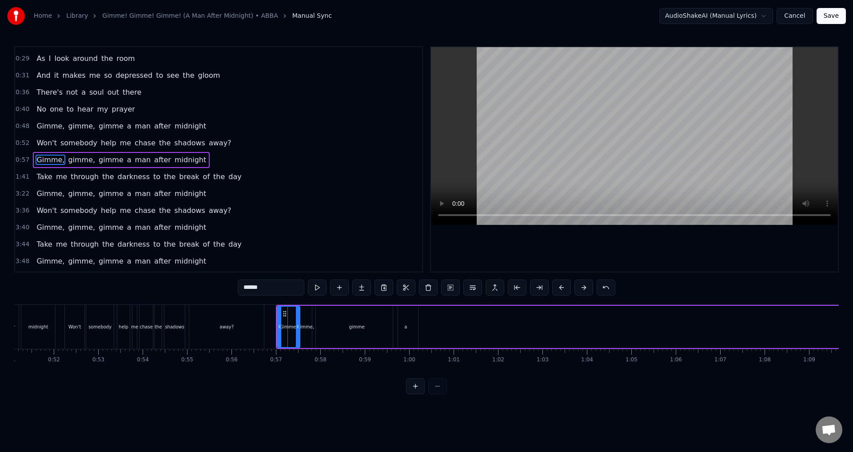
scroll to position [65, 0]
click at [312, 294] on button at bounding box center [317, 288] width 19 height 16
click at [329, 315] on div "gimme" at bounding box center [357, 327] width 82 height 42
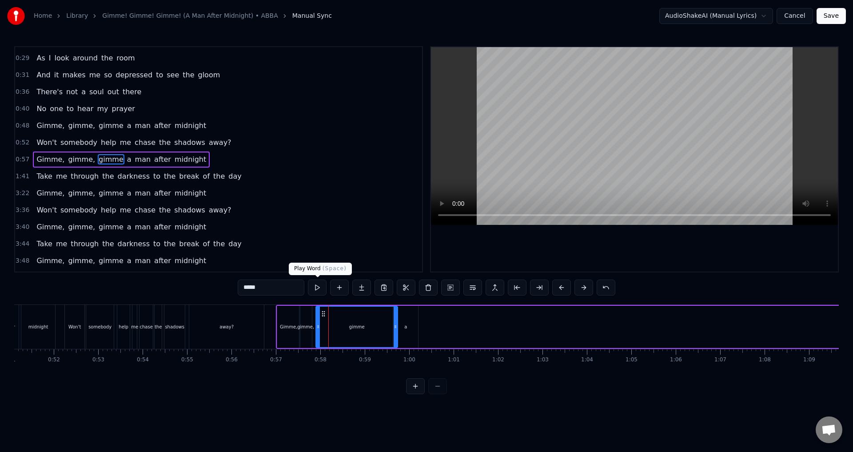
click at [315, 288] on button at bounding box center [317, 288] width 19 height 16
click at [294, 328] on div "Gimme," at bounding box center [288, 327] width 17 height 7
type input "******"
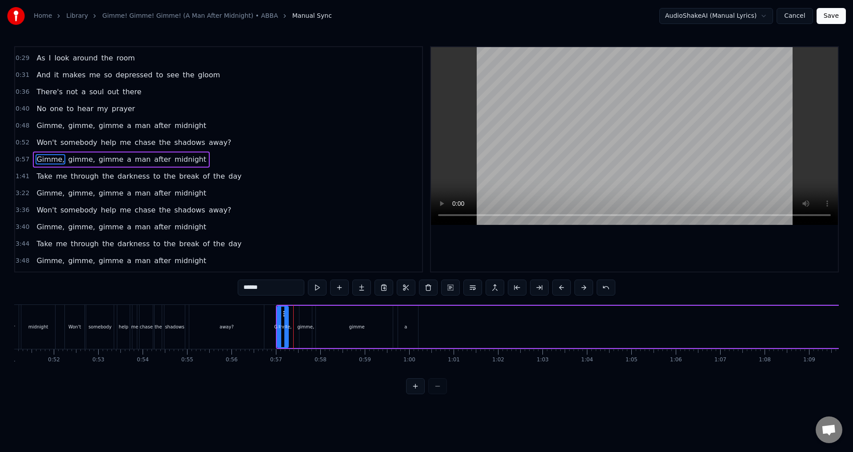
drag, startPoint x: 298, startPoint y: 332, endPoint x: 287, endPoint y: 332, distance: 11.6
click at [287, 332] on div at bounding box center [286, 327] width 4 height 40
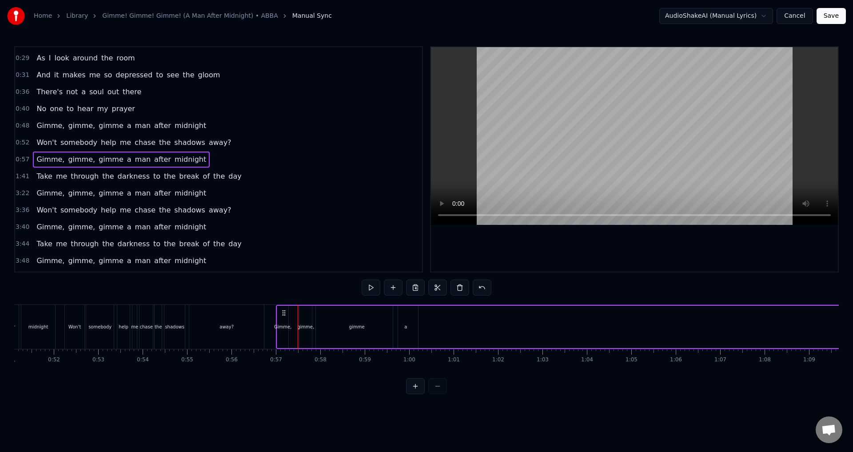
click at [302, 327] on div "gimme," at bounding box center [305, 327] width 17 height 7
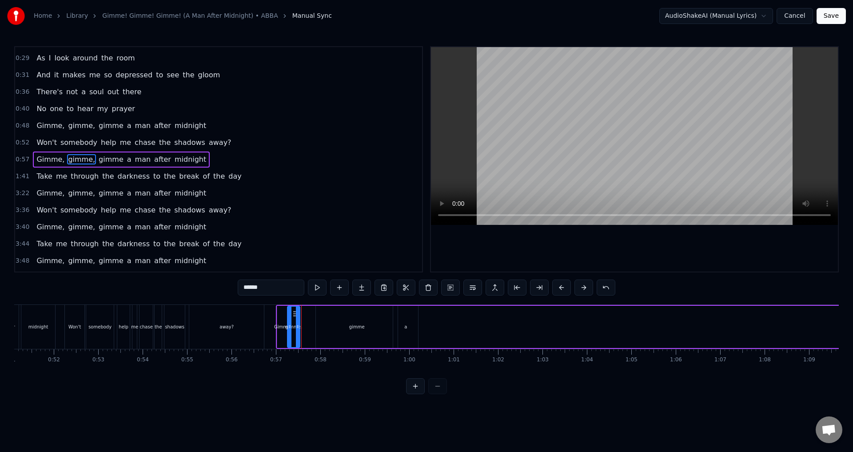
drag, startPoint x: 305, startPoint y: 313, endPoint x: 293, endPoint y: 316, distance: 12.2
click at [293, 316] on icon at bounding box center [295, 313] width 7 height 7
click at [361, 328] on div "gimme" at bounding box center [357, 327] width 16 height 7
drag, startPoint x: 324, startPoint y: 312, endPoint x: 308, endPoint y: 315, distance: 16.2
click at [308, 315] on icon at bounding box center [307, 313] width 7 height 7
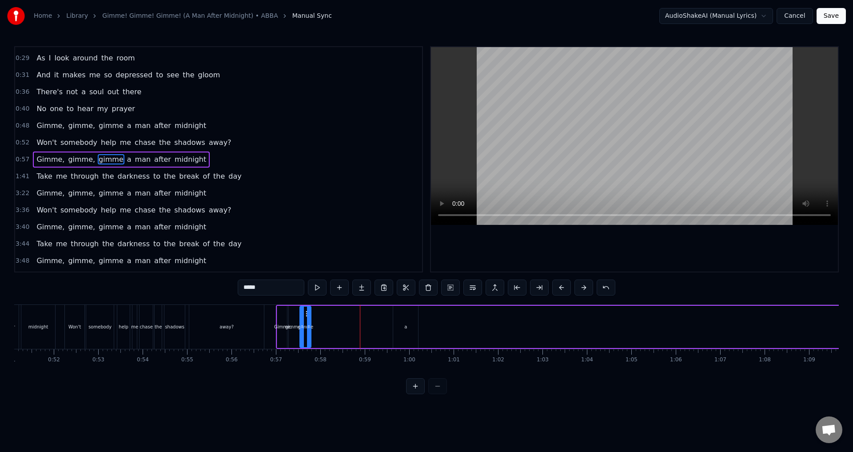
drag, startPoint x: 381, startPoint y: 325, endPoint x: 310, endPoint y: 323, distance: 70.7
click at [310, 323] on div at bounding box center [309, 327] width 4 height 40
click at [405, 324] on div "a" at bounding box center [405, 327] width 3 height 7
type input "*"
drag, startPoint x: 405, startPoint y: 324, endPoint x: 350, endPoint y: 329, distance: 55.3
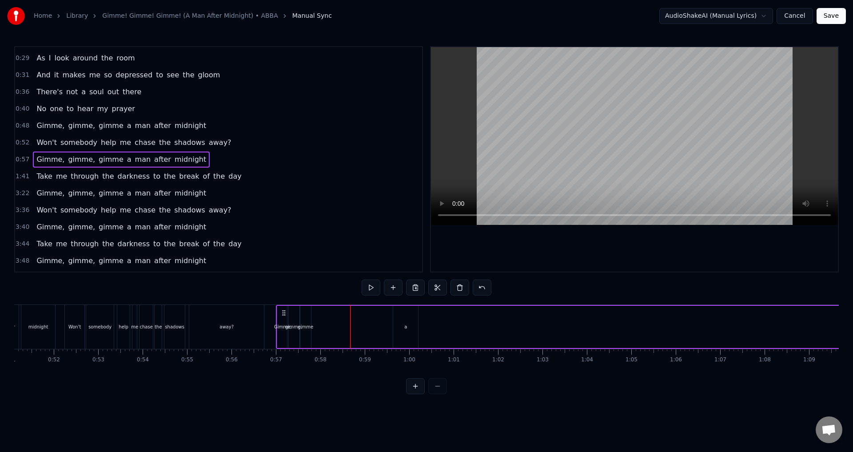
click at [401, 320] on div "a" at bounding box center [405, 327] width 25 height 42
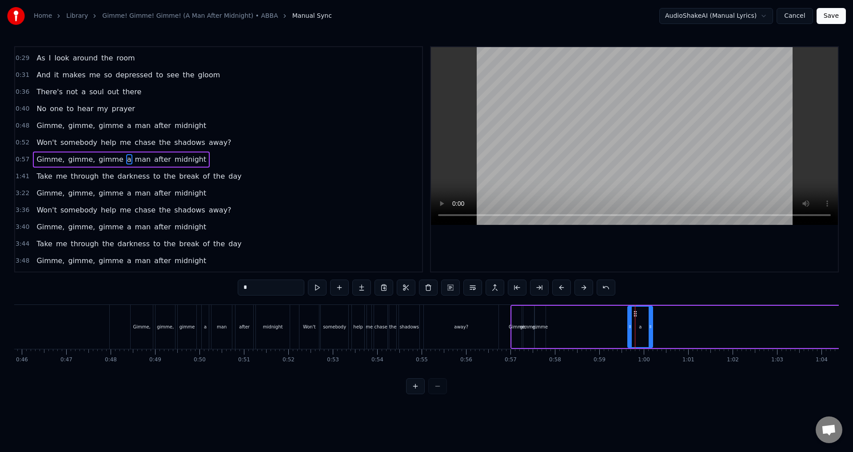
scroll to position [0, 2050]
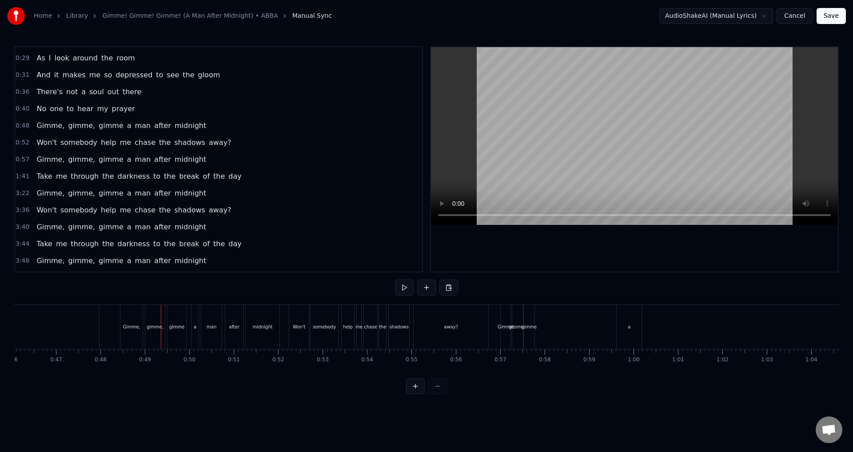
scroll to position [0, 2047]
click at [330, 332] on div "somebody" at bounding box center [325, 327] width 28 height 44
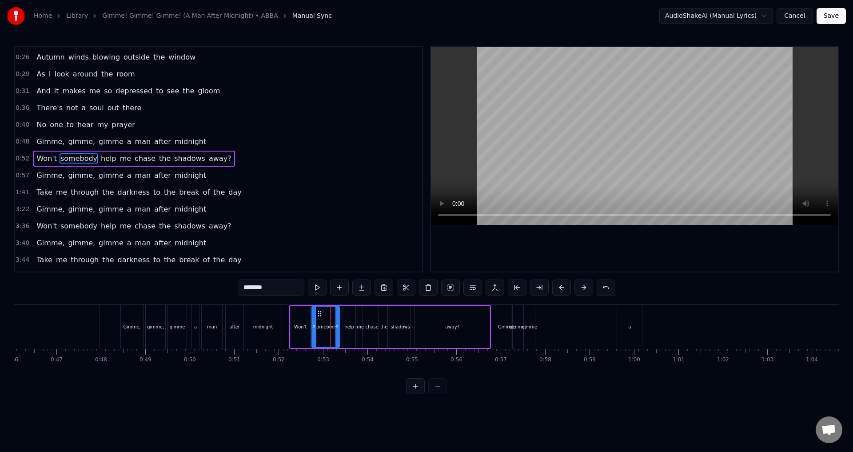
scroll to position [48, 0]
click at [245, 323] on div "Gimme, gimme, gimme a man after midnight" at bounding box center [201, 327] width 162 height 44
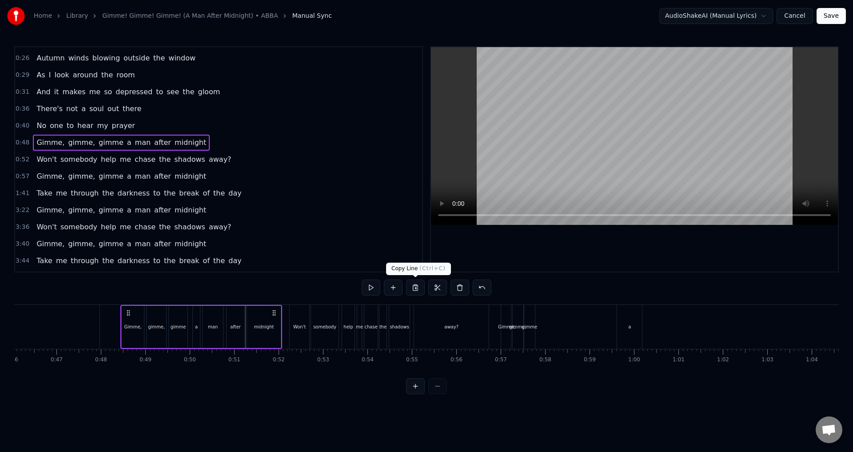
click at [419, 289] on button at bounding box center [415, 288] width 19 height 16
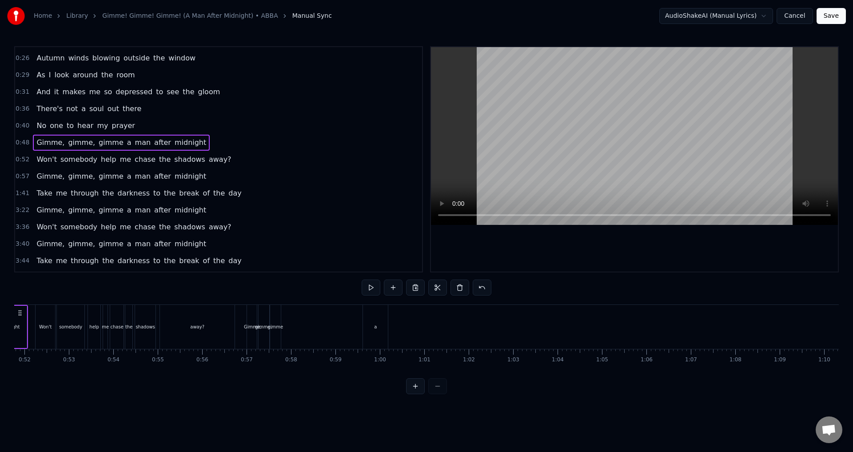
scroll to position [0, 2314]
click at [255, 320] on div "gimme," at bounding box center [250, 327] width 12 height 44
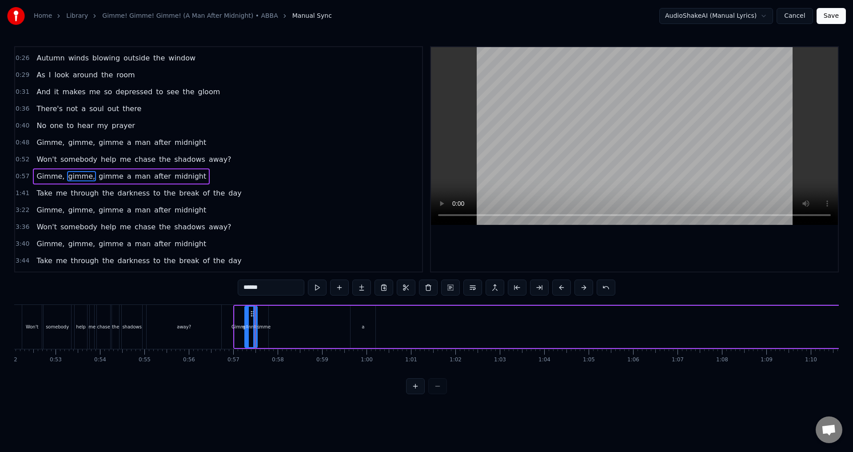
scroll to position [65, 0]
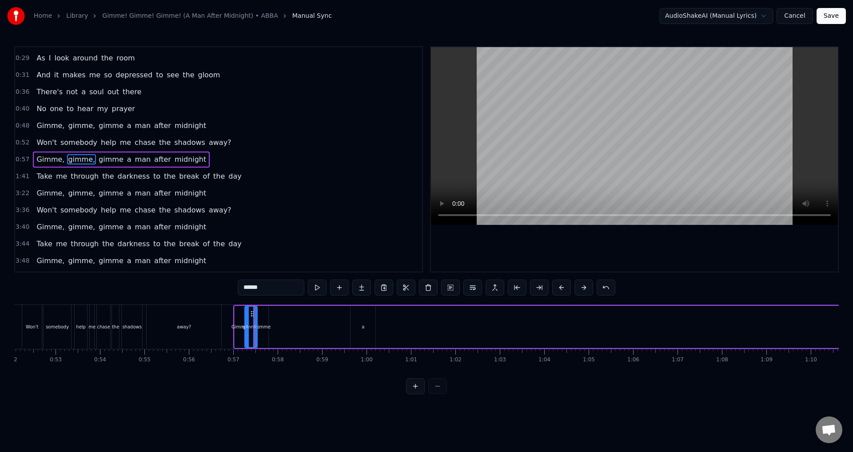
click at [426, 286] on button at bounding box center [428, 288] width 19 height 16
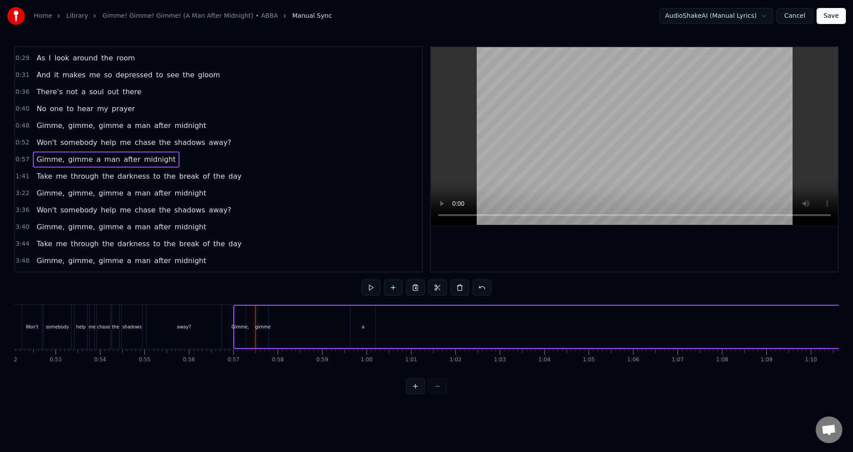
click at [426, 286] on div at bounding box center [427, 288] width 130 height 16
click at [797, 18] on button "Cancel" at bounding box center [795, 16] width 36 height 16
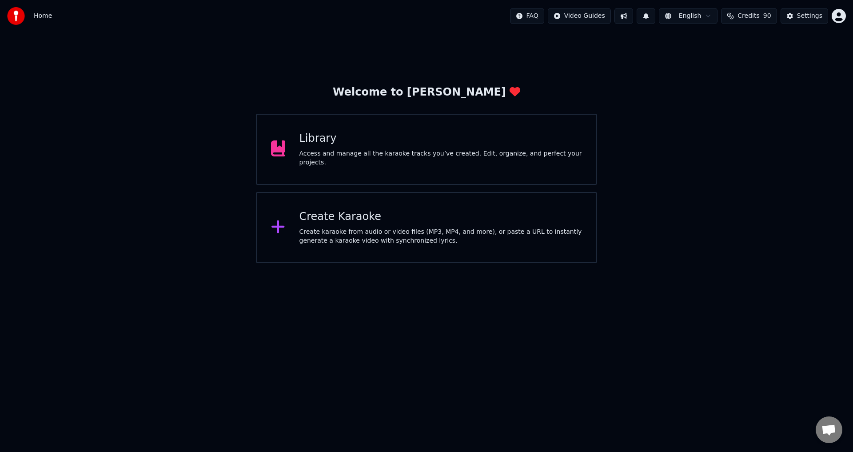
click at [487, 129] on div "Library Access and manage all the karaoke tracks you’ve created. Edit, organize…" at bounding box center [426, 149] width 341 height 71
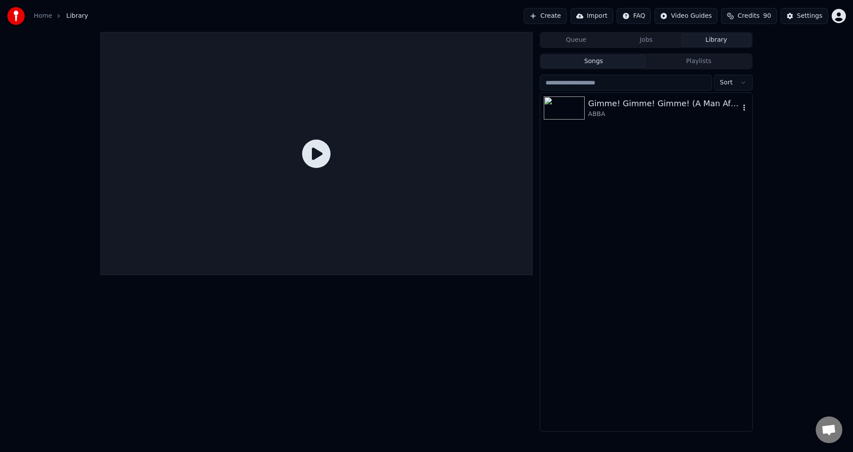
click at [637, 117] on div "ABBA" at bounding box center [664, 114] width 152 height 9
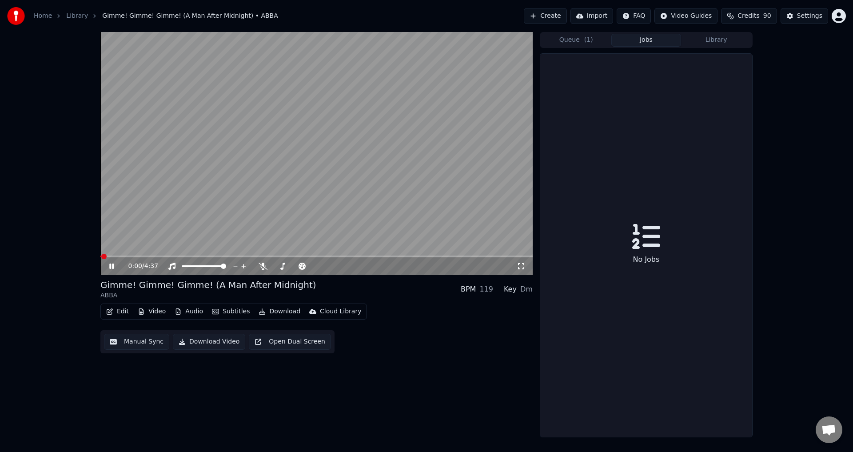
click at [659, 41] on button "Jobs" at bounding box center [647, 40] width 70 height 13
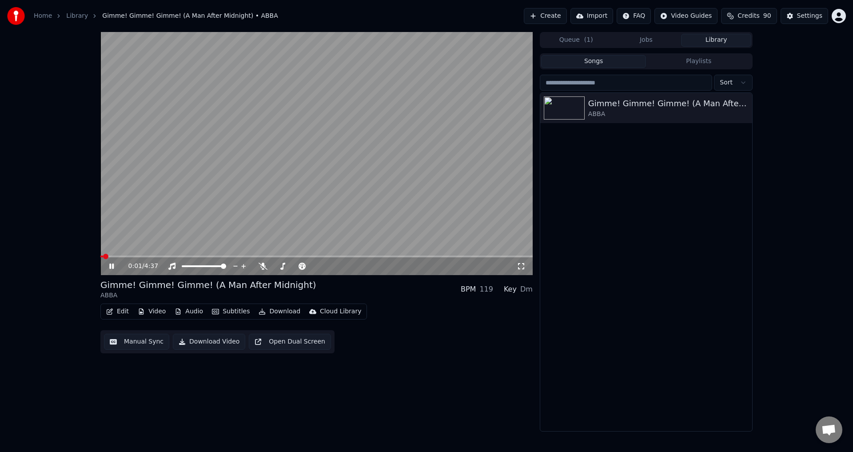
click at [692, 42] on button "Library" at bounding box center [716, 40] width 70 height 13
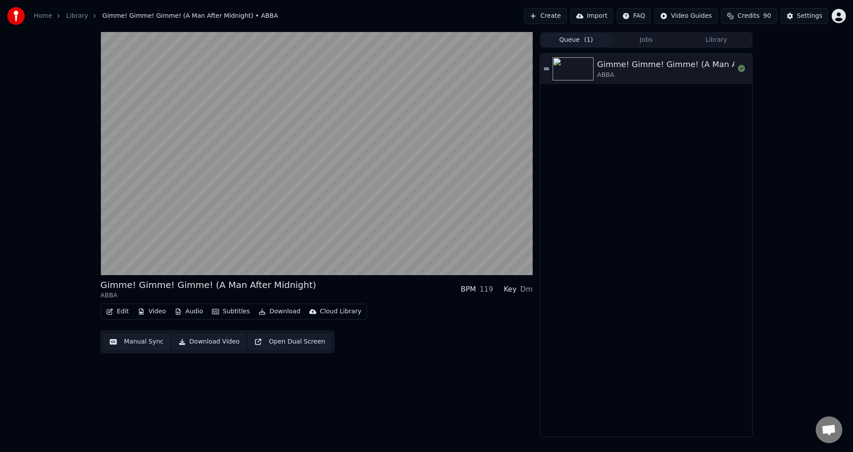
click at [581, 39] on button "Queue ( 1 )" at bounding box center [576, 40] width 70 height 13
drag, startPoint x: 711, startPoint y: 49, endPoint x: 713, endPoint y: 44, distance: 6.0
click at [713, 44] on div "Queue ( 1 ) Jobs Library Gimme! Gimme! Gimme! (A Man After Midnight) ABBA" at bounding box center [646, 234] width 213 height 405
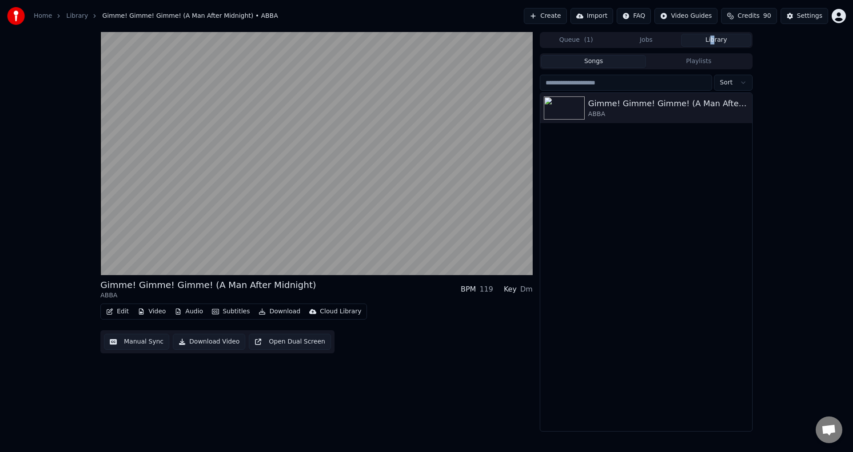
click at [713, 44] on button "Library" at bounding box center [716, 40] width 70 height 13
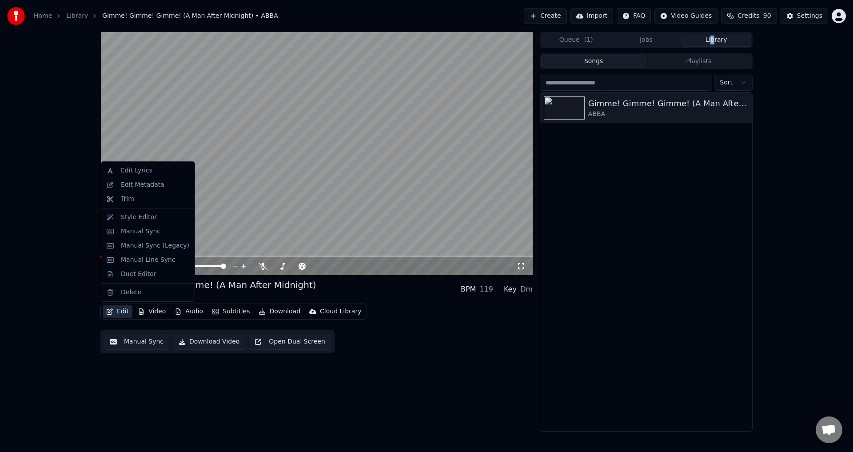
click at [110, 310] on icon "button" at bounding box center [109, 311] width 7 height 6
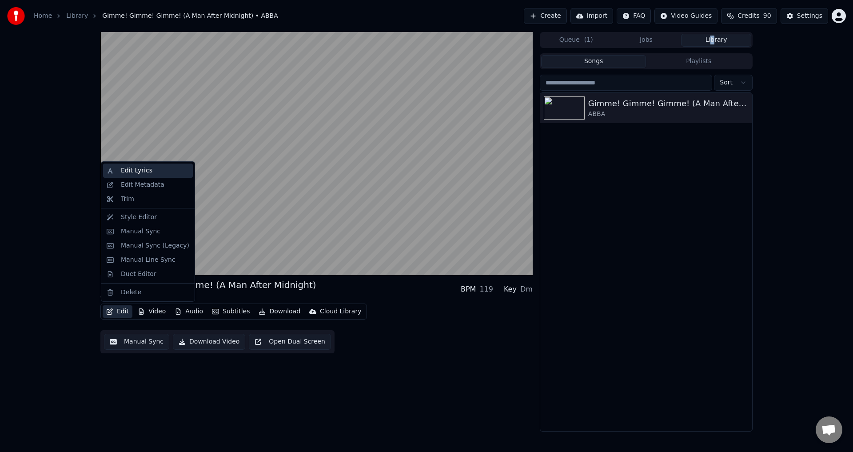
click at [157, 175] on div "Edit Lyrics" at bounding box center [148, 171] width 90 height 14
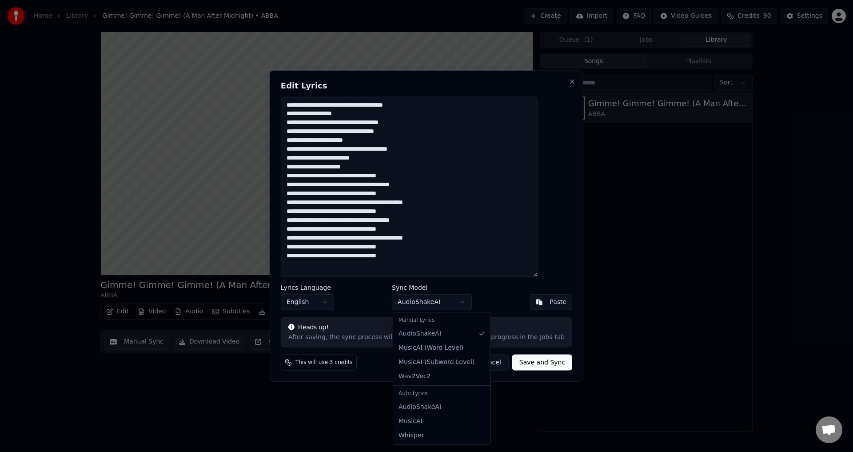
click at [429, 300] on body "Home Library Gimme! Gimme! Gimme! (A Man After Midnight) • ABBA Create Import F…" at bounding box center [426, 226] width 853 height 452
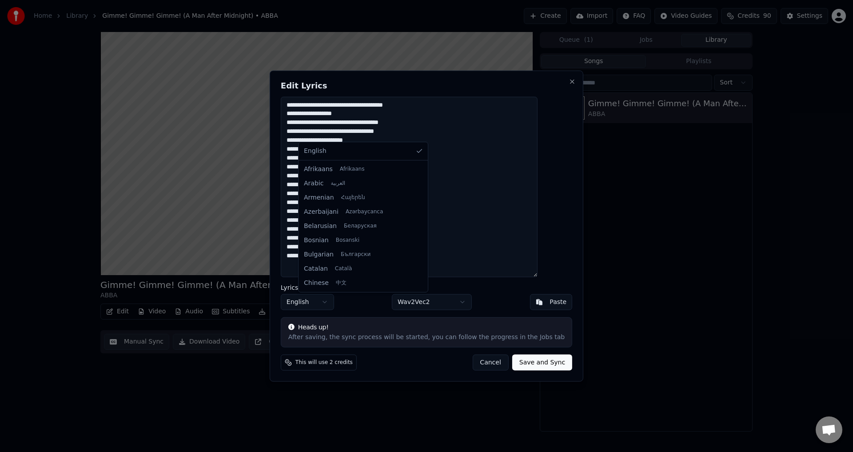
click at [330, 302] on body "Home Library Gimme! Gimme! Gimme! (A Man After Midnight) • ABBA Create Import F…" at bounding box center [426, 226] width 853 height 452
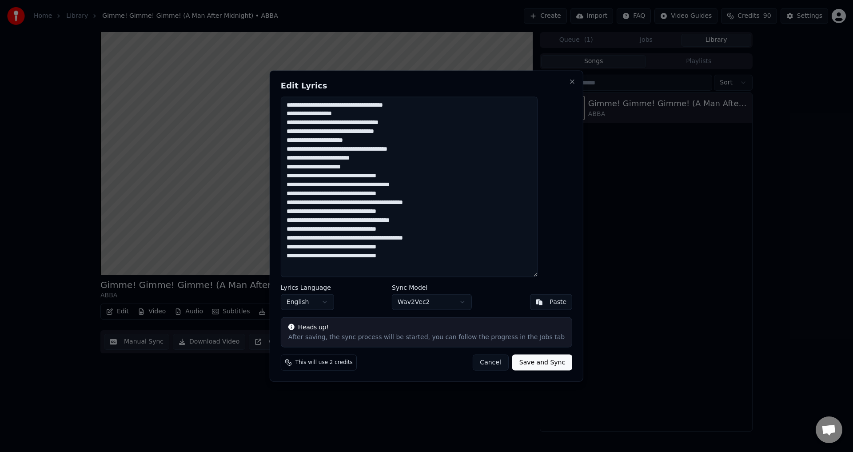
click at [330, 302] on body "Home Library Gimme! Gimme! Gimme! (A Man After Midnight) • ABBA Create Import F…" at bounding box center [426, 226] width 853 height 452
click at [520, 365] on button "Save and Sync" at bounding box center [542, 363] width 60 height 16
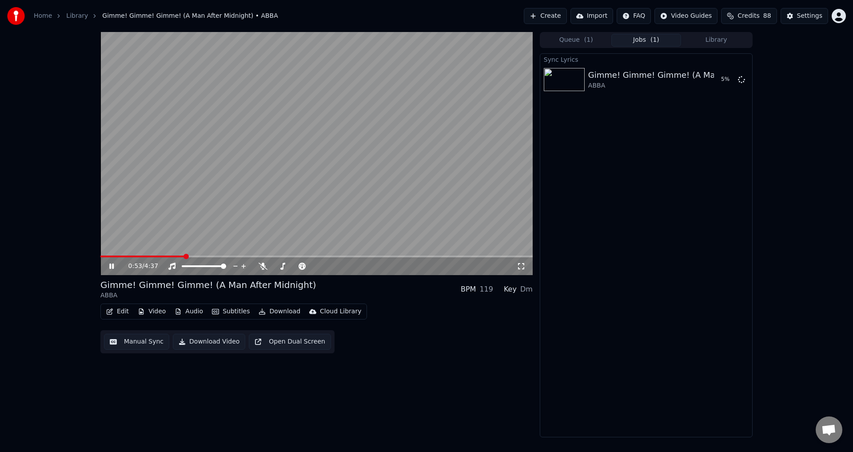
click at [113, 266] on icon at bounding box center [111, 266] width 4 height 5
click at [136, 256] on span at bounding box center [142, 257] width 84 height 2
click at [100, 254] on span at bounding box center [102, 256] width 5 height 5
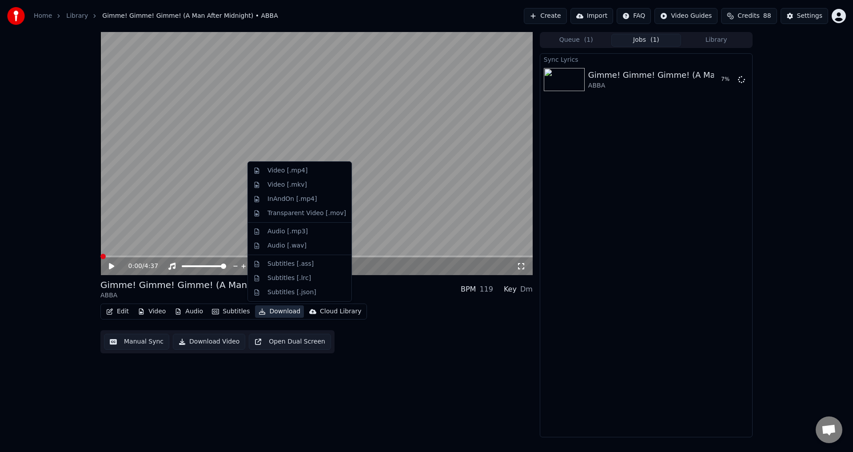
click at [264, 312] on button "Download" at bounding box center [279, 311] width 49 height 12
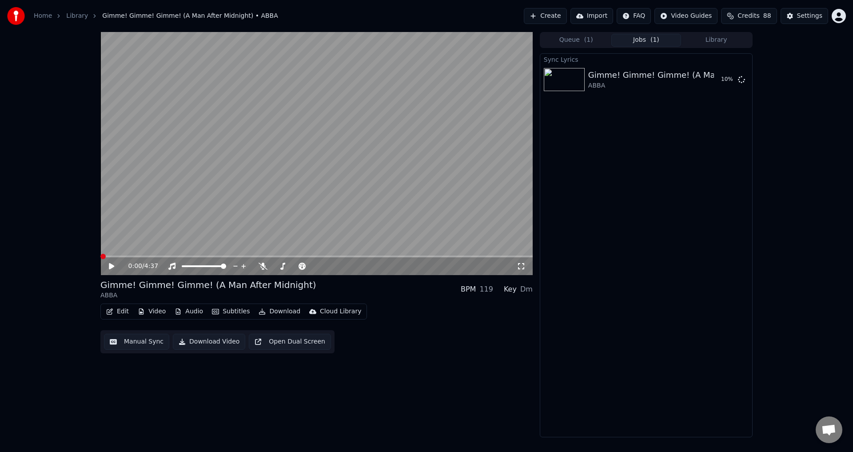
click at [437, 340] on div "Edit Video Audio Subtitles Download Cloud Library Manual Sync Download Video Op…" at bounding box center [316, 329] width 432 height 50
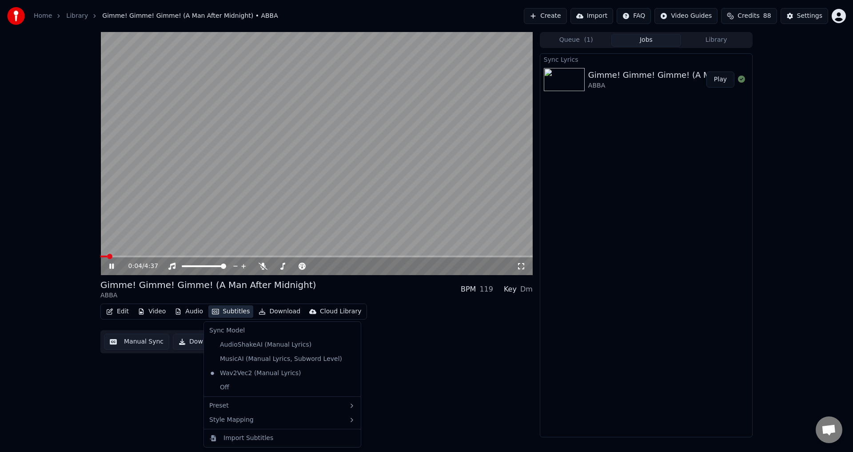
click at [222, 311] on button "Subtitles" at bounding box center [230, 311] width 45 height 12
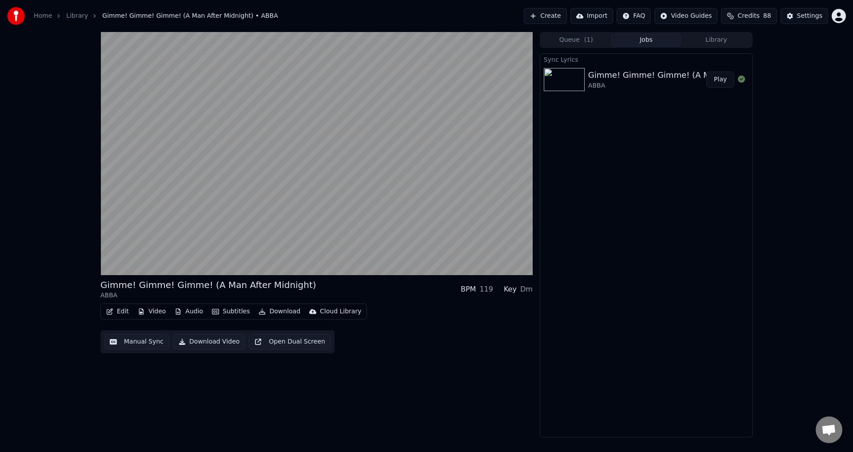
click at [415, 353] on div "Edit Video Audio Subtitles Download Cloud Library Manual Sync Download Video Op…" at bounding box center [316, 329] width 432 height 50
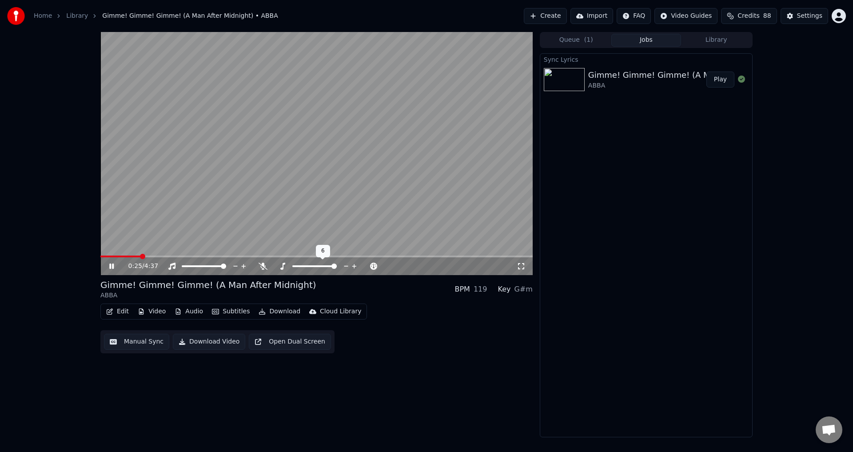
click at [337, 269] on span at bounding box center [334, 266] width 5 height 5
click at [317, 265] on span at bounding box center [295, 266] width 44 height 2
click at [264, 265] on icon at bounding box center [262, 266] width 5 height 7
click at [264, 265] on icon at bounding box center [263, 266] width 9 height 7
click at [264, 257] on span at bounding box center [316, 257] width 432 height 2
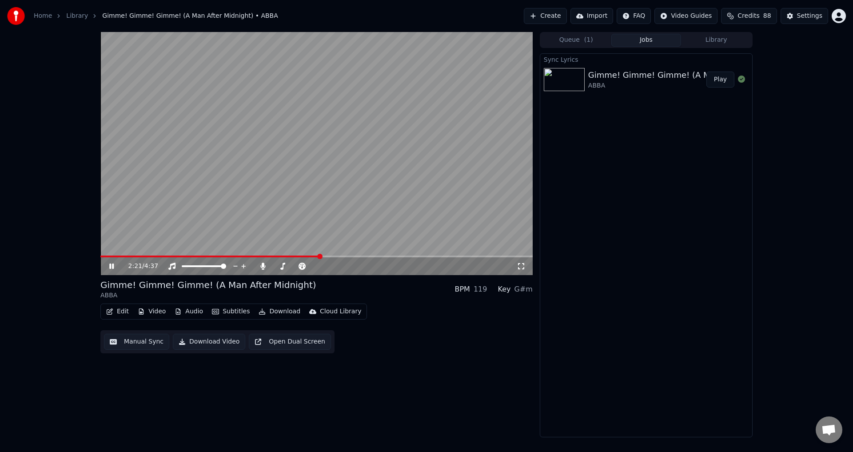
click at [320, 256] on span at bounding box center [316, 257] width 432 height 2
click at [376, 256] on span at bounding box center [316, 257] width 432 height 2
click at [112, 265] on icon at bounding box center [118, 266] width 21 height 7
click at [112, 265] on icon at bounding box center [111, 266] width 5 height 6
click at [399, 256] on span at bounding box center [316, 257] width 432 height 2
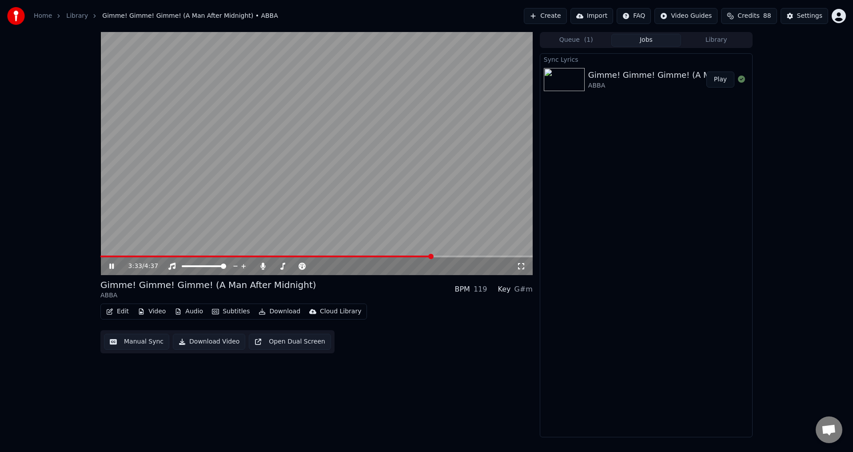
click at [432, 256] on span at bounding box center [316, 257] width 432 height 2
click at [109, 268] on icon at bounding box center [118, 266] width 21 height 7
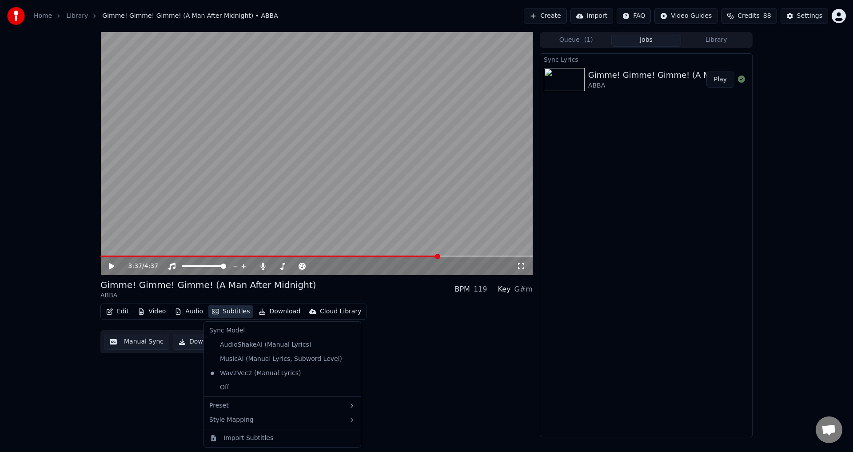
click at [242, 312] on button "Subtitles" at bounding box center [230, 311] width 45 height 12
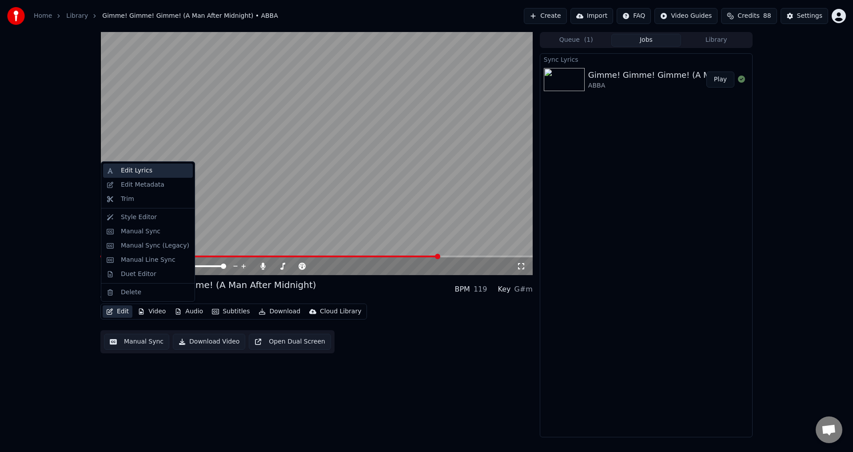
click at [143, 172] on div "Edit Lyrics" at bounding box center [137, 170] width 32 height 9
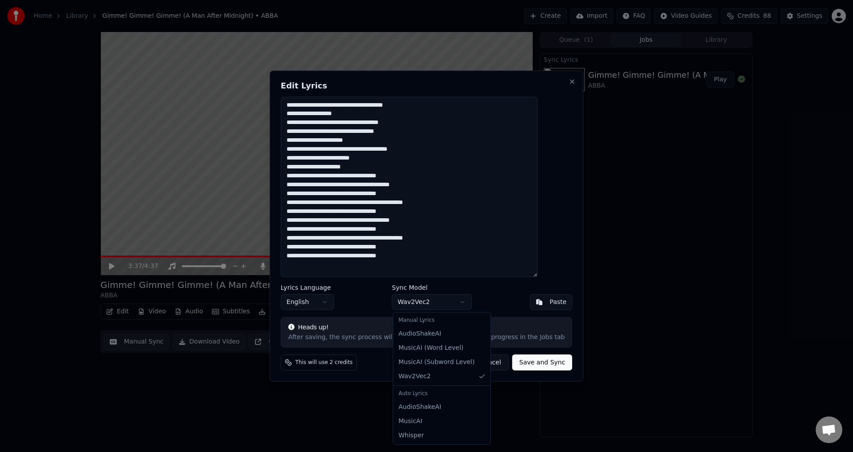
click at [442, 303] on body "Home Library Gimme! Gimme! Gimme! (A Man After Midnight) • ABBA Create Import F…" at bounding box center [426, 226] width 853 height 452
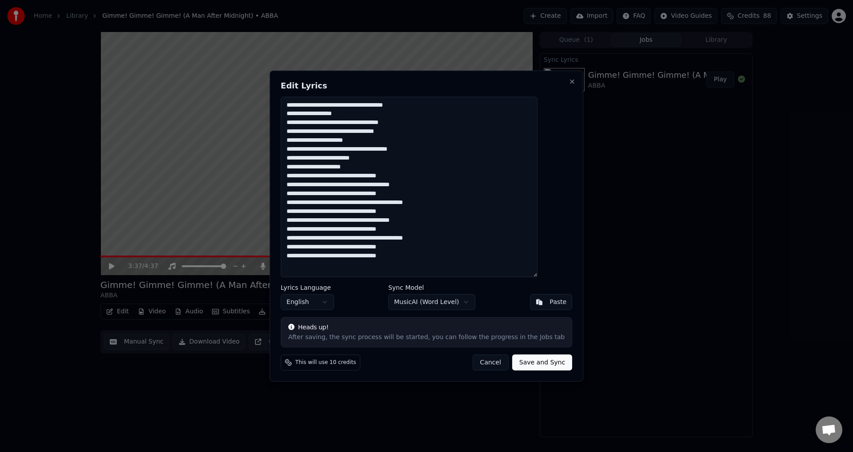
click at [530, 364] on button "Save and Sync" at bounding box center [542, 363] width 60 height 16
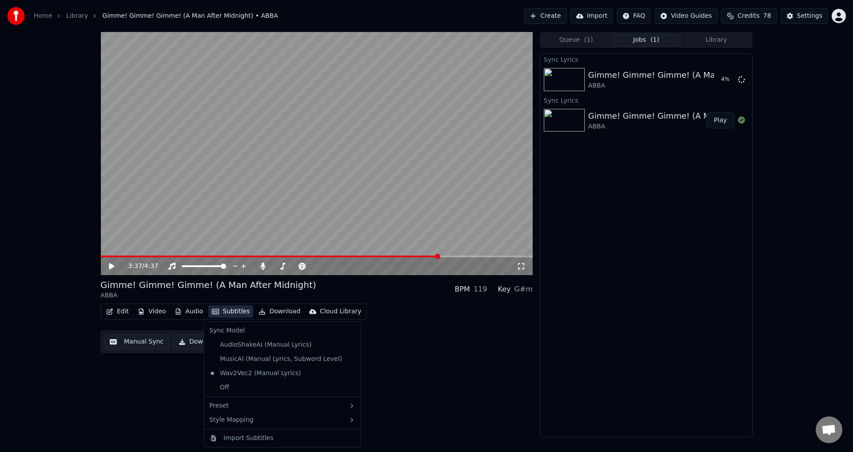
click at [234, 310] on button "Subtitles" at bounding box center [230, 311] width 45 height 12
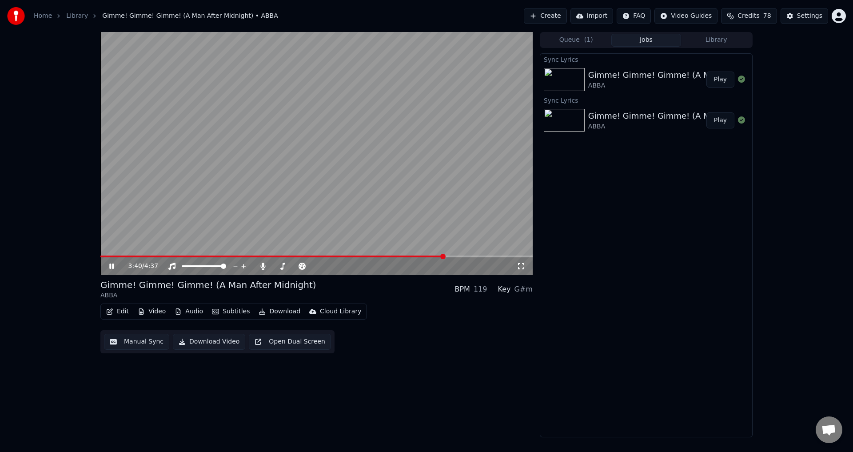
click at [444, 256] on span at bounding box center [442, 256] width 5 height 5
click at [327, 256] on div "3:48 / 4:37" at bounding box center [316, 153] width 432 height 243
click at [327, 256] on span at bounding box center [278, 257] width 356 height 2
click at [108, 267] on icon at bounding box center [118, 266] width 21 height 7
click at [244, 257] on span at bounding box center [172, 257] width 144 height 2
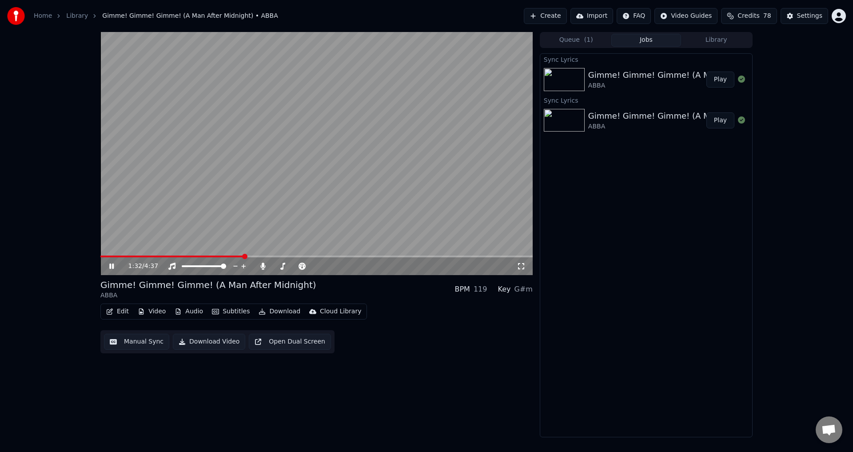
click at [209, 191] on video at bounding box center [316, 153] width 432 height 243
click at [210, 256] on span at bounding box center [154, 257] width 109 height 2
click at [116, 257] on span at bounding box center [154, 257] width 109 height 2
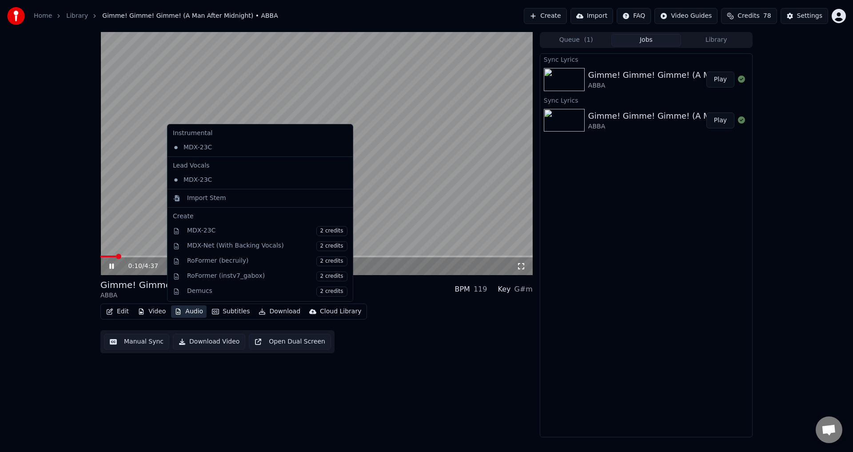
click at [192, 312] on button "Audio" at bounding box center [189, 311] width 36 height 12
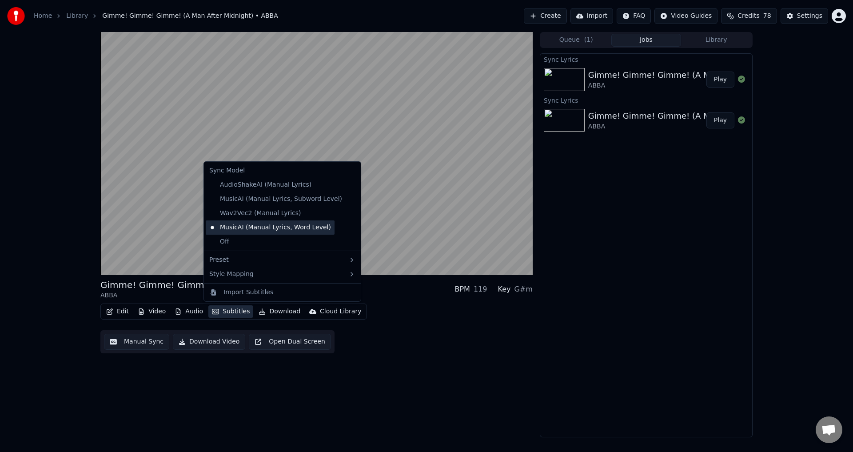
click at [244, 226] on div "MusicAI (Manual Lyrics, Word Level)" at bounding box center [270, 227] width 129 height 14
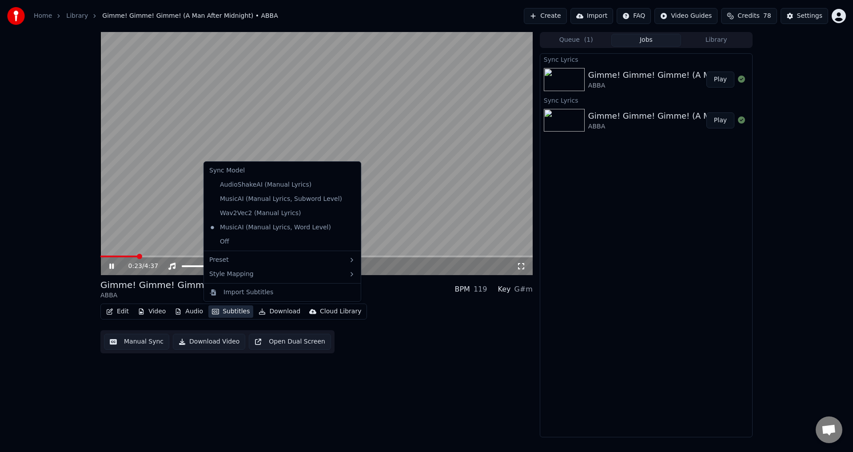
click at [236, 312] on button "Subtitles" at bounding box center [230, 311] width 45 height 12
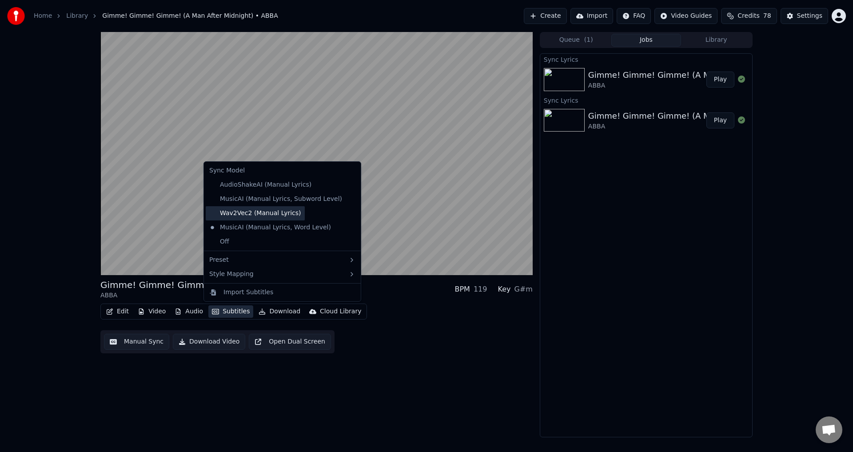
click at [260, 213] on div "Wav2Vec2 (Manual Lyrics)" at bounding box center [255, 213] width 99 height 14
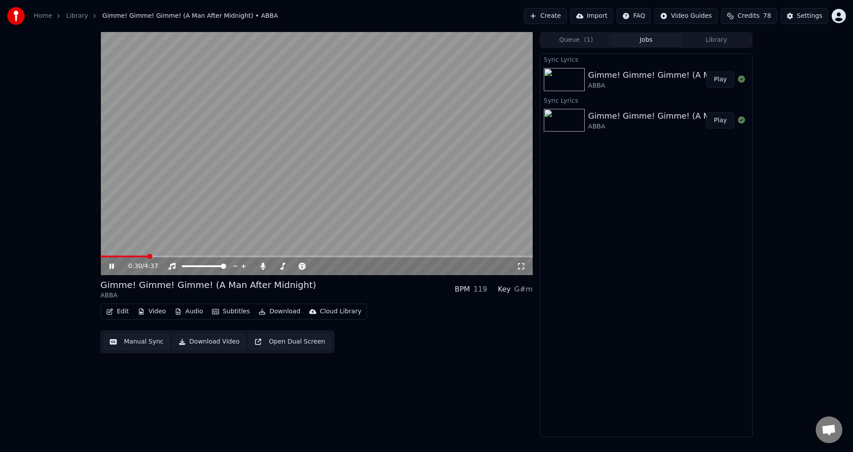
click at [213, 305] on div "Edit Video Audio Subtitles Download Cloud Library" at bounding box center [233, 312] width 267 height 16
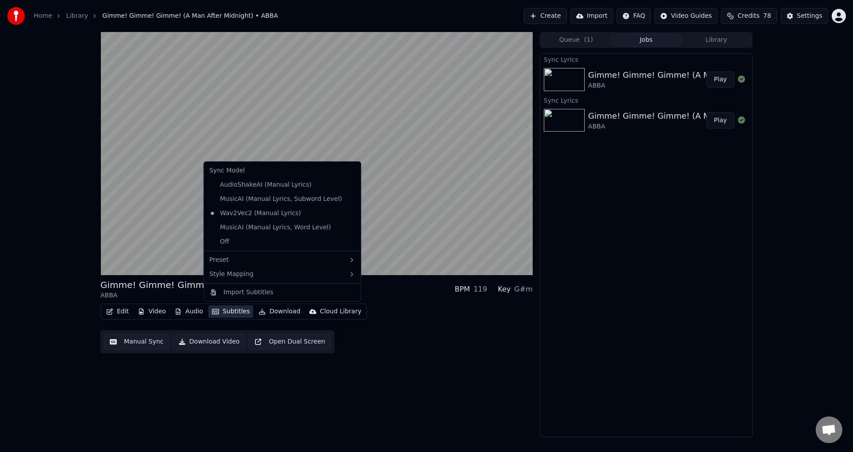
click at [215, 313] on icon "button" at bounding box center [215, 311] width 7 height 6
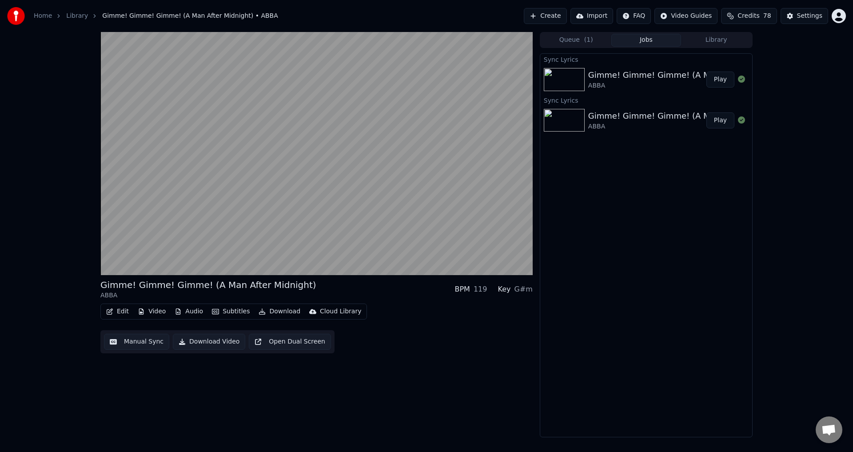
click at [341, 358] on div "Gimme! Gimme! Gimme! (A Man After Midnight) ABBA BPM 119 Key G#m Edit Video Aud…" at bounding box center [316, 234] width 432 height 405
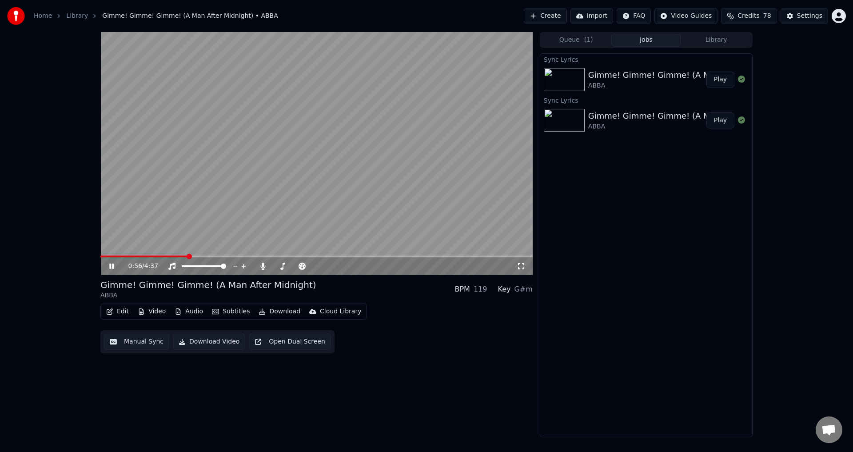
click at [188, 257] on span at bounding box center [316, 257] width 432 height 2
click at [174, 255] on video at bounding box center [316, 153] width 432 height 243
click at [175, 257] on span at bounding box center [137, 257] width 75 height 2
click at [172, 188] on video at bounding box center [316, 153] width 432 height 243
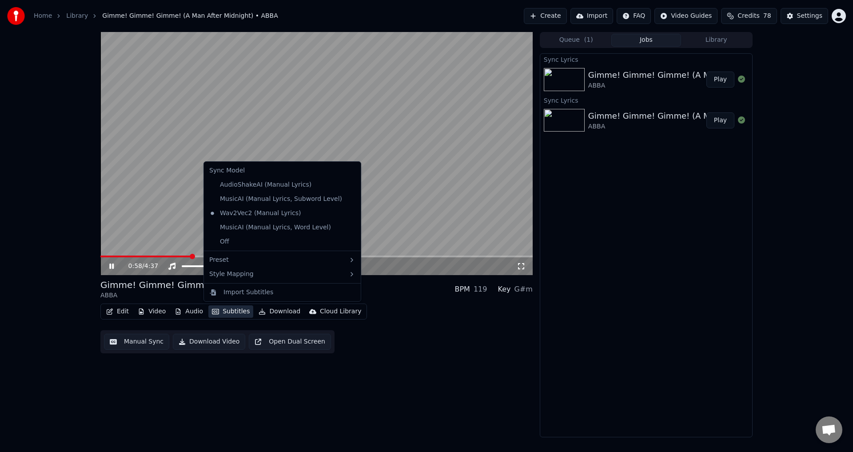
click at [235, 311] on button "Subtitles" at bounding box center [230, 311] width 45 height 12
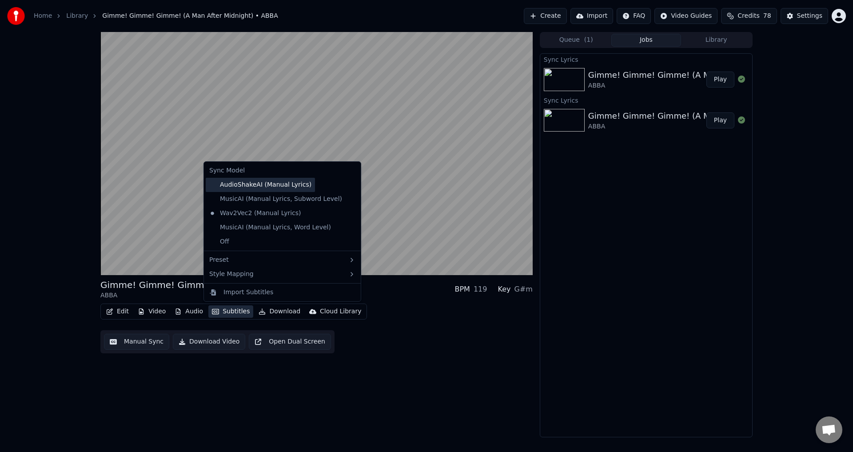
click at [236, 186] on div "AudioShakeAI (Manual Lyrics)" at bounding box center [260, 185] width 109 height 14
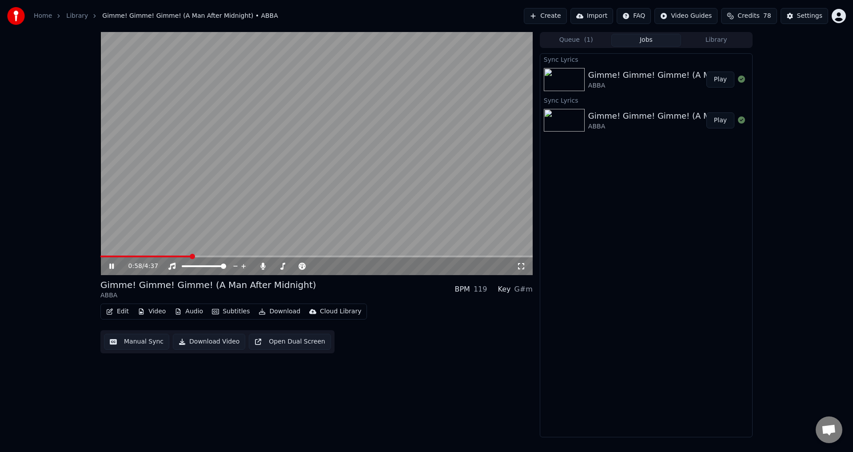
click at [191, 256] on span at bounding box center [145, 257] width 90 height 2
click at [181, 256] on span at bounding box center [145, 257] width 90 height 2
